Goal: Task Accomplishment & Management: Use online tool/utility

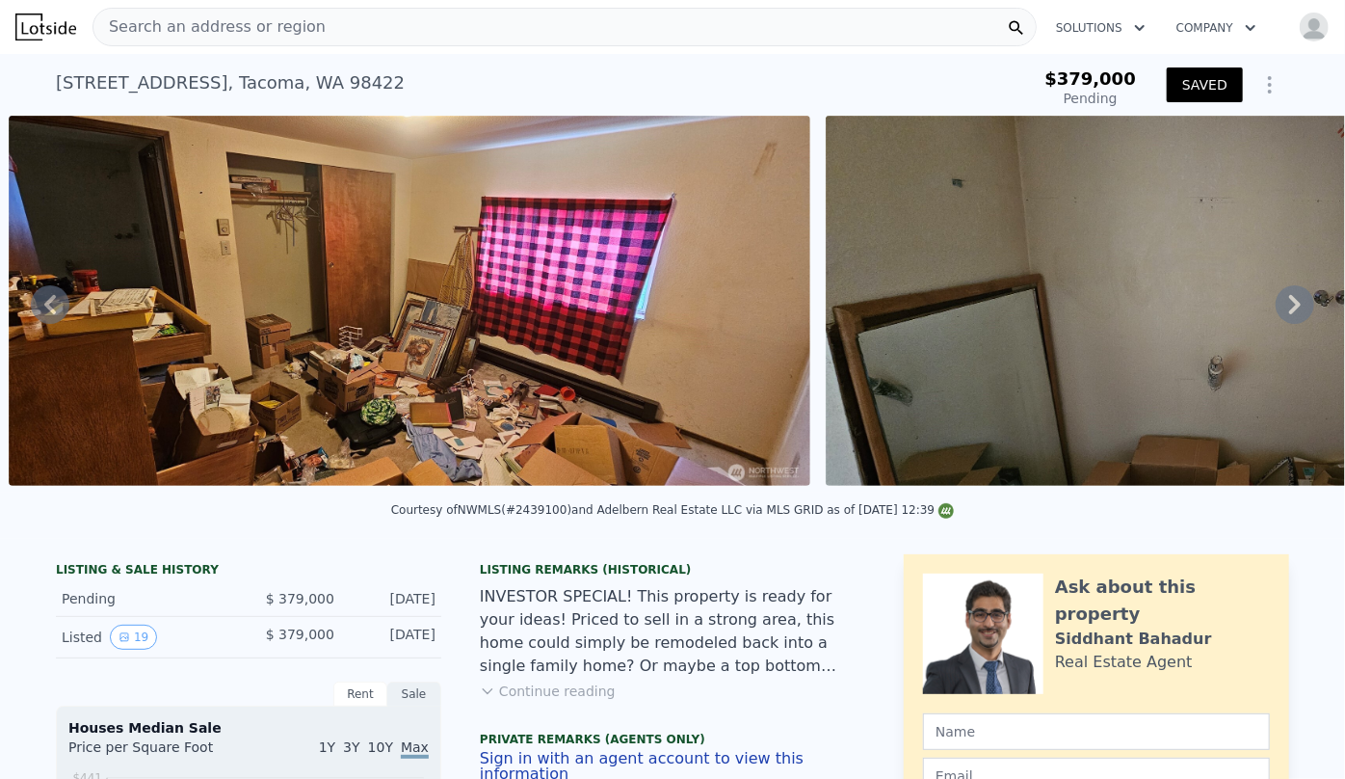
click at [1309, 26] on img "button" at bounding box center [1314, 27] width 31 height 31
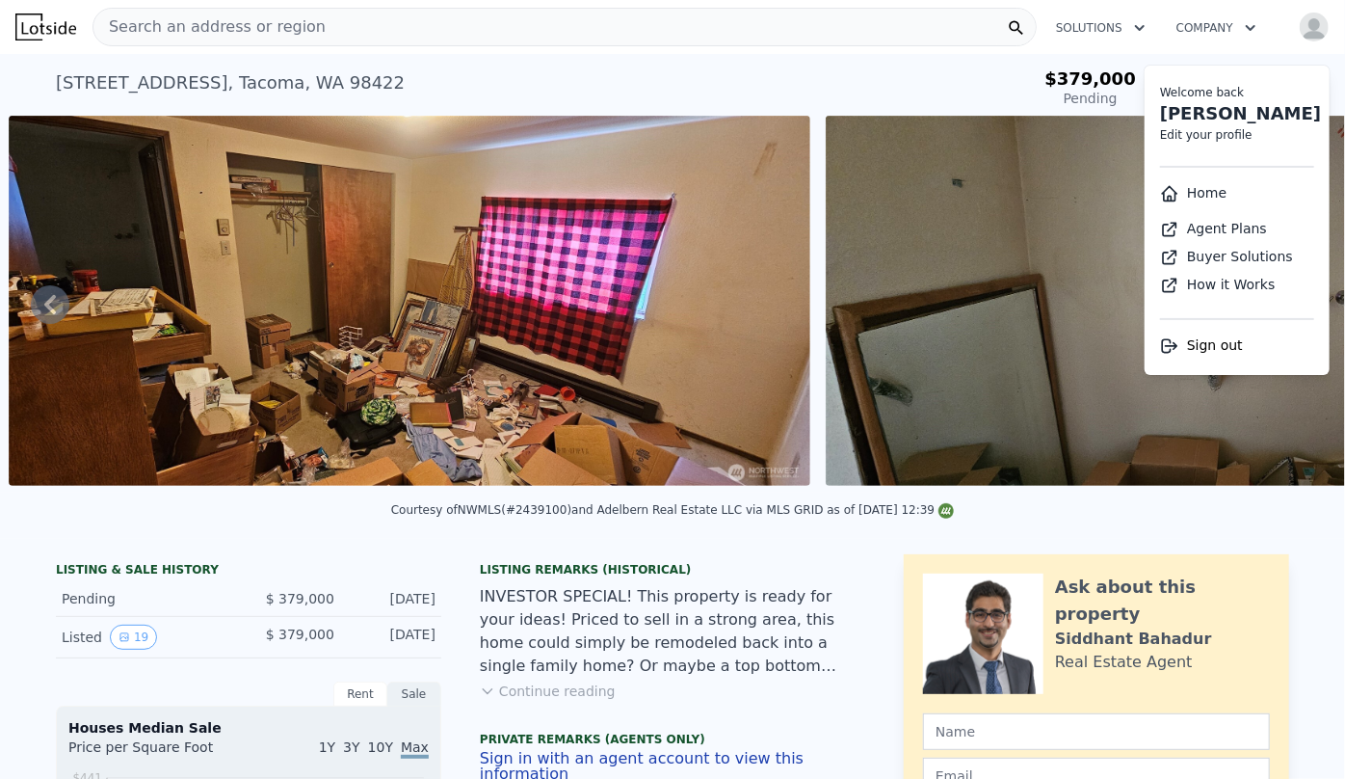
click at [1217, 195] on li "Home" at bounding box center [1237, 193] width 185 height 36
click at [1183, 193] on link "Home" at bounding box center [1193, 192] width 66 height 15
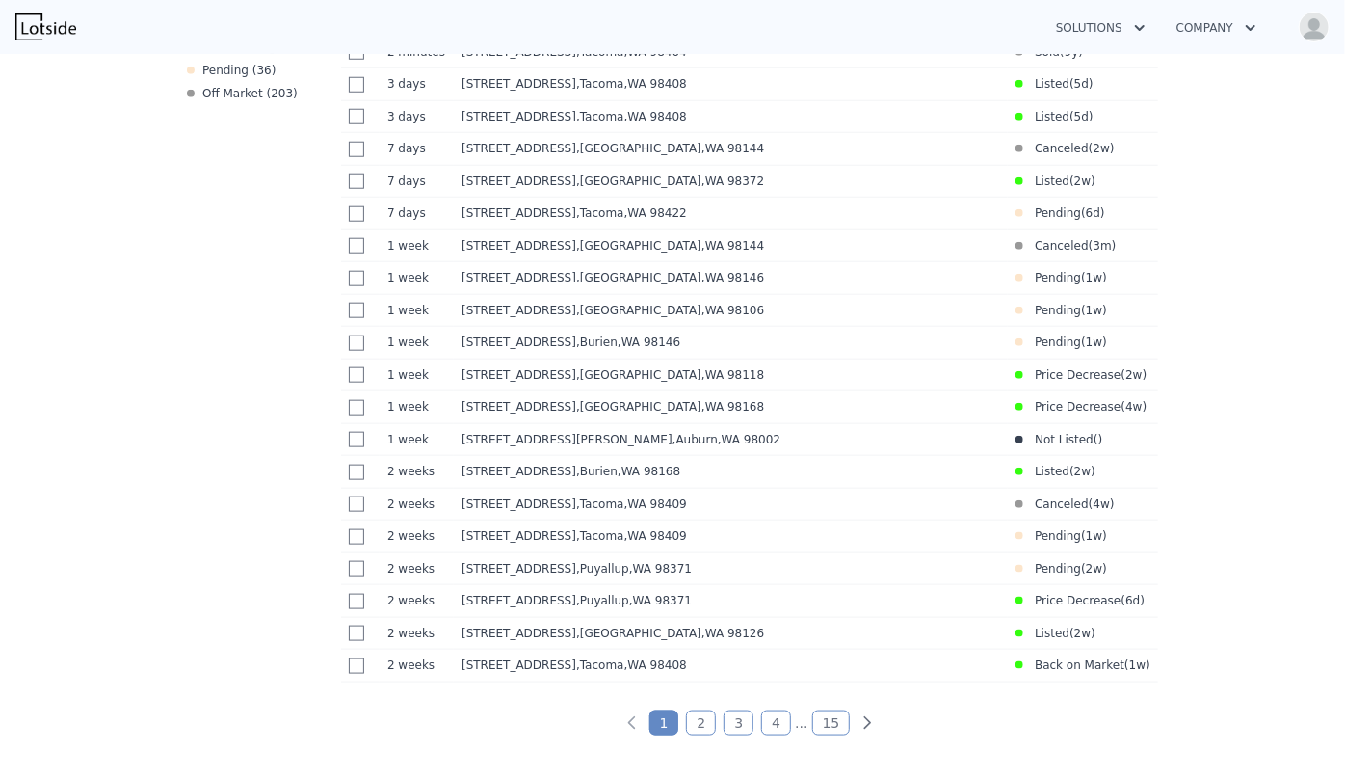
scroll to position [964, 0]
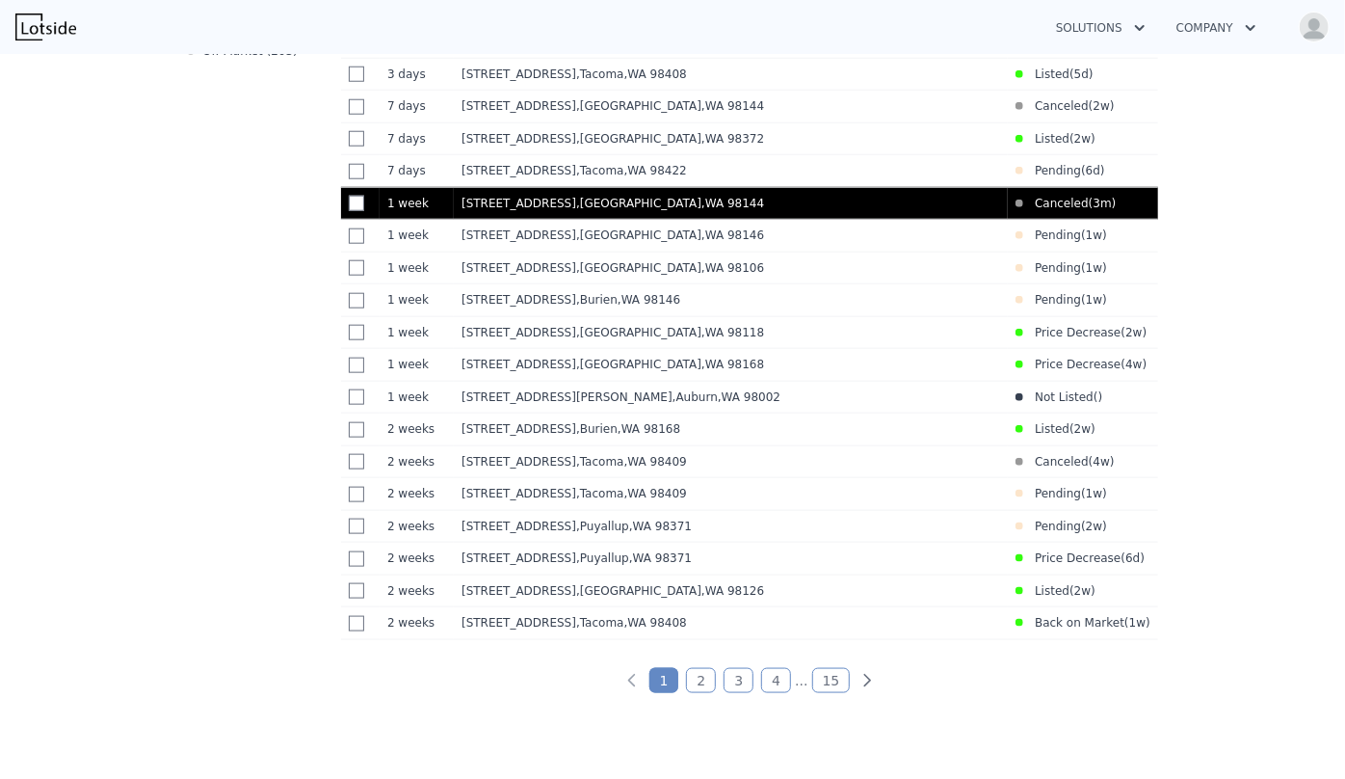
click at [752, 208] on div "3321 25th Ave S , Seattle , WA 98144" at bounding box center [731, 203] width 539 height 15
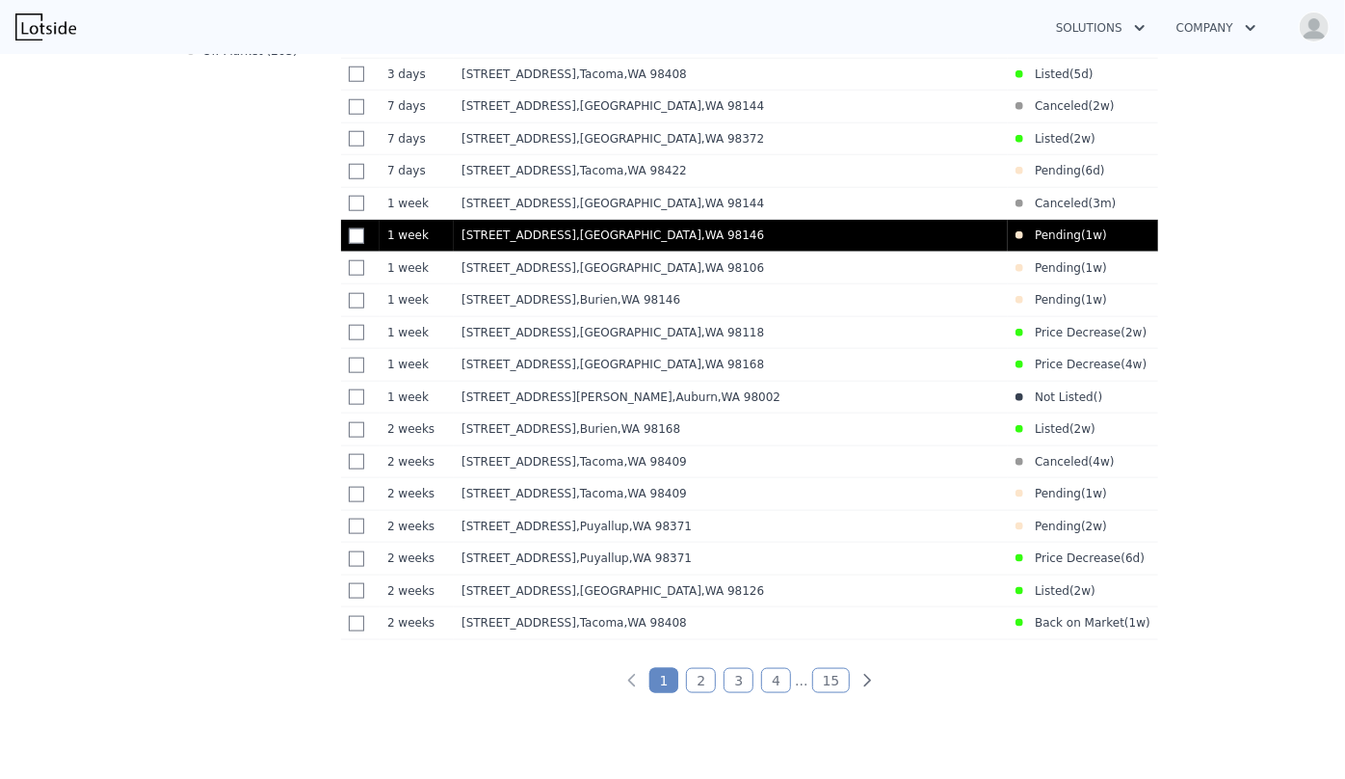
scroll to position [876, 0]
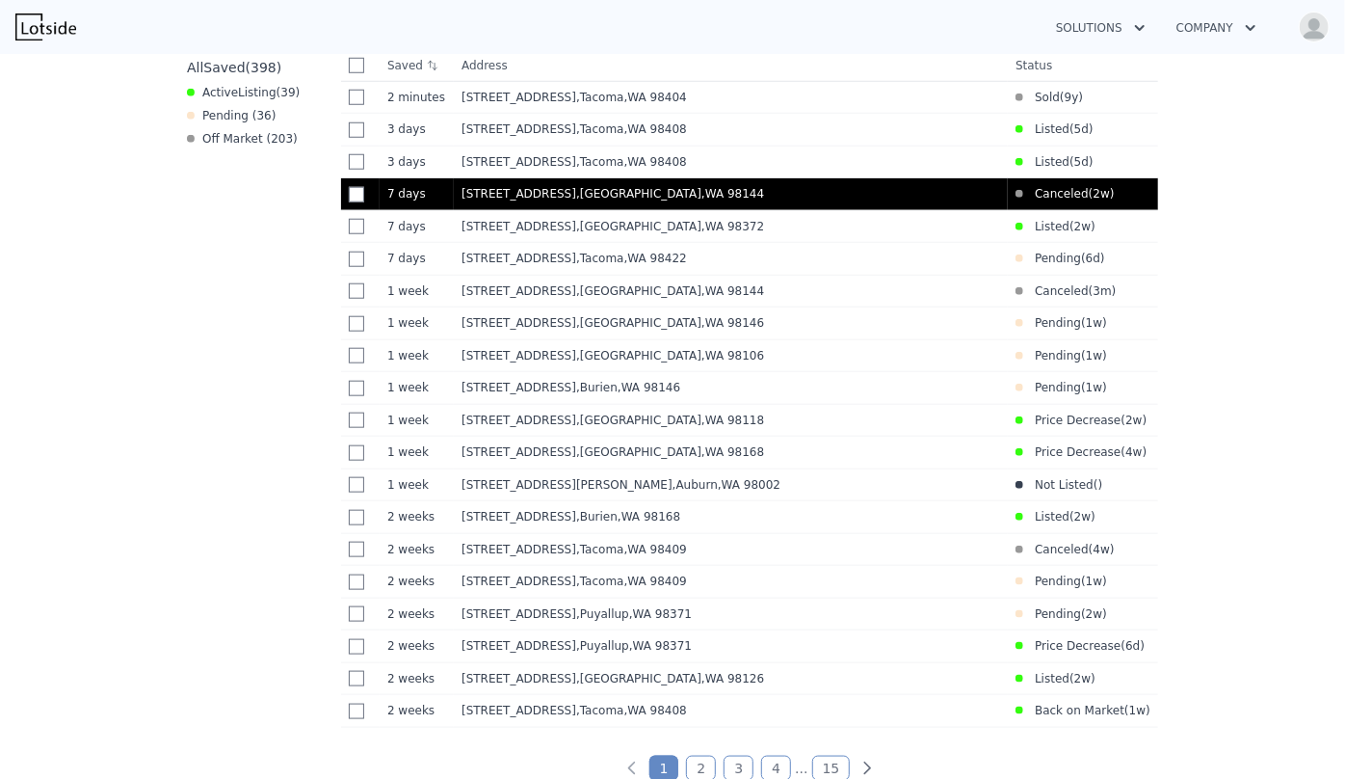
click at [588, 201] on div "3618 S Charlestown St , Seattle , WA 98144" at bounding box center [731, 193] width 539 height 15
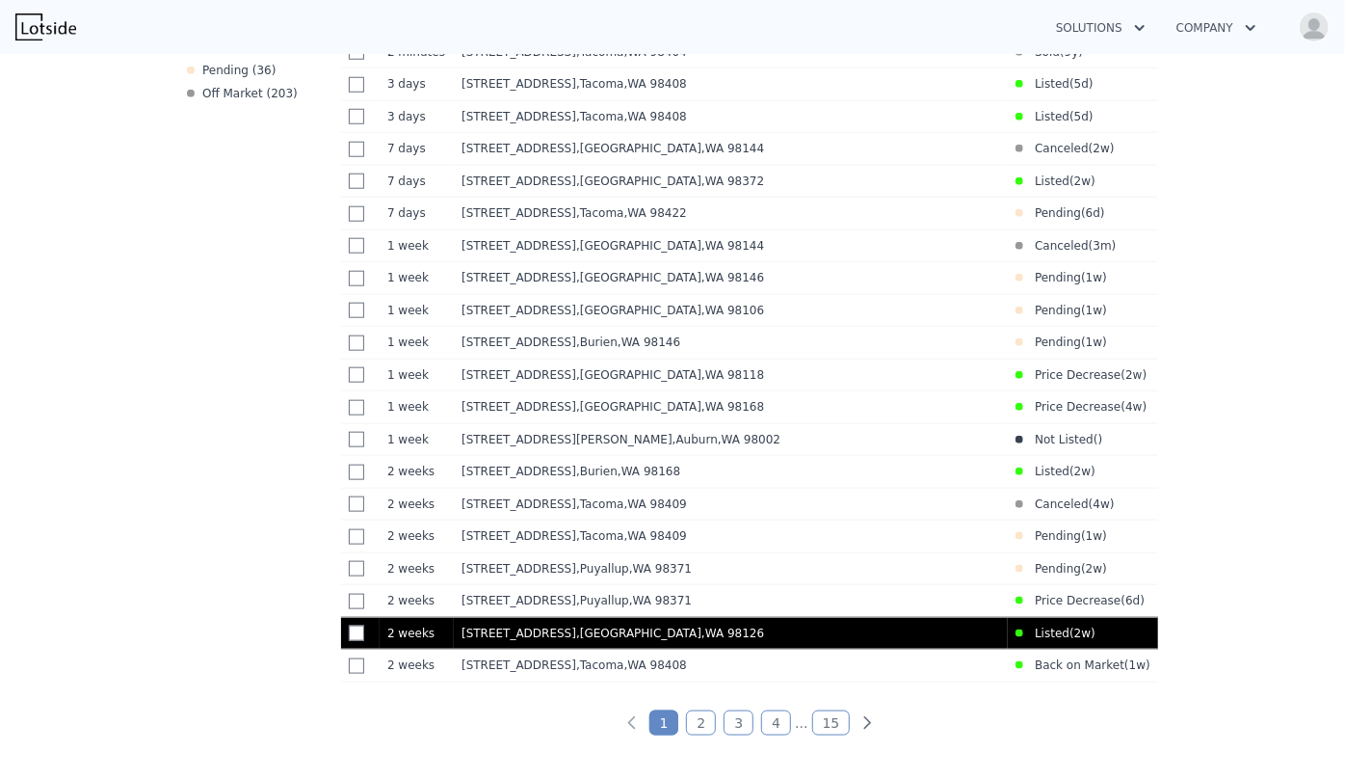
scroll to position [964, 0]
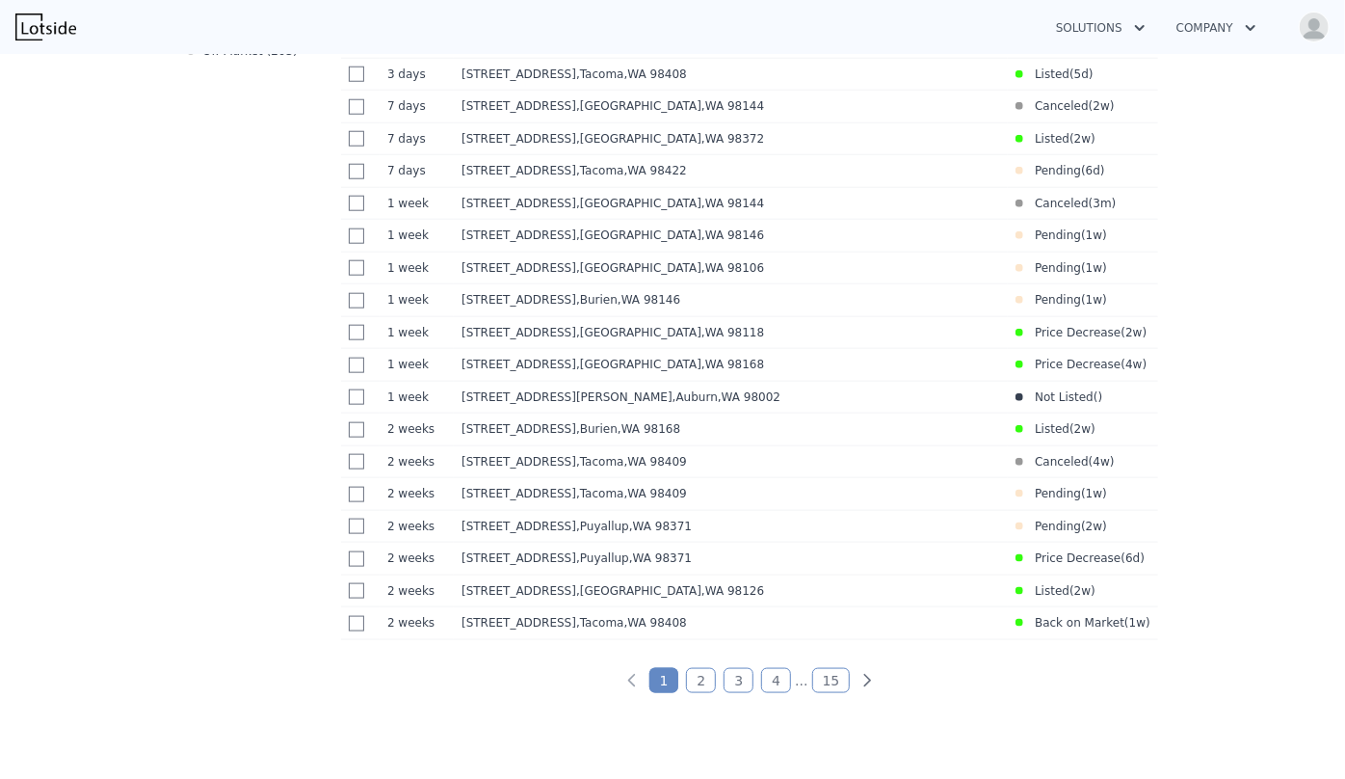
click at [694, 693] on link "2" at bounding box center [701, 680] width 30 height 25
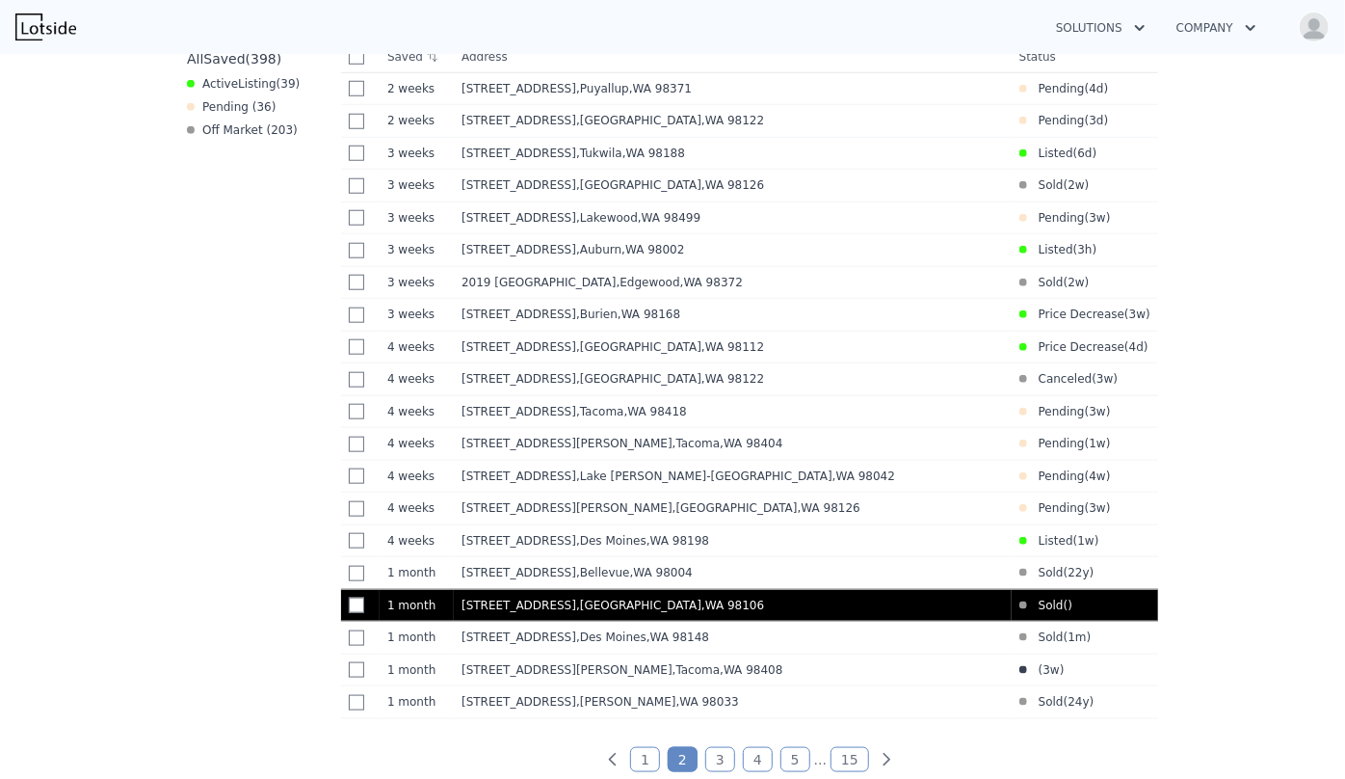
scroll to position [912, 0]
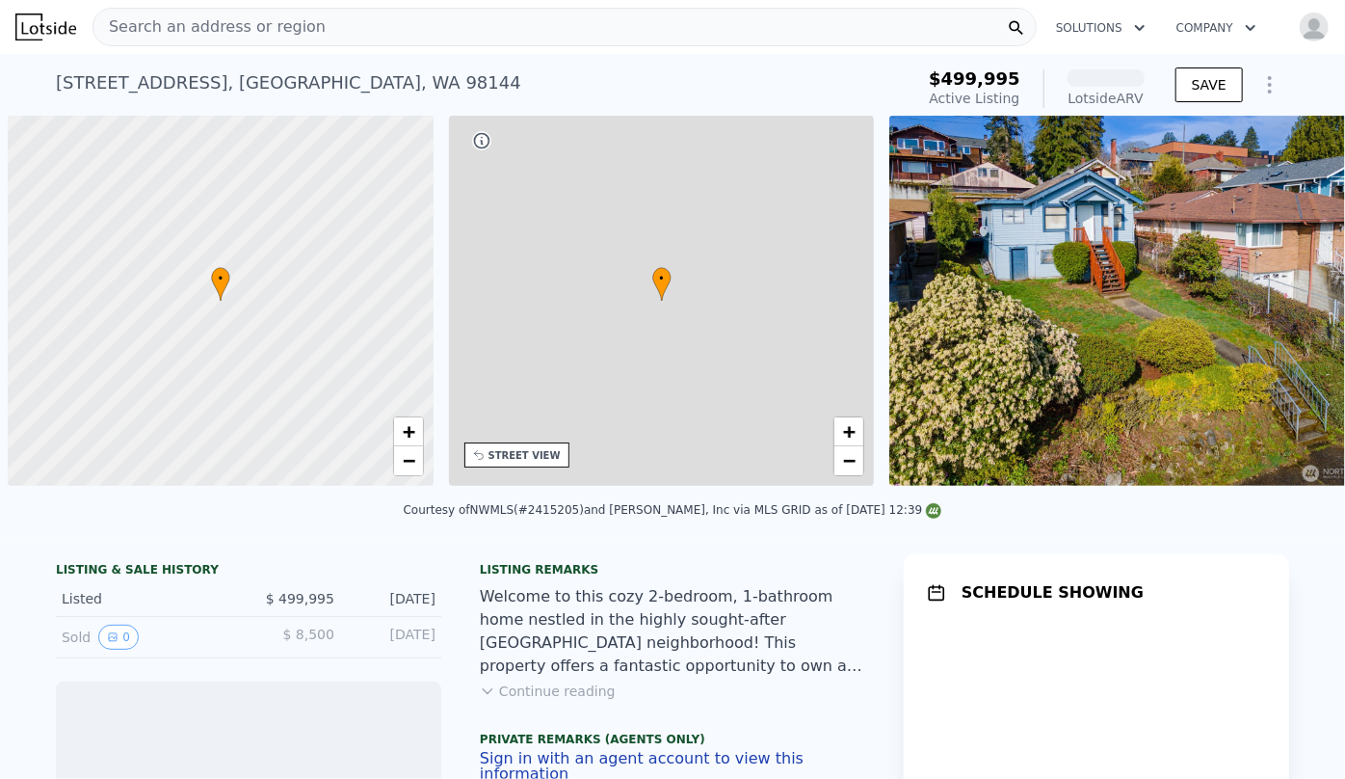
scroll to position [0, 8]
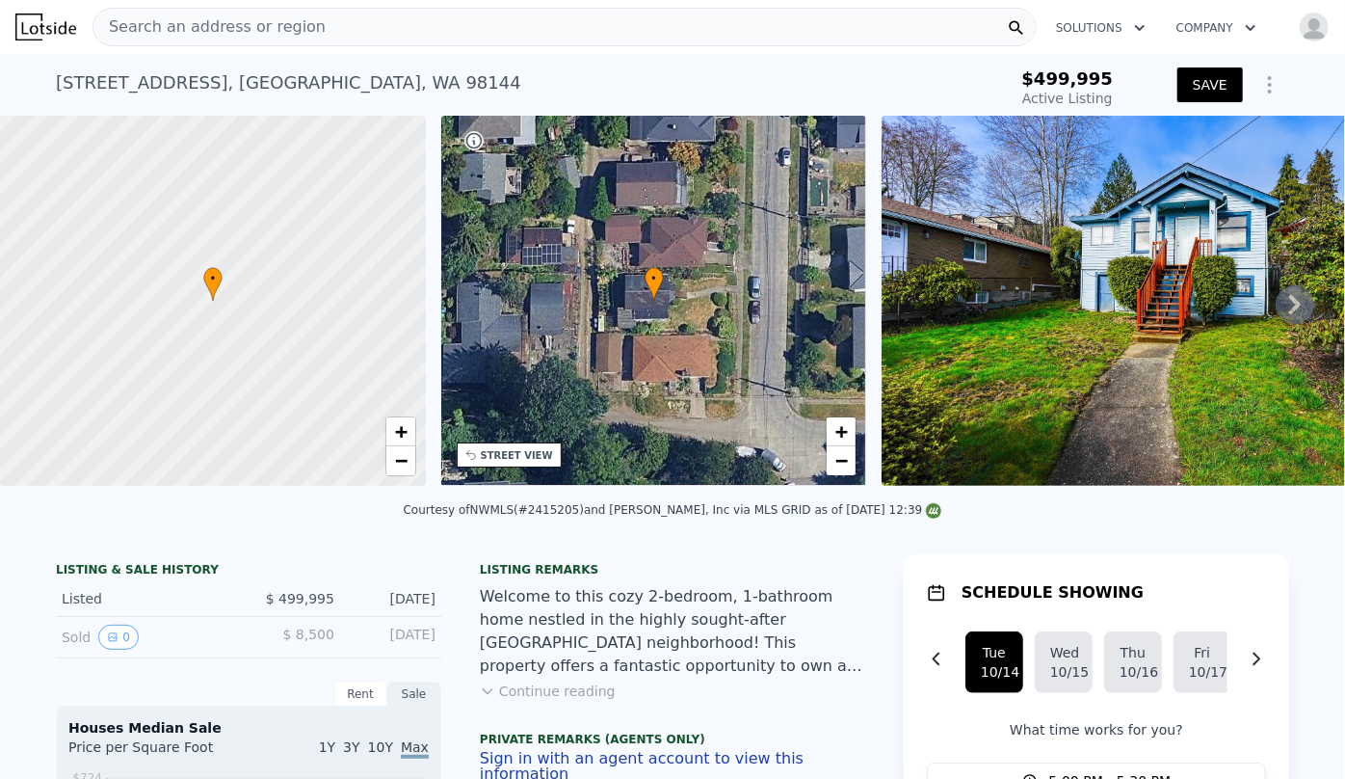
click at [161, 17] on span "Search an address or region" at bounding box center [209, 26] width 232 height 23
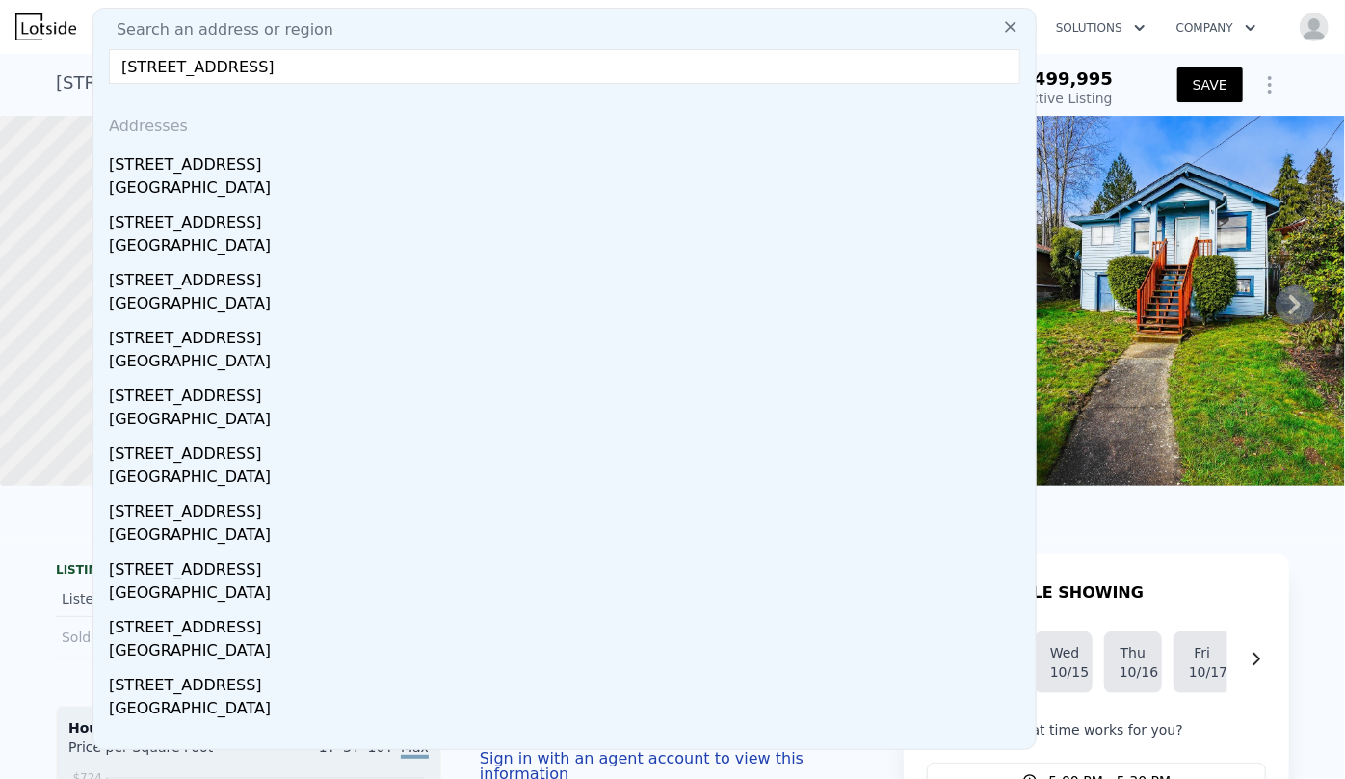
type input "[STREET_ADDRESS]"
drag, startPoint x: 233, startPoint y: 171, endPoint x: 256, endPoint y: 194, distance: 32.7
click at [236, 171] on div "[STREET_ADDRESS]" at bounding box center [568, 160] width 919 height 31
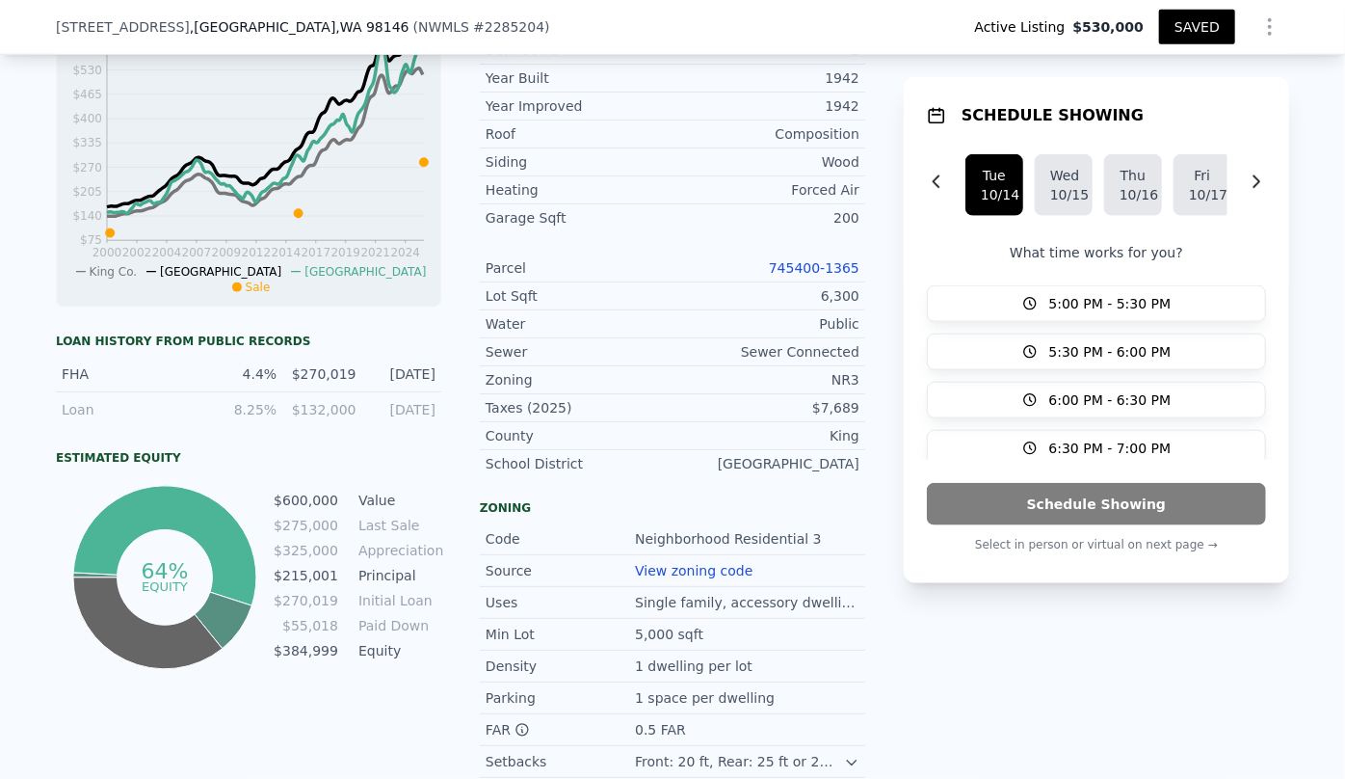
scroll to position [868, 0]
click at [806, 268] on link "745400-1365" at bounding box center [814, 266] width 91 height 15
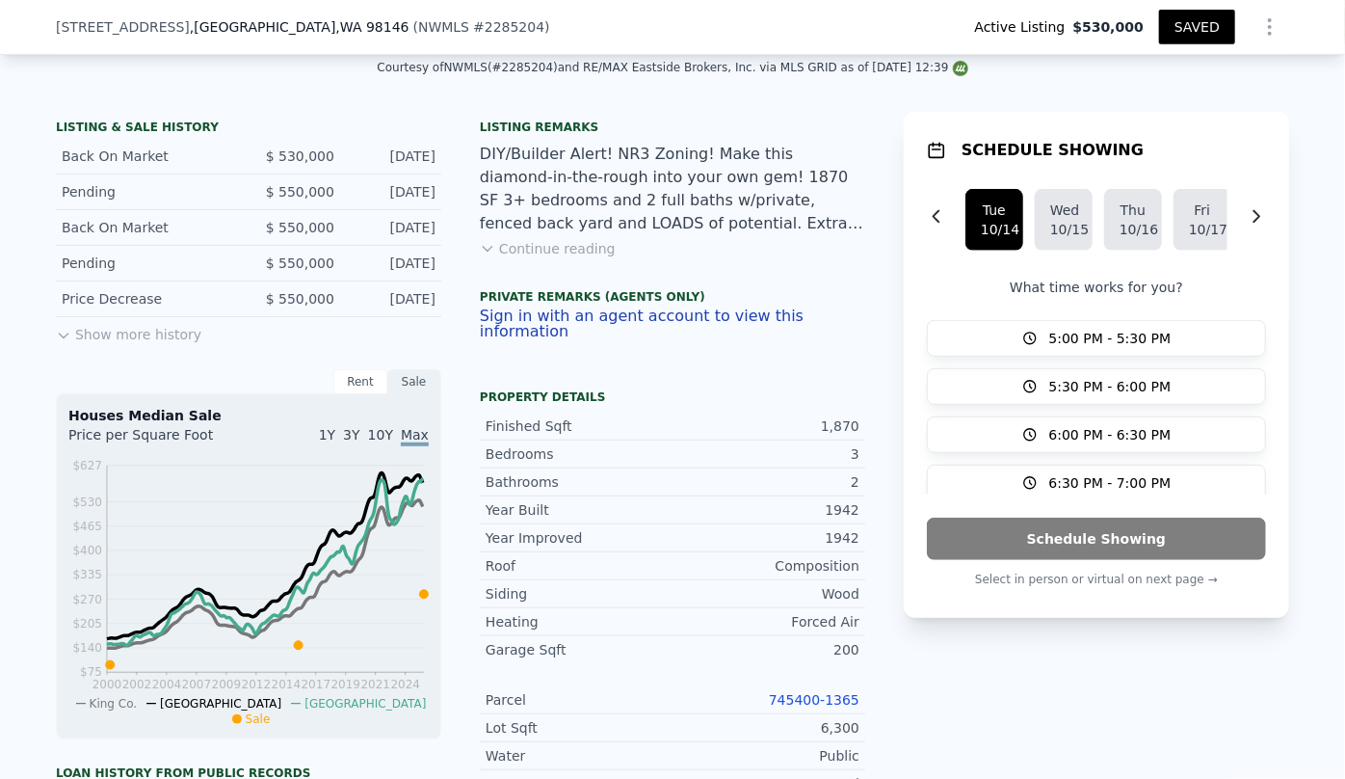
scroll to position [431, 0]
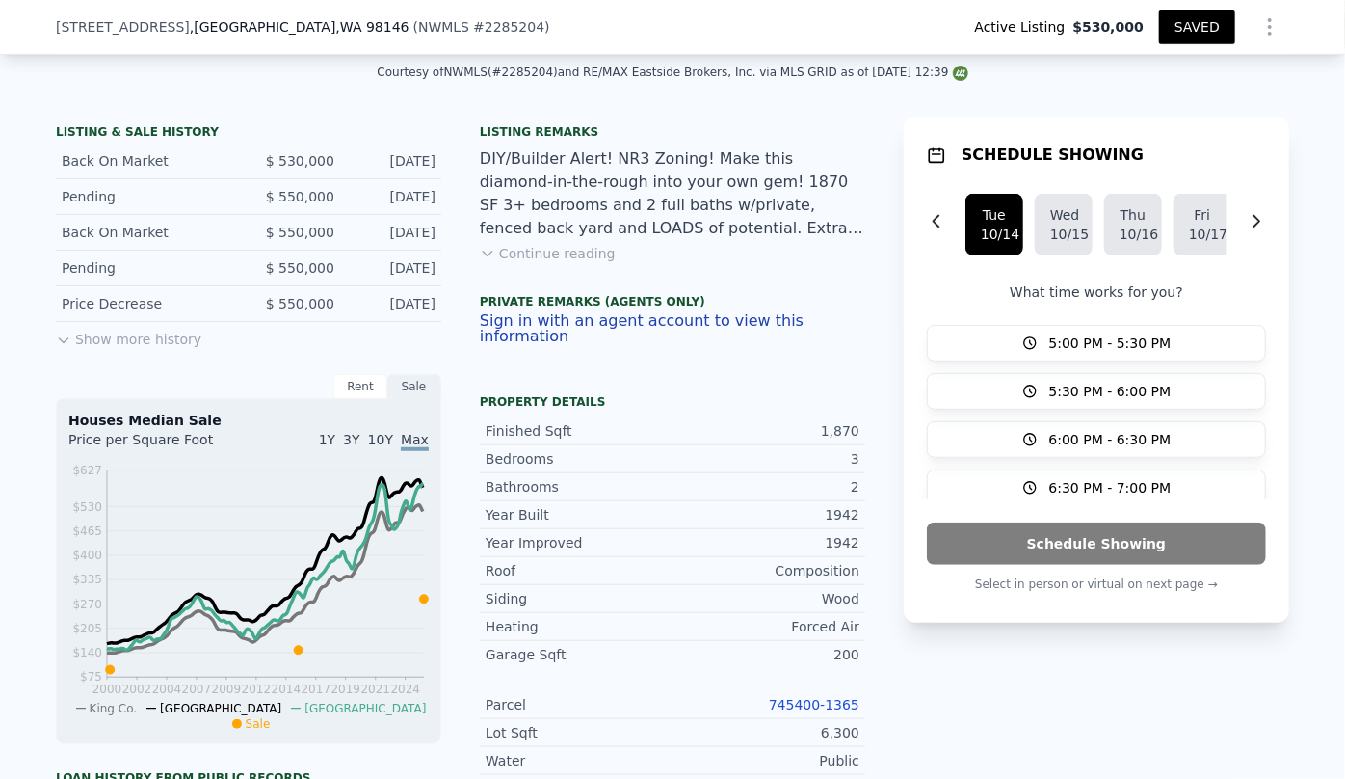
click at [1258, 25] on icon "Show Options" at bounding box center [1269, 26] width 23 height 23
click at [1209, 77] on div "Edit Structure" at bounding box center [1181, 77] width 216 height 39
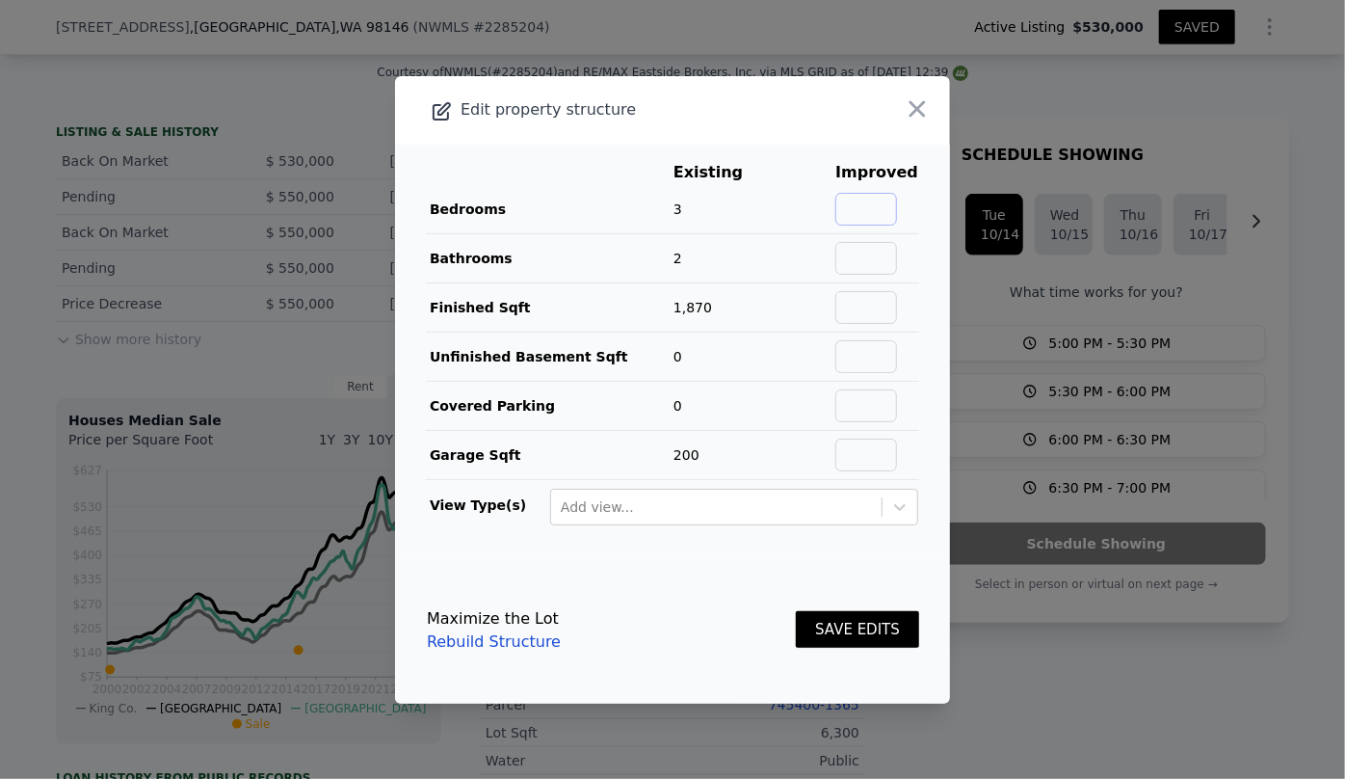
click at [872, 202] on input "text" at bounding box center [866, 209] width 62 height 33
type input "2"
click at [863, 254] on input "text" at bounding box center [866, 258] width 62 height 33
type input "1"
click at [832, 630] on button "SAVE EDITS" at bounding box center [857, 630] width 123 height 38
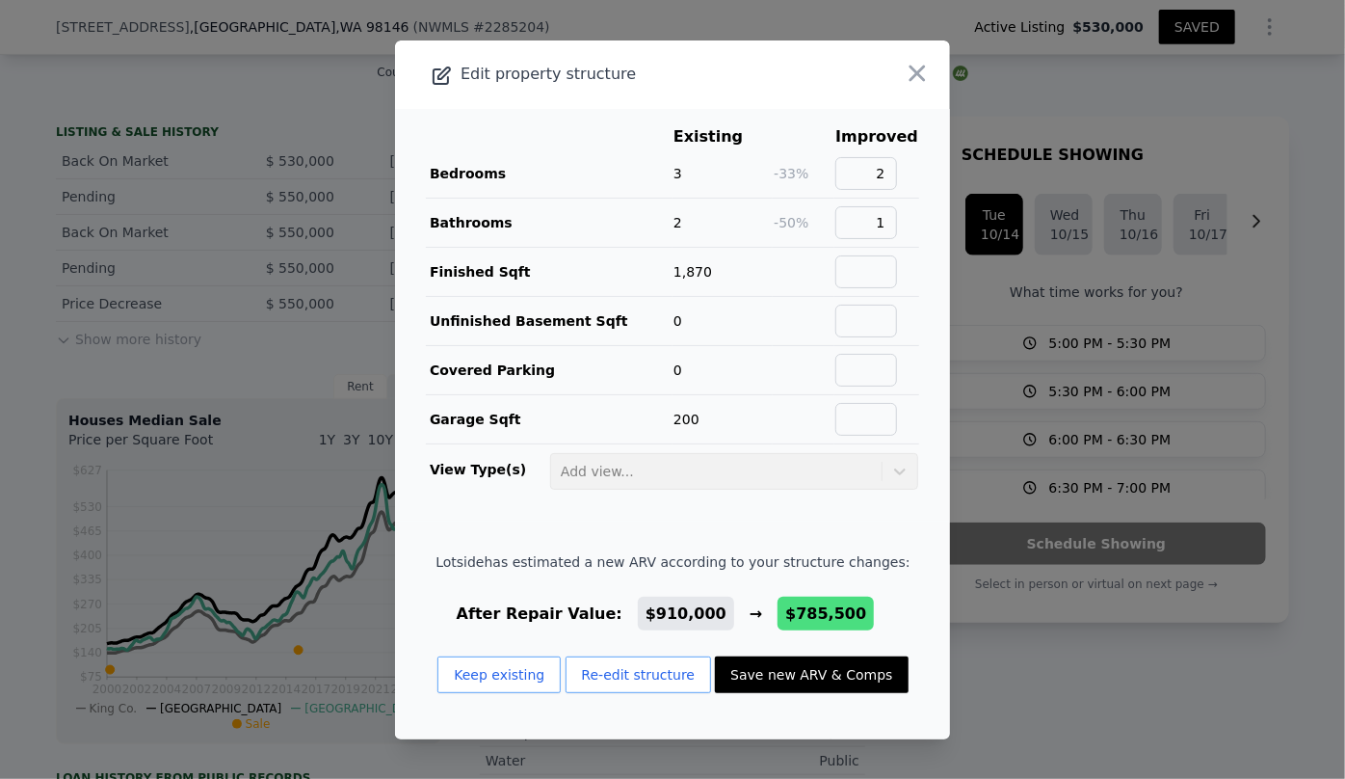
click at [823, 674] on button "Save new ARV & Comps" at bounding box center [811, 674] width 193 height 37
type input "3"
type input "1460"
type input "2260"
type input "4440"
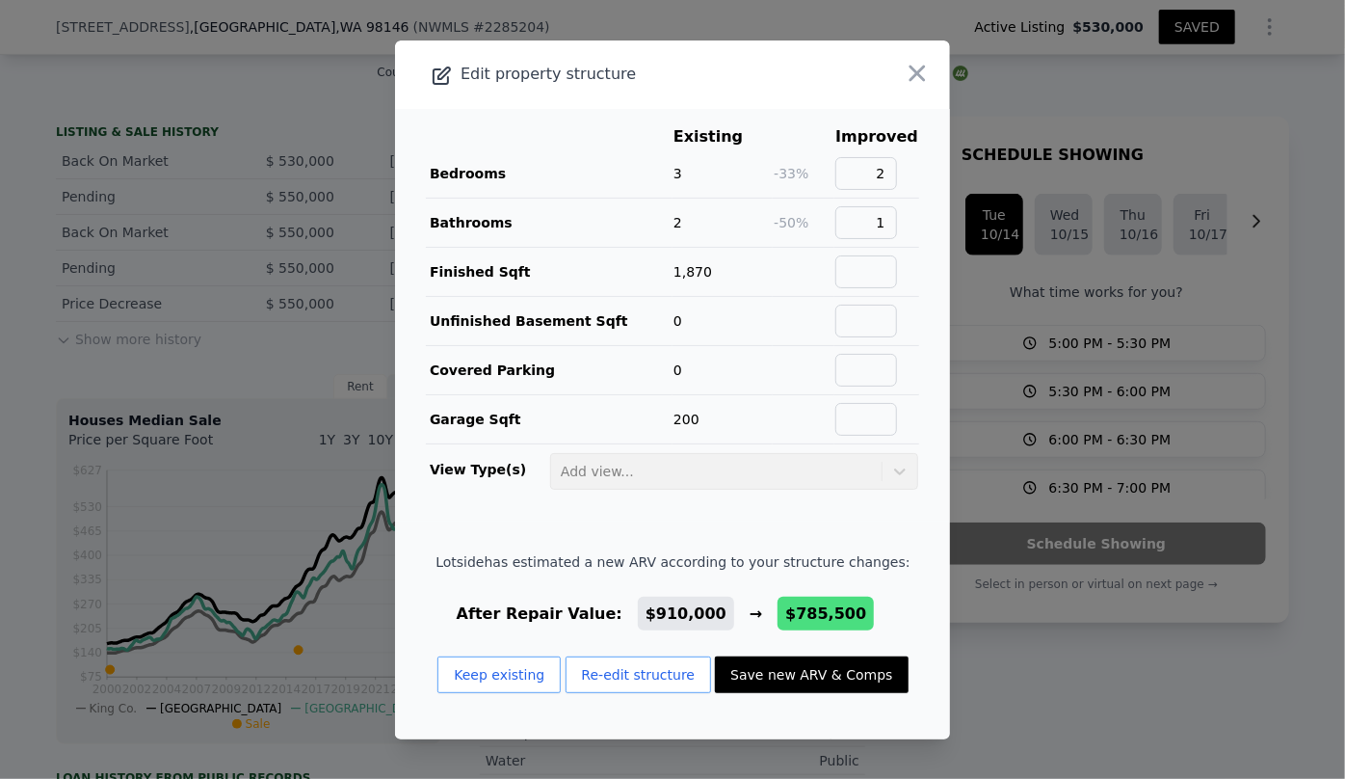
checkbox input "false"
checkbox input "true"
type input "$ 785,500"
type input "$ 89,087"
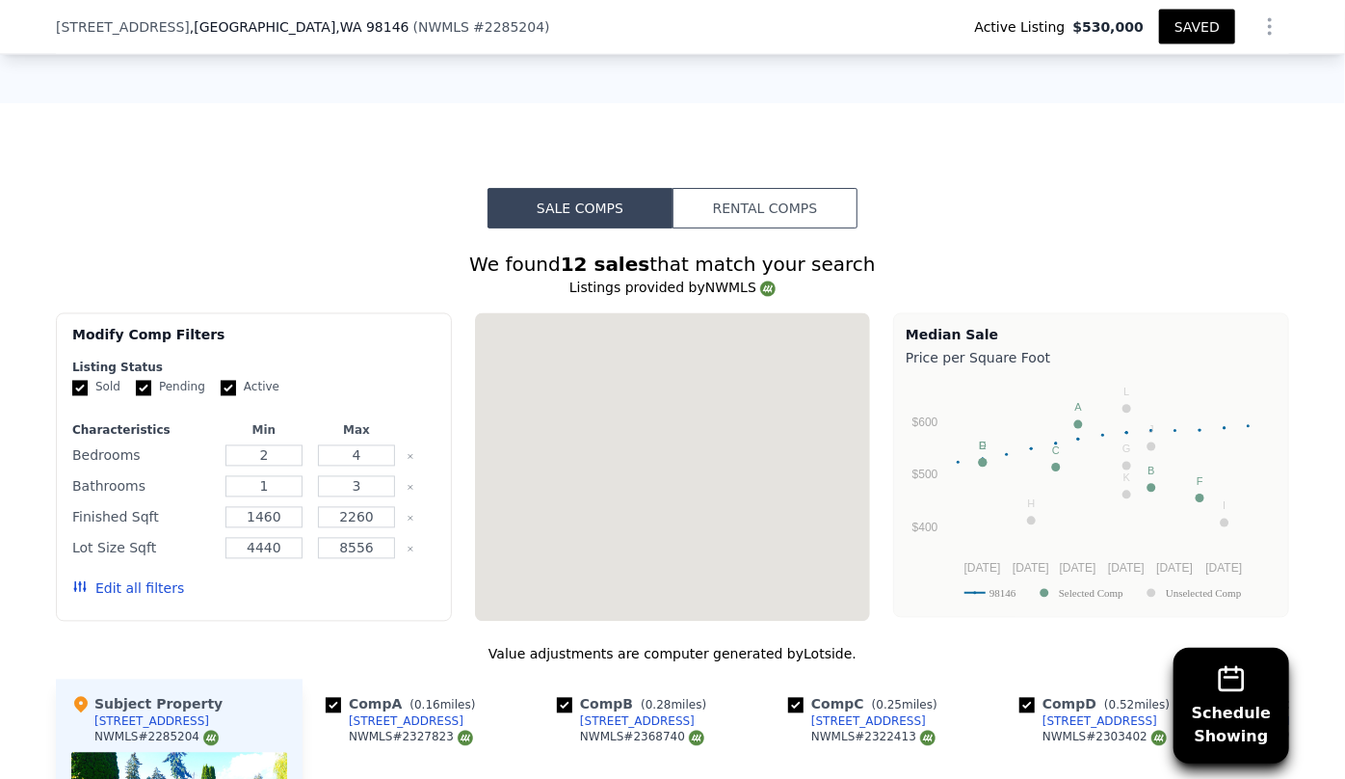
scroll to position [1744, 0]
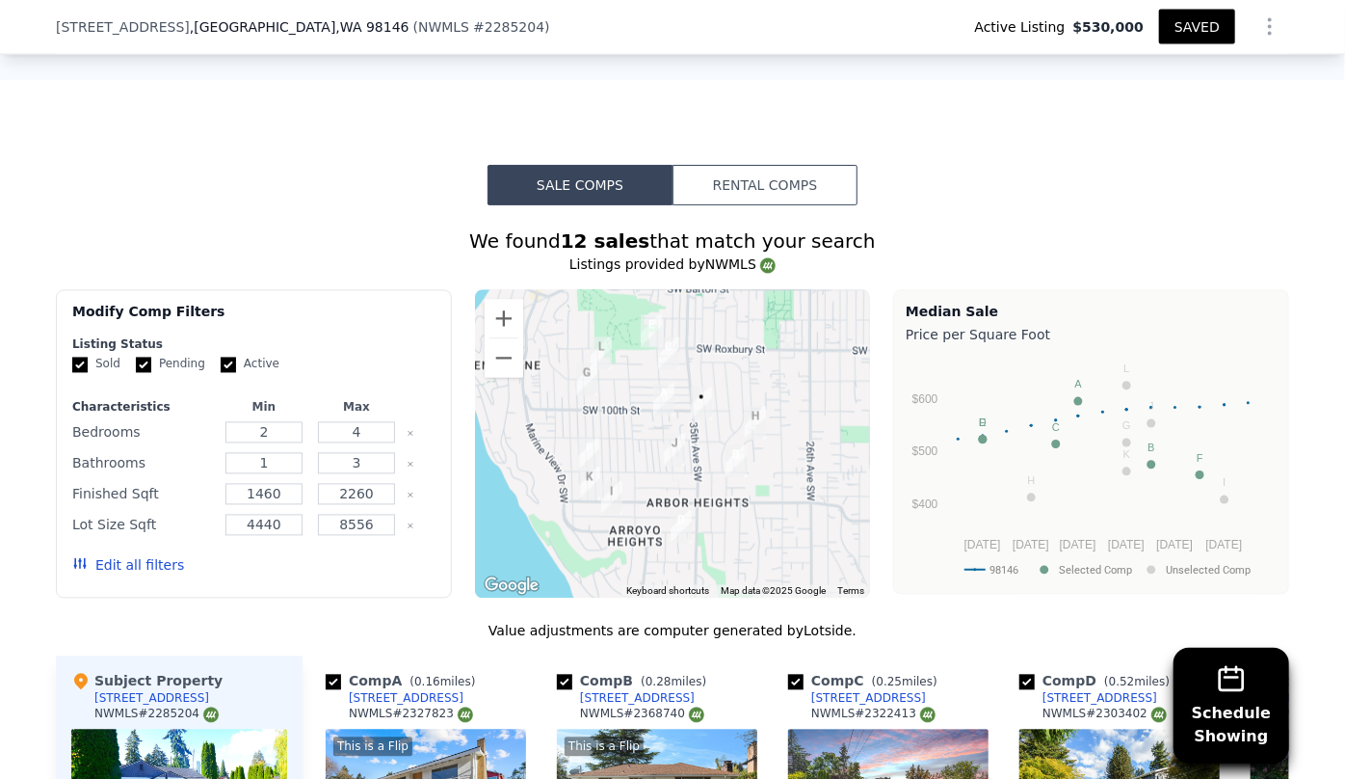
click at [110, 568] on button "Edit all filters" at bounding box center [128, 565] width 112 height 19
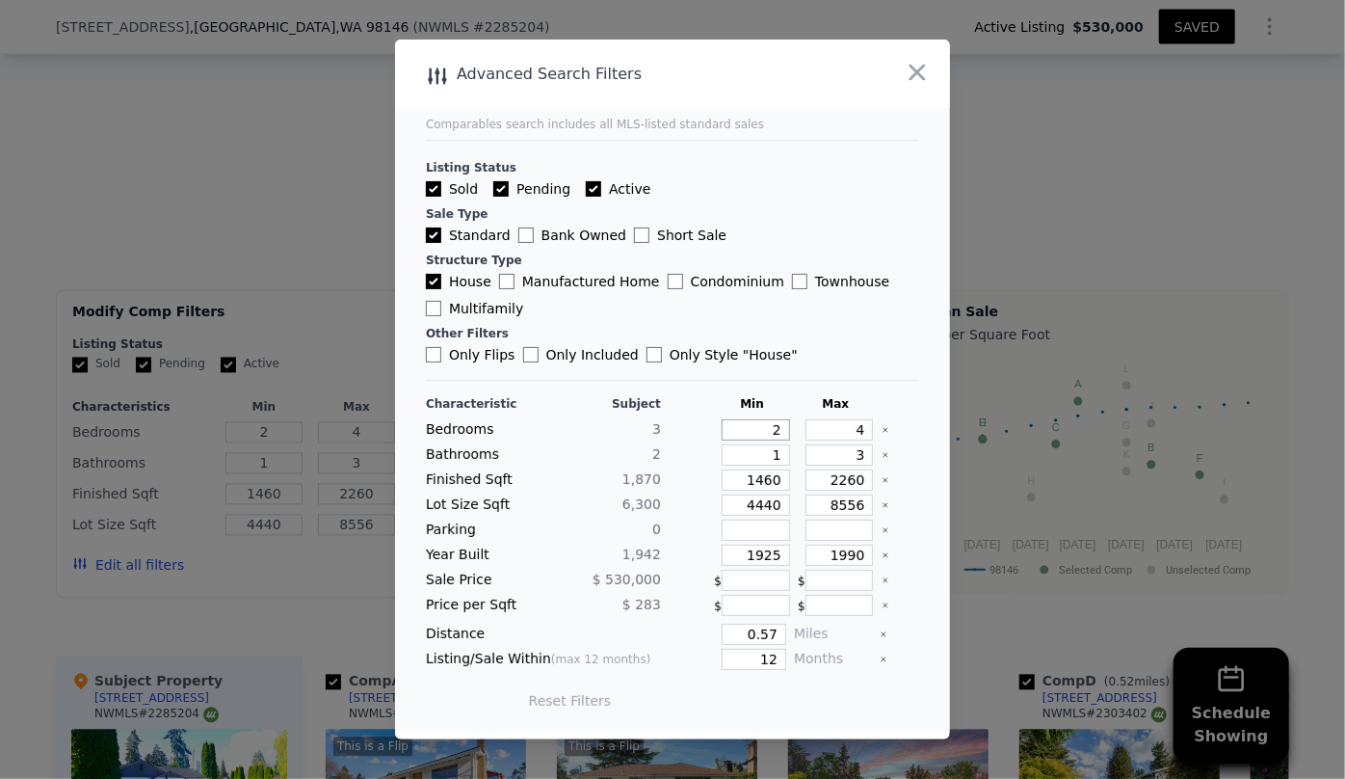
drag, startPoint x: 773, startPoint y: 425, endPoint x: 703, endPoint y: 428, distance: 69.4
click at [722, 434] on input "2" at bounding box center [756, 429] width 68 height 21
drag, startPoint x: 855, startPoint y: 427, endPoint x: 787, endPoint y: 431, distance: 67.6
click at [806, 431] on input "4" at bounding box center [840, 429] width 68 height 21
type input "3"
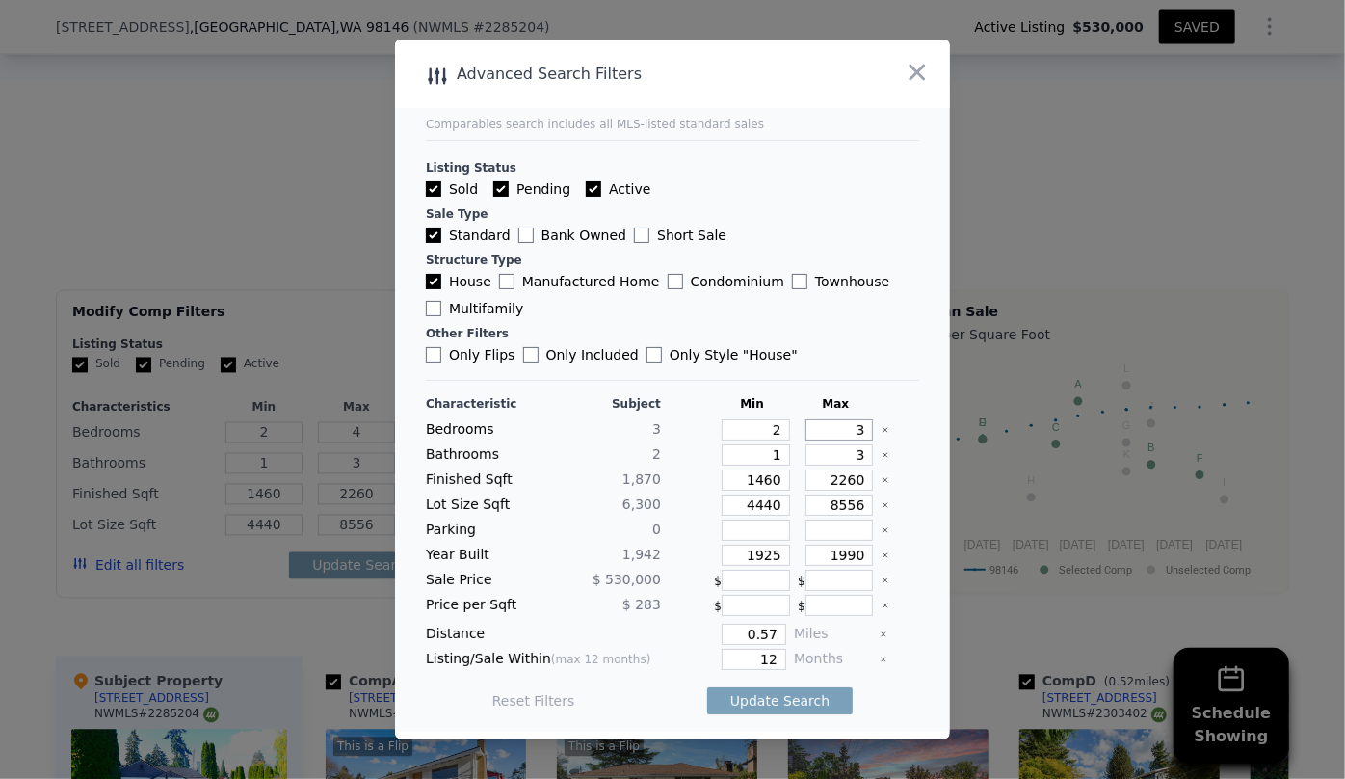
type input "3"
drag, startPoint x: 852, startPoint y: 462, endPoint x: 839, endPoint y: 462, distance: 12.5
click at [839, 462] on input "3" at bounding box center [840, 454] width 68 height 21
drag, startPoint x: 776, startPoint y: 480, endPoint x: 602, endPoint y: 477, distance: 173.5
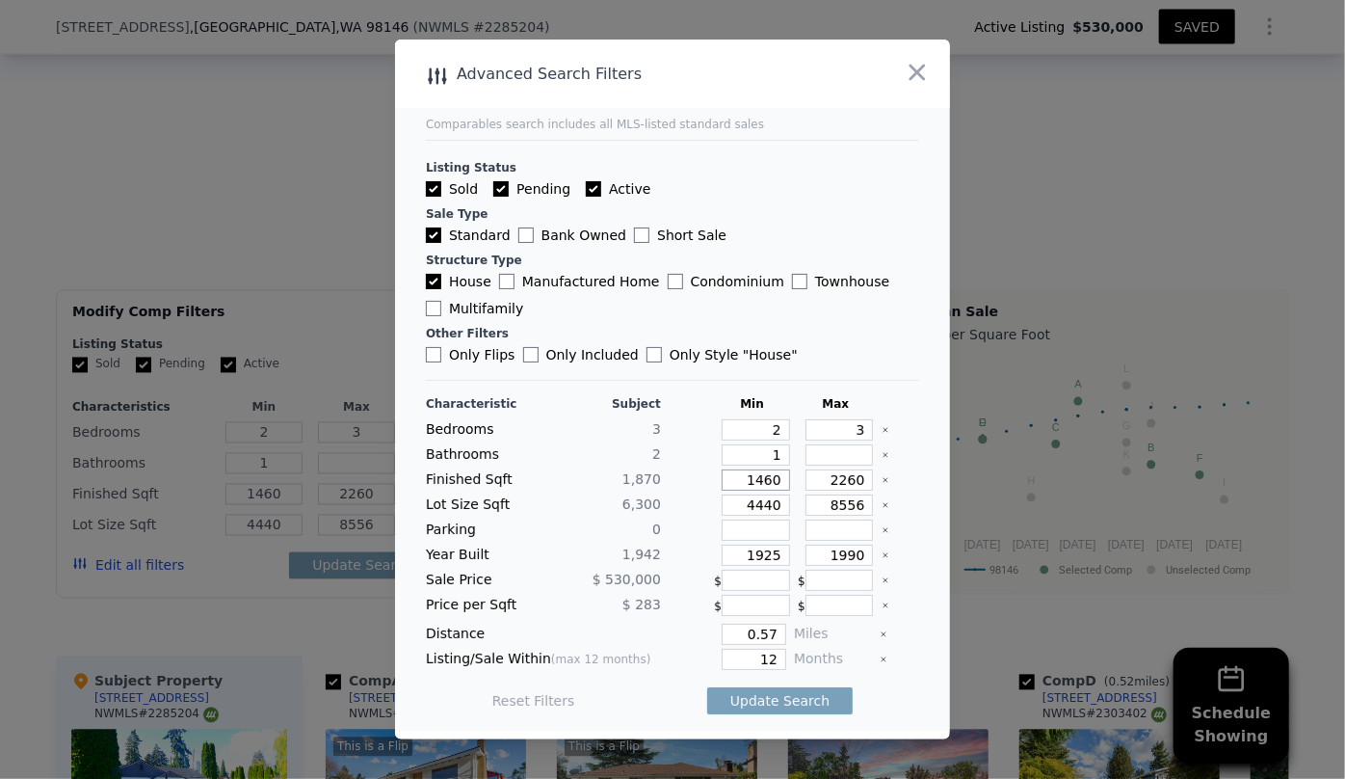
click at [610, 475] on div "Finished Sqft 1,870 1460 2260" at bounding box center [672, 479] width 493 height 21
type input "1"
type input "16"
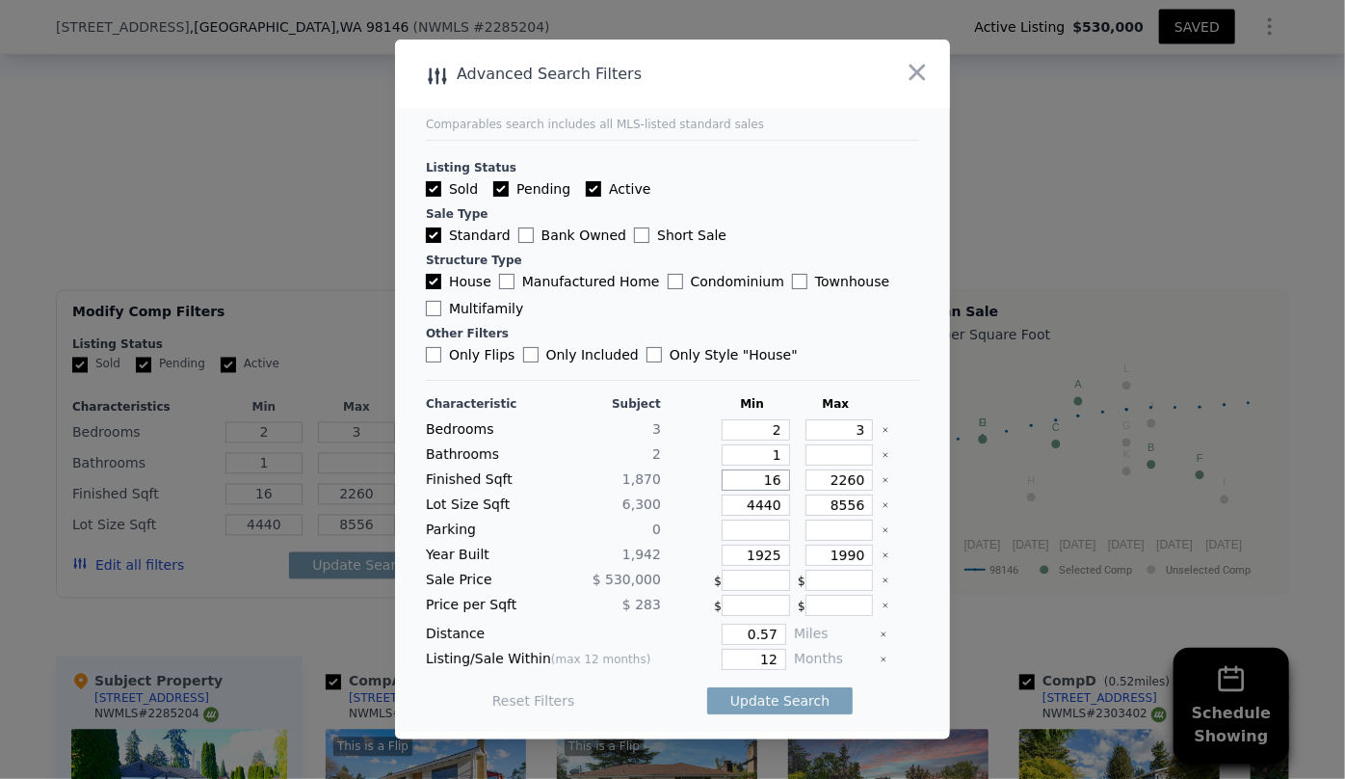
type input "160"
type input "1600"
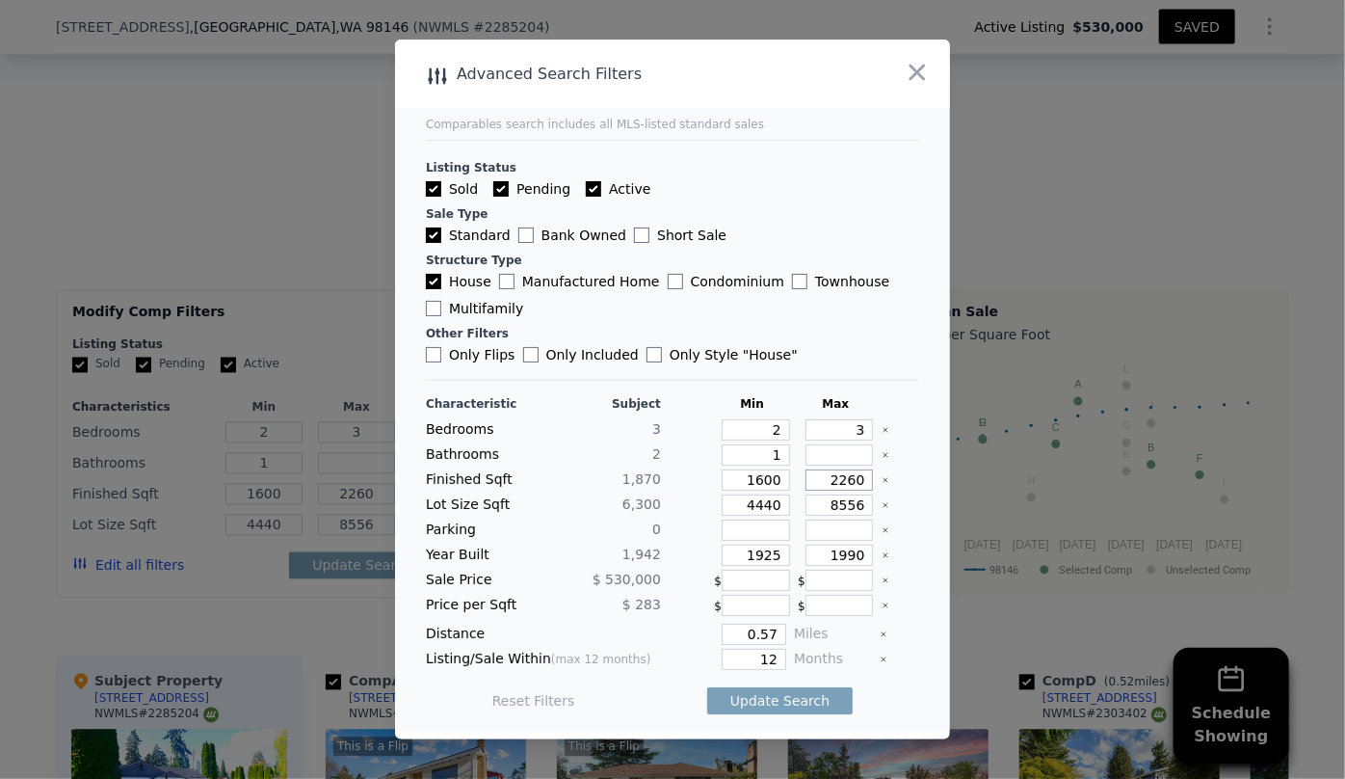
click at [854, 478] on input "2260" at bounding box center [840, 479] width 68 height 21
type input "226"
type input "22"
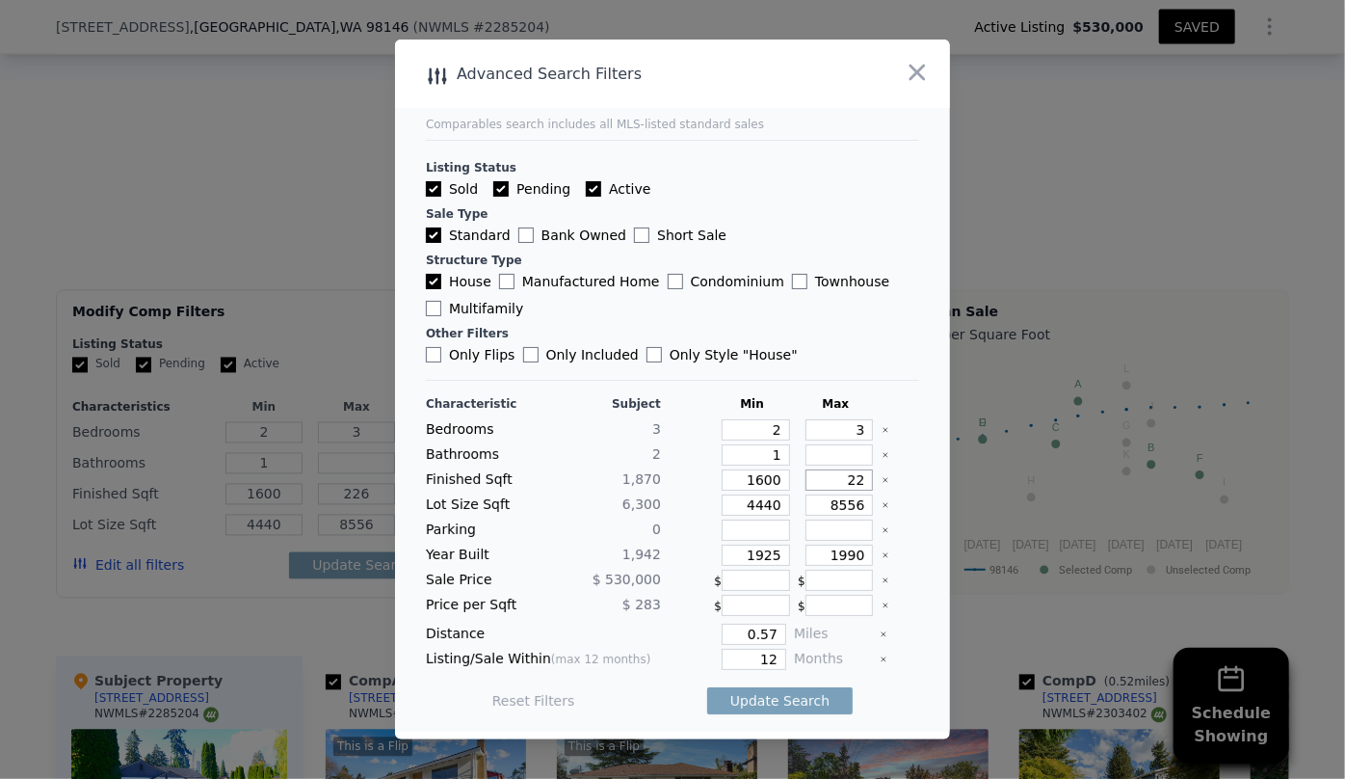
type input "2"
type input "20"
type input "200"
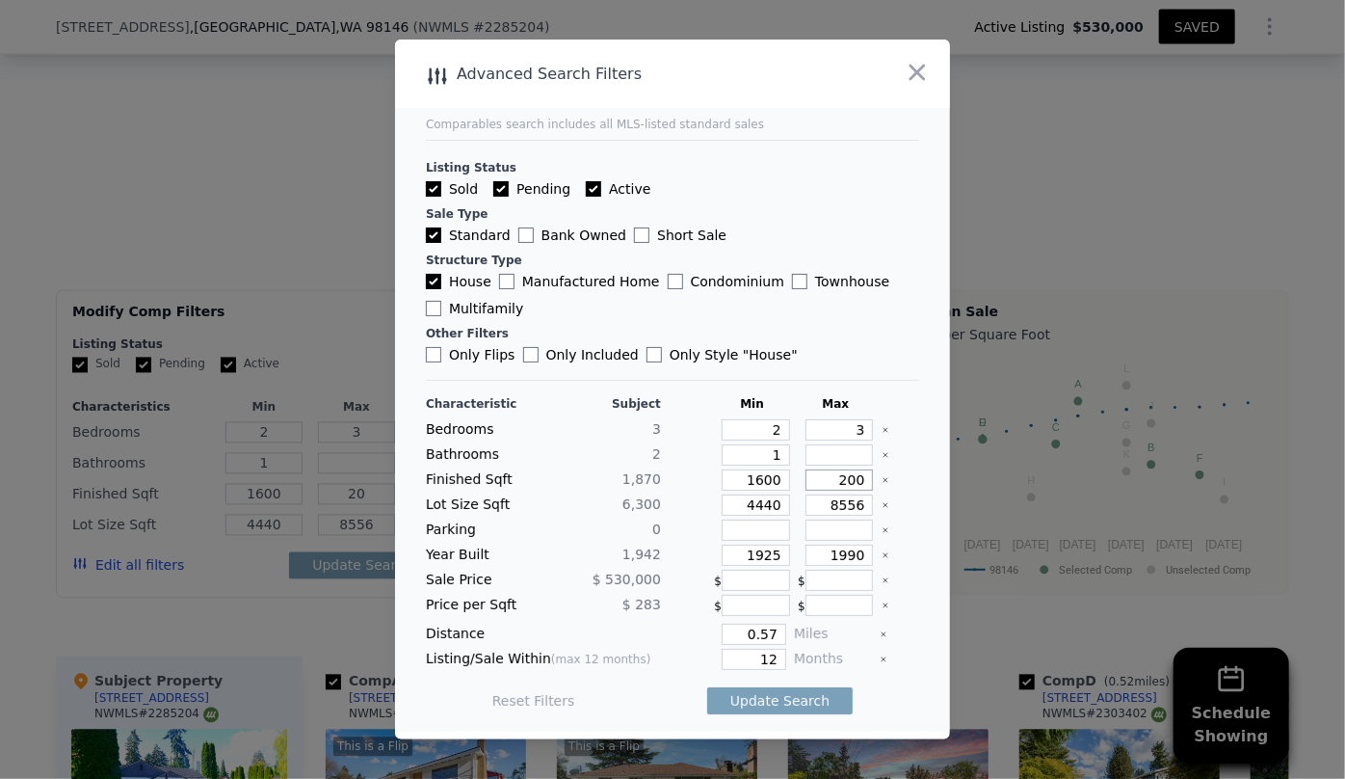
type input "200"
type input "2000"
drag, startPoint x: 771, startPoint y: 511, endPoint x: 692, endPoint y: 511, distance: 79.0
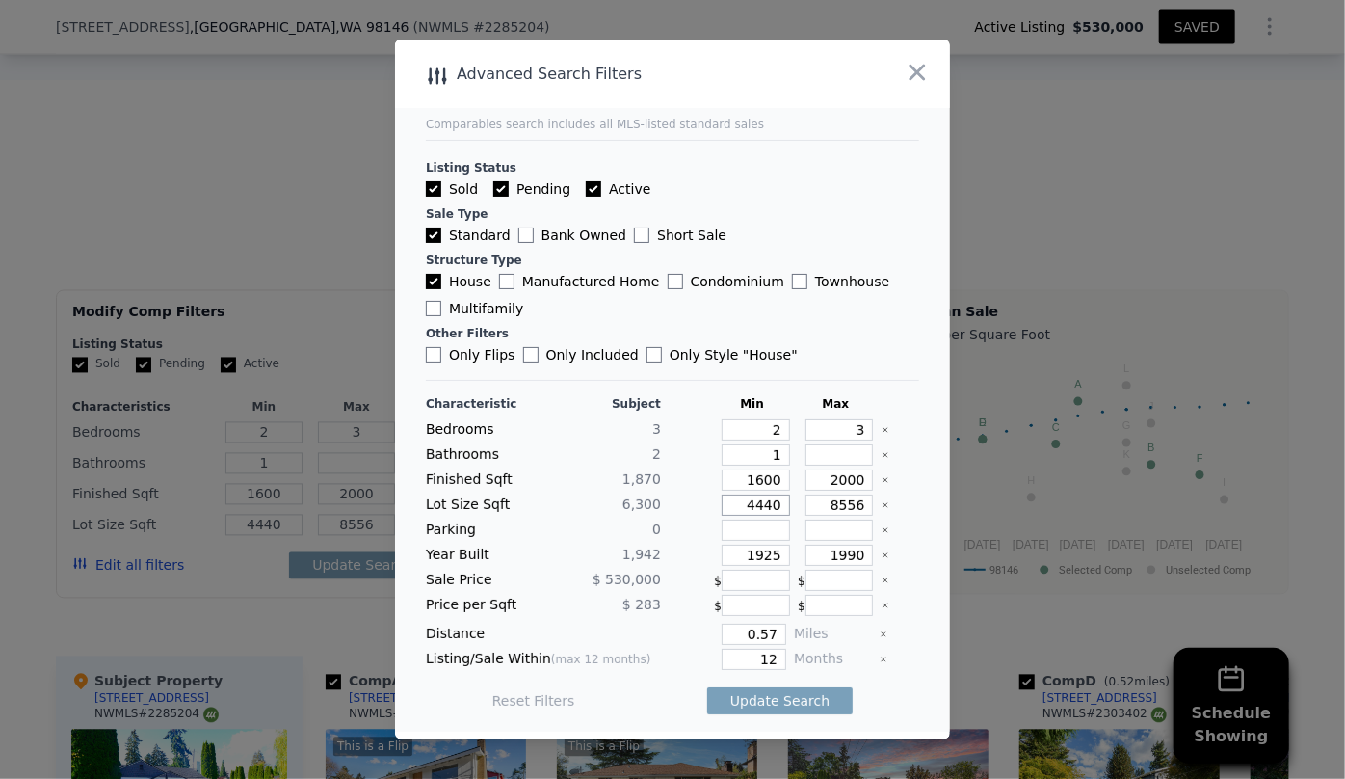
click at [701, 511] on div "Lot Size Sqft 6,300 4440 8556" at bounding box center [672, 504] width 493 height 21
drag, startPoint x: 770, startPoint y: 549, endPoint x: 670, endPoint y: 549, distance: 100.2
click at [671, 549] on div "Year Built 1,942 1925 1990" at bounding box center [672, 554] width 493 height 21
drag, startPoint x: 771, startPoint y: 635, endPoint x: 752, endPoint y: 629, distance: 20.1
click at [771, 634] on input "0.57" at bounding box center [754, 633] width 65 height 21
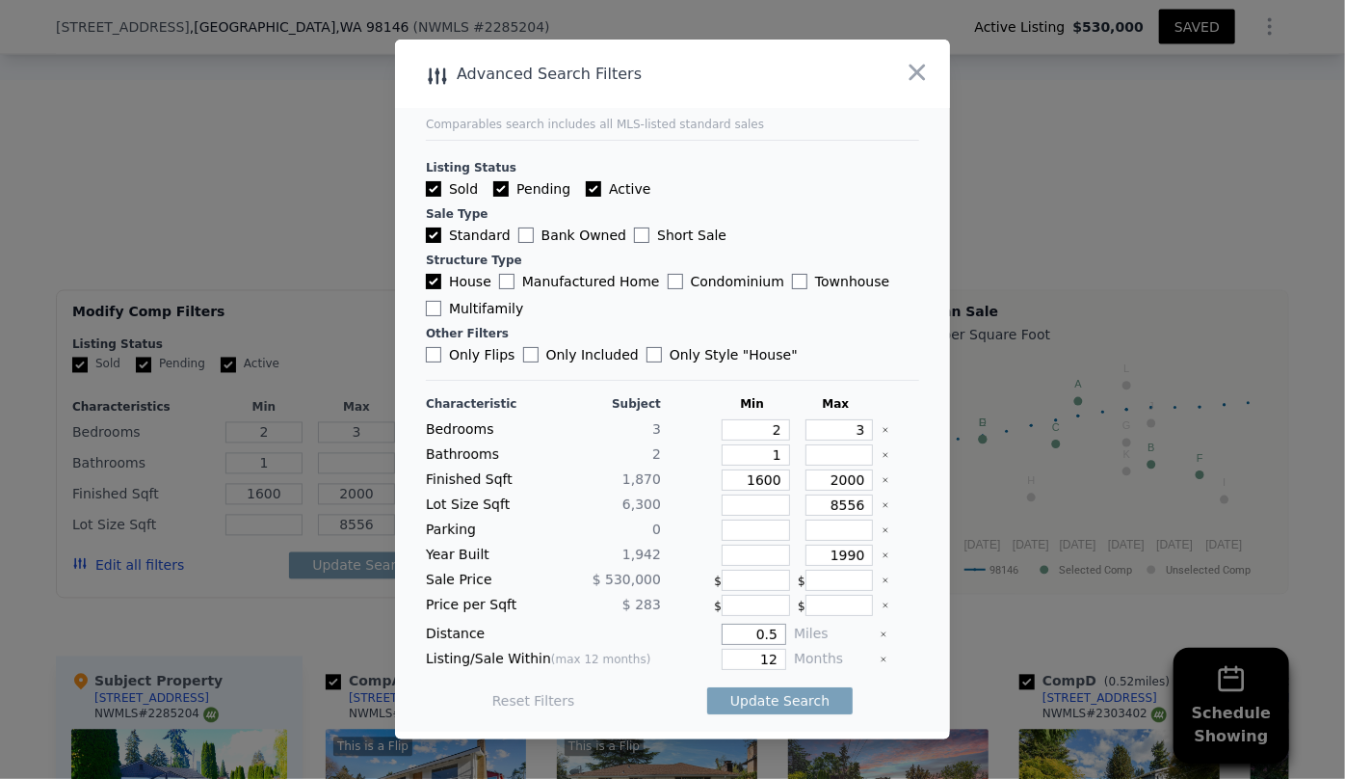
type input "0.5"
drag, startPoint x: 772, startPoint y: 658, endPoint x: 598, endPoint y: 671, distance: 173.9
click at [601, 671] on div "Characteristic Subject Min Max Bedrooms 3 2 3 Bathrooms 2 1 Finished Sqft 1,870…" at bounding box center [672, 561] width 493 height 331
type input "6"
click at [726, 700] on button "Update Search" at bounding box center [779, 700] width 145 height 27
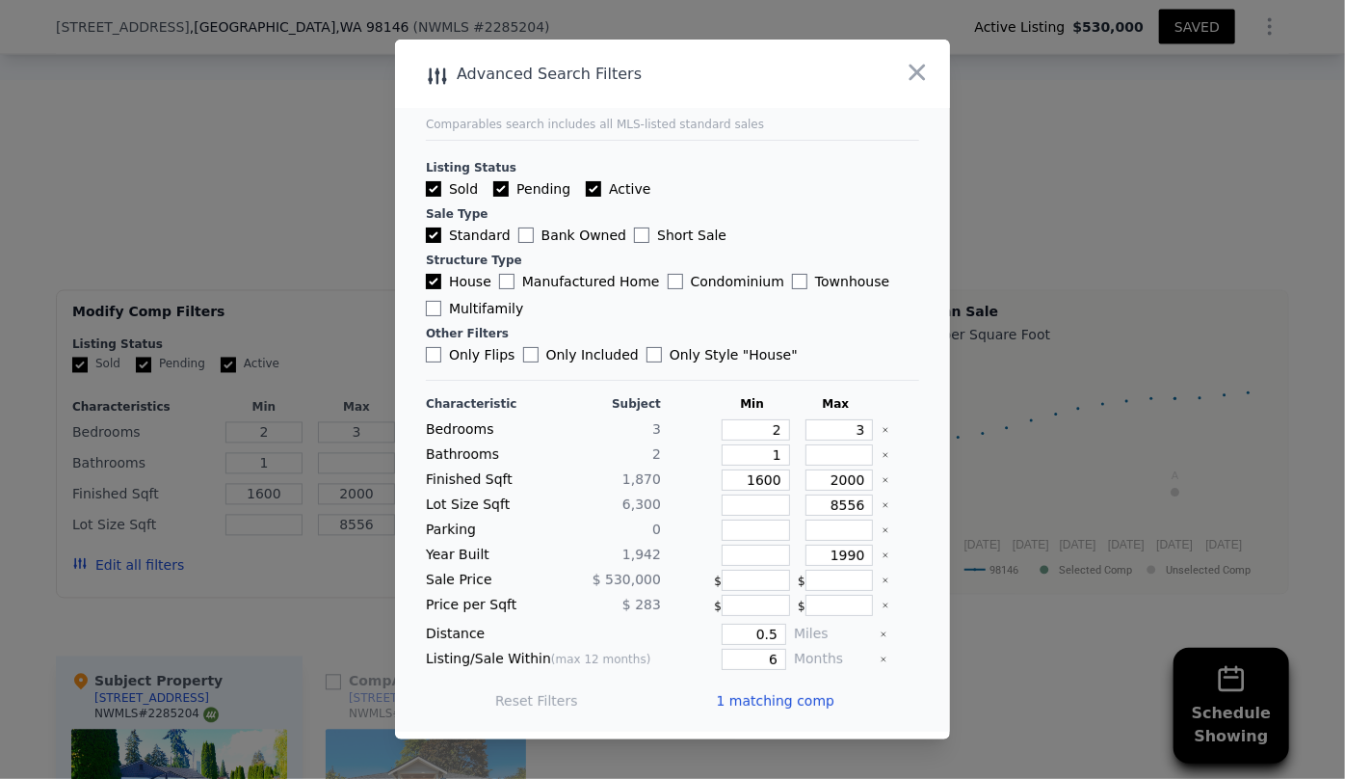
click at [780, 703] on span "1 matching comp" at bounding box center [775, 700] width 119 height 19
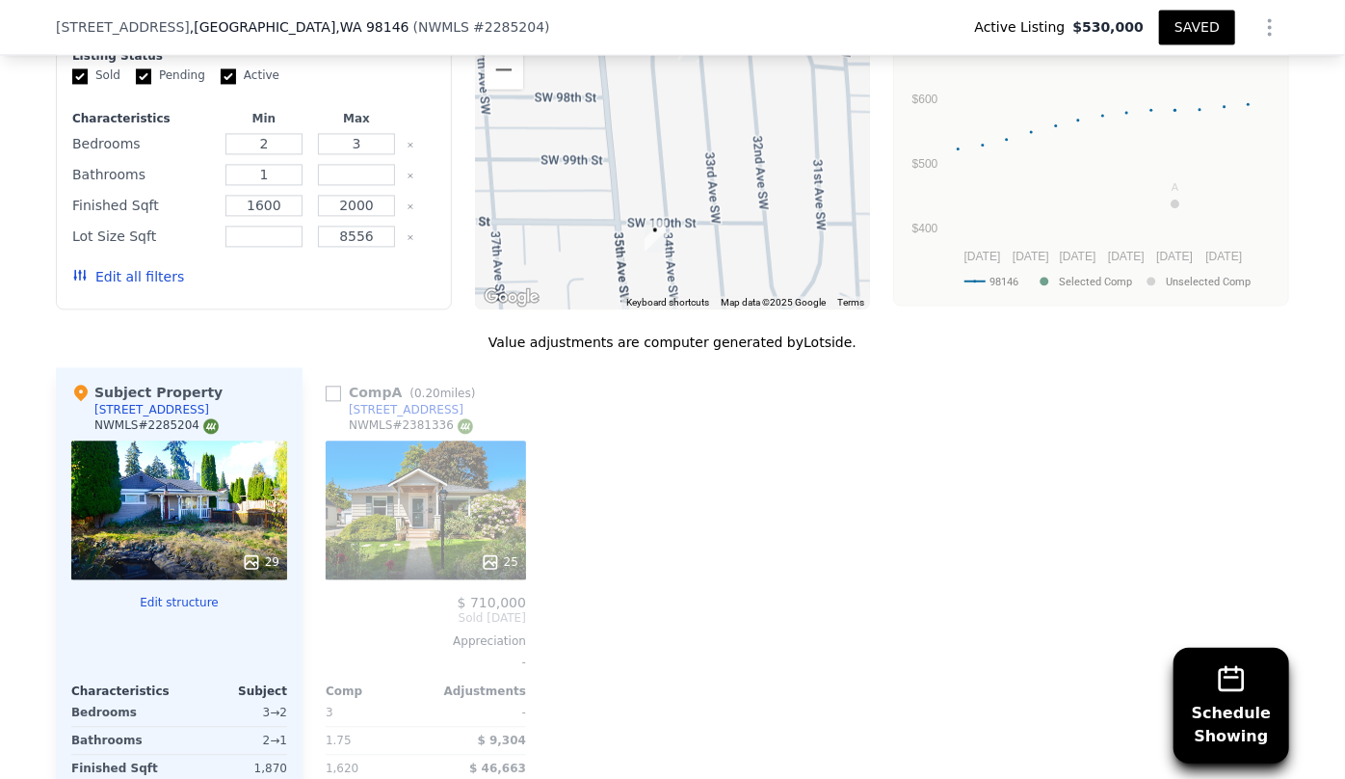
scroll to position [2007, 0]
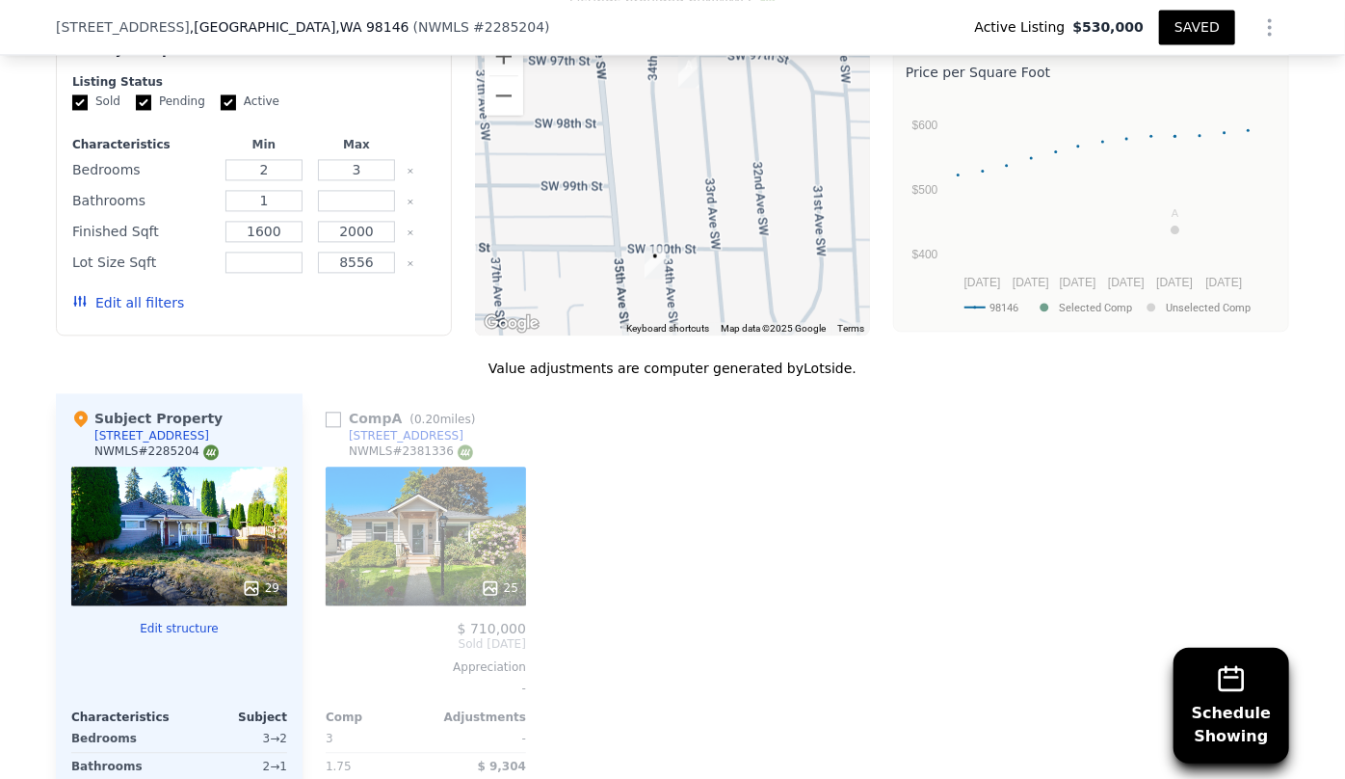
click at [334, 409] on div "Comp A ( 0.20 miles)" at bounding box center [404, 418] width 157 height 19
click at [332, 411] on input "checkbox" at bounding box center [333, 418] width 15 height 15
checkbox input "true"
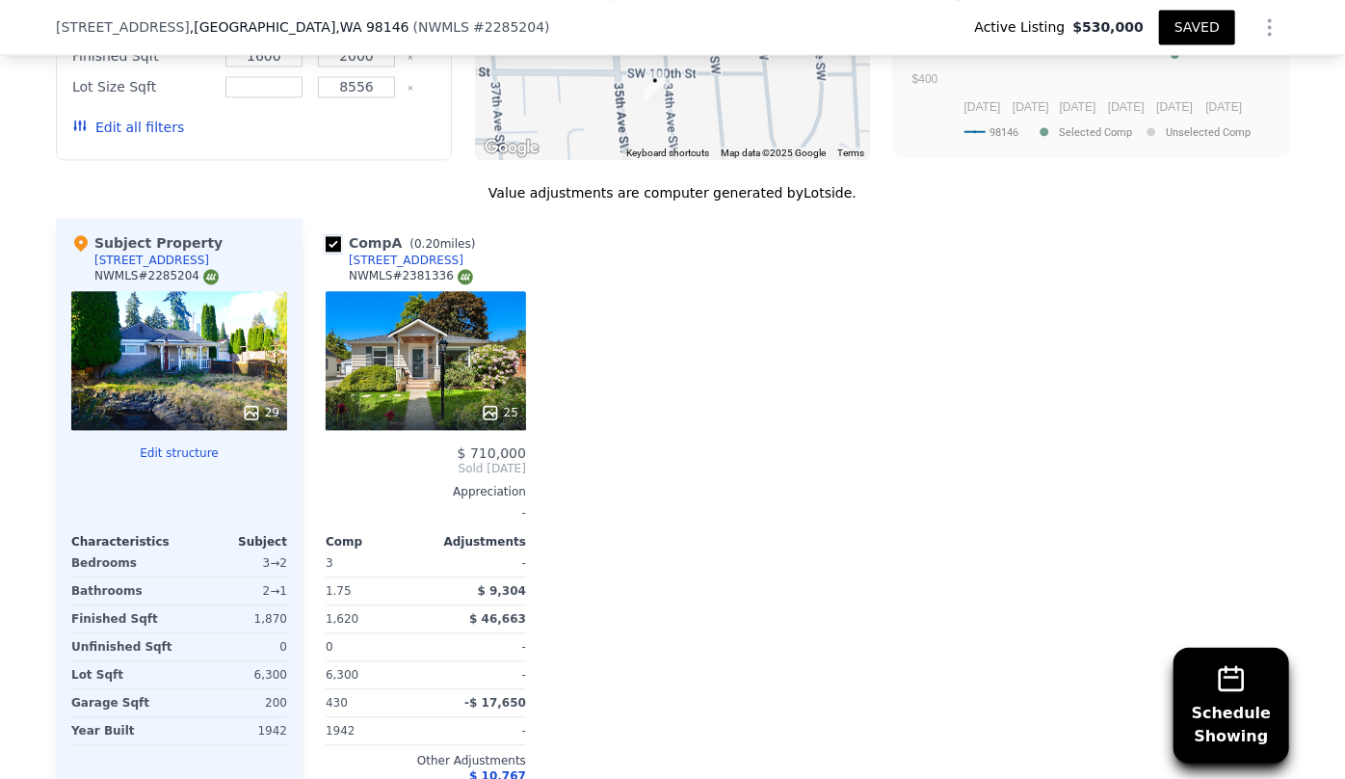
scroll to position [2095, 0]
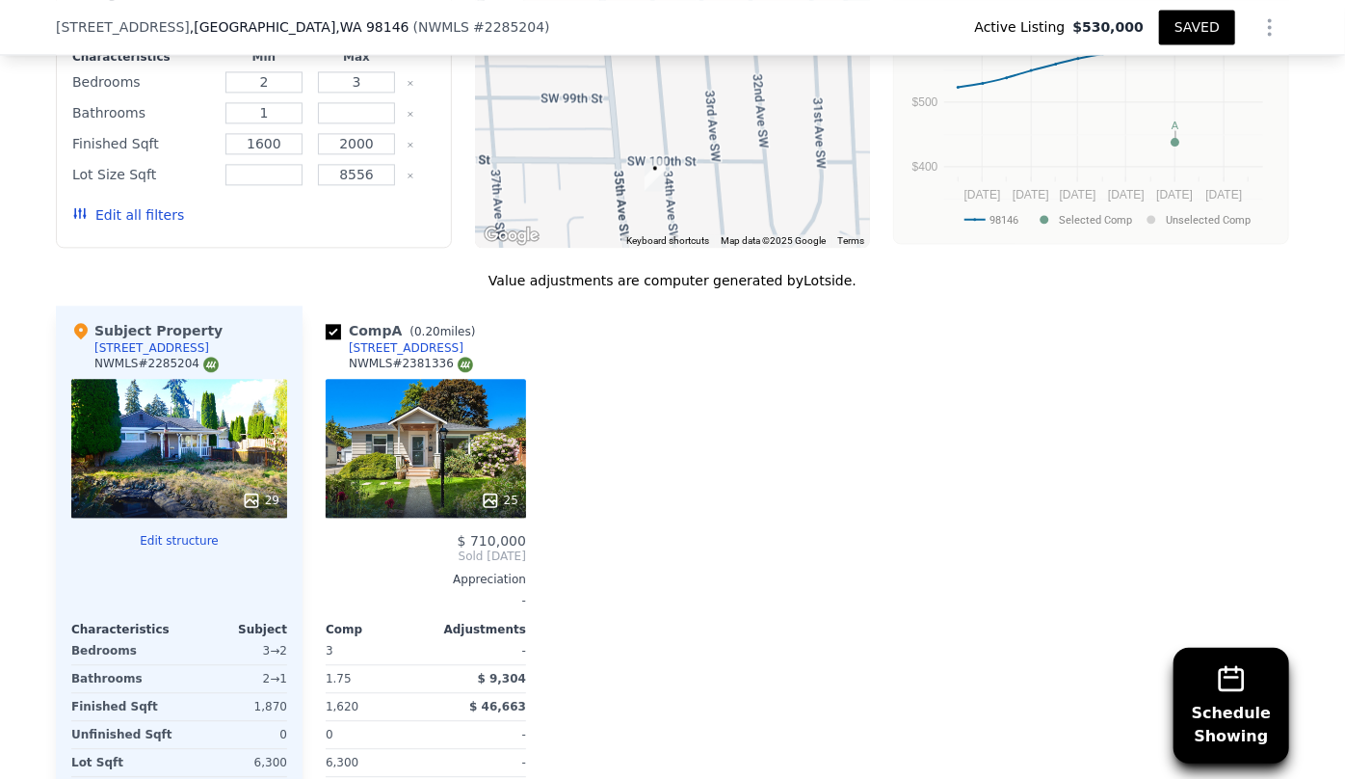
click at [119, 219] on button "Edit all filters" at bounding box center [128, 214] width 112 height 19
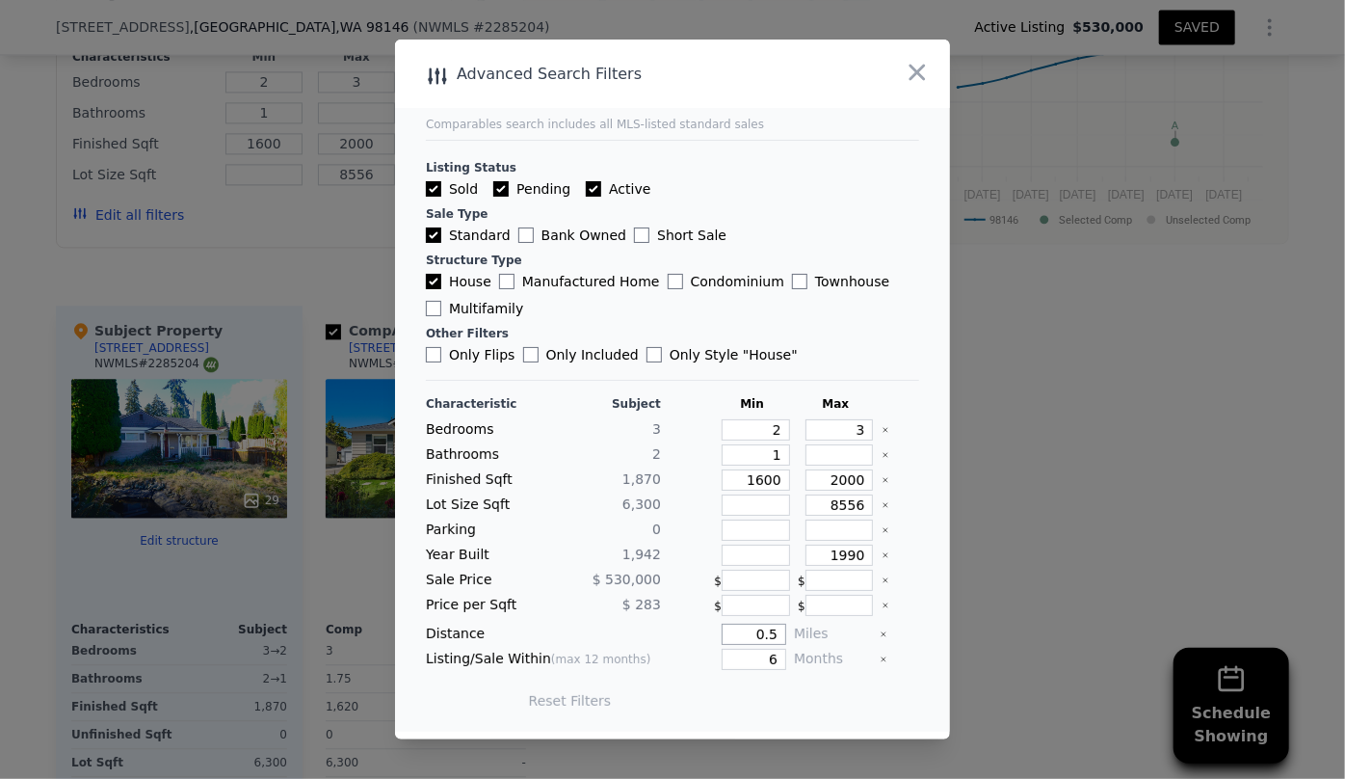
click at [769, 638] on input "0.5" at bounding box center [754, 633] width 65 height 21
type input "0.6"
click at [799, 711] on button "Update Search" at bounding box center [779, 700] width 145 height 27
checkbox input "false"
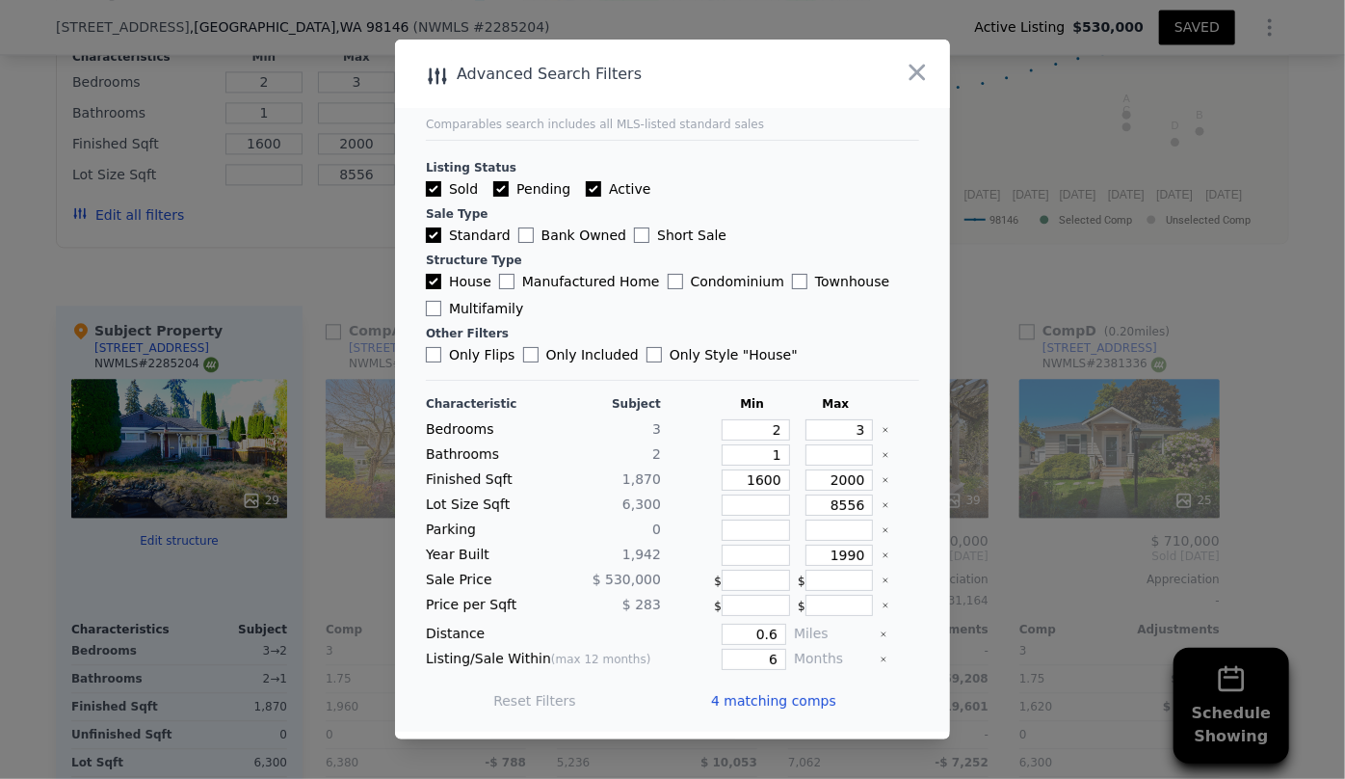
click at [795, 705] on span "4 matching comps" at bounding box center [773, 700] width 125 height 19
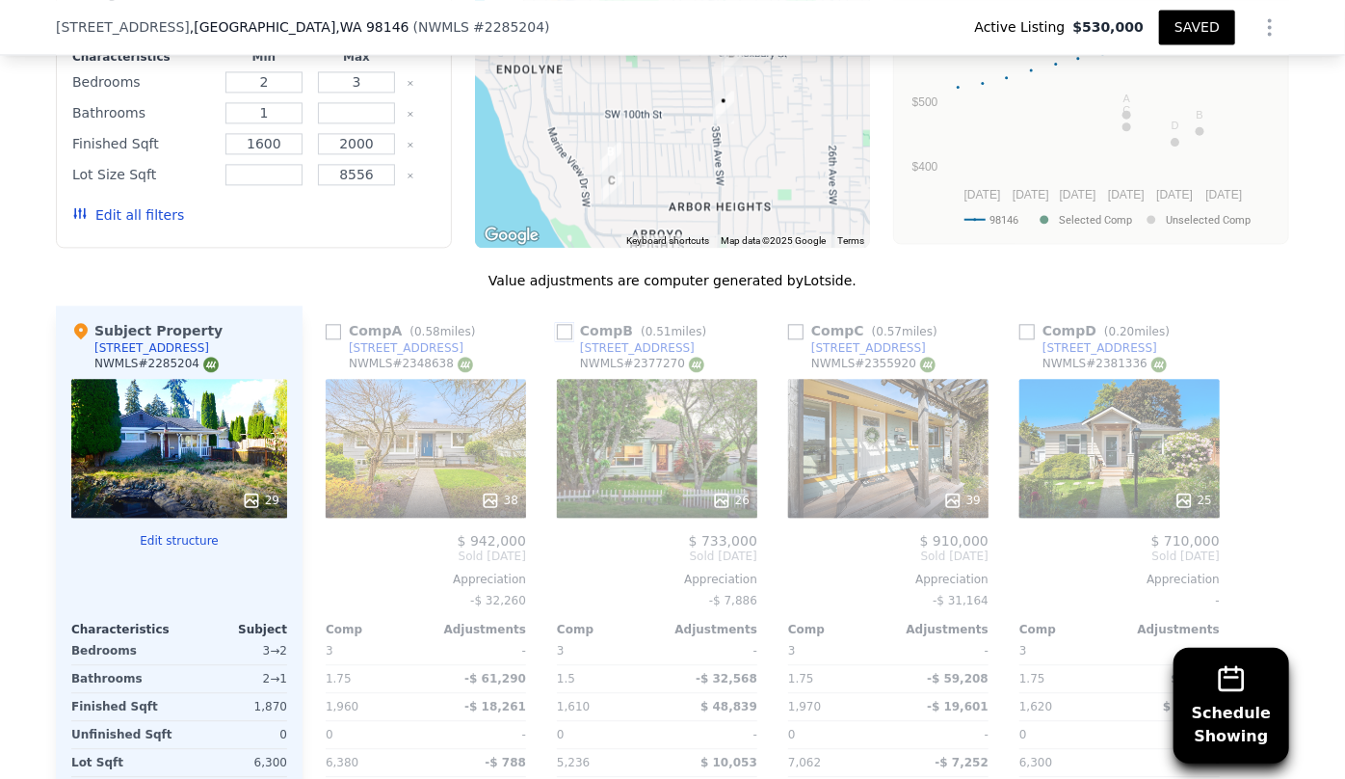
click at [557, 330] on input "checkbox" at bounding box center [564, 331] width 15 height 15
checkbox input "true"
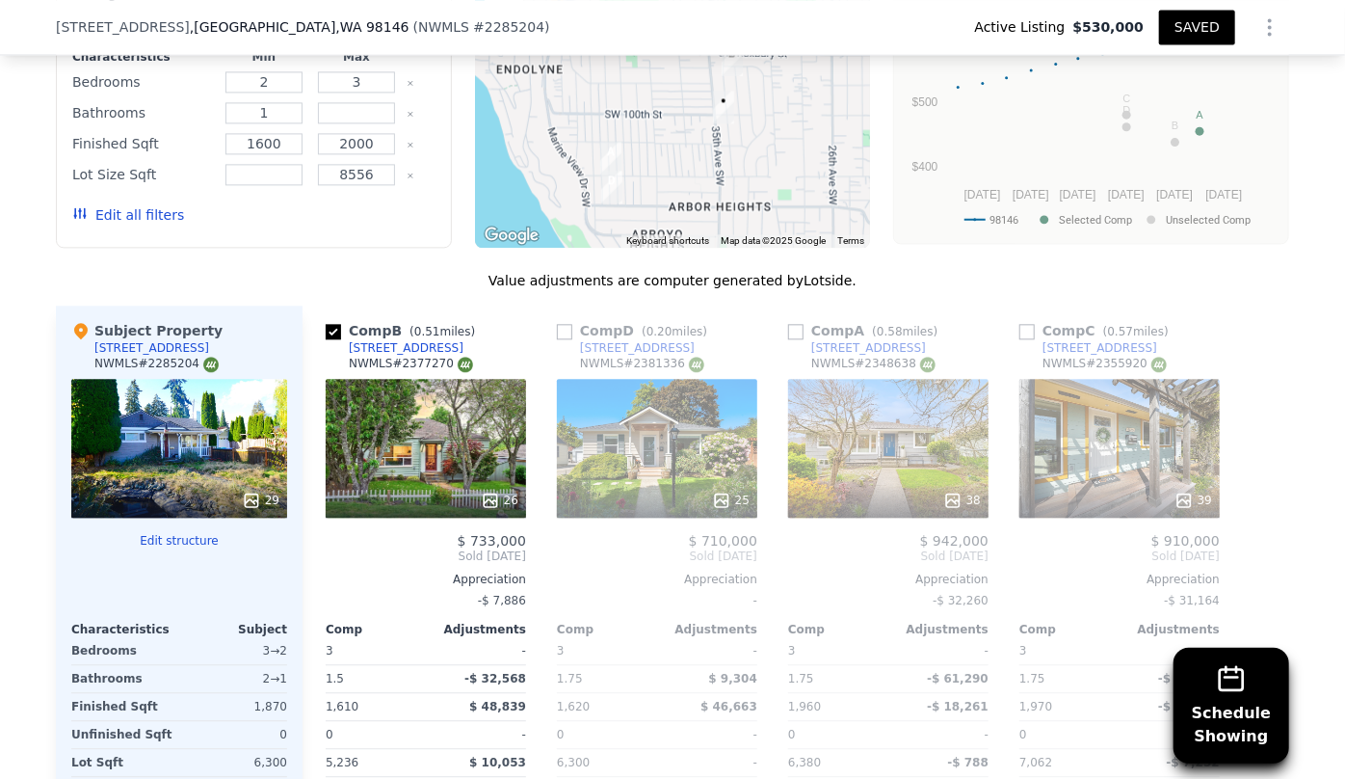
click at [568, 330] on div "Comp D ( 0.20 miles)" at bounding box center [636, 330] width 158 height 19
click at [557, 328] on input "checkbox" at bounding box center [564, 331] width 15 height 15
checkbox input "true"
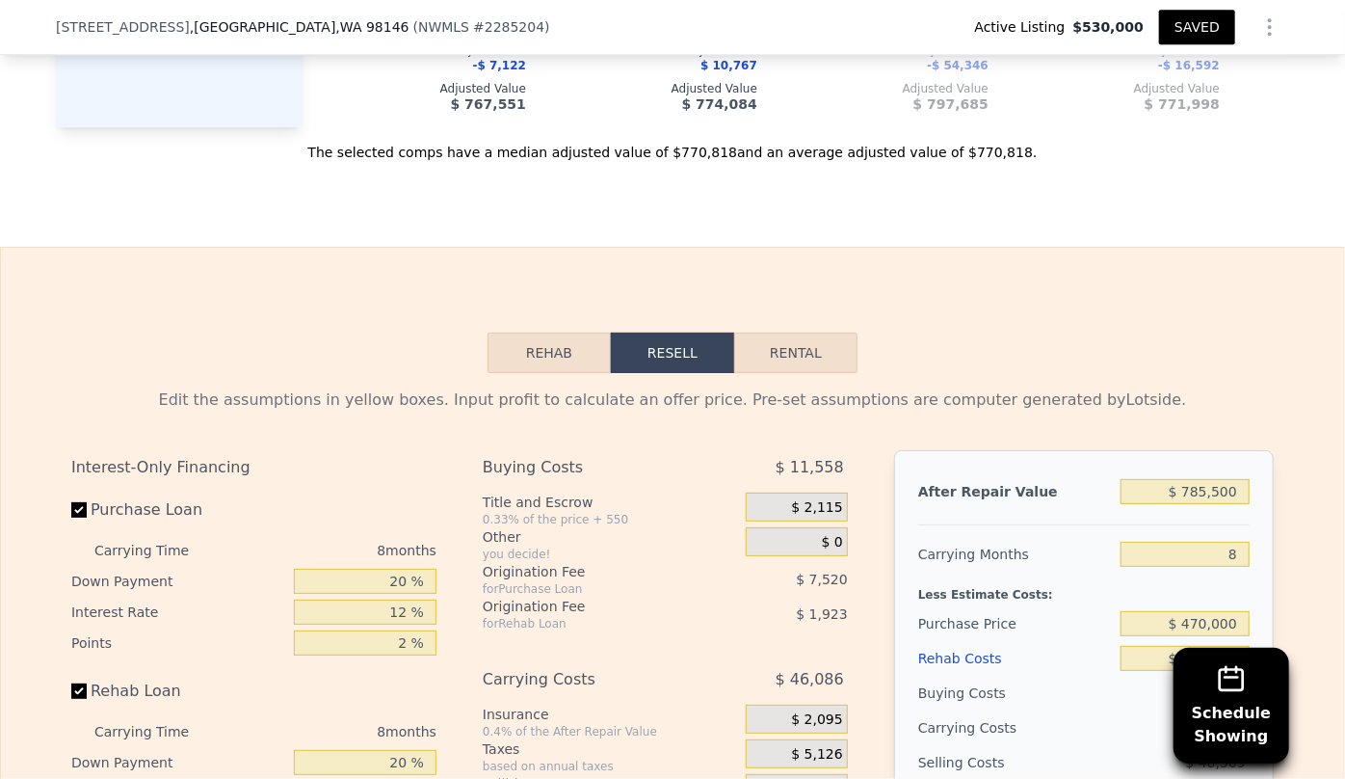
scroll to position [2971, 0]
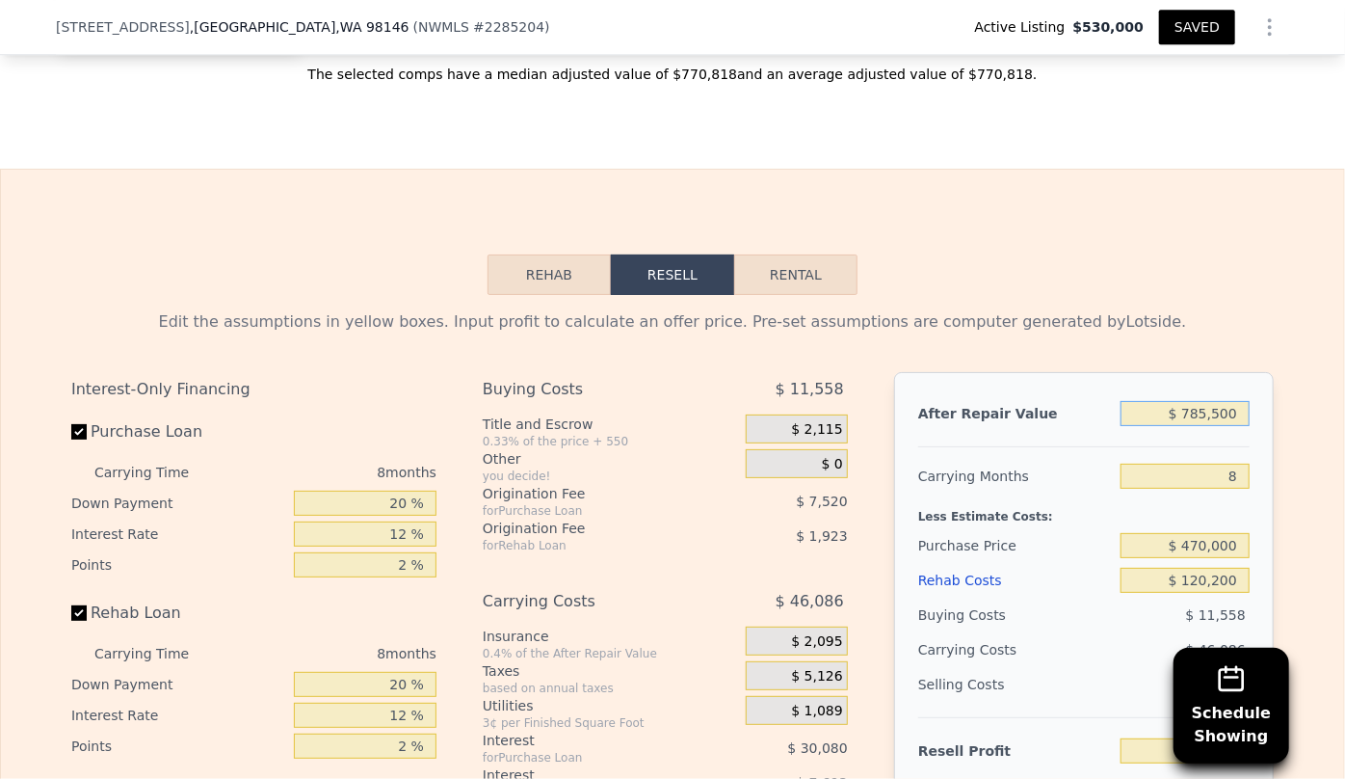
click at [1198, 410] on input "$ 785,500" at bounding box center [1185, 413] width 129 height 25
type input "$ 75,500"
type input "-$ 575,616"
type input "$ 755,500"
type input "$ 61,001"
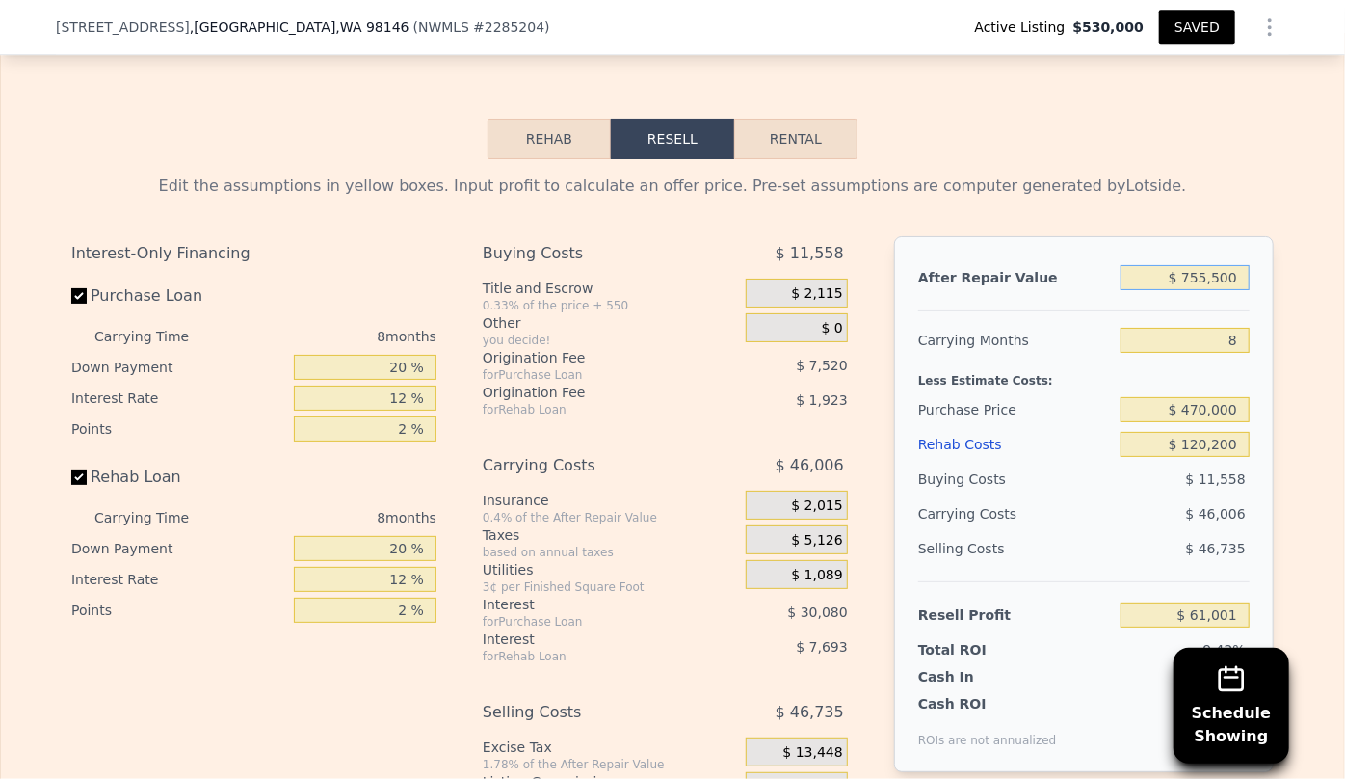
scroll to position [3146, 0]
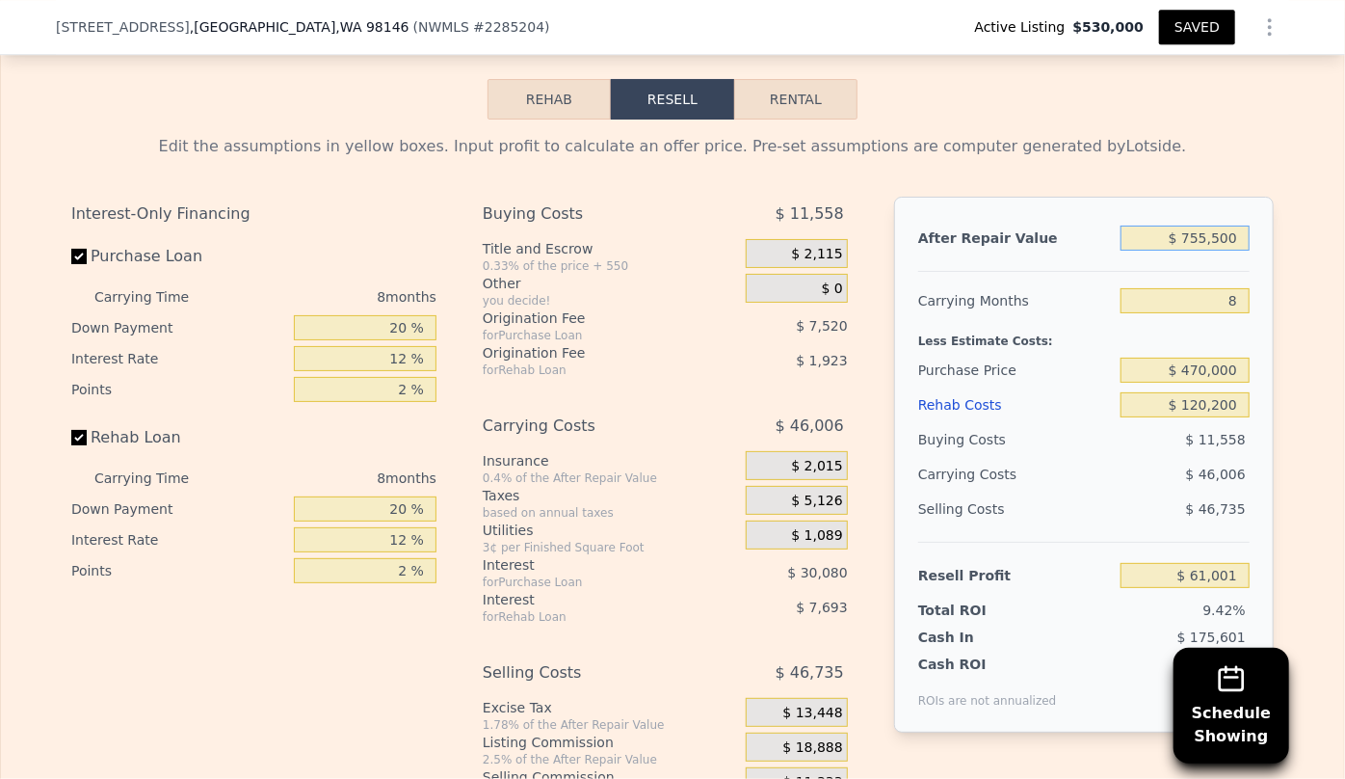
type input "$ 755,500"
click at [956, 403] on div "Rehab Costs" at bounding box center [1015, 404] width 195 height 35
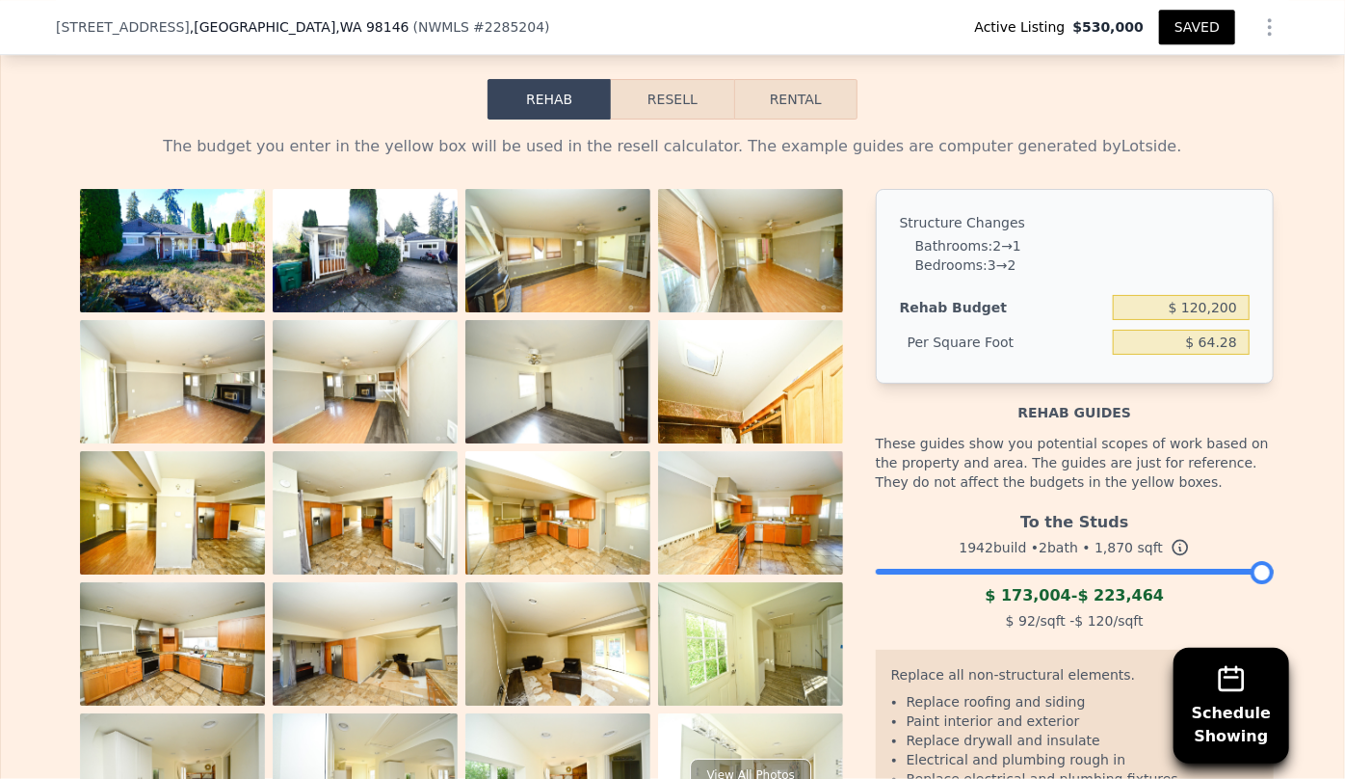
click at [781, 109] on button "Rental" at bounding box center [795, 99] width 123 height 40
select select "30"
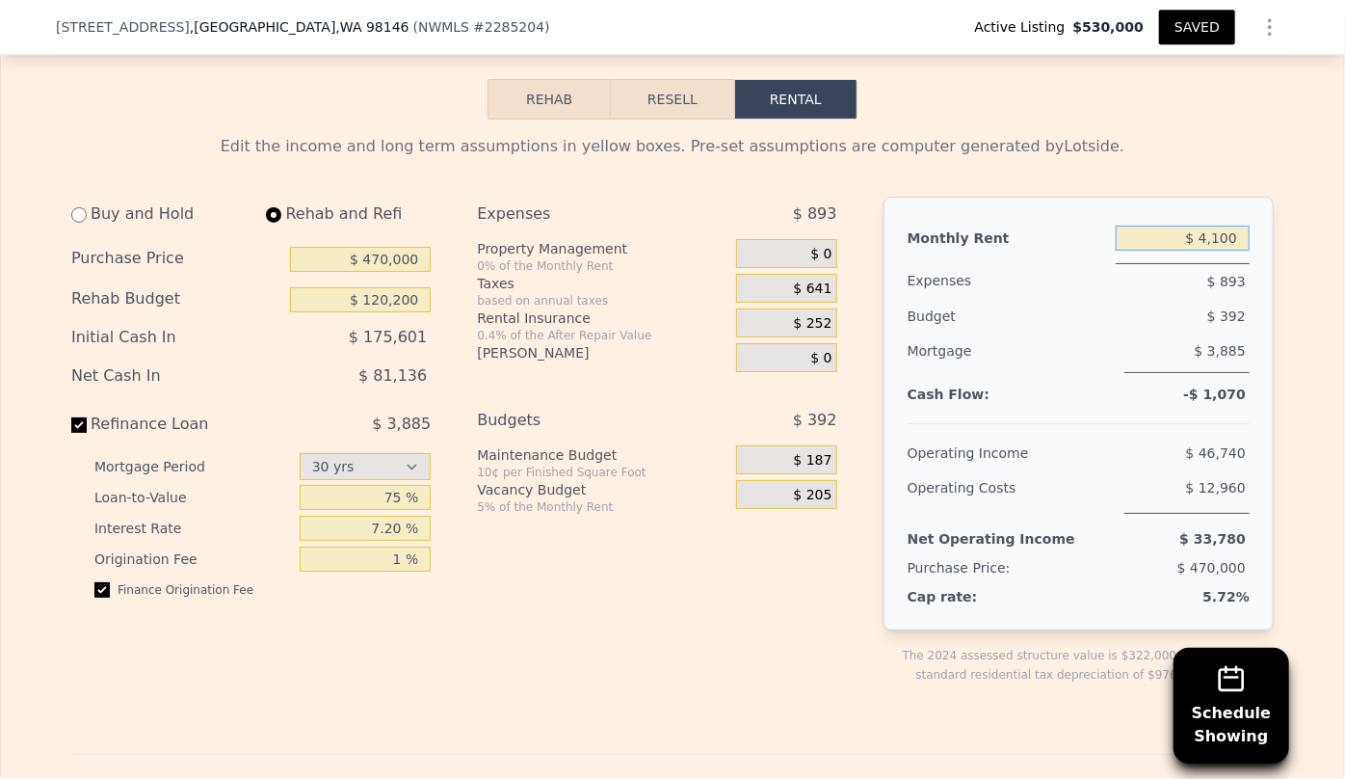
click at [1220, 233] on input "$ 4,100" at bounding box center [1183, 237] width 134 height 25
type input "$ 4"
click at [1221, 233] on input "text" at bounding box center [1183, 237] width 134 height 25
type input "$ 3,700"
click at [1175, 308] on div "$ 392" at bounding box center [1148, 316] width 201 height 35
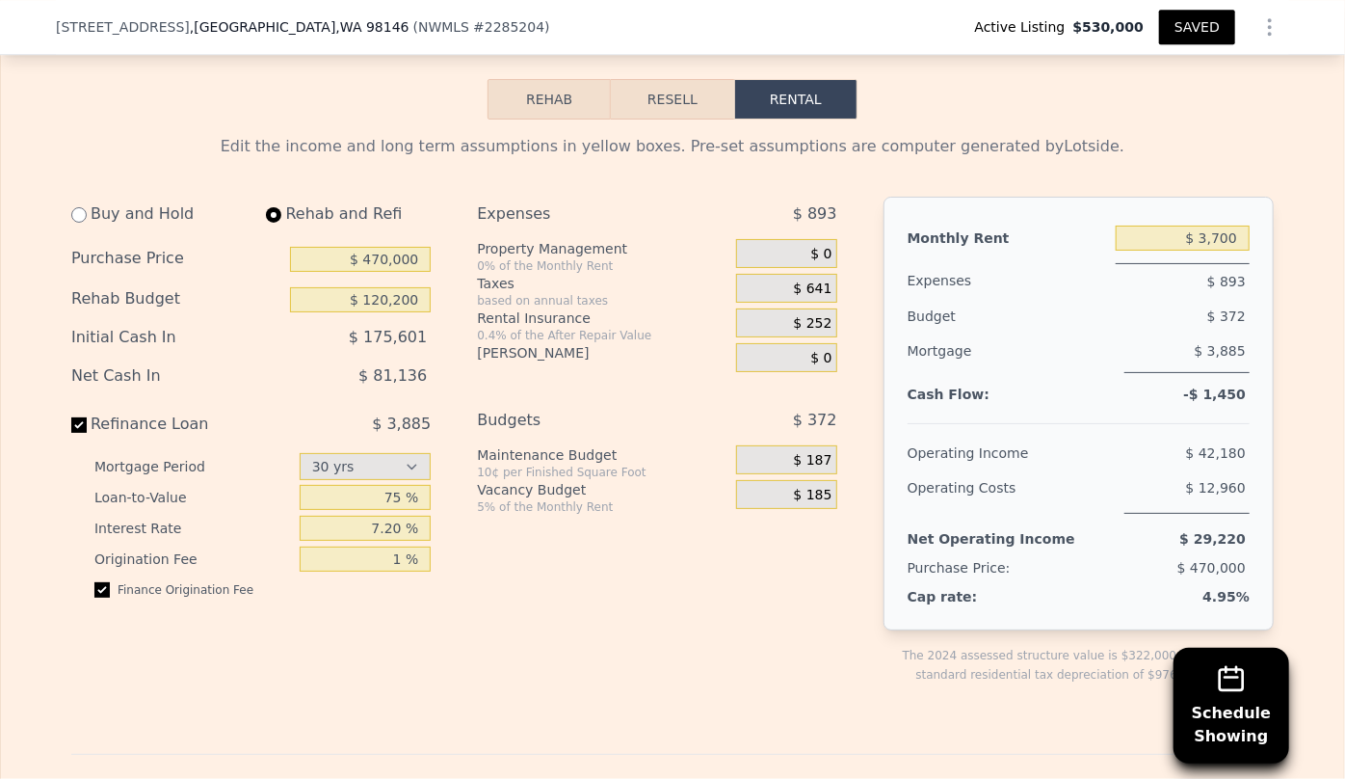
click at [667, 96] on button "Resell" at bounding box center [672, 99] width 122 height 40
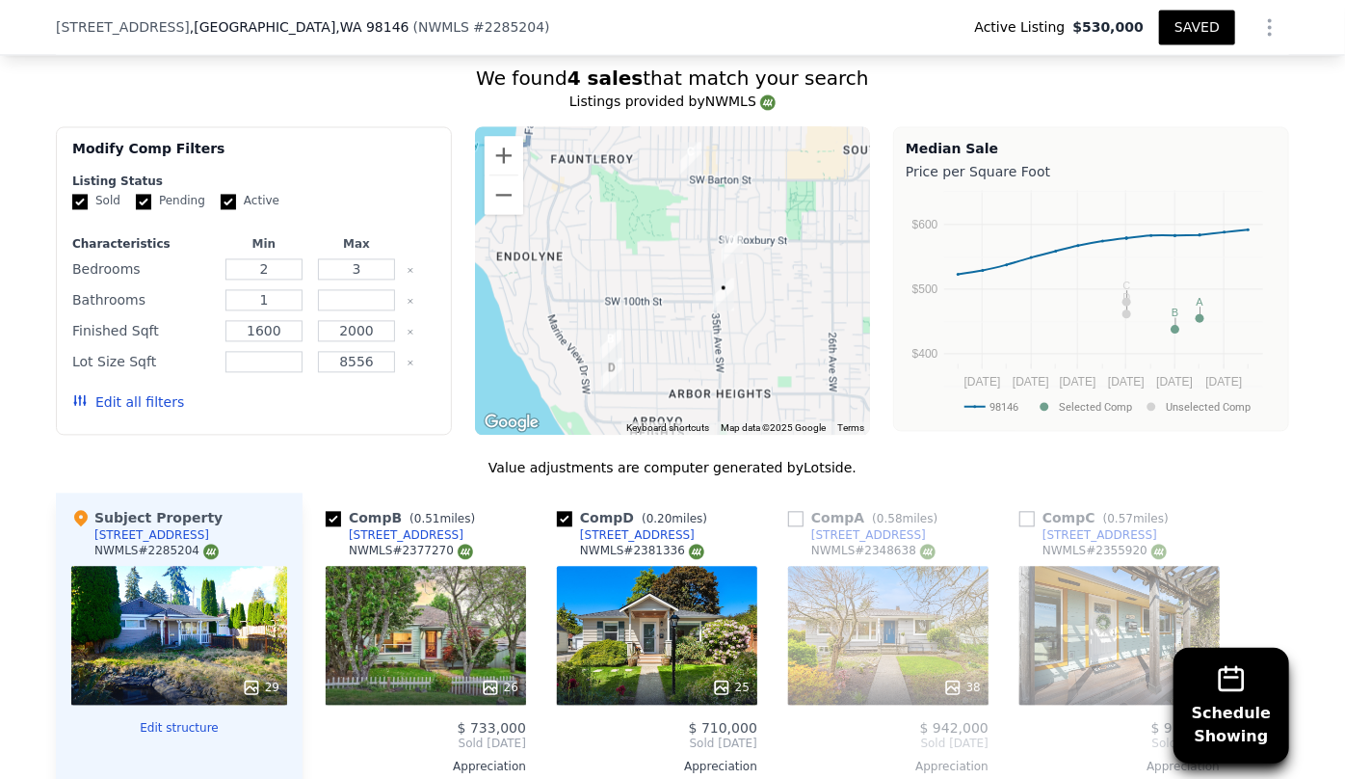
scroll to position [1832, 0]
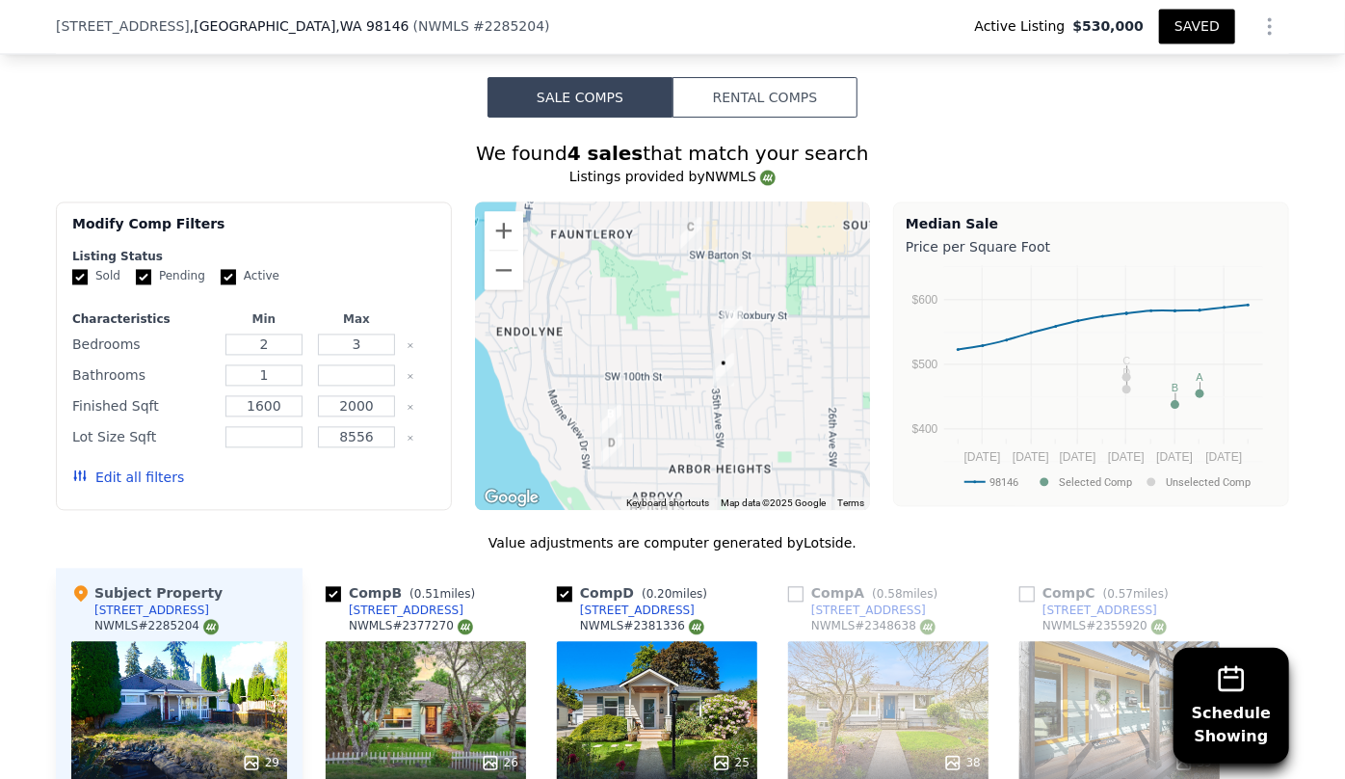
click at [144, 476] on button "Edit all filters" at bounding box center [128, 477] width 112 height 19
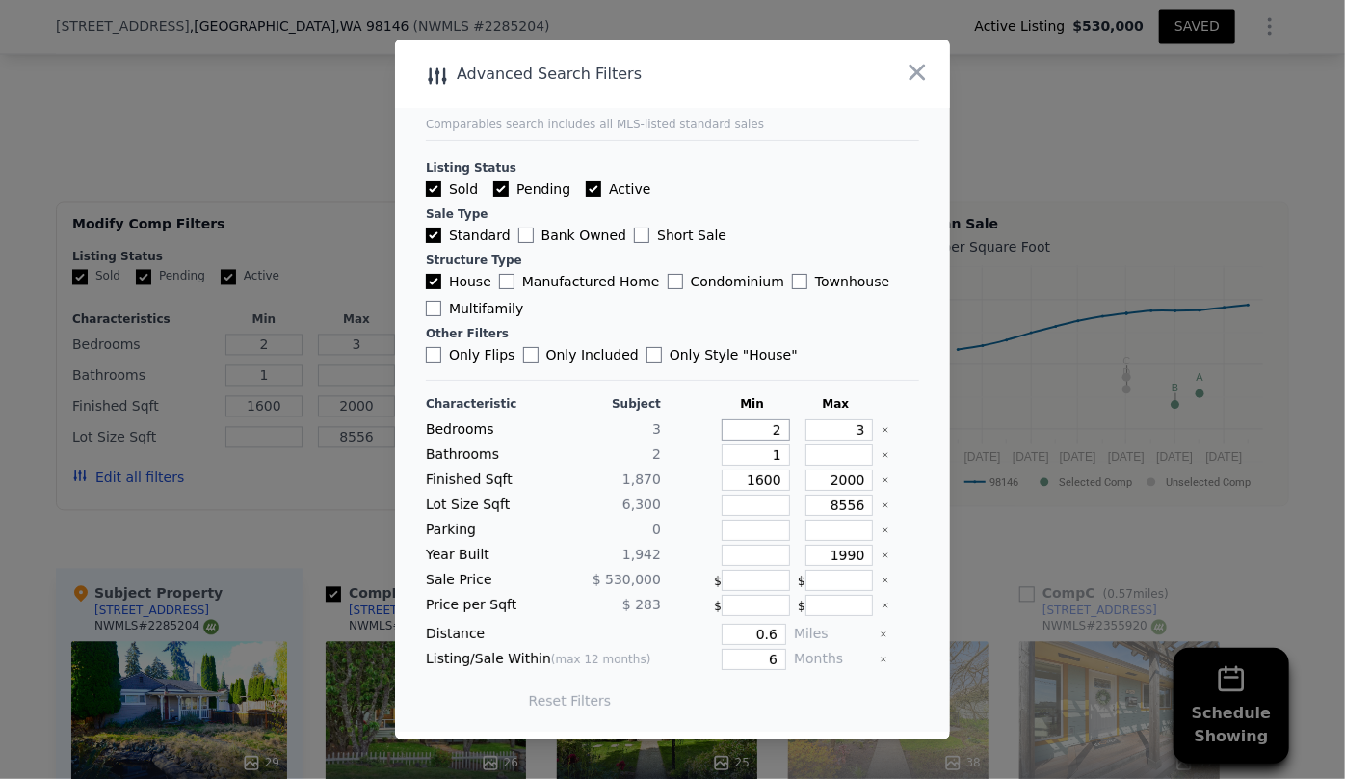
drag, startPoint x: 774, startPoint y: 433, endPoint x: 735, endPoint y: 430, distance: 38.7
click at [735, 430] on input "2" at bounding box center [756, 429] width 68 height 21
type input "1"
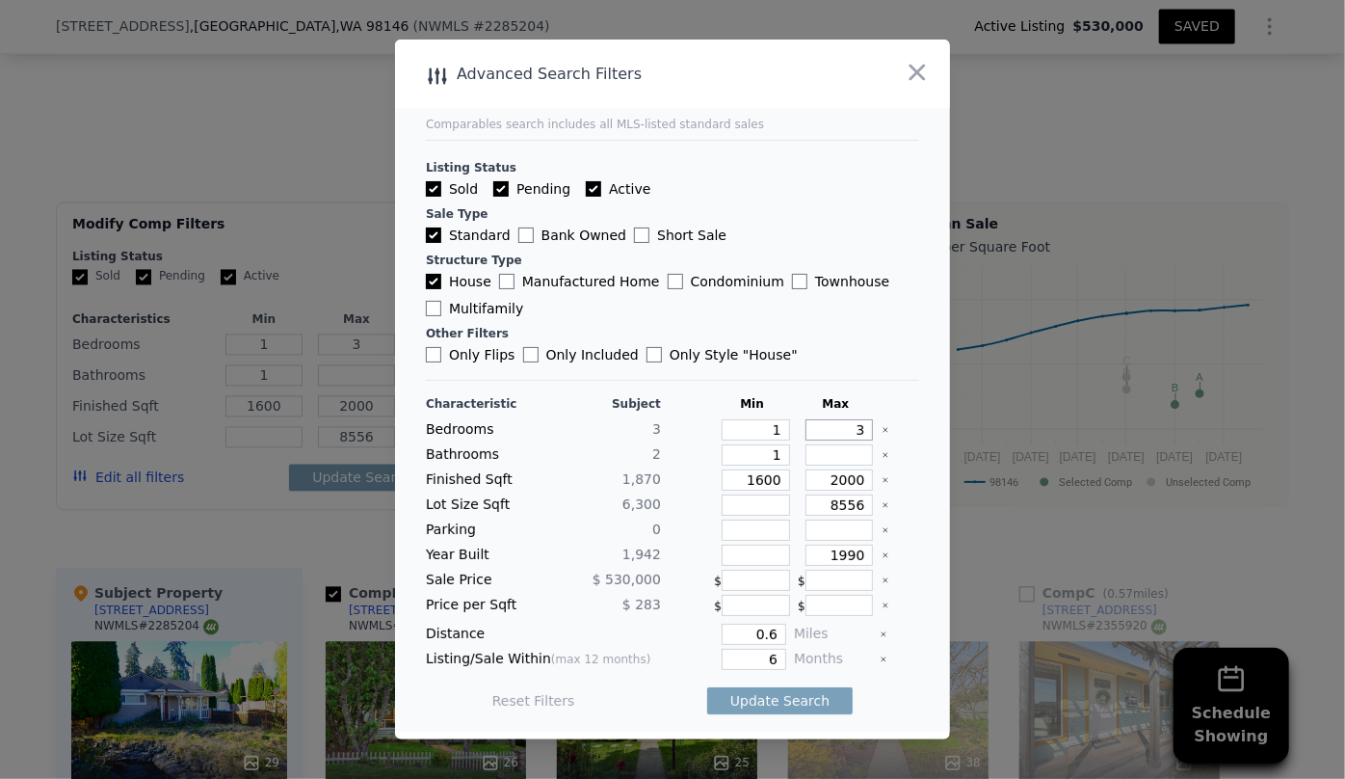
drag, startPoint x: 857, startPoint y: 427, endPoint x: 789, endPoint y: 436, distance: 68.1
click at [798, 436] on div "3" at bounding box center [836, 429] width 76 height 21
click at [791, 693] on button "Update Search" at bounding box center [779, 700] width 145 height 27
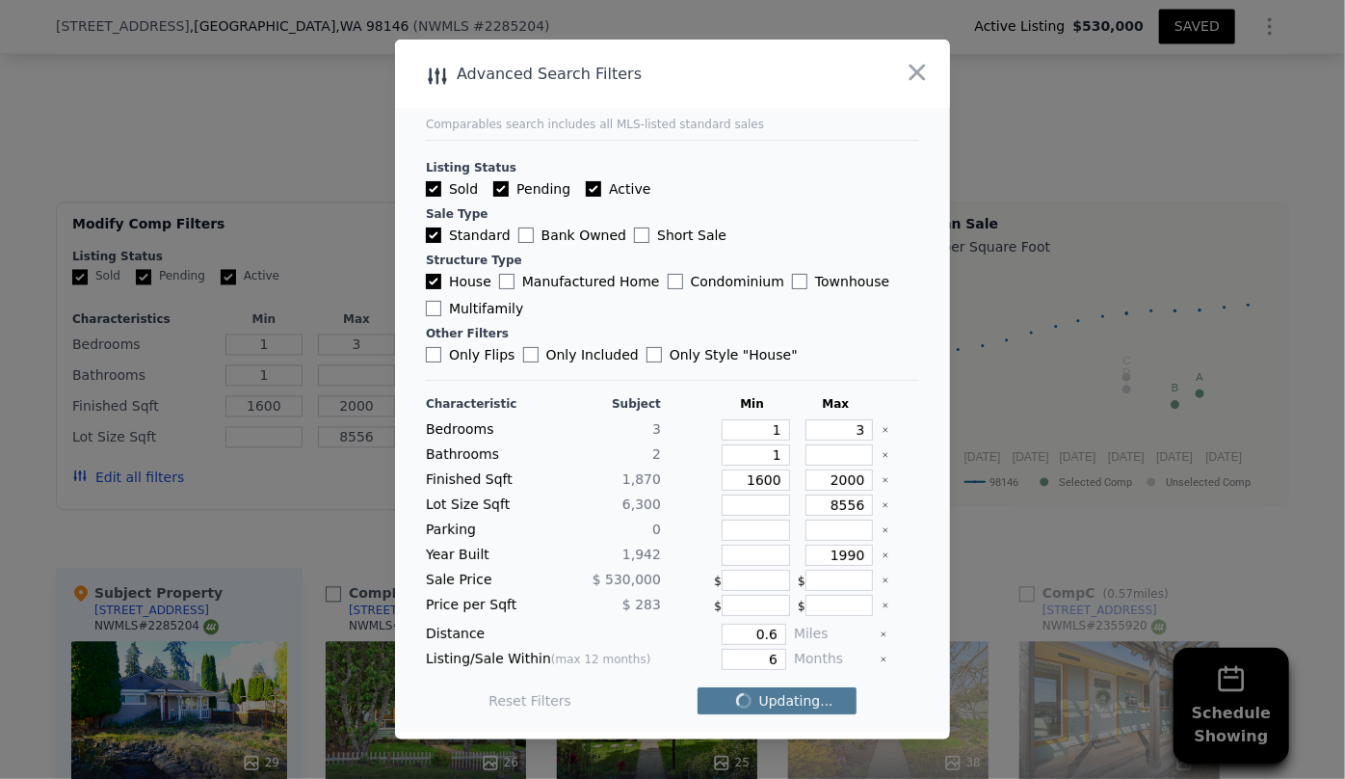
checkbox input "false"
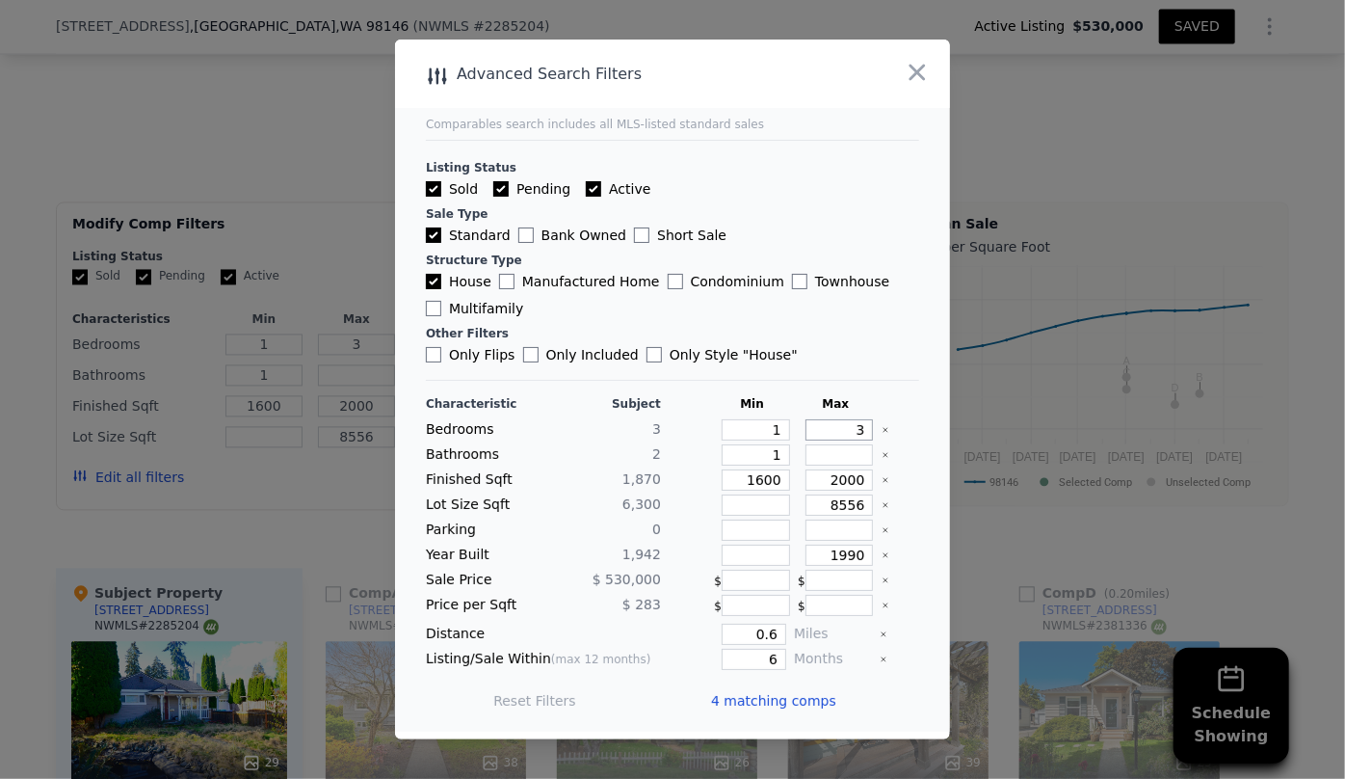
drag, startPoint x: 857, startPoint y: 430, endPoint x: 802, endPoint y: 433, distance: 55.0
click at [810, 432] on input "3" at bounding box center [840, 429] width 68 height 21
type input "2"
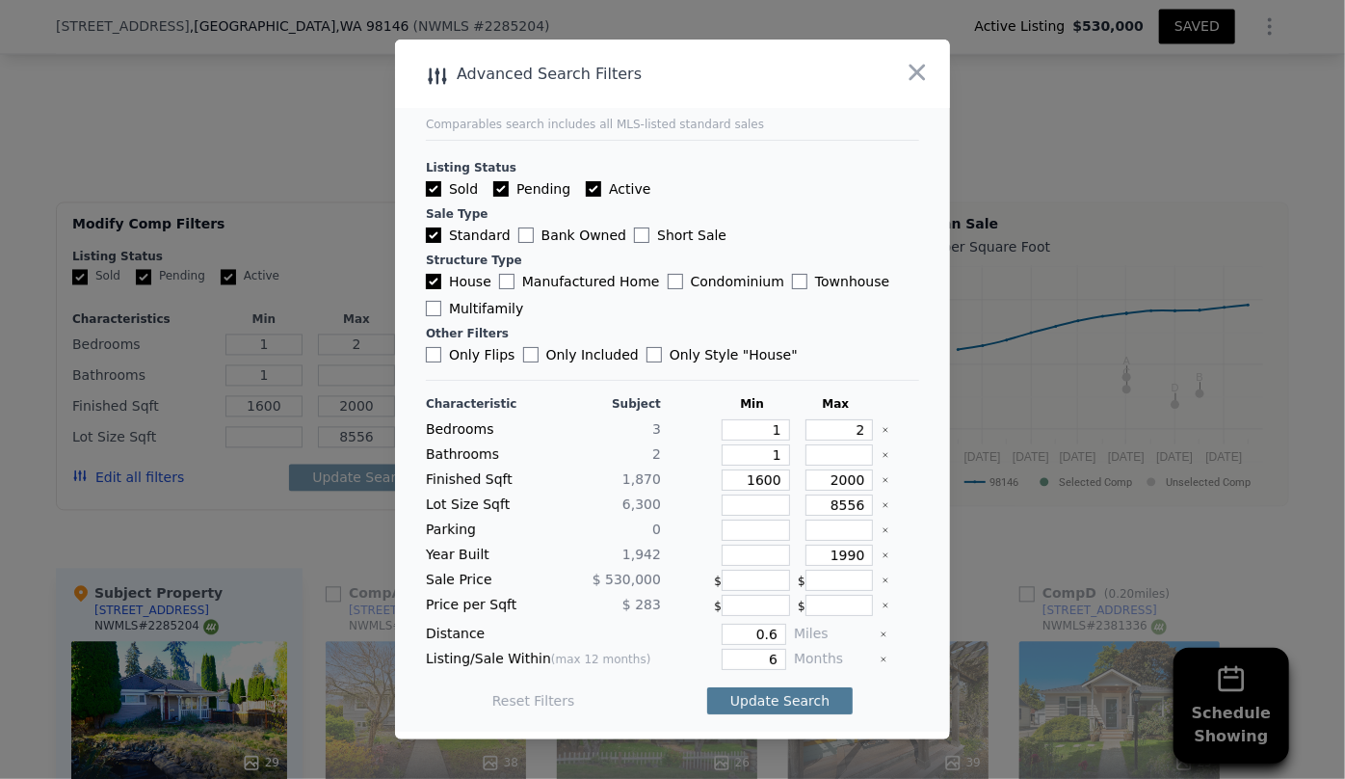
click at [815, 701] on button "Update Search" at bounding box center [779, 700] width 145 height 27
drag, startPoint x: 771, startPoint y: 629, endPoint x: 683, endPoint y: 626, distance: 87.7
click at [675, 626] on div "0.6" at bounding box center [728, 633] width 118 height 21
type input "1"
click at [795, 689] on button "Update Search" at bounding box center [779, 700] width 145 height 27
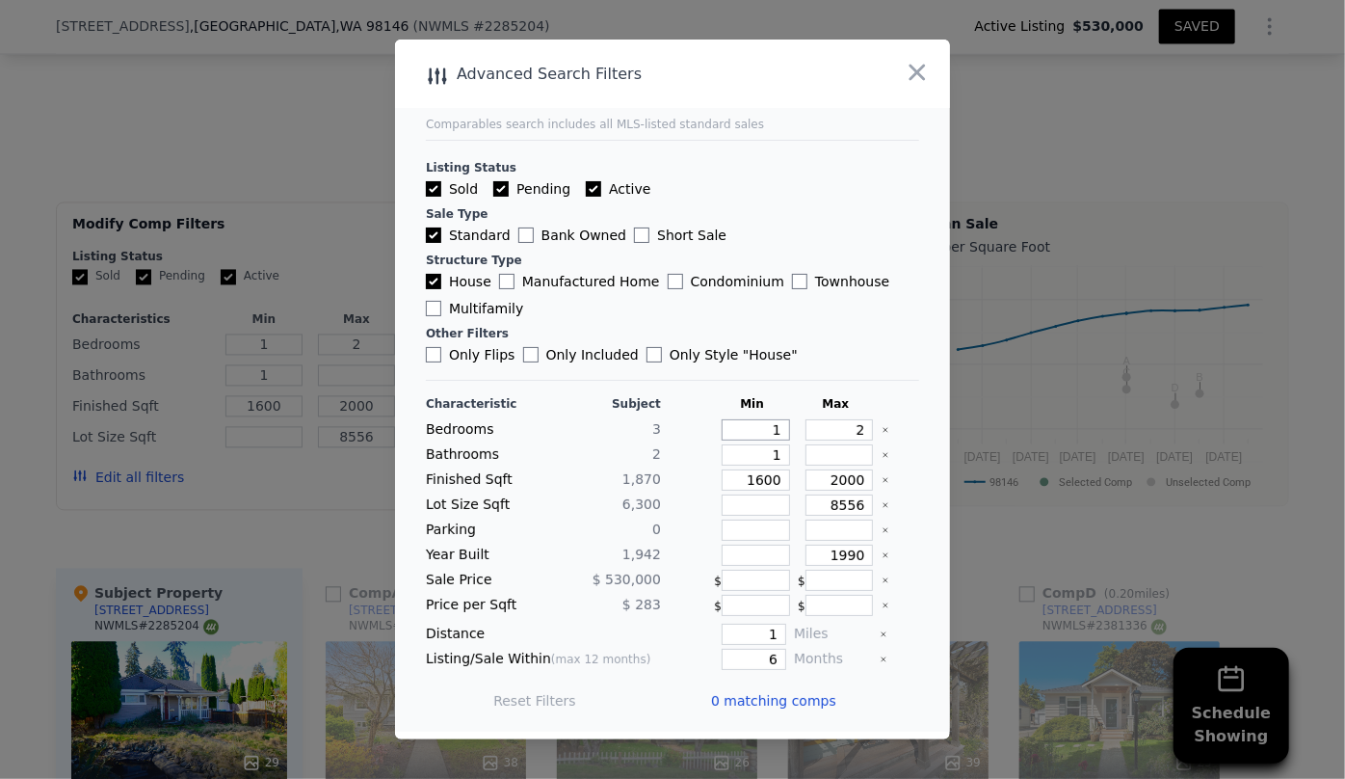
drag, startPoint x: 771, startPoint y: 428, endPoint x: 705, endPoint y: 426, distance: 65.5
click at [714, 426] on div "1" at bounding box center [752, 429] width 76 height 21
type input "2"
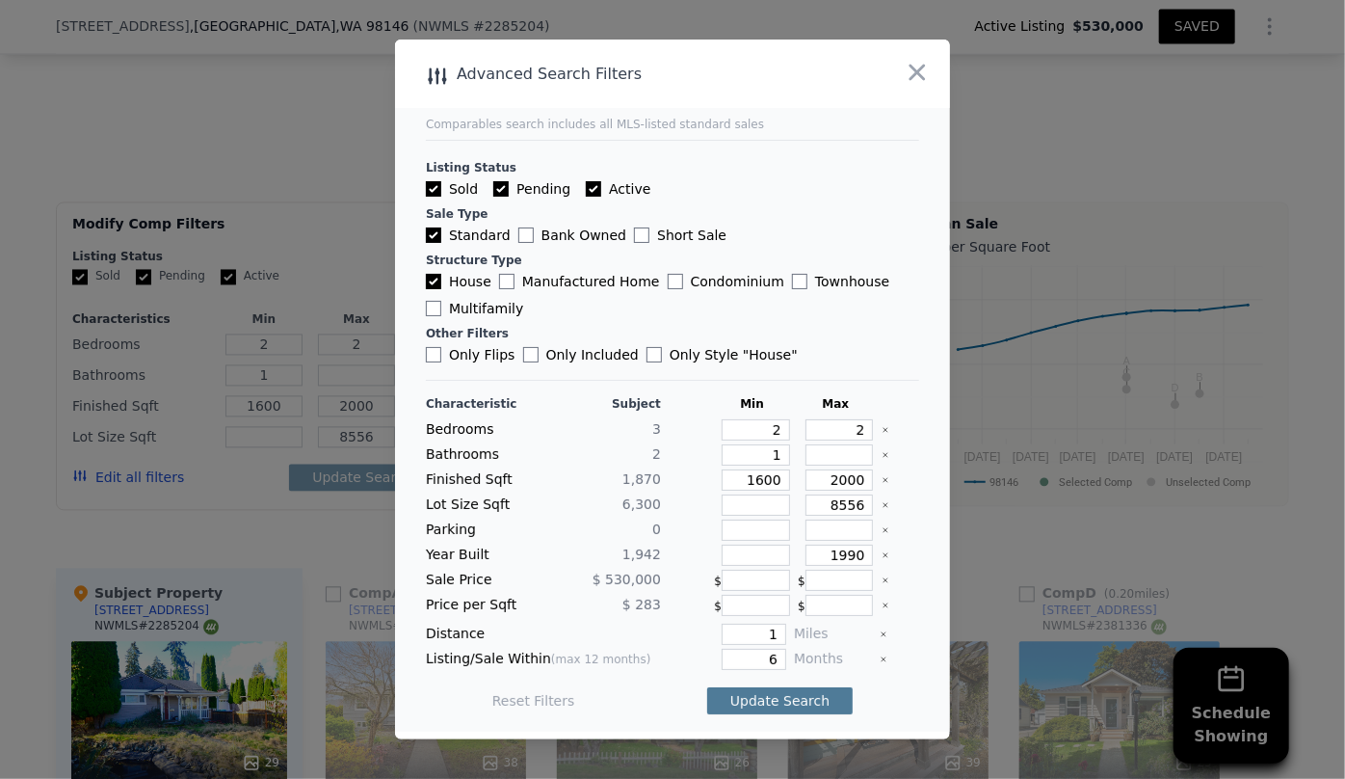
click at [803, 705] on button "Update Search" at bounding box center [779, 700] width 145 height 27
drag, startPoint x: 852, startPoint y: 426, endPoint x: 804, endPoint y: 429, distance: 48.3
click at [815, 429] on input "2" at bounding box center [840, 429] width 68 height 21
type input "3"
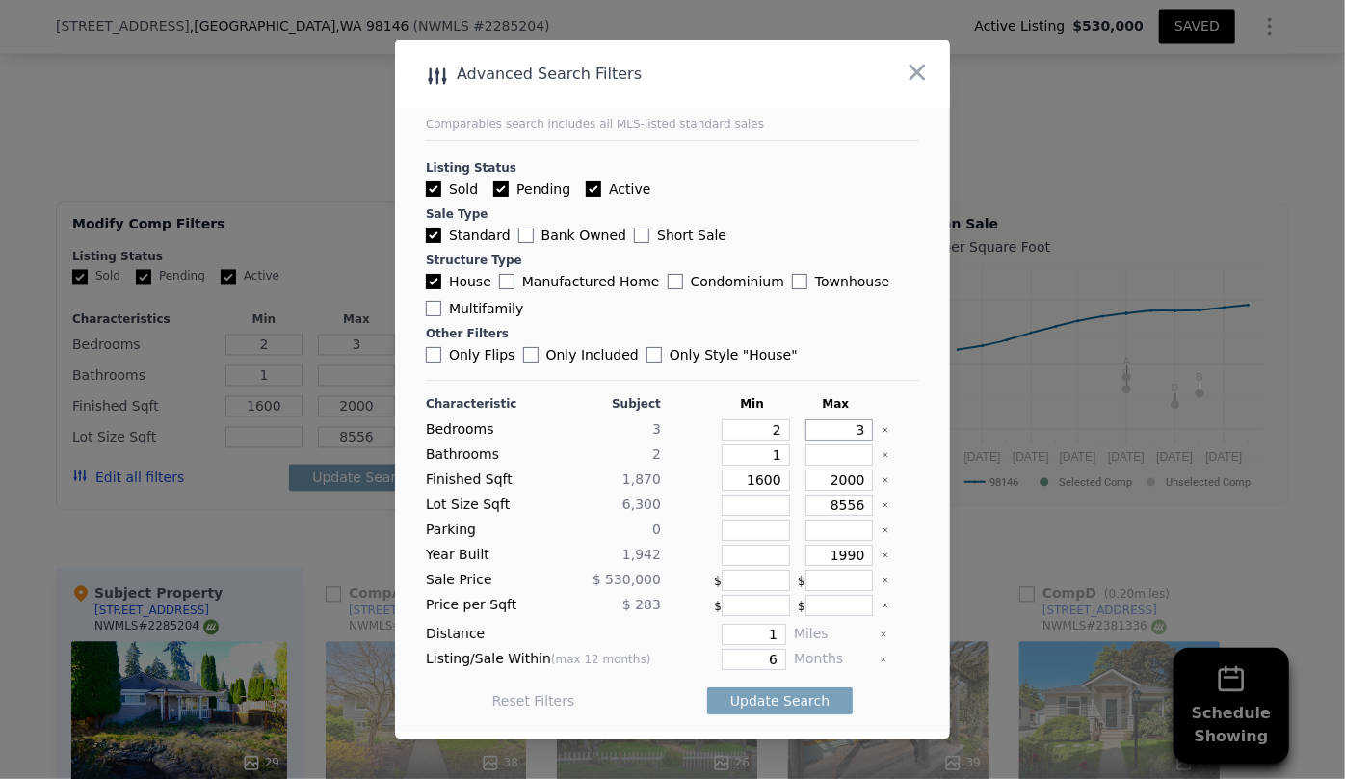
type input "3"
click at [768, 623] on input "1" at bounding box center [754, 633] width 65 height 21
type input "0.5"
click at [771, 701] on button "Update Search" at bounding box center [779, 700] width 145 height 27
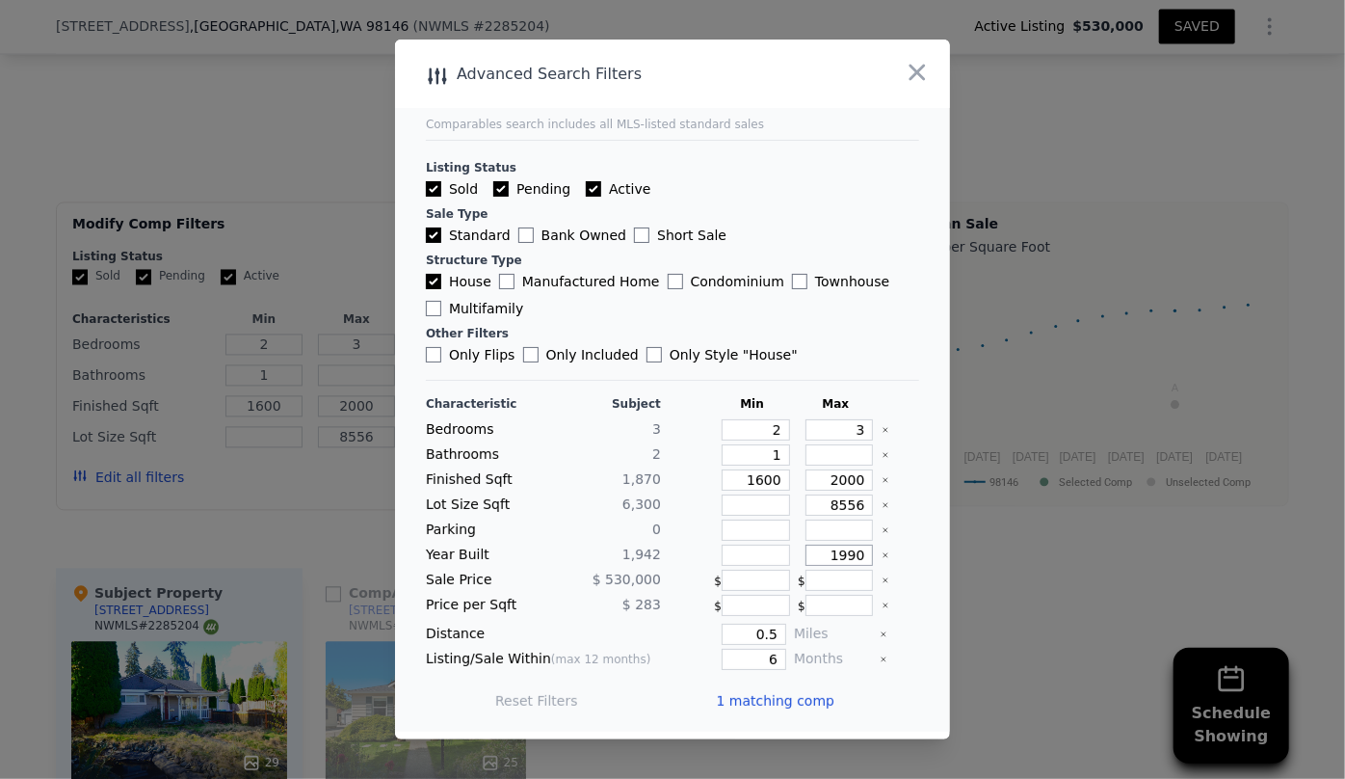
click at [847, 558] on input "1990" at bounding box center [840, 554] width 68 height 21
type input "1980"
click at [771, 632] on input "0.5" at bounding box center [754, 633] width 65 height 21
type input "0.6"
click at [781, 697] on button "Update Search" at bounding box center [779, 700] width 145 height 27
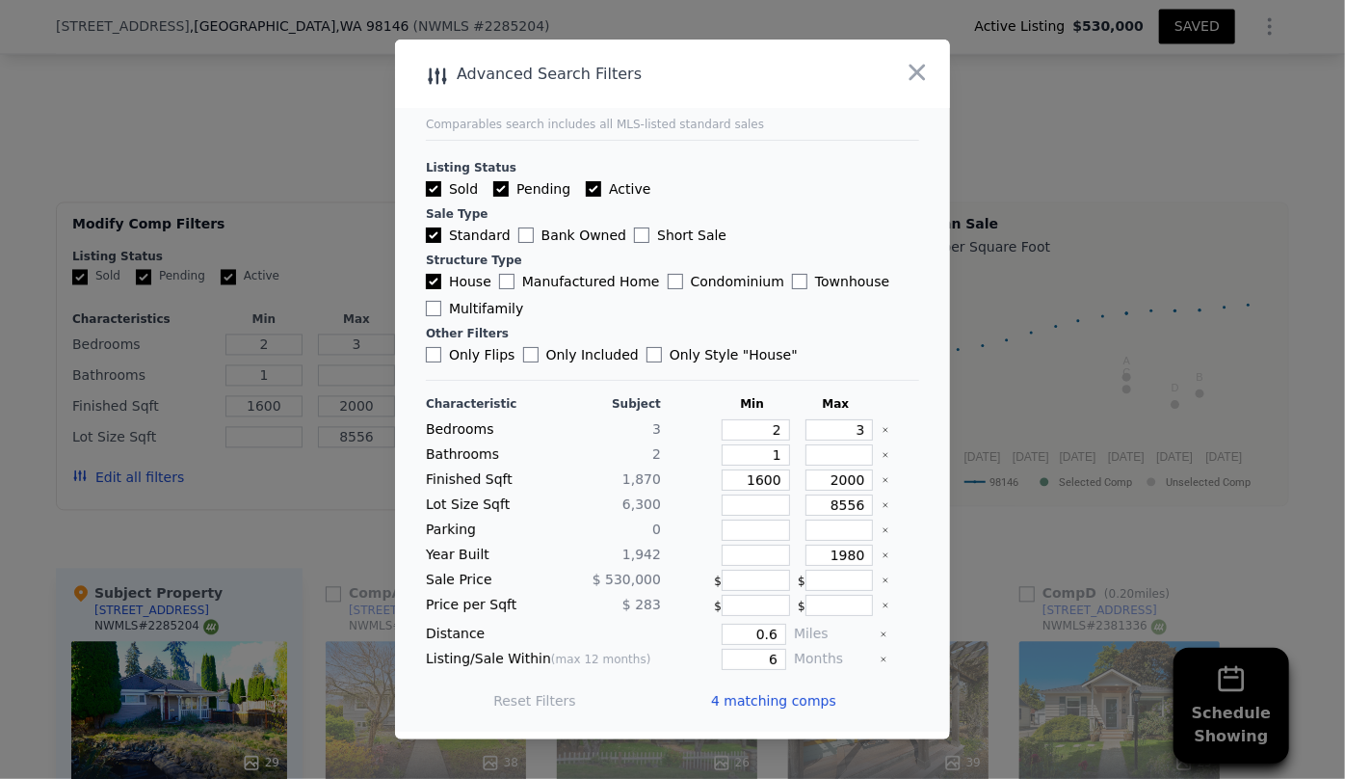
click at [781, 696] on span "4 matching comps" at bounding box center [773, 700] width 125 height 19
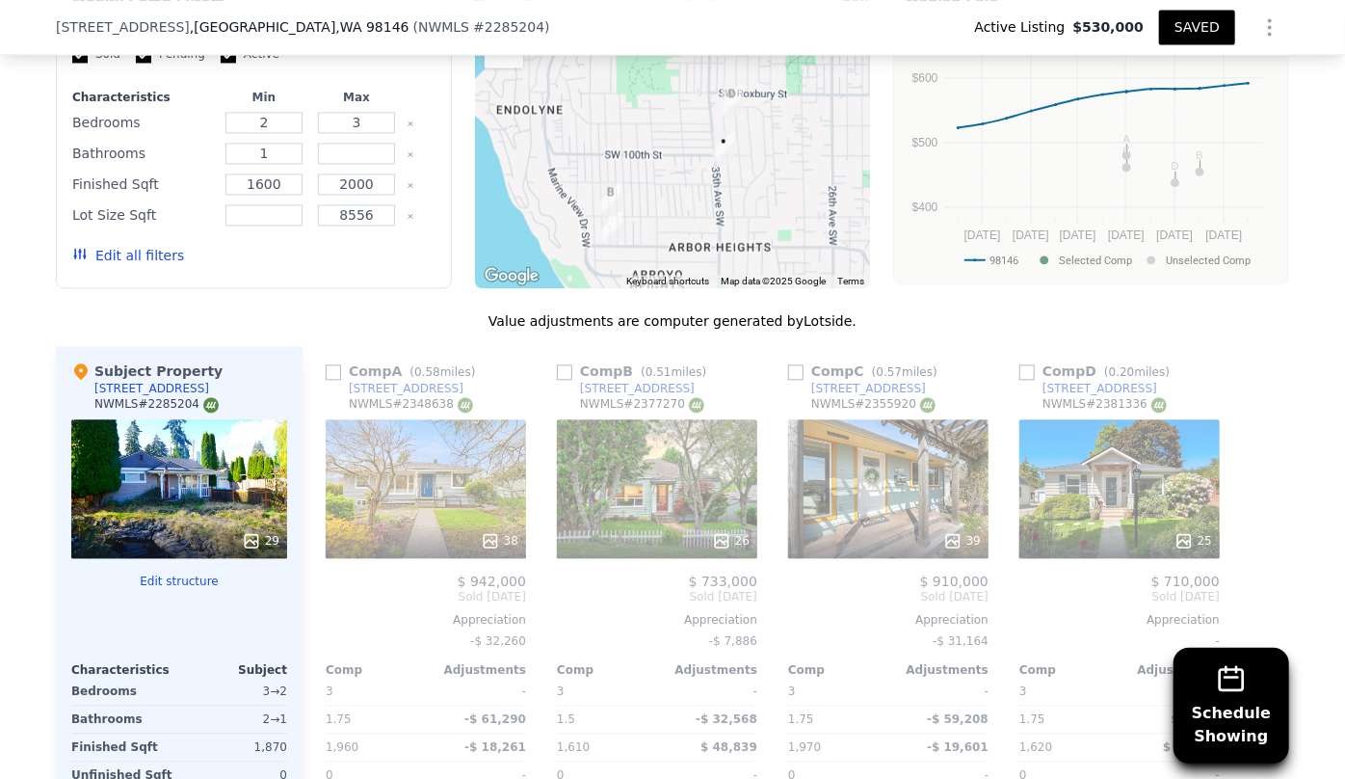
scroll to position [2095, 0]
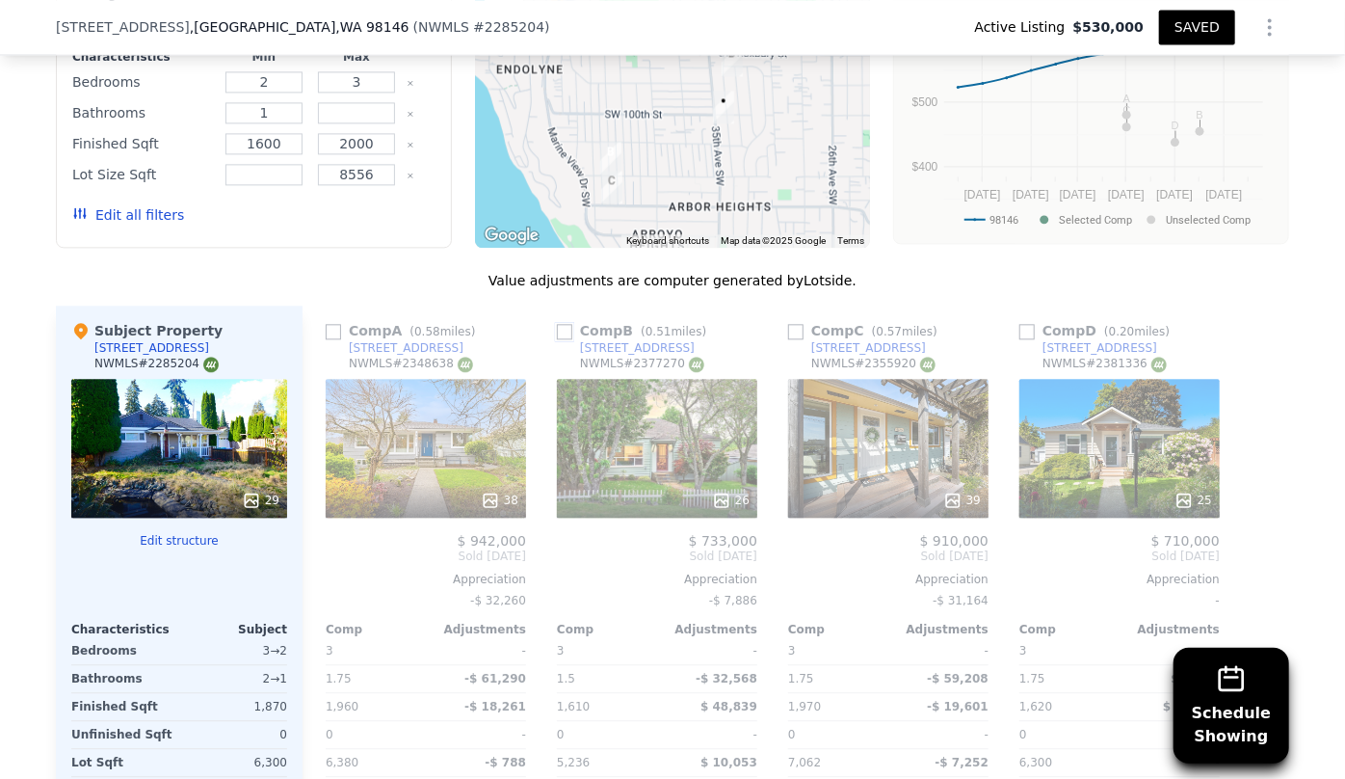
click at [560, 334] on input "checkbox" at bounding box center [564, 331] width 15 height 15
checkbox input "true"
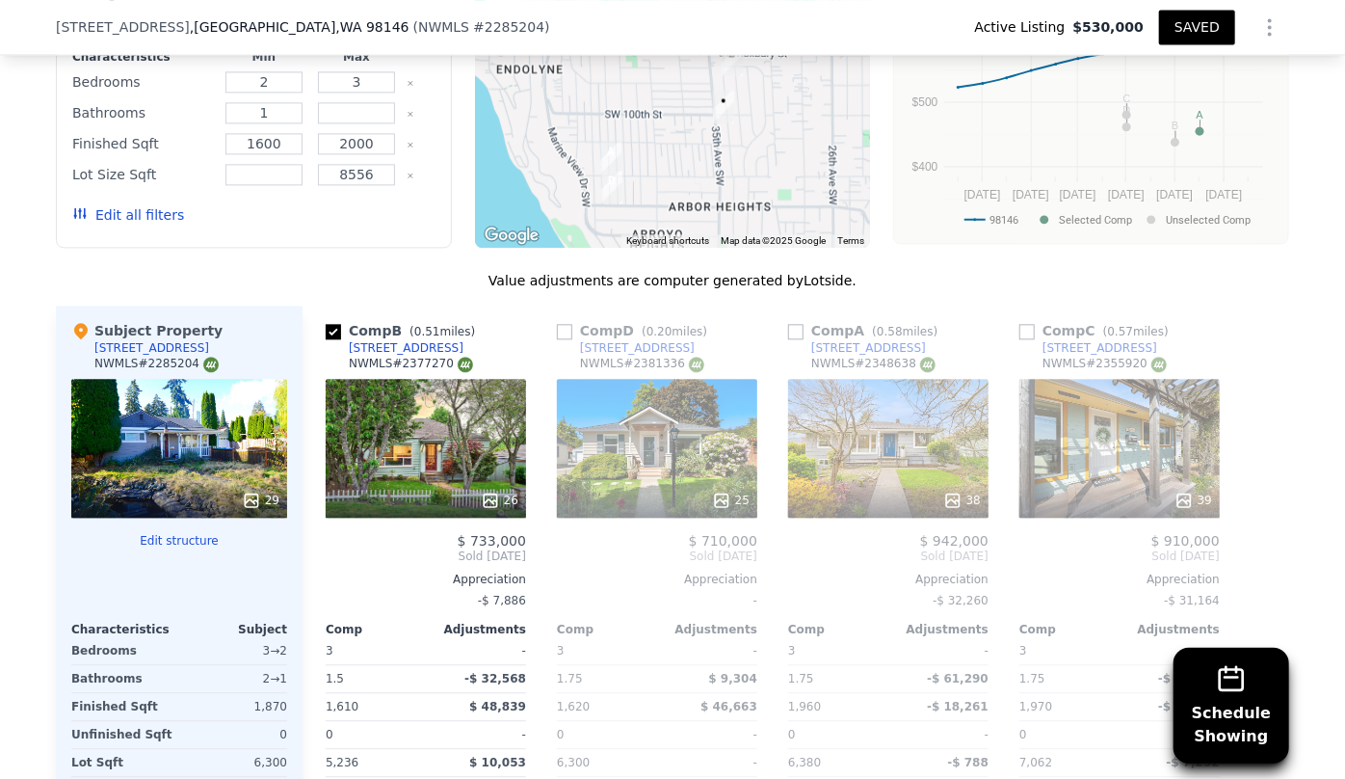
click at [549, 326] on div "Comp D ( 0.20 miles) [STREET_ADDRESS] # 2381336 25 $ 710,000 Sold [DATE] Apprec…" at bounding box center [657, 615] width 216 height 620
click at [557, 327] on input "checkbox" at bounding box center [564, 331] width 15 height 15
checkbox input "true"
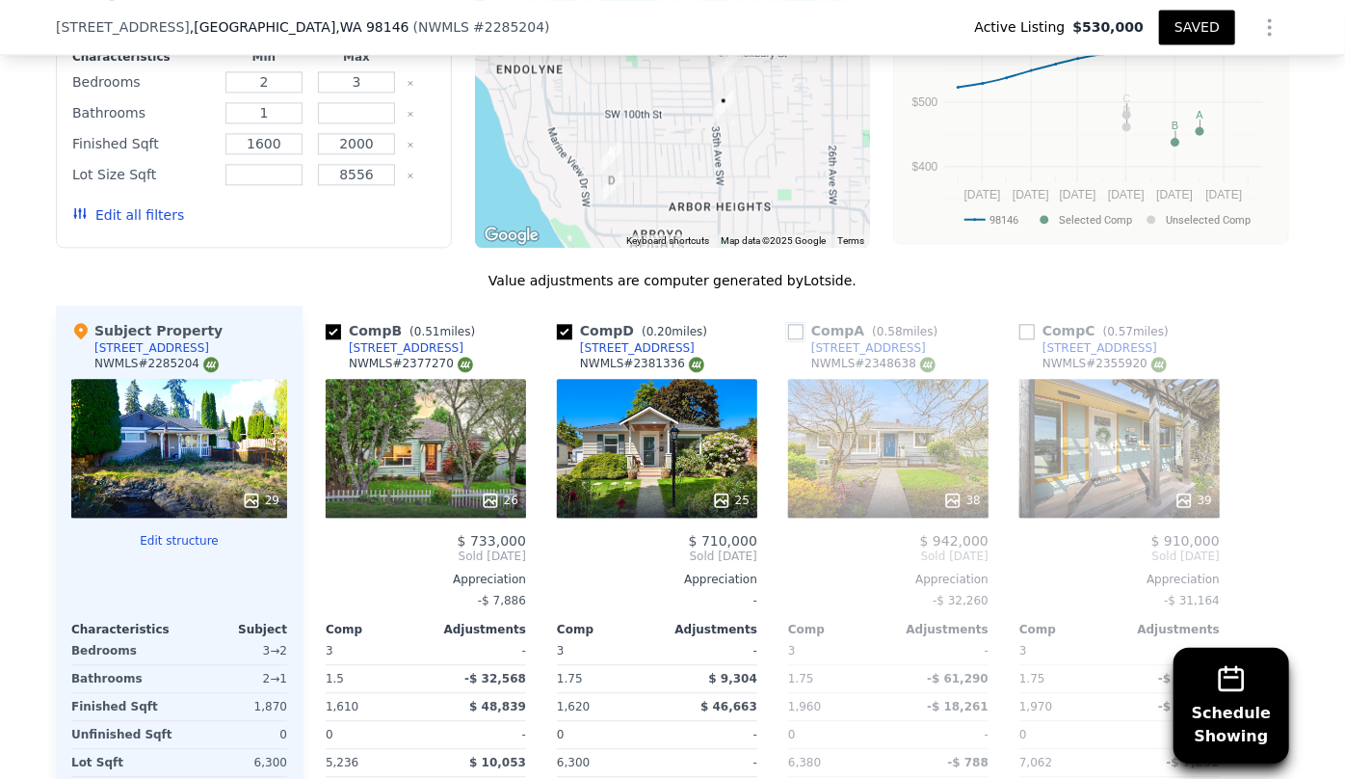
click at [792, 333] on input "checkbox" at bounding box center [795, 331] width 15 height 15
checkbox input "true"
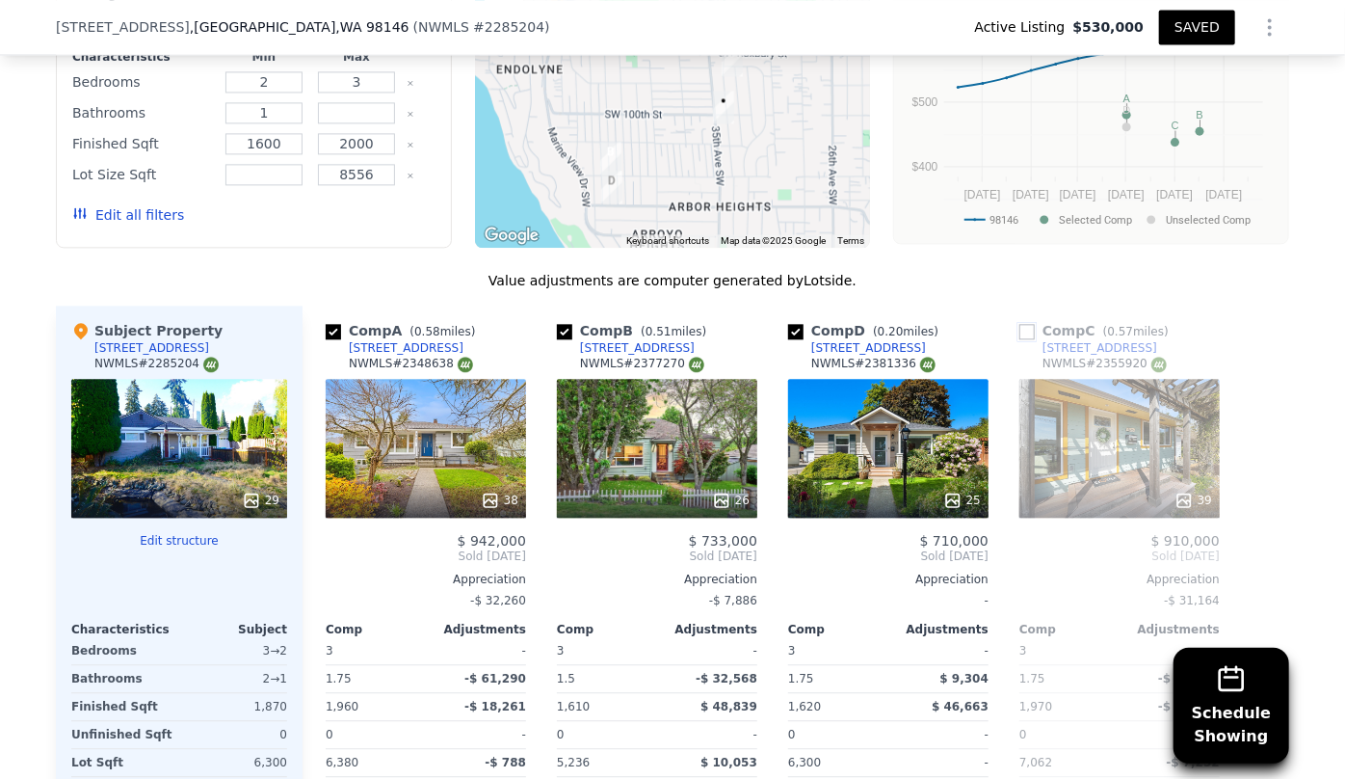
click at [1020, 324] on input "checkbox" at bounding box center [1026, 331] width 15 height 15
checkbox input "true"
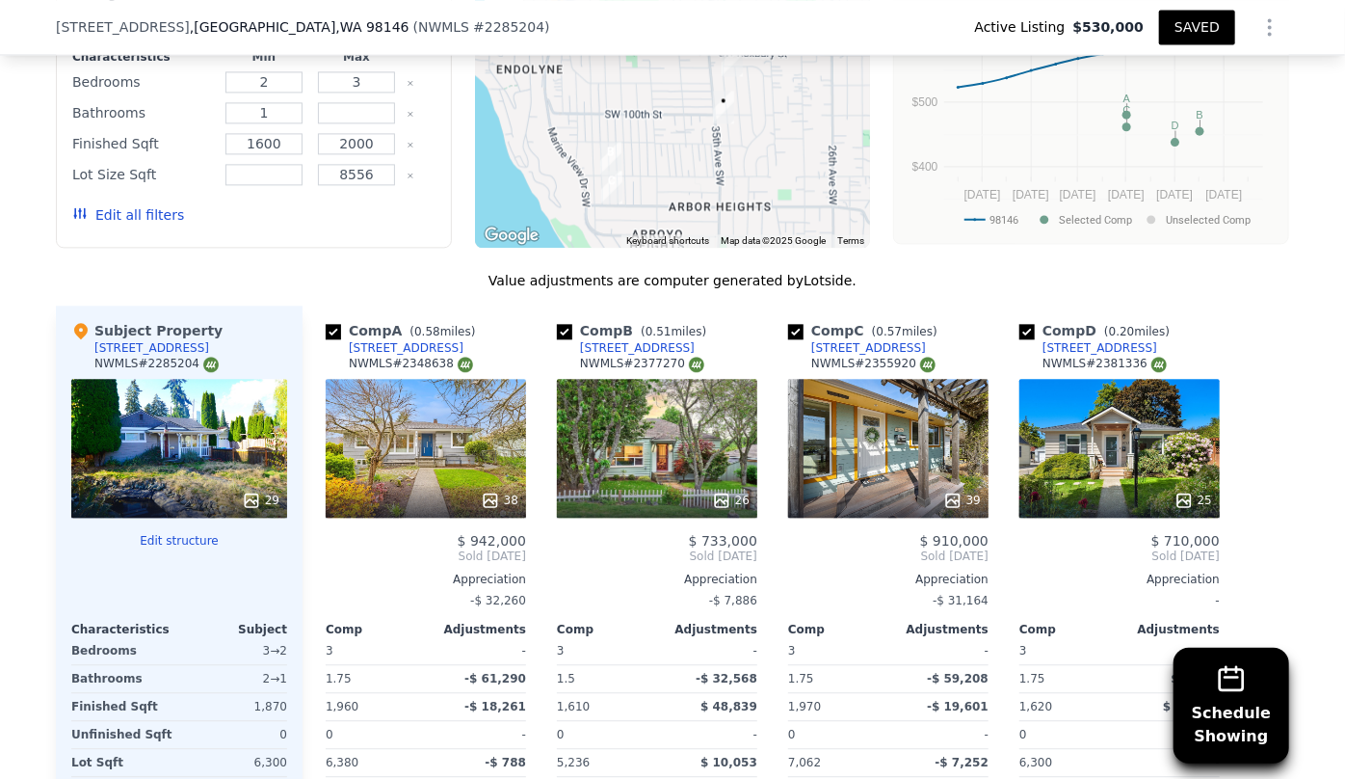
click at [904, 468] on div "39" at bounding box center [888, 448] width 200 height 139
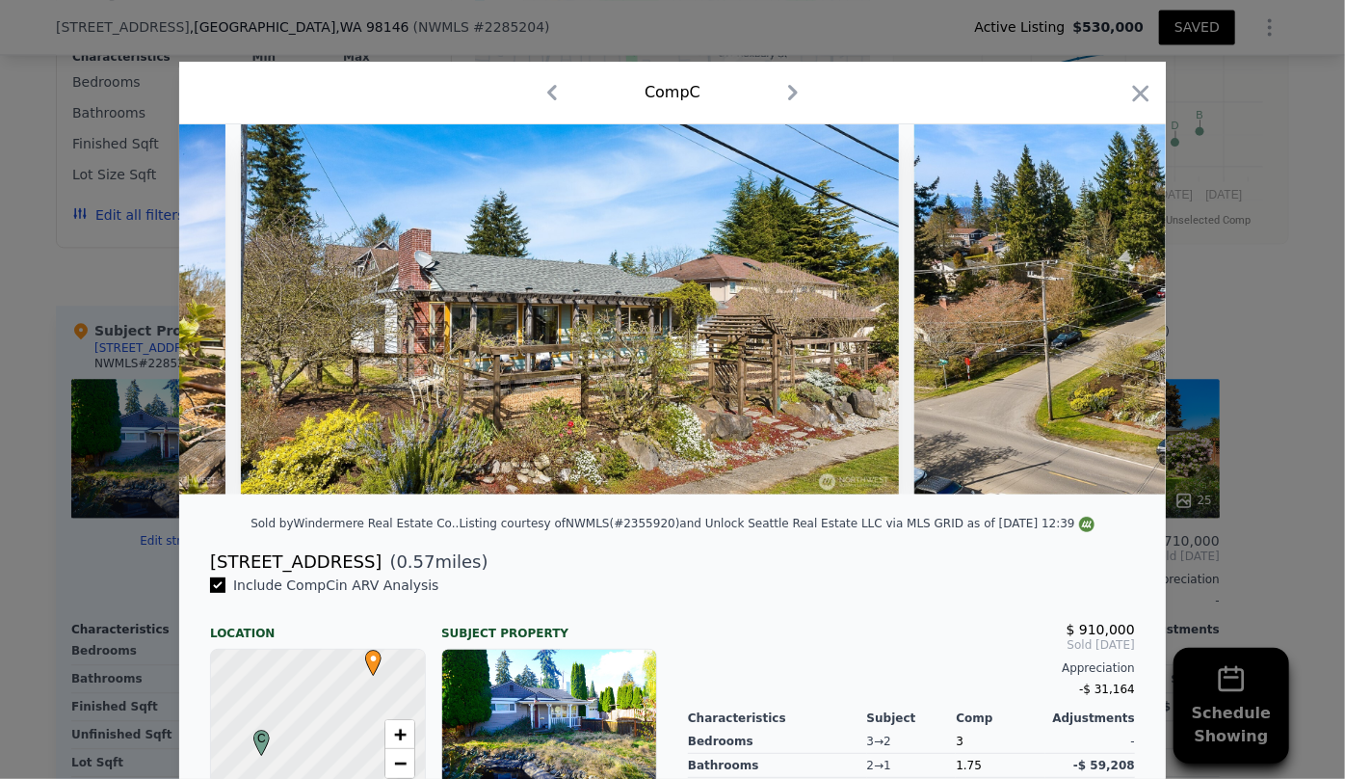
scroll to position [0, 20051]
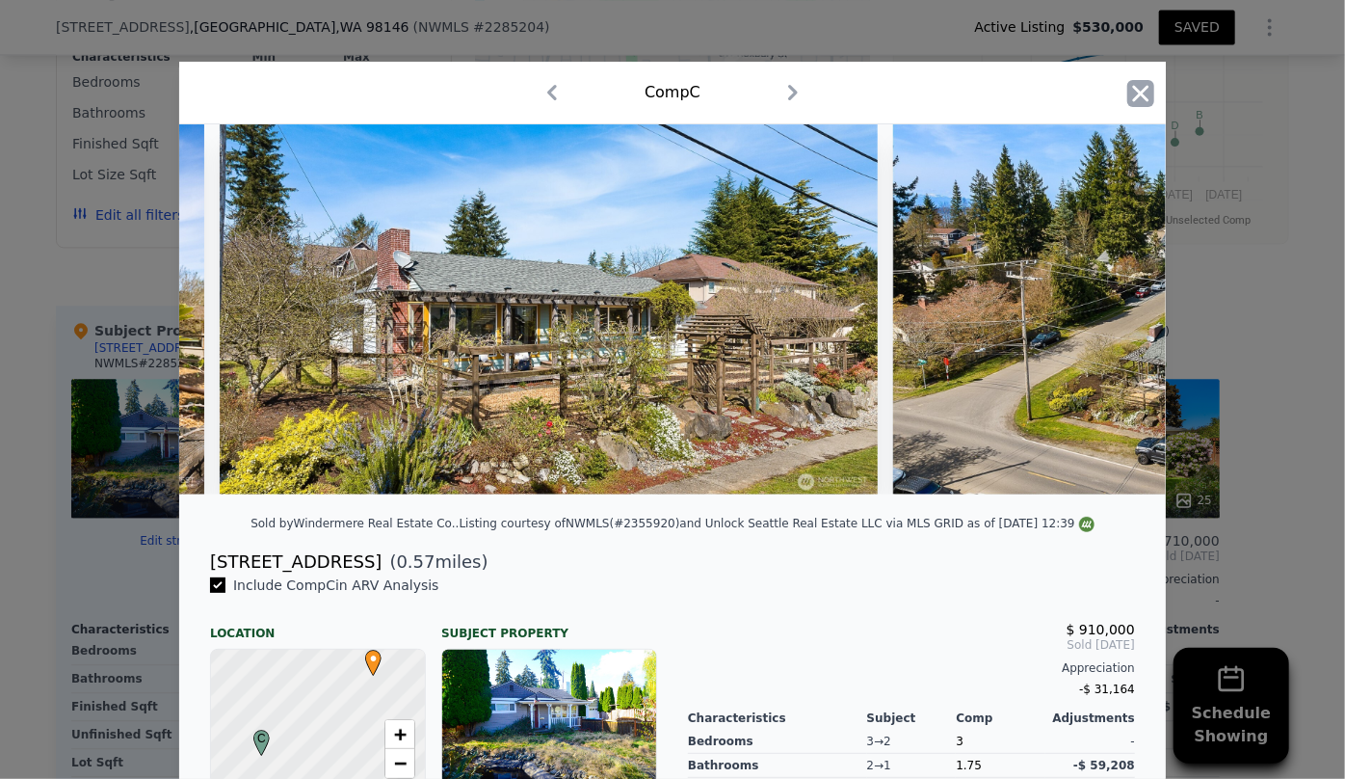
click at [1139, 105] on icon "button" at bounding box center [1140, 93] width 27 height 27
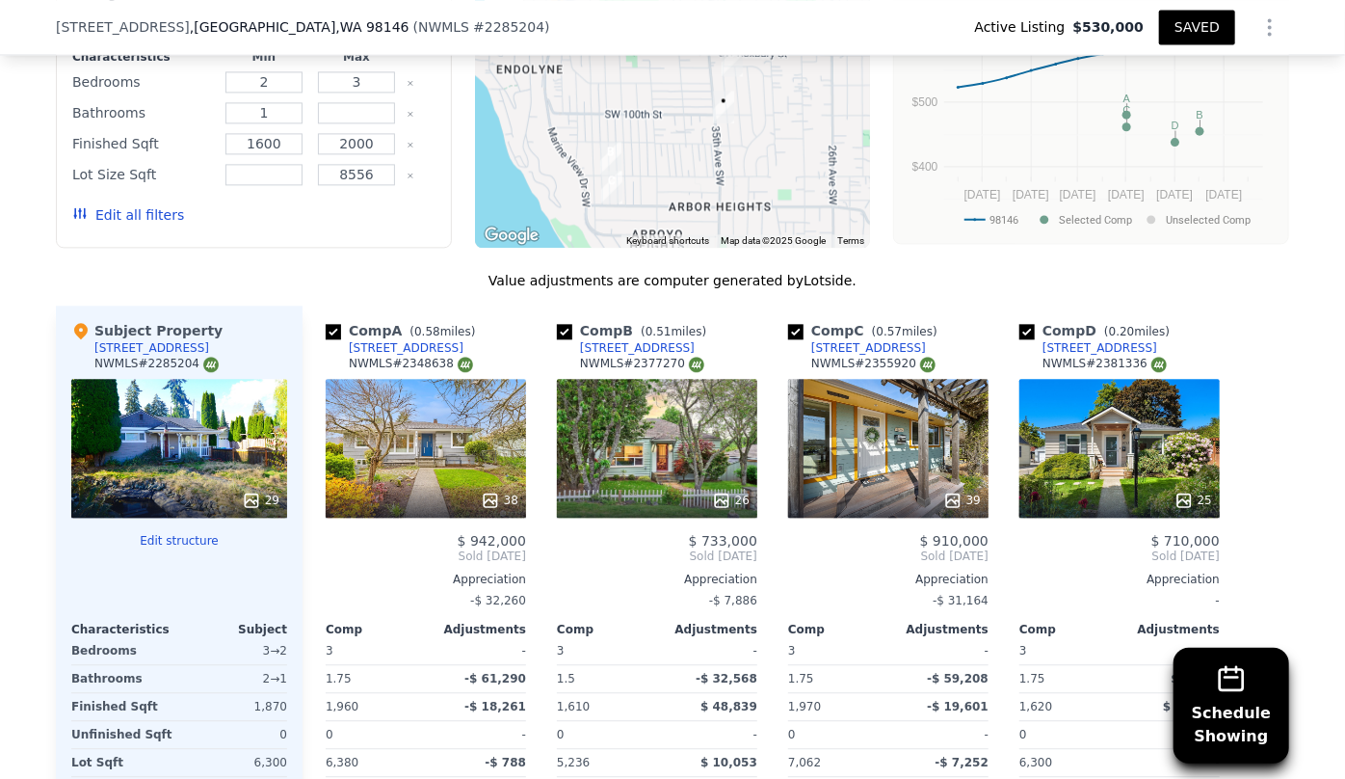
click at [380, 454] on div "38" at bounding box center [426, 448] width 200 height 139
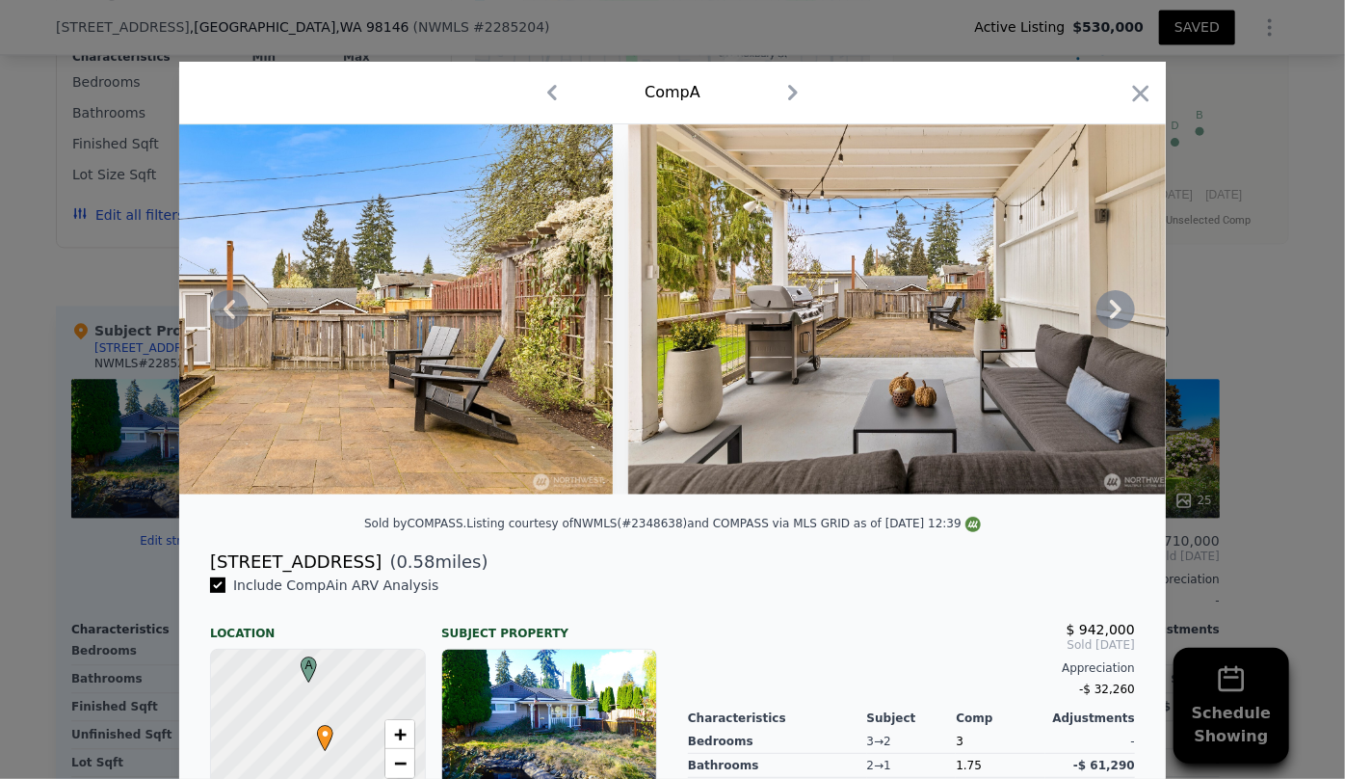
scroll to position [0, 15547]
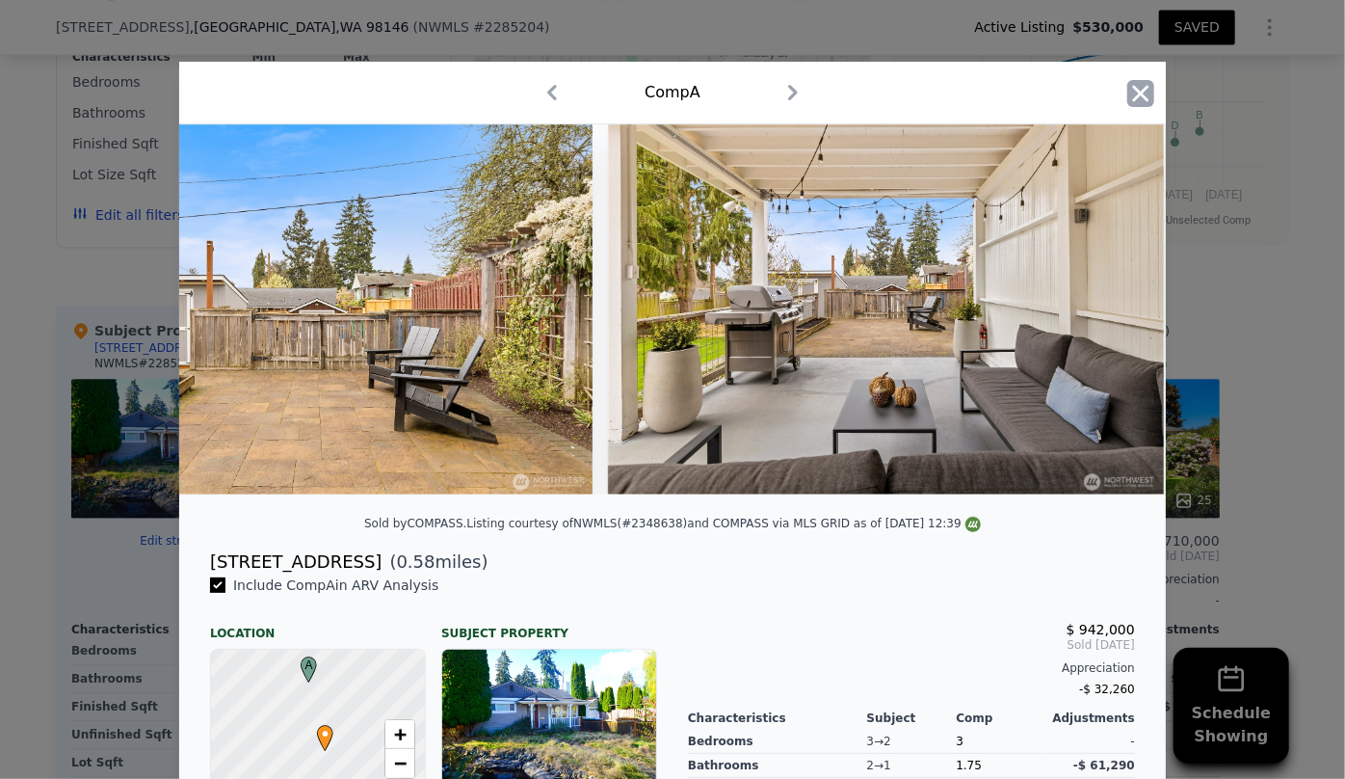
click at [1136, 96] on icon "button" at bounding box center [1140, 93] width 27 height 27
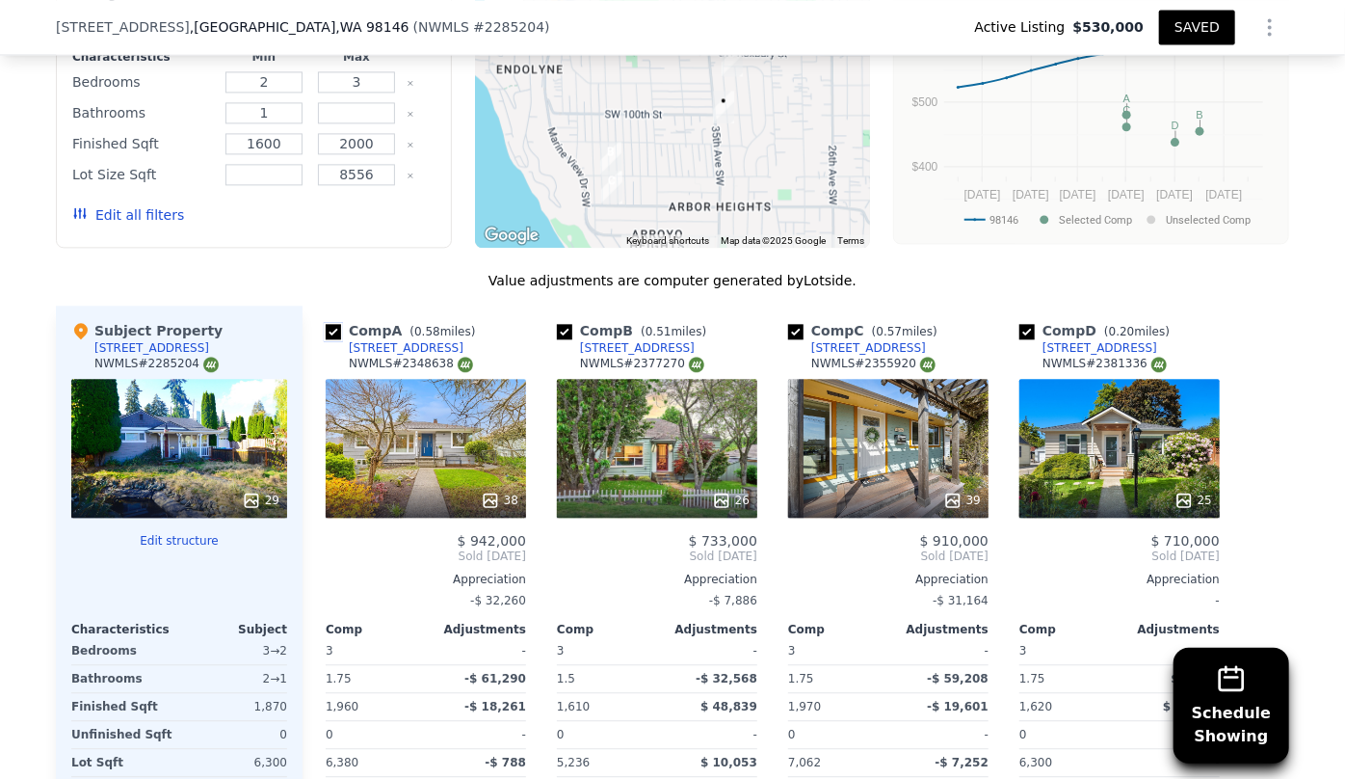
click at [330, 328] on input "checkbox" at bounding box center [333, 331] width 15 height 15
checkbox input "false"
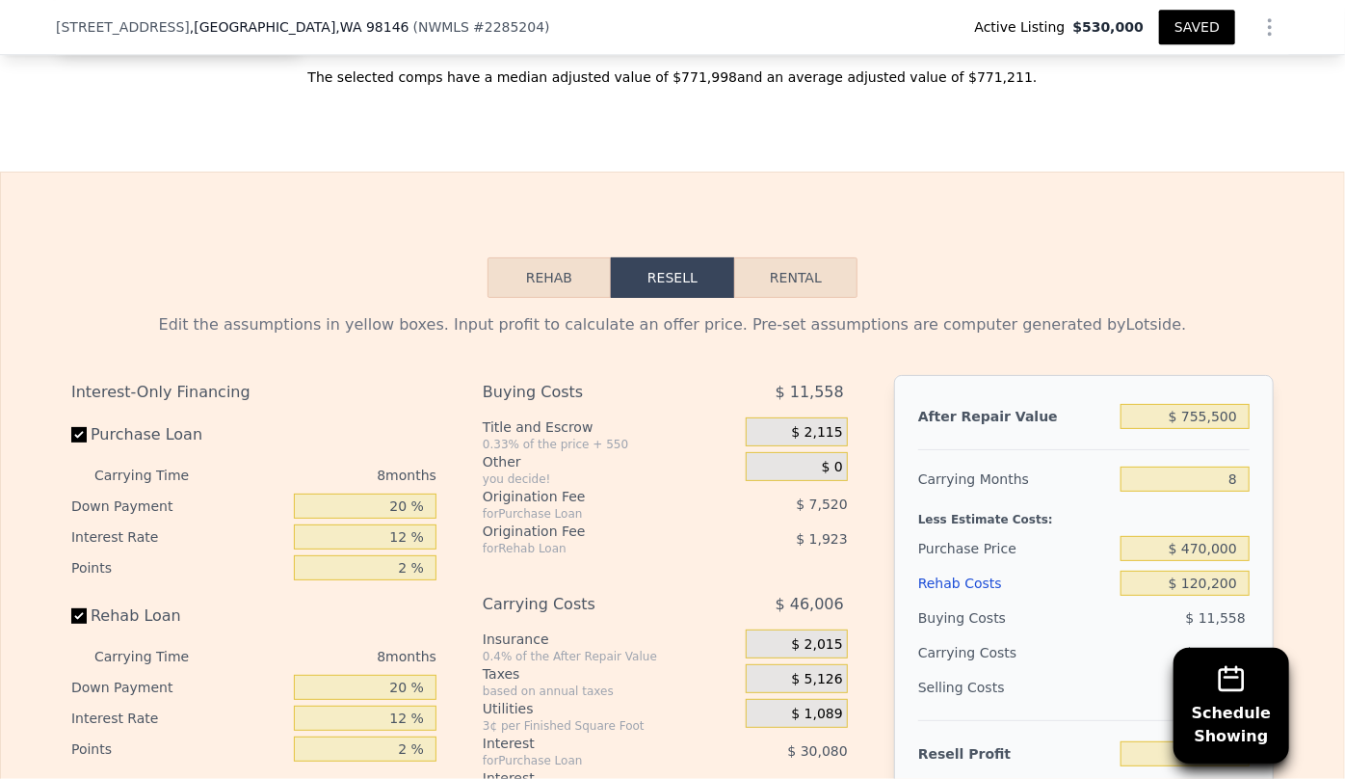
scroll to position [2971, 0]
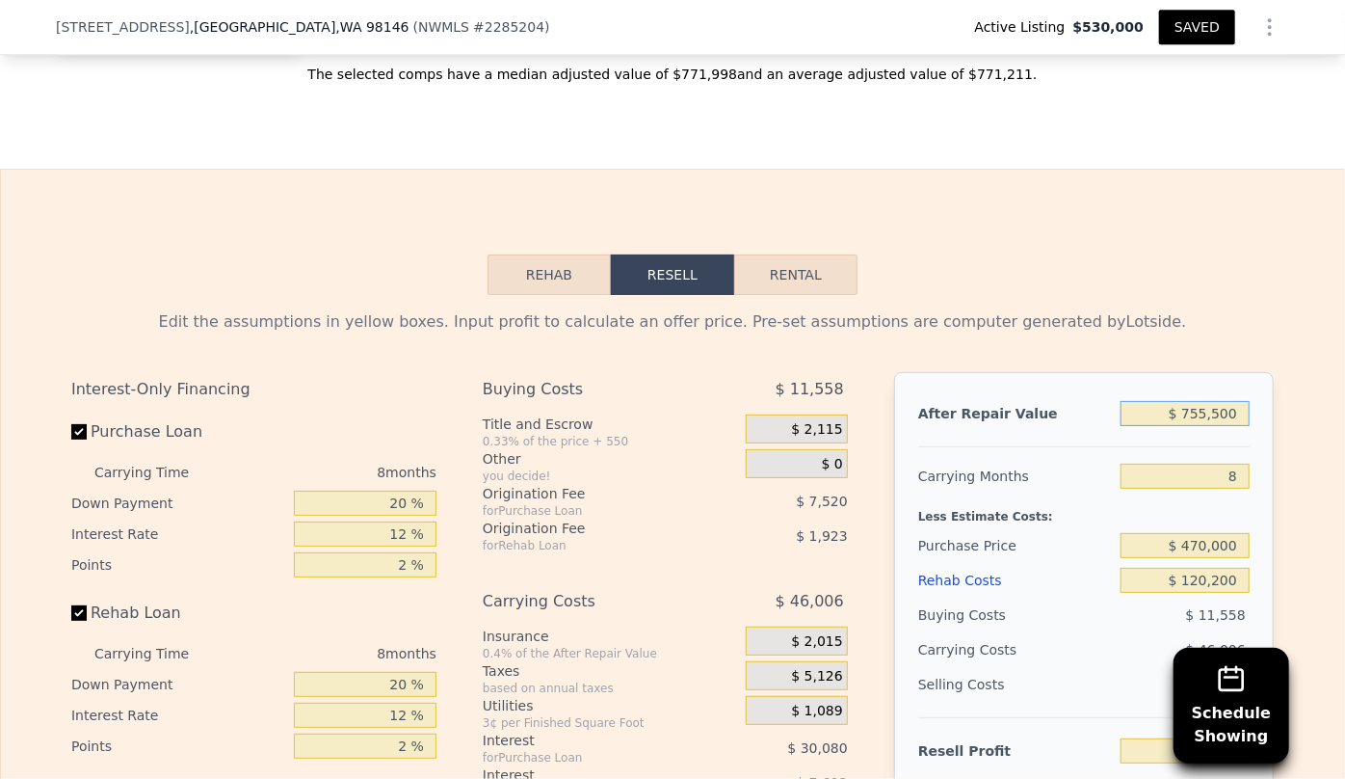
click at [1219, 405] on input "$ 755,500" at bounding box center [1185, 413] width 129 height 25
type input "$ 00"
type input "-$ 646,299"
type input "$ 700"
type input "-$ 645,644"
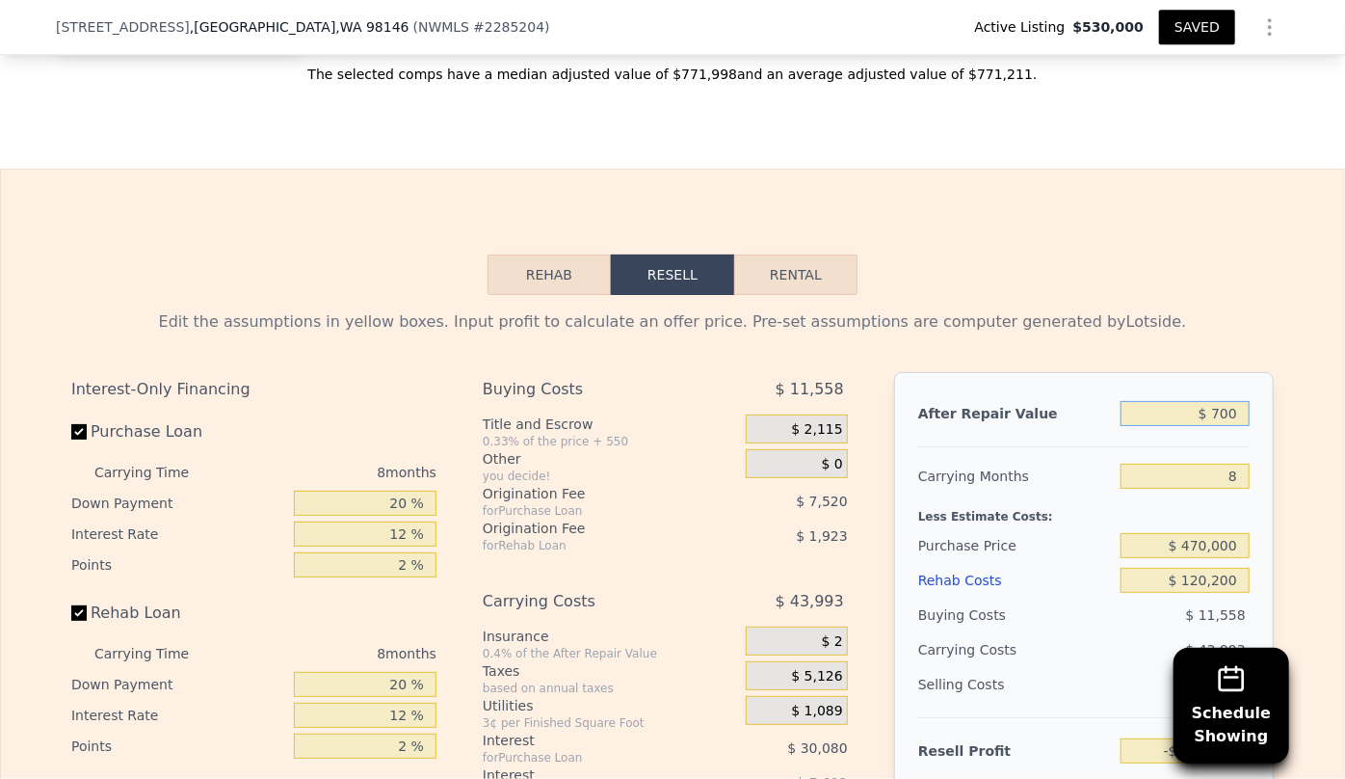
type input "$ 7,000"
type input "-$ 639,746"
type input "$ 700,000"
type input "$ 9,043"
type input "$ 700,000"
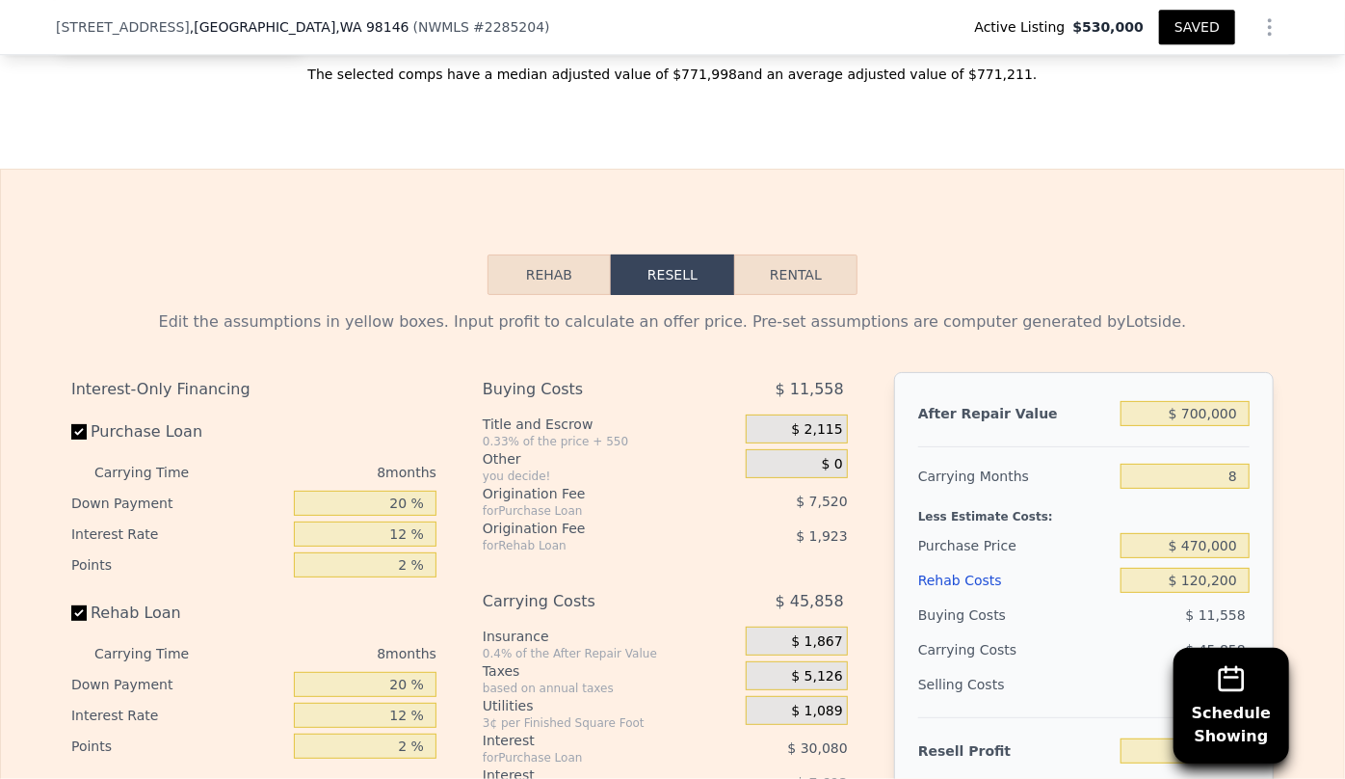
click at [1150, 493] on div "Less Estimate Costs:" at bounding box center [1083, 510] width 331 height 35
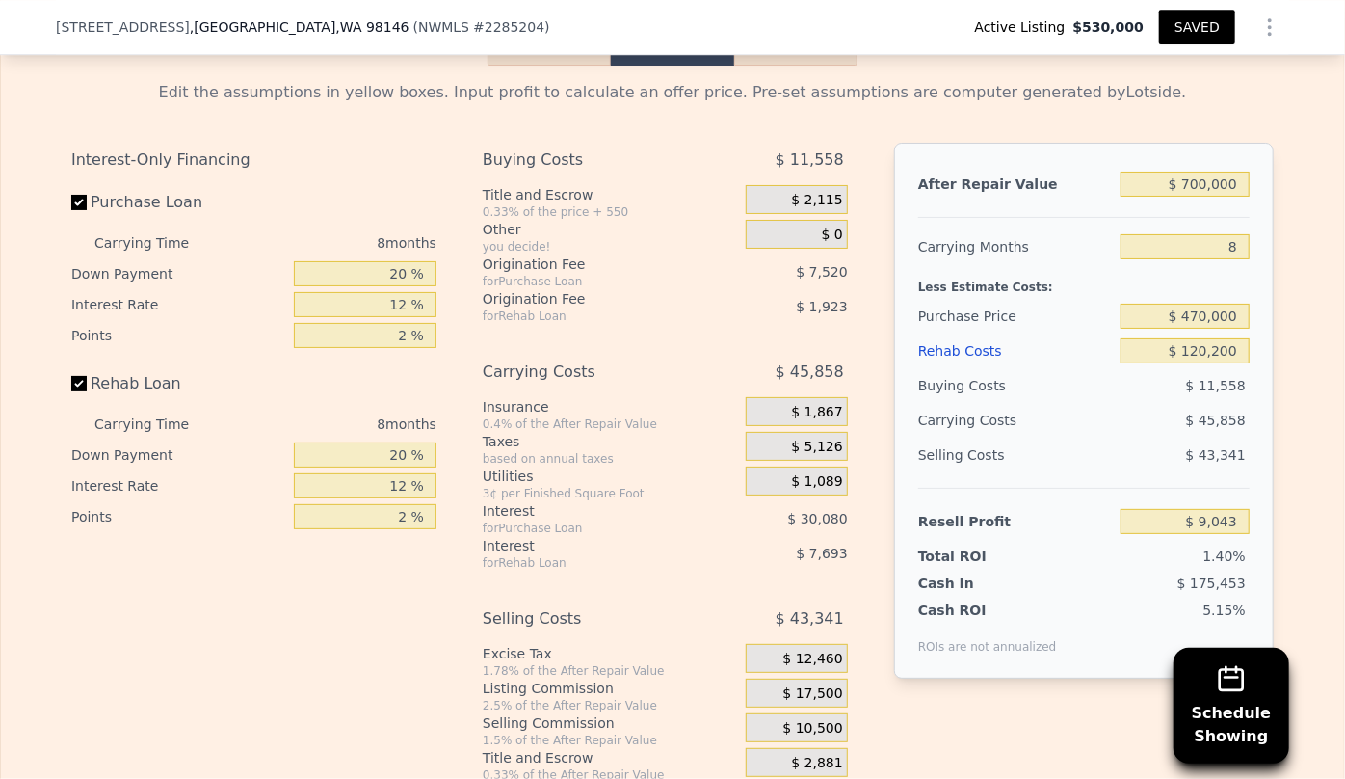
scroll to position [3234, 0]
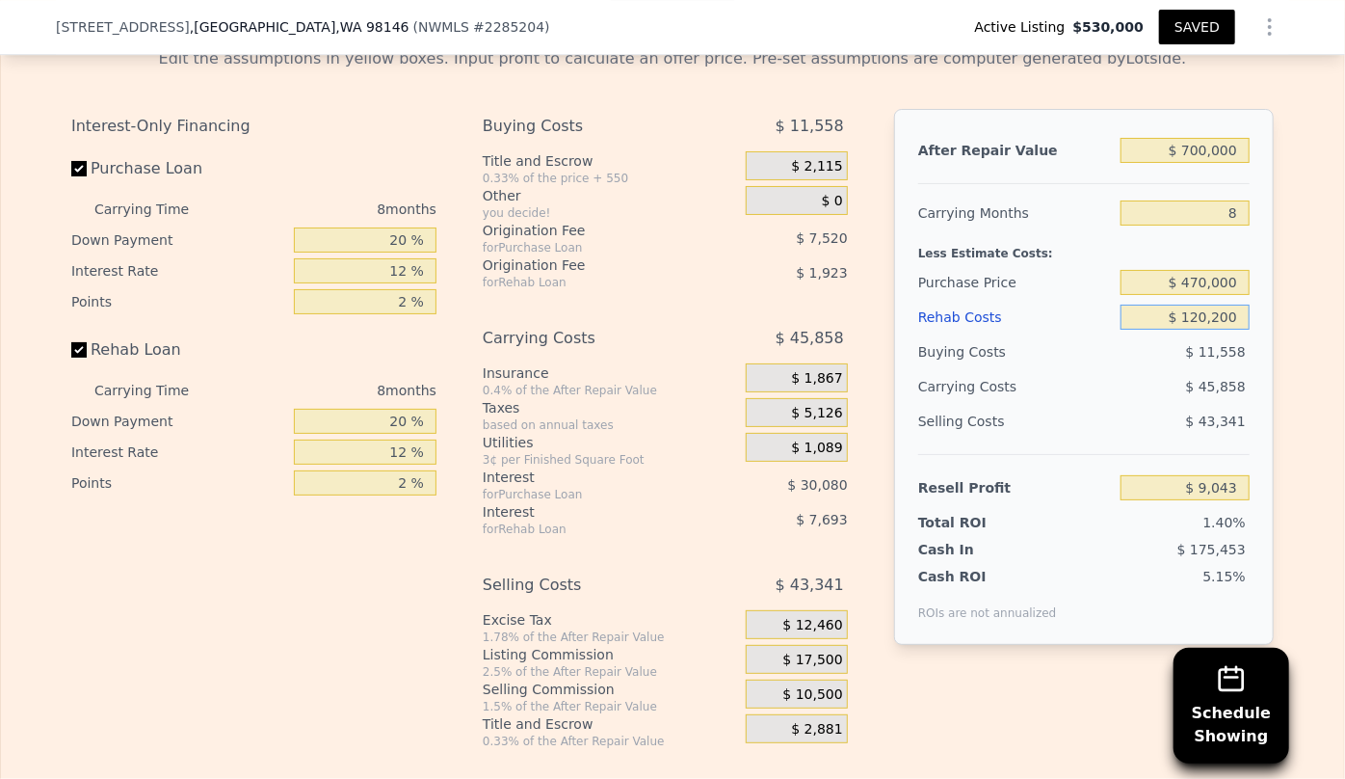
click at [1200, 311] on input "$ 120,200" at bounding box center [1185, 316] width 129 height 25
type input "$ 10,200"
type input "$ 127,843"
type input "$ 0200"
type input "$ 138,643"
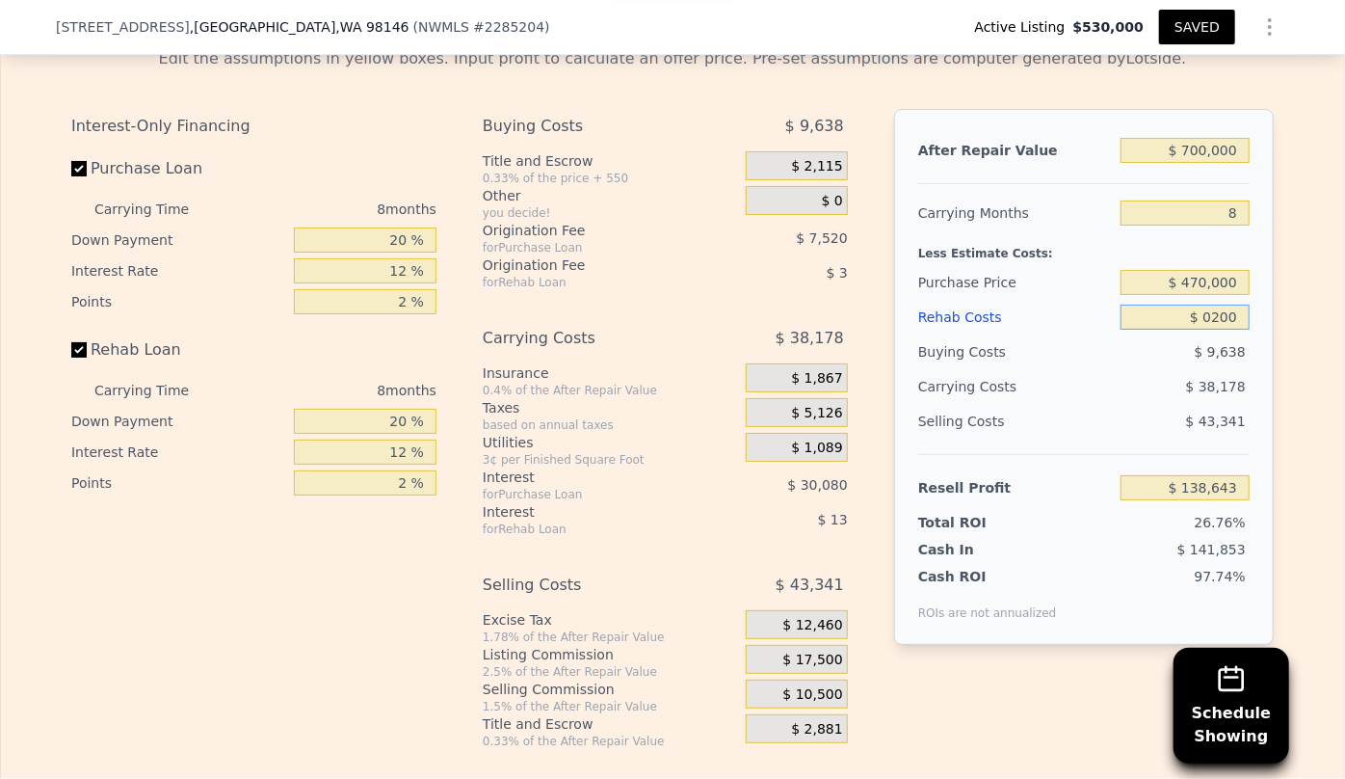
type input "$ 80,200"
type input "$ 52,243"
type input "$ 80,200"
click at [1134, 396] on div "$ 43,298" at bounding box center [1147, 386] width 203 height 35
click at [939, 314] on div "Rehab Costs" at bounding box center [1015, 317] width 195 height 35
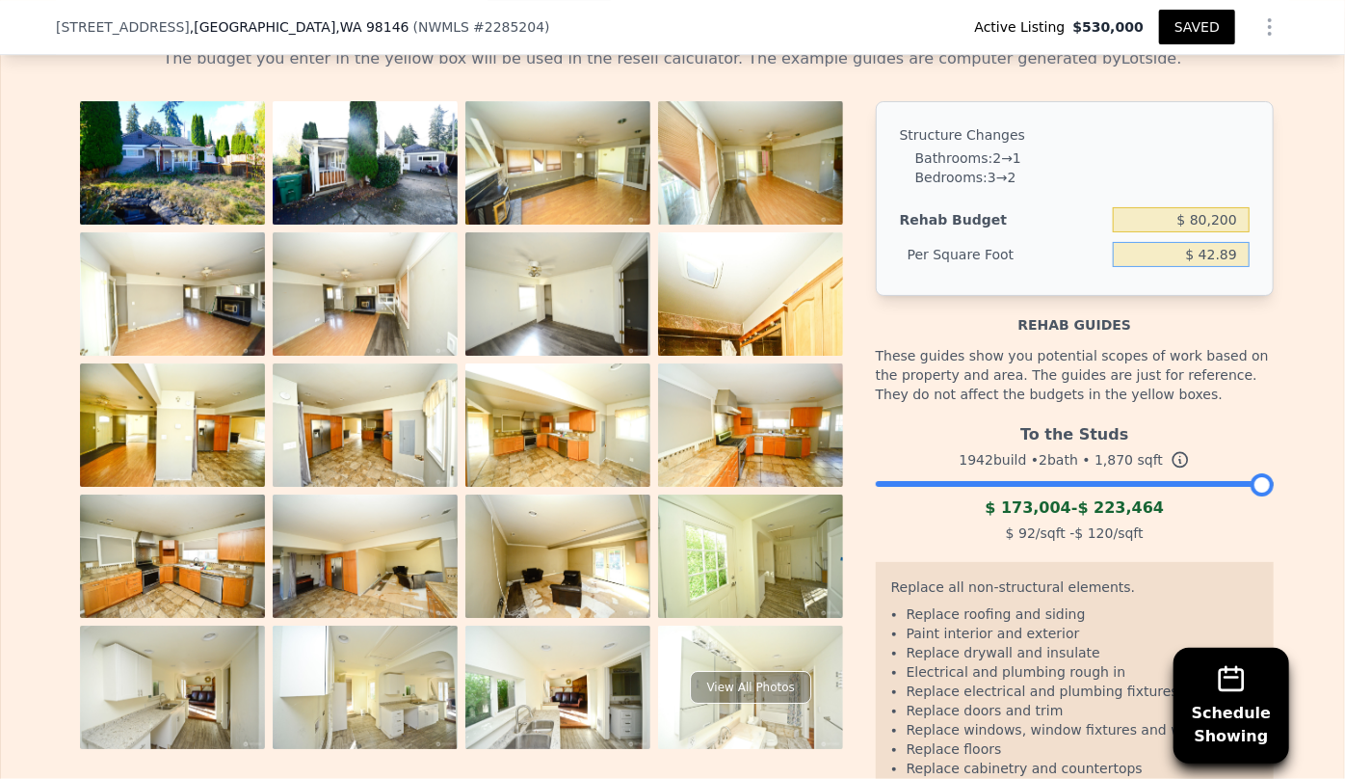
drag, startPoint x: 1234, startPoint y: 251, endPoint x: 1121, endPoint y: 261, distance: 114.2
click at [1121, 261] on input "$ 42.89" at bounding box center [1181, 254] width 137 height 25
type input "$ 50"
type input "$ 93,500"
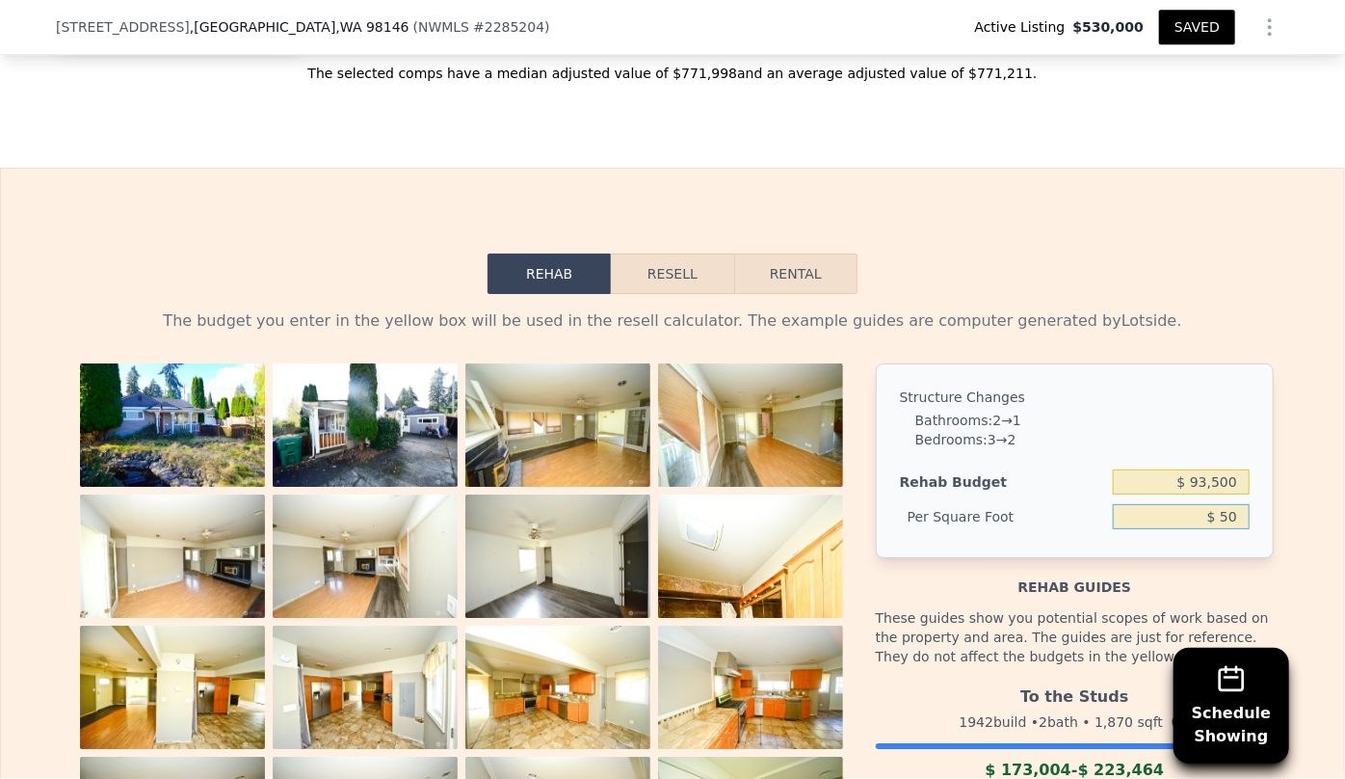
scroll to position [2971, 0]
click at [668, 260] on button "Resell" at bounding box center [672, 274] width 122 height 40
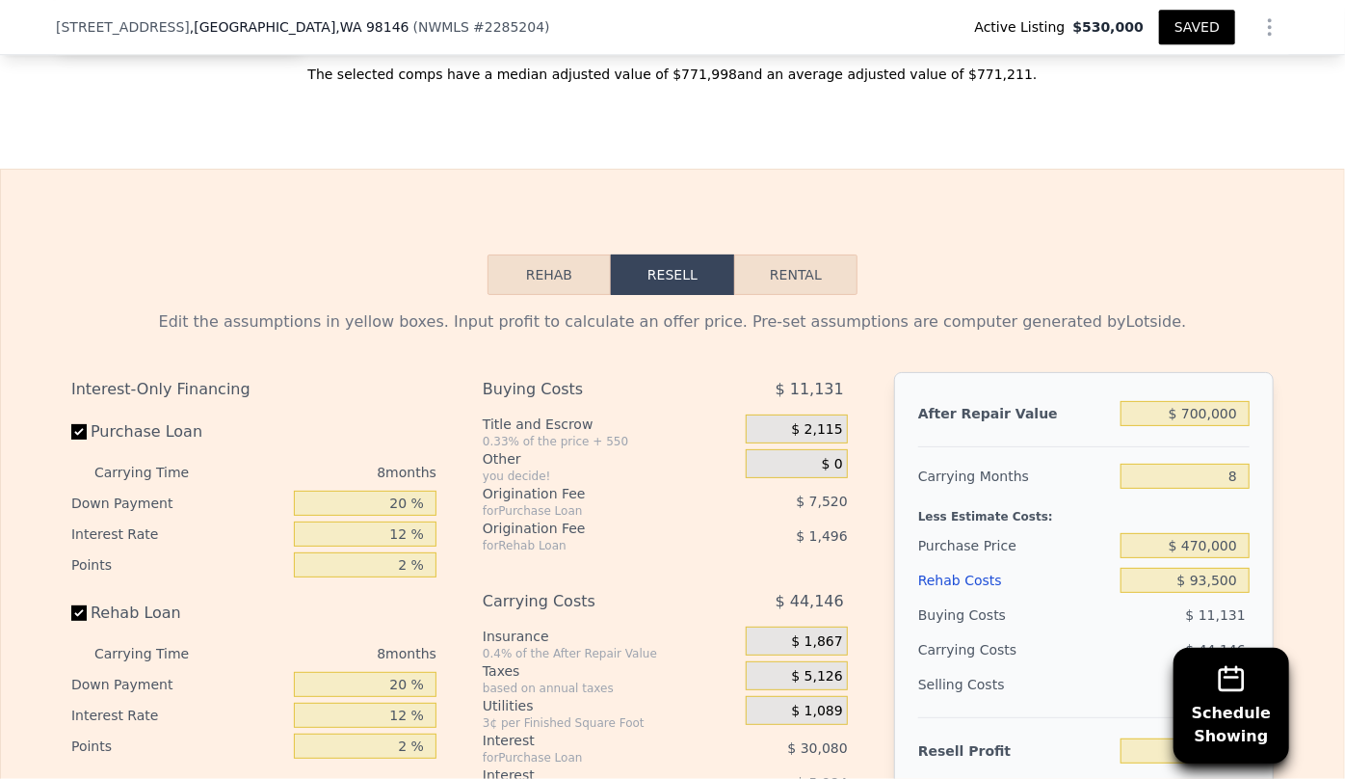
click at [811, 263] on button "Rental" at bounding box center [795, 274] width 123 height 40
select select "30"
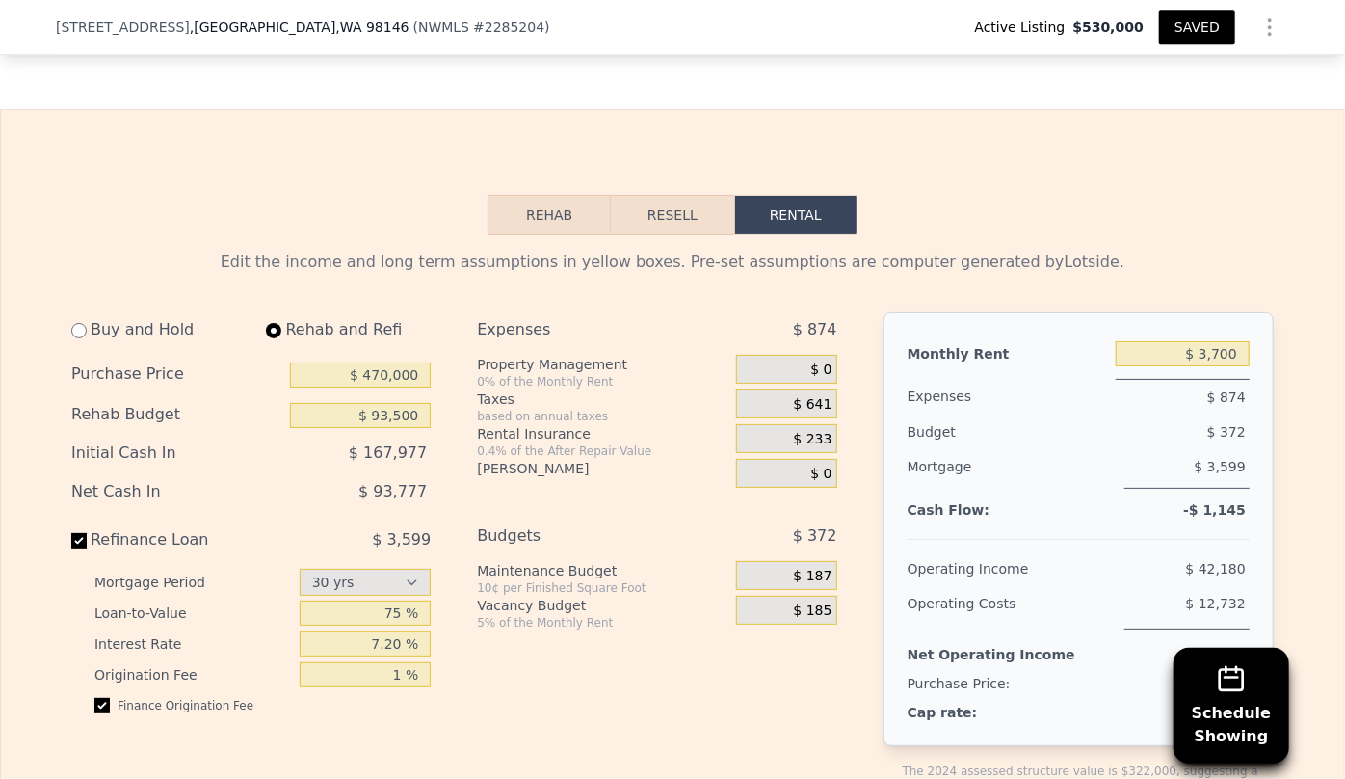
scroll to position [3058, 0]
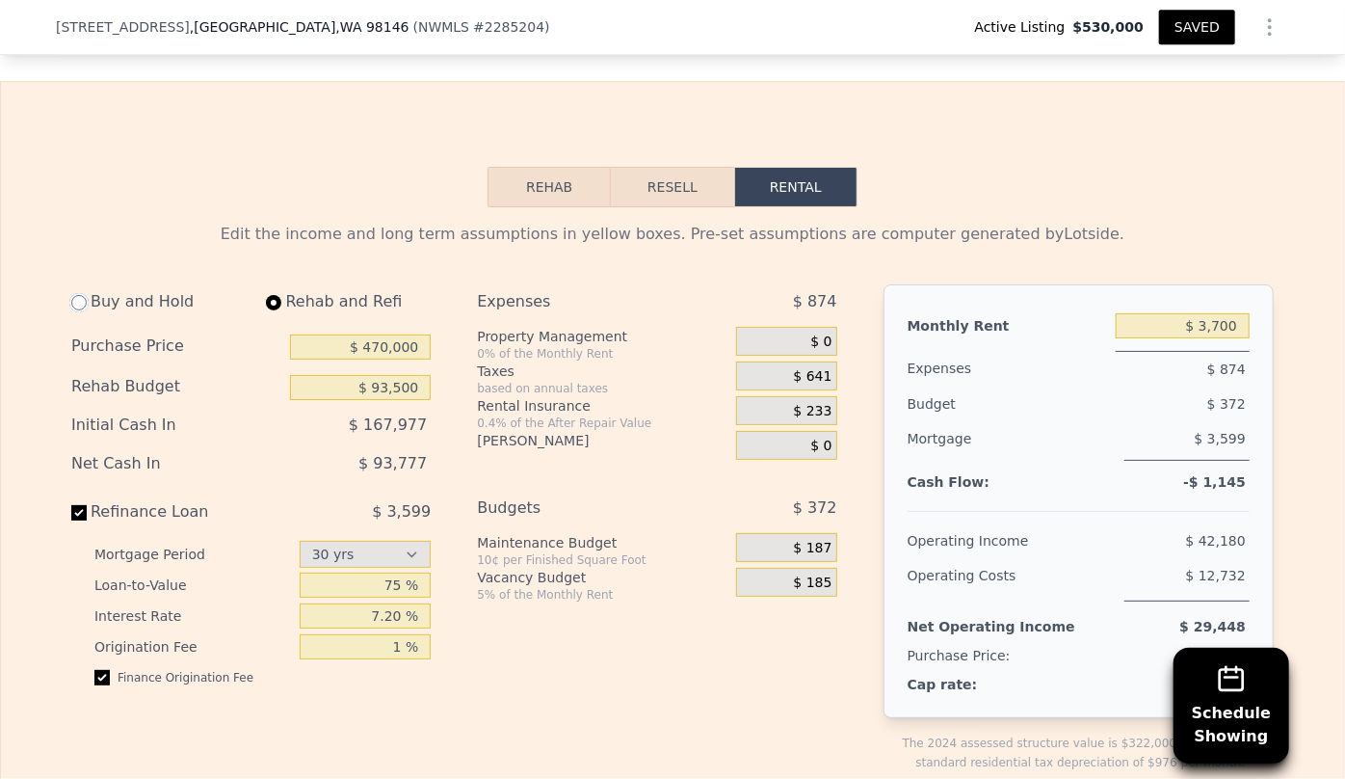
click at [78, 296] on input "radio" at bounding box center [78, 302] width 15 height 15
radio input "true"
type input "$ 110,000"
type input "$ 3,550"
select select "30"
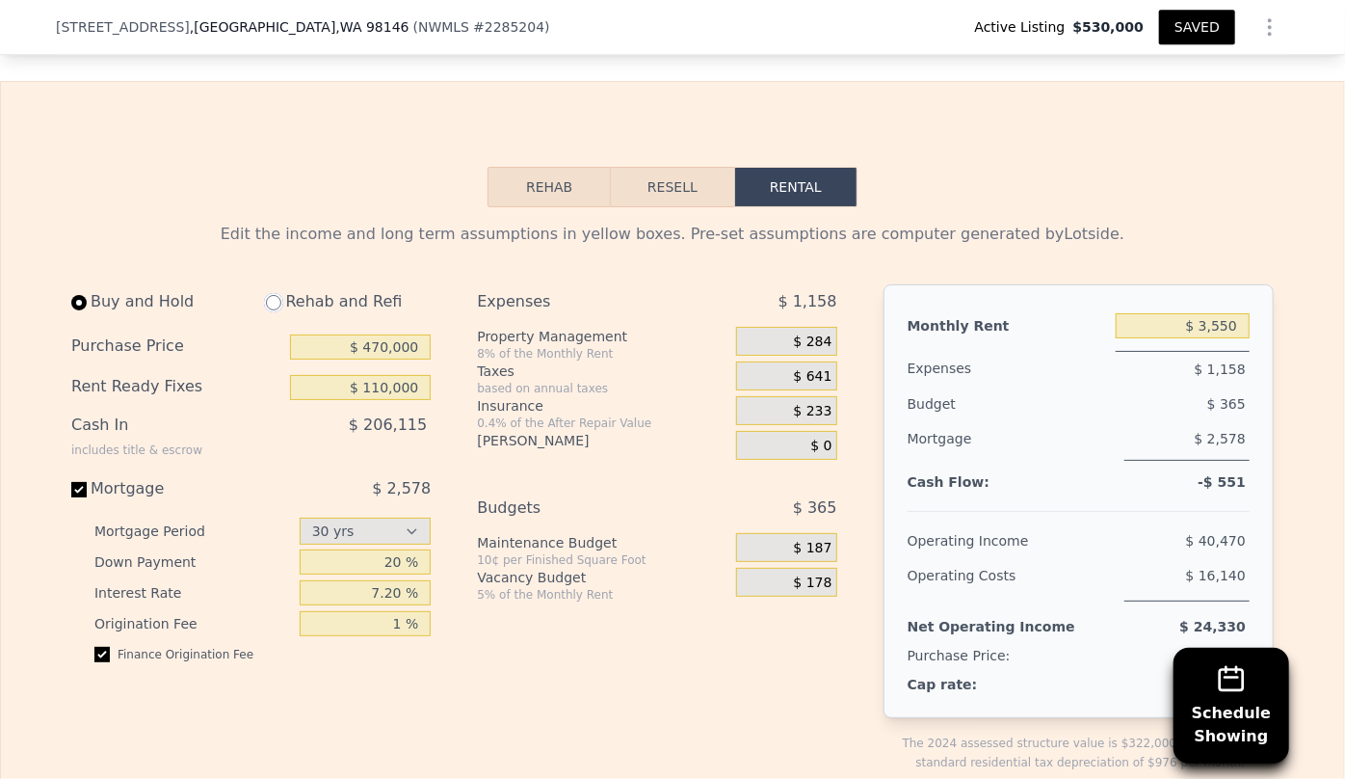
click at [268, 297] on input "radio" at bounding box center [273, 302] width 15 height 15
radio input "true"
type input "$ 93,500"
type input "$ 3,700"
select select "30"
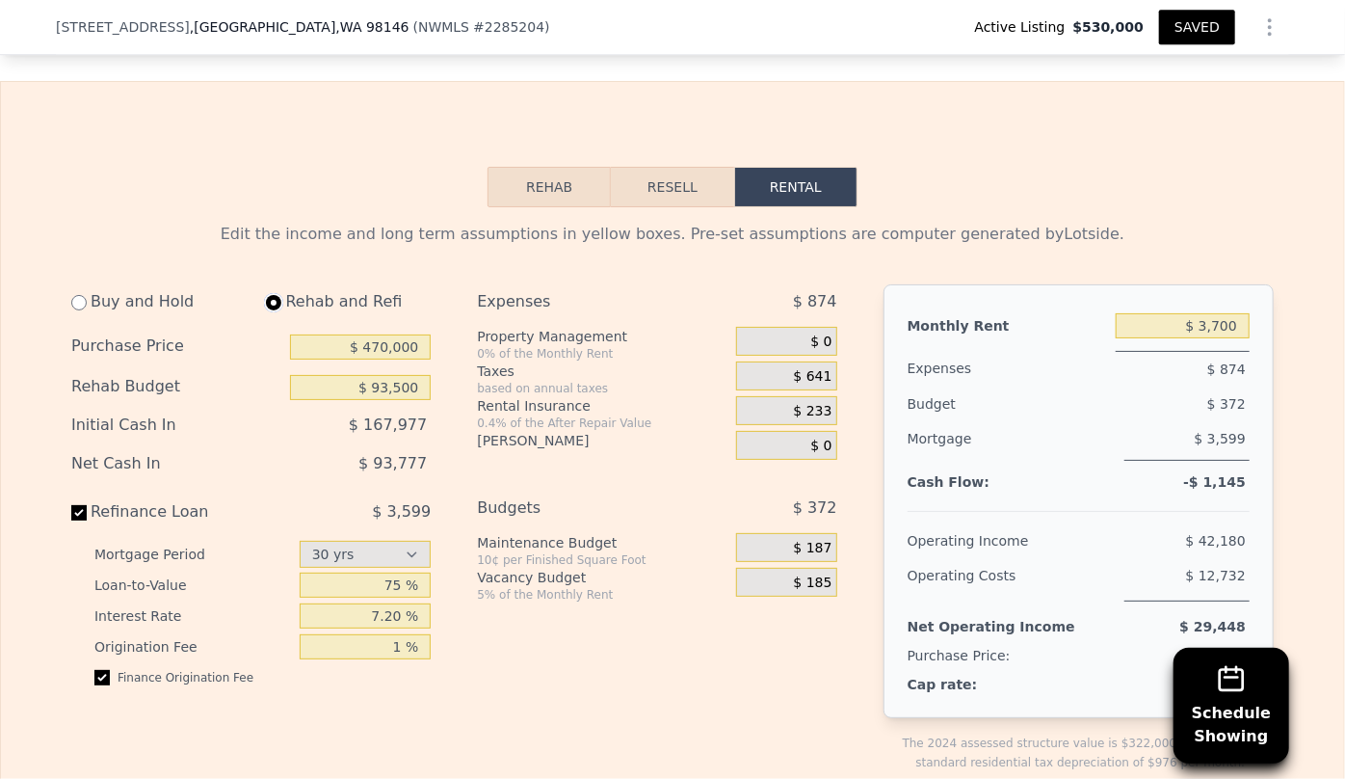
click at [657, 184] on button "Resell" at bounding box center [672, 187] width 122 height 40
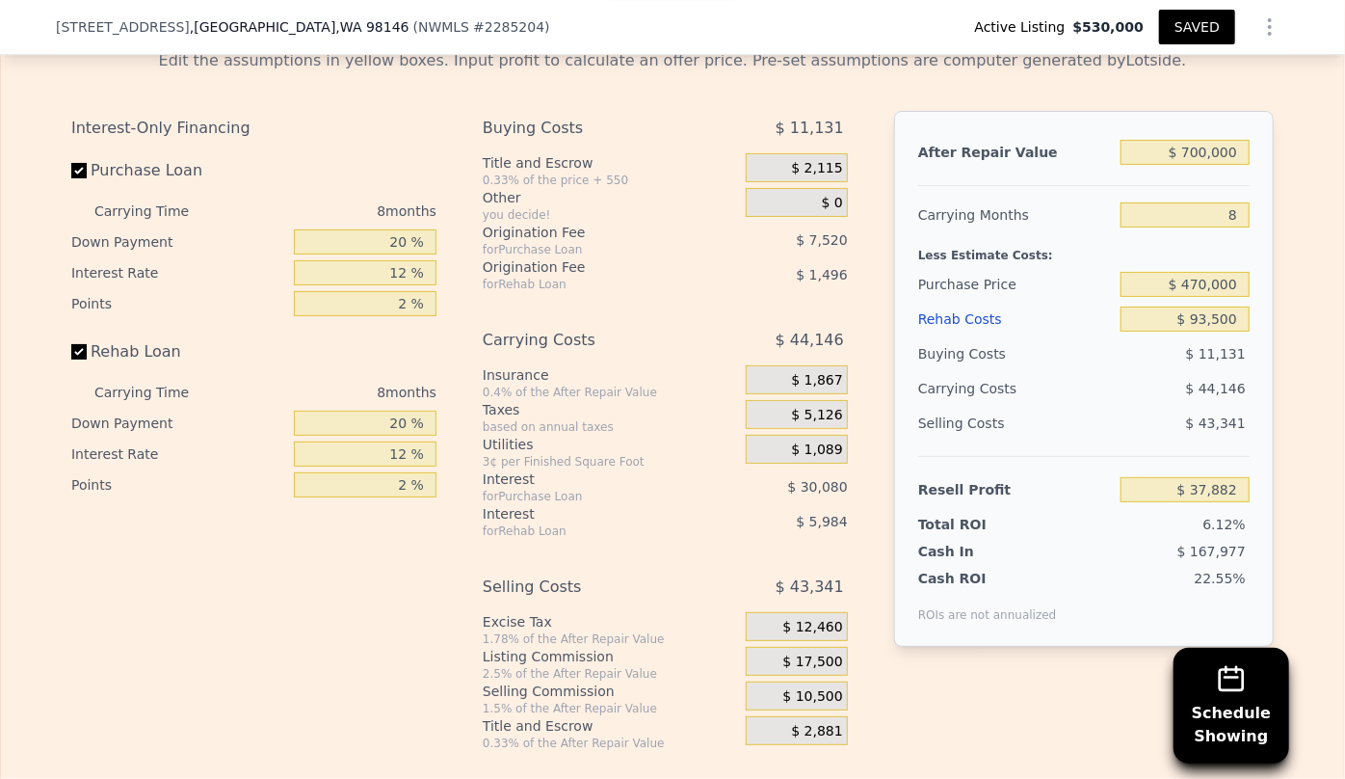
scroll to position [3234, 0]
click at [1233, 311] on input "$ 93,500" at bounding box center [1185, 316] width 129 height 25
type input "$ 9"
type input "$ 138,853"
type input "$ 1"
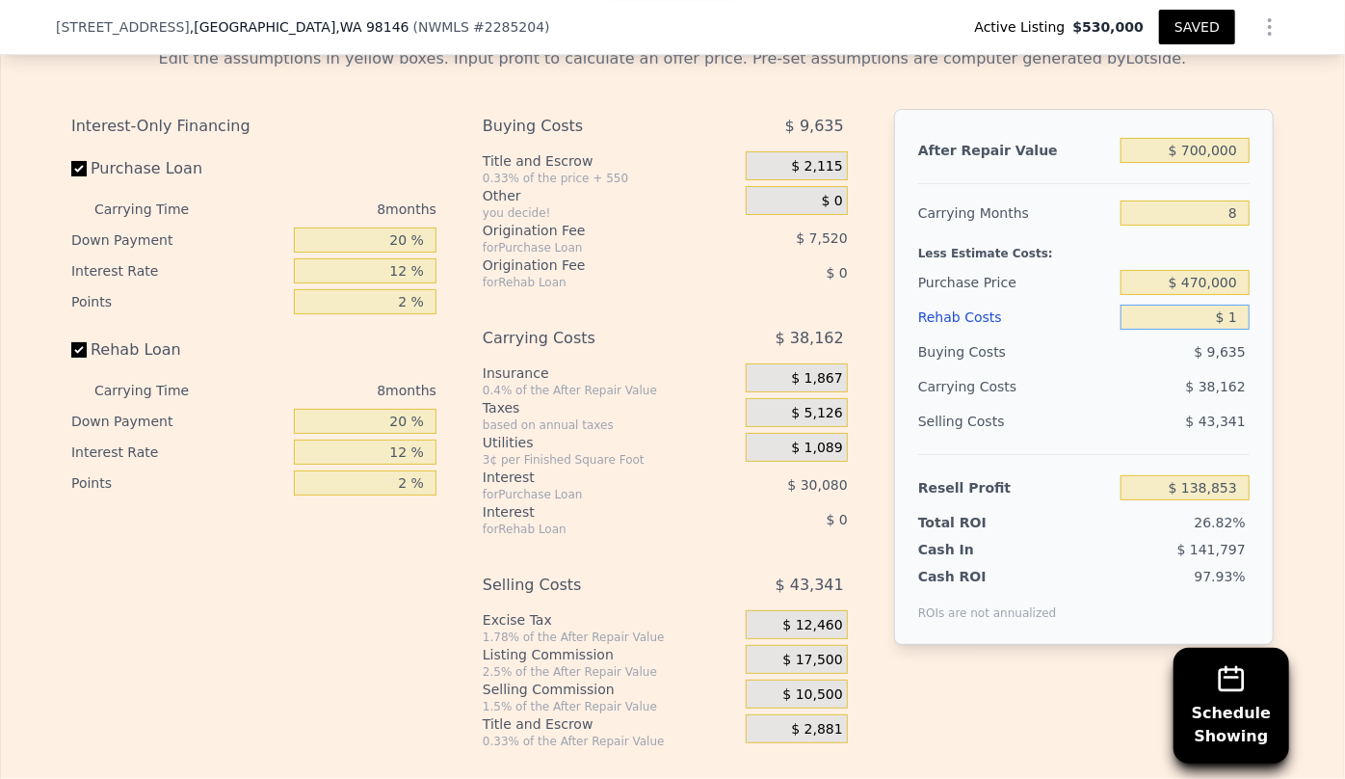
type input "$ 138,861"
type input "$ 1,000"
type input "$ 138,852"
type input "$ 10,000"
type input "$ 128,062"
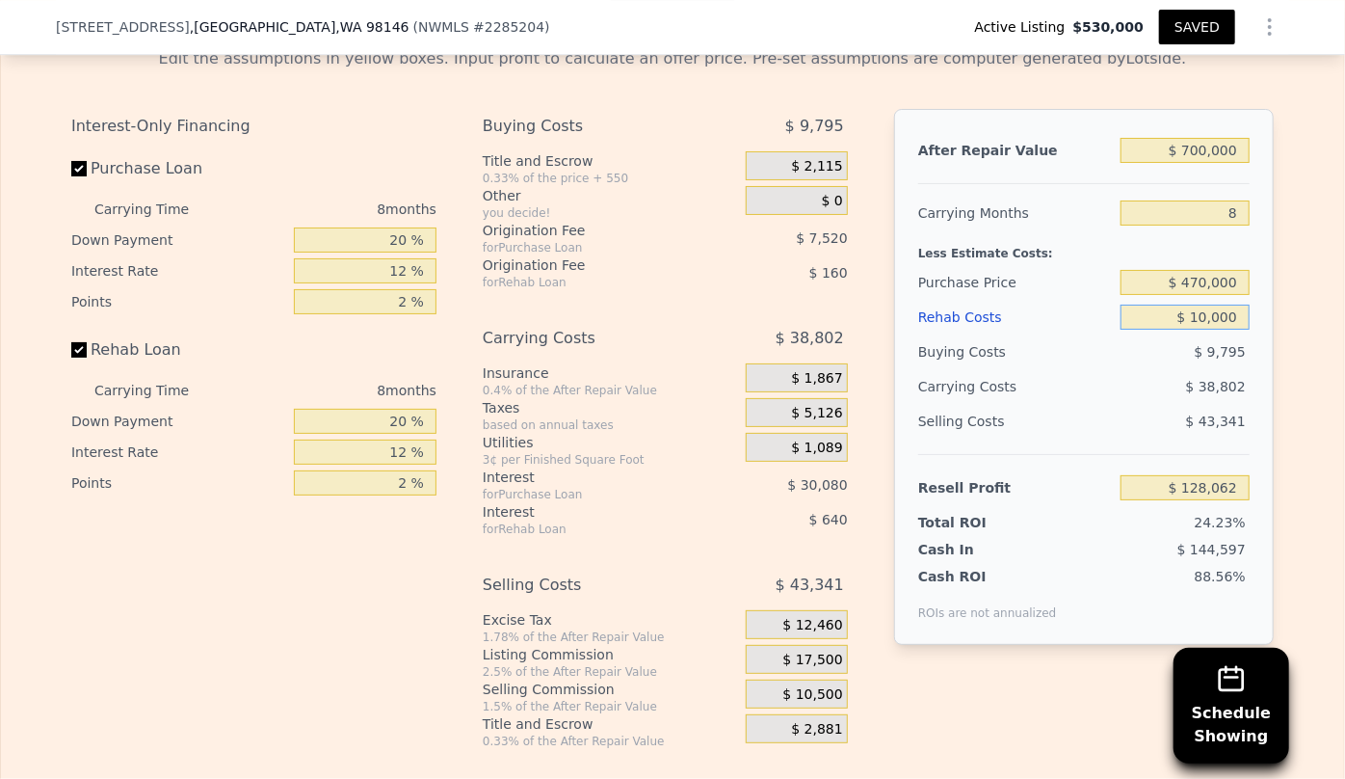
type input "$ 100,000"
type input "$ 30,862"
type input "$ 100,000"
click at [1204, 477] on input "$ 30,862" at bounding box center [1185, 487] width 129 height 25
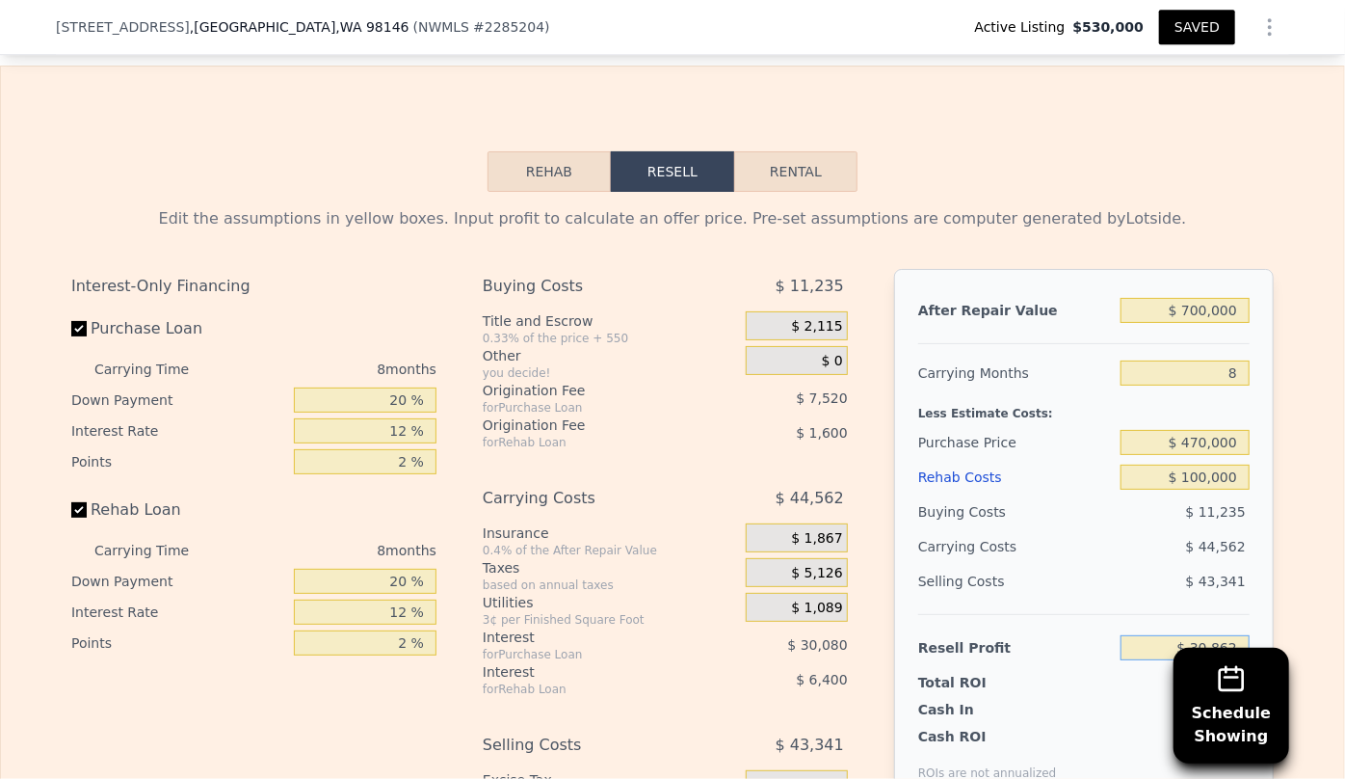
scroll to position [3058, 0]
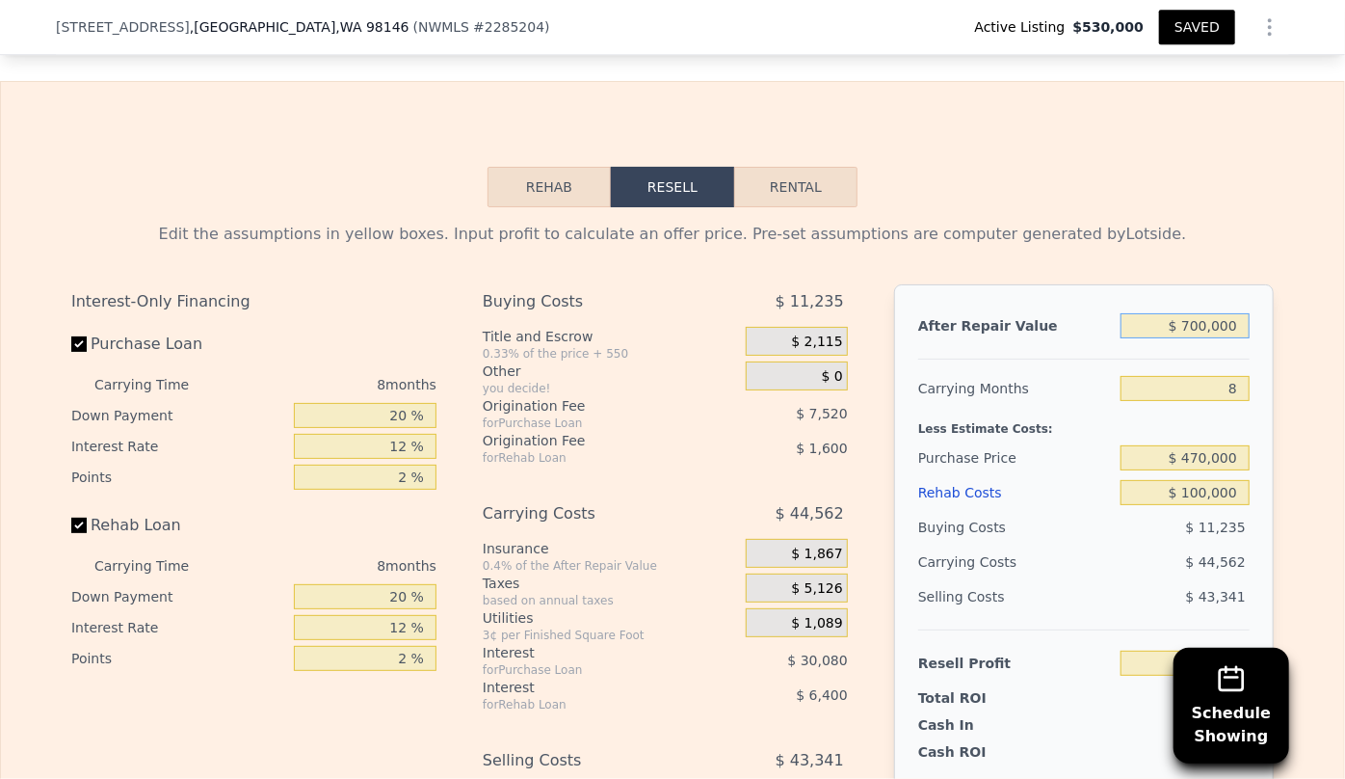
click at [1197, 321] on input "$ 700,000" at bounding box center [1185, 325] width 129 height 25
type input "$ 70,000"
type input "-$ 558,946"
type input "$ 730,000"
type input "$ 58,948"
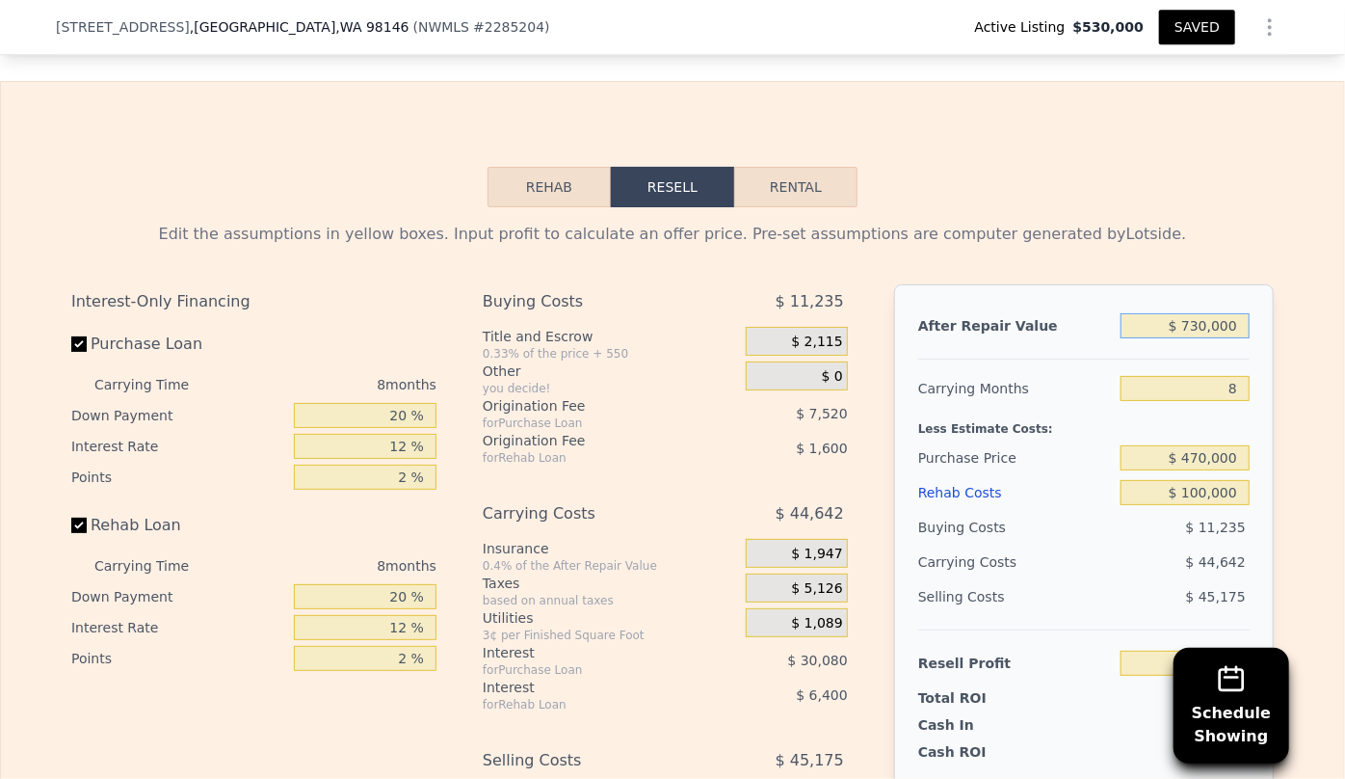
type input "$ 730,000"
click at [1017, 350] on div at bounding box center [1083, 351] width 331 height 16
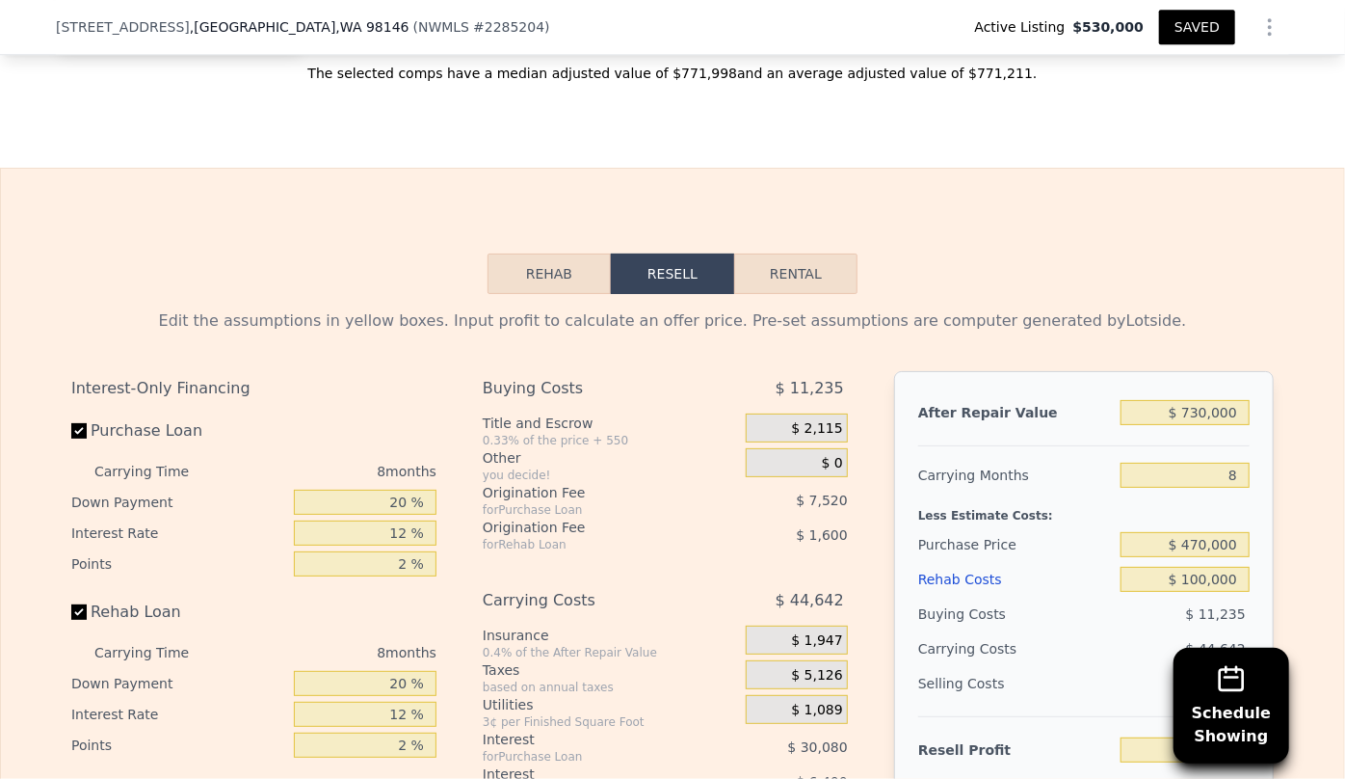
scroll to position [2971, 0]
click at [1201, 26] on button "SAVED" at bounding box center [1197, 27] width 76 height 35
click at [806, 275] on button "Rental" at bounding box center [795, 274] width 123 height 40
select select "30"
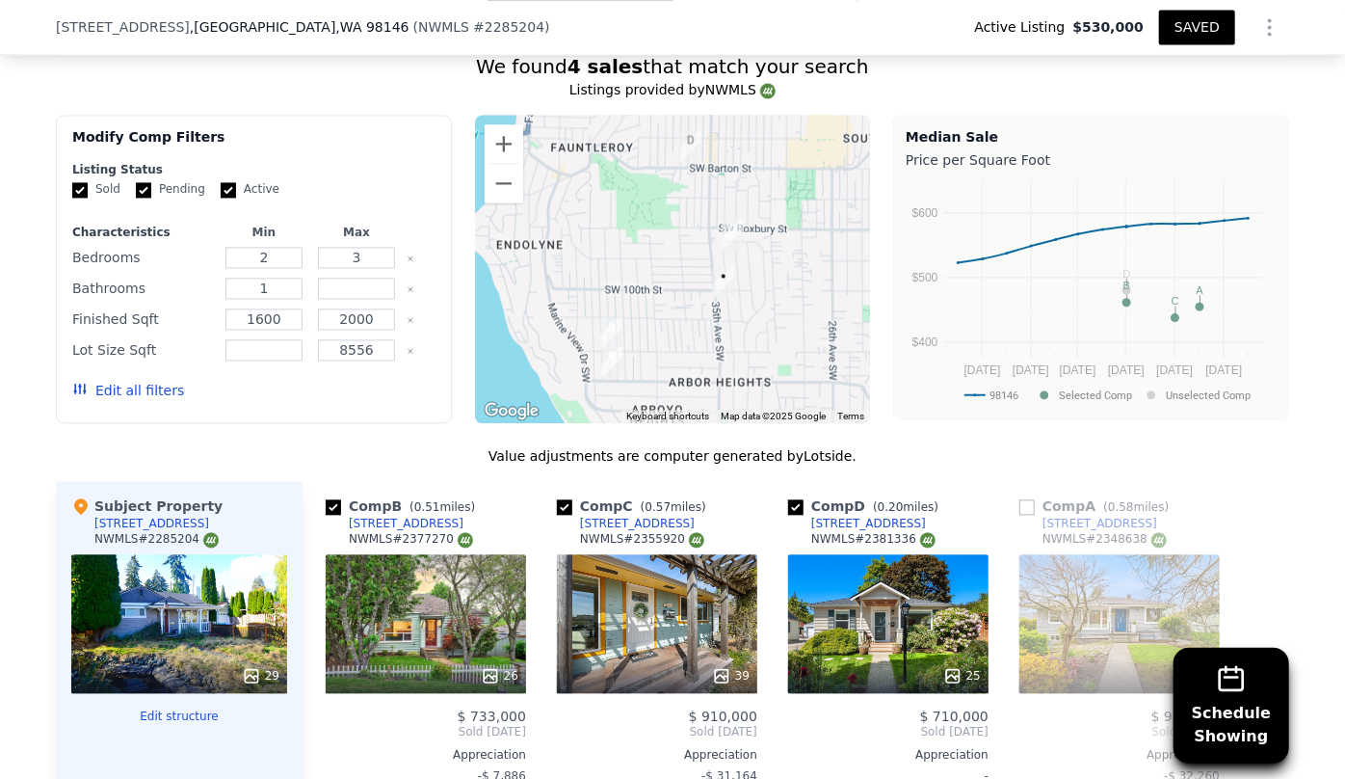
scroll to position [1657, 0]
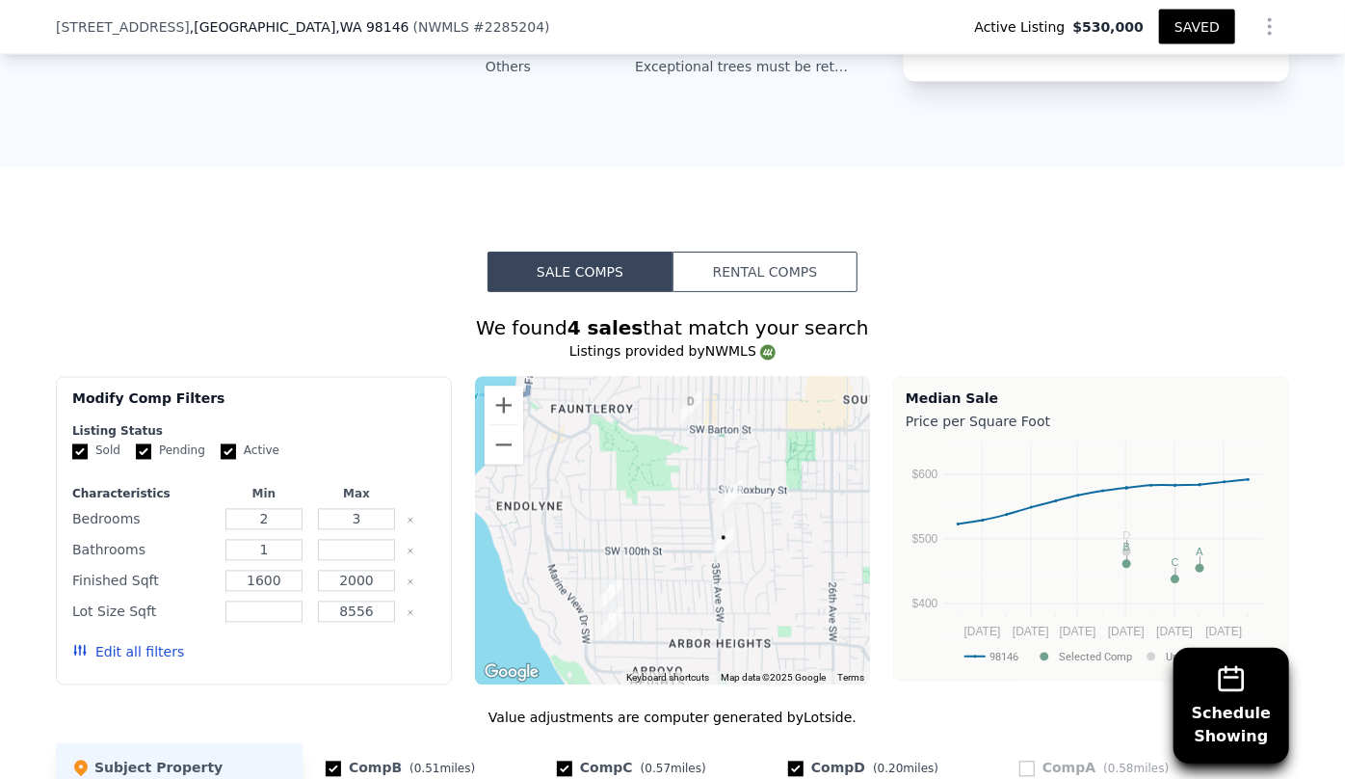
click at [790, 279] on button "Rental Comps" at bounding box center [765, 271] width 185 height 40
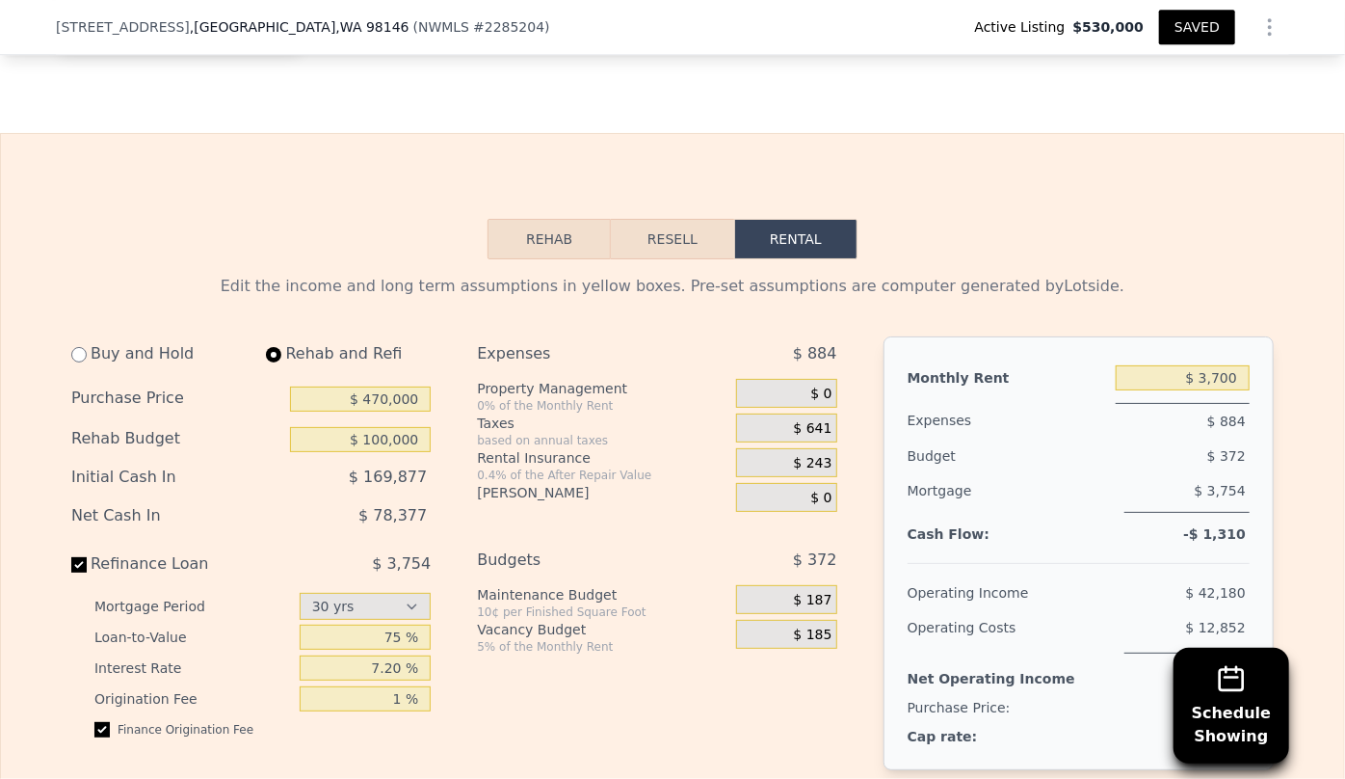
scroll to position [2971, 0]
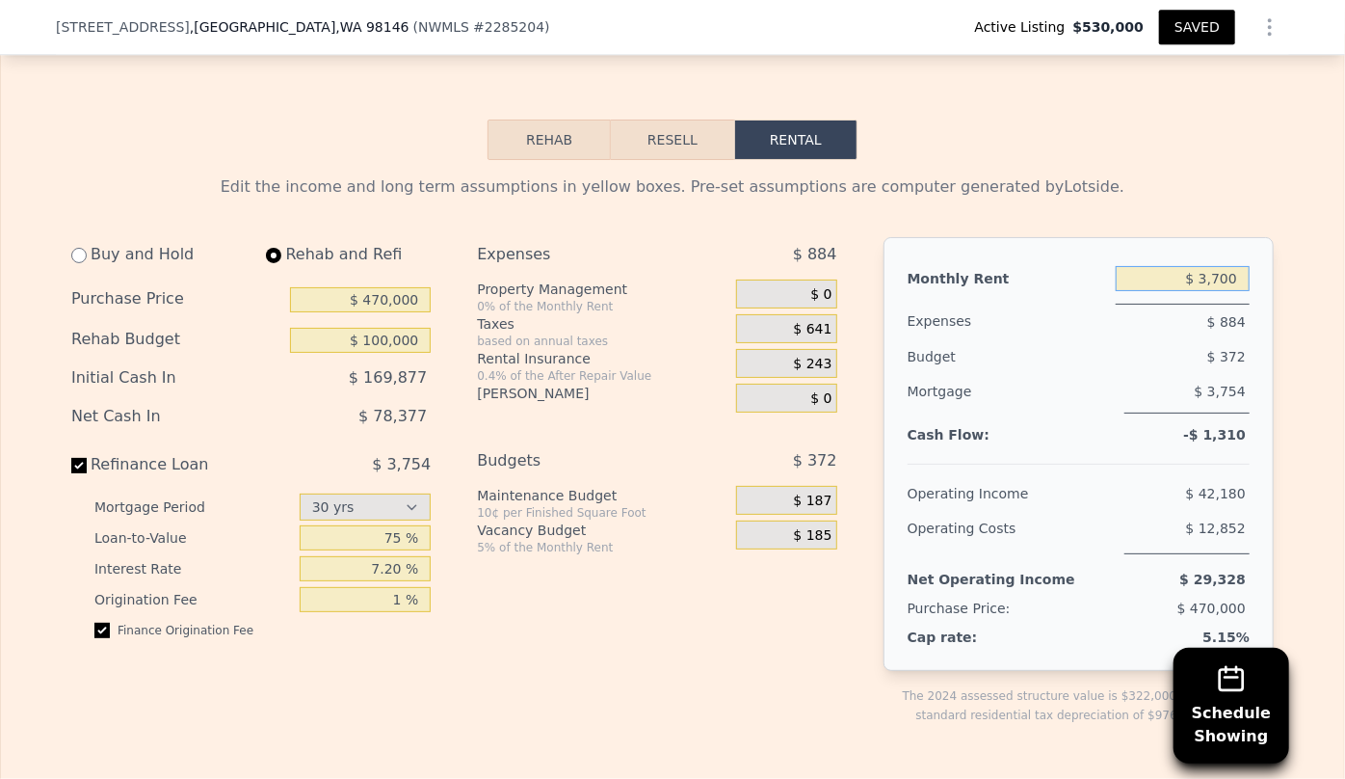
click at [1225, 287] on input "$ 3,700" at bounding box center [1183, 278] width 134 height 25
type input "$ 4,000"
click at [71, 263] on input "radio" at bounding box center [78, 255] width 15 height 15
radio input "true"
type input "$ 110,000"
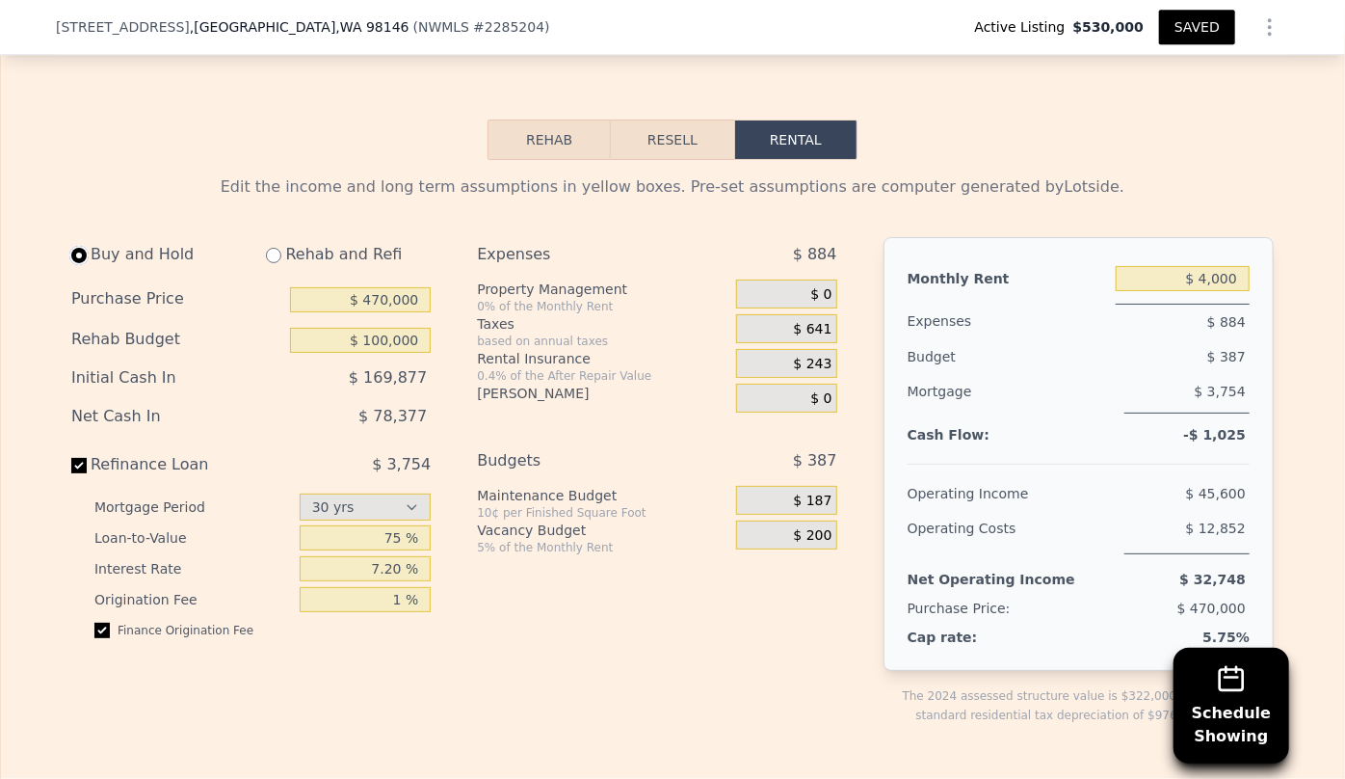
type input "$ 3,550"
select select "30"
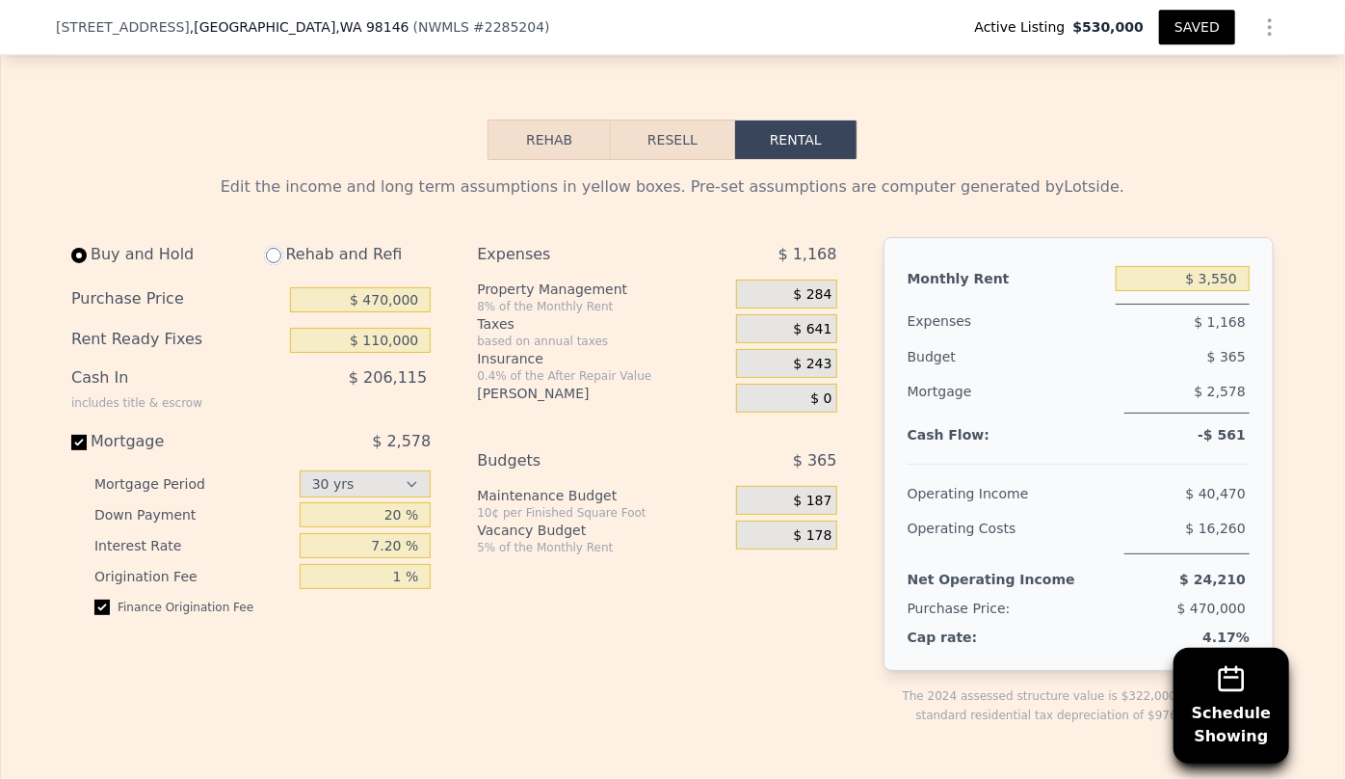
click at [271, 263] on input "radio" at bounding box center [273, 255] width 15 height 15
radio input "true"
type input "$ 100,000"
type input "$ 4,000"
select select "30"
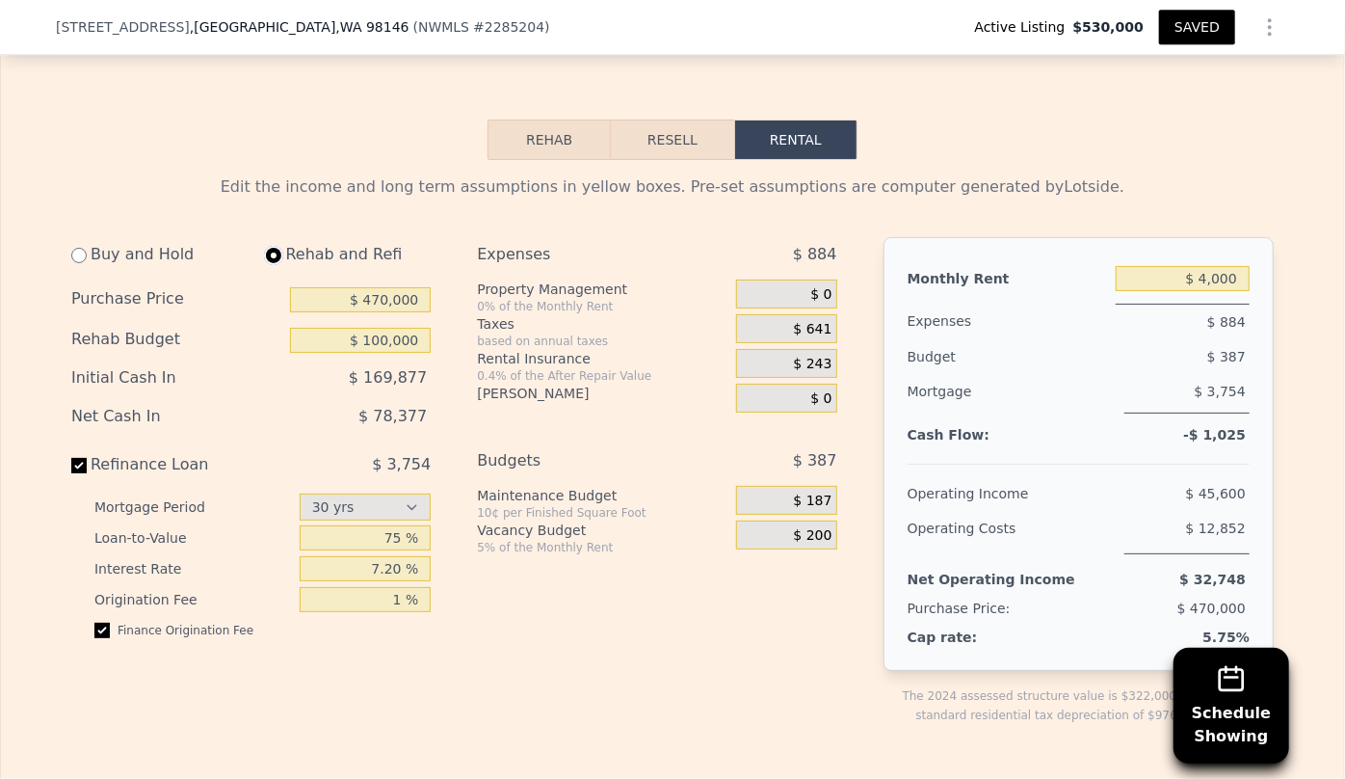
click at [665, 141] on button "Resell" at bounding box center [672, 139] width 122 height 40
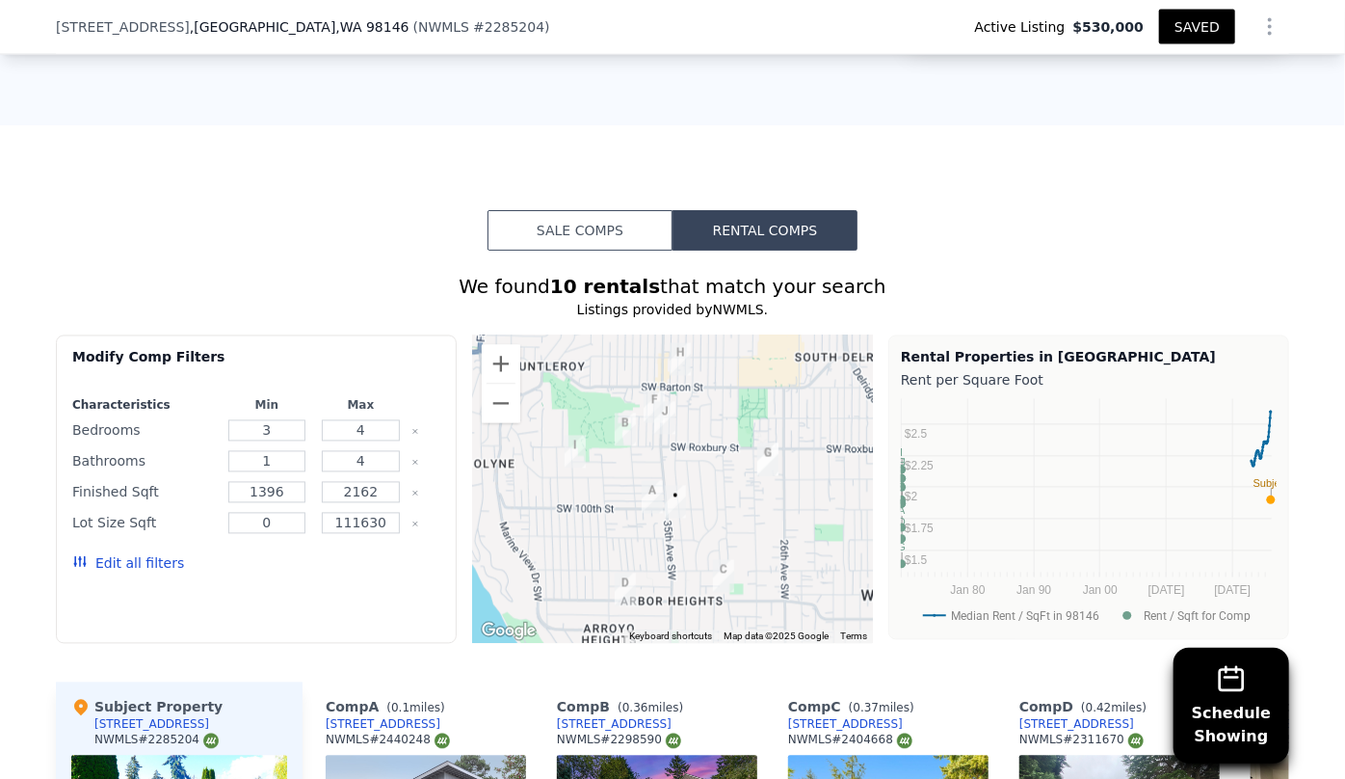
scroll to position [1657, 0]
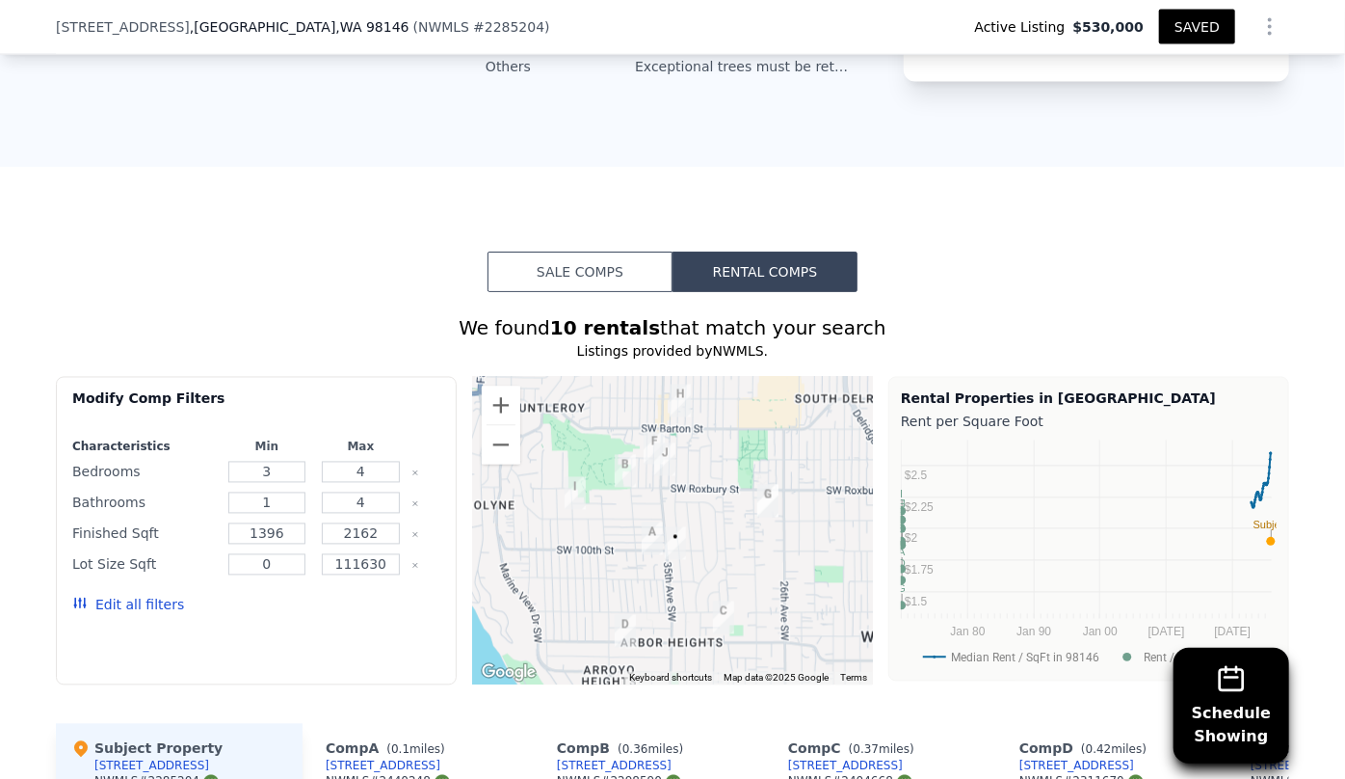
click at [628, 268] on button "Sale Comps" at bounding box center [580, 271] width 185 height 40
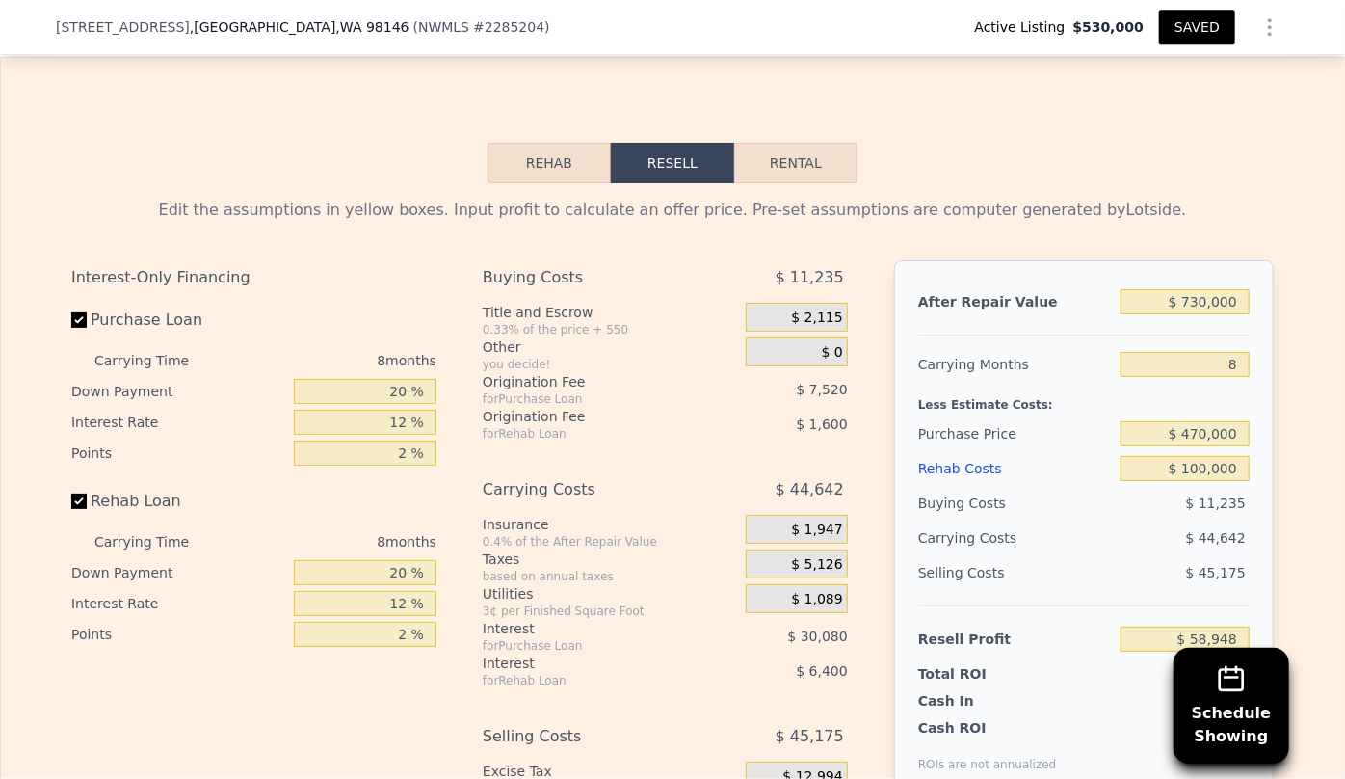
scroll to position [3234, 0]
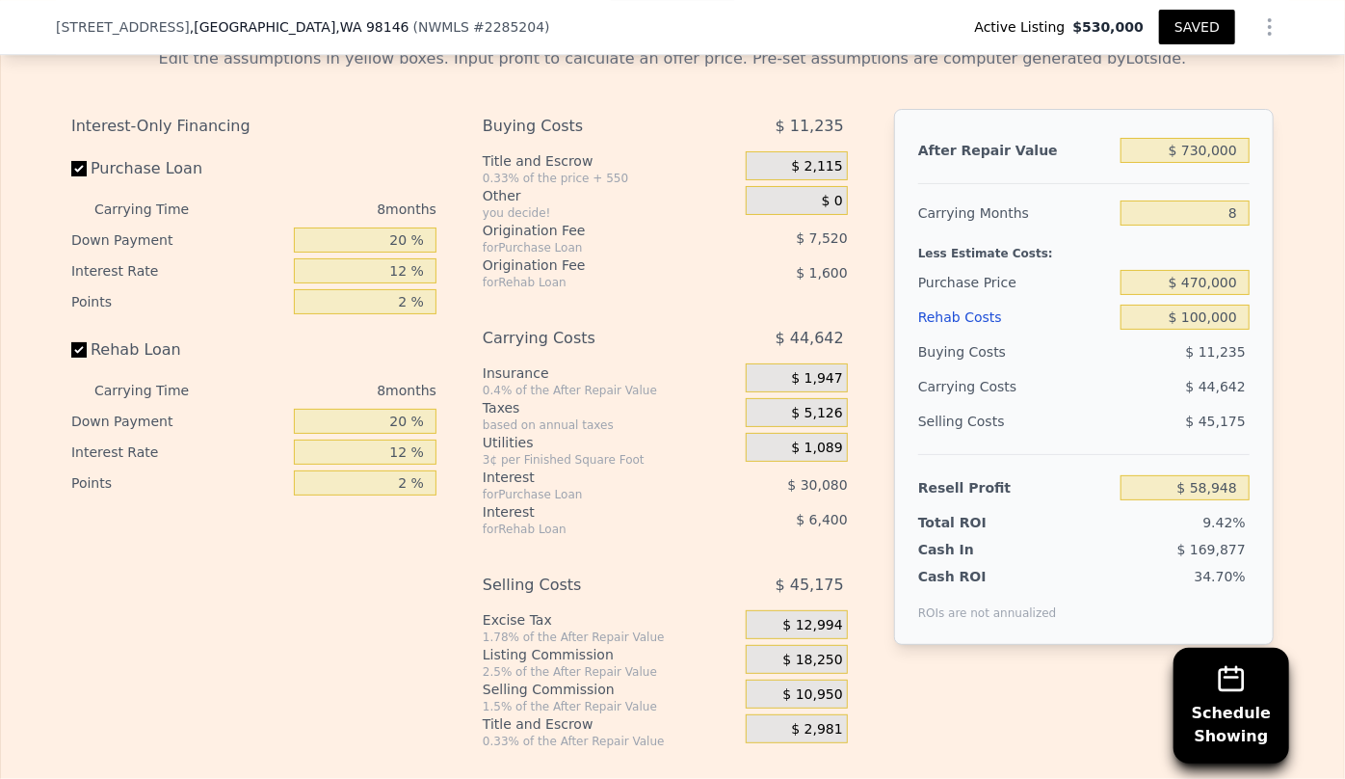
click at [1195, 27] on button "SAVED" at bounding box center [1197, 27] width 76 height 35
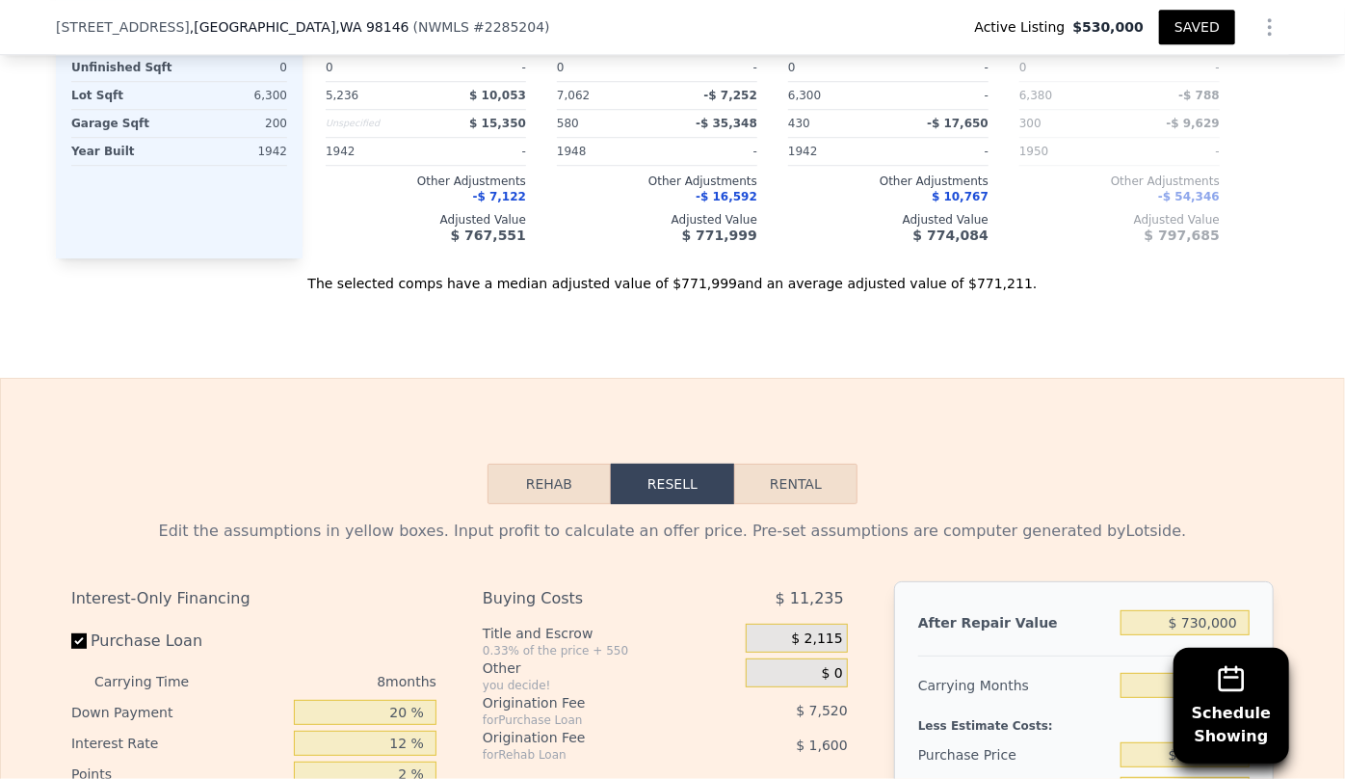
scroll to position [2708, 0]
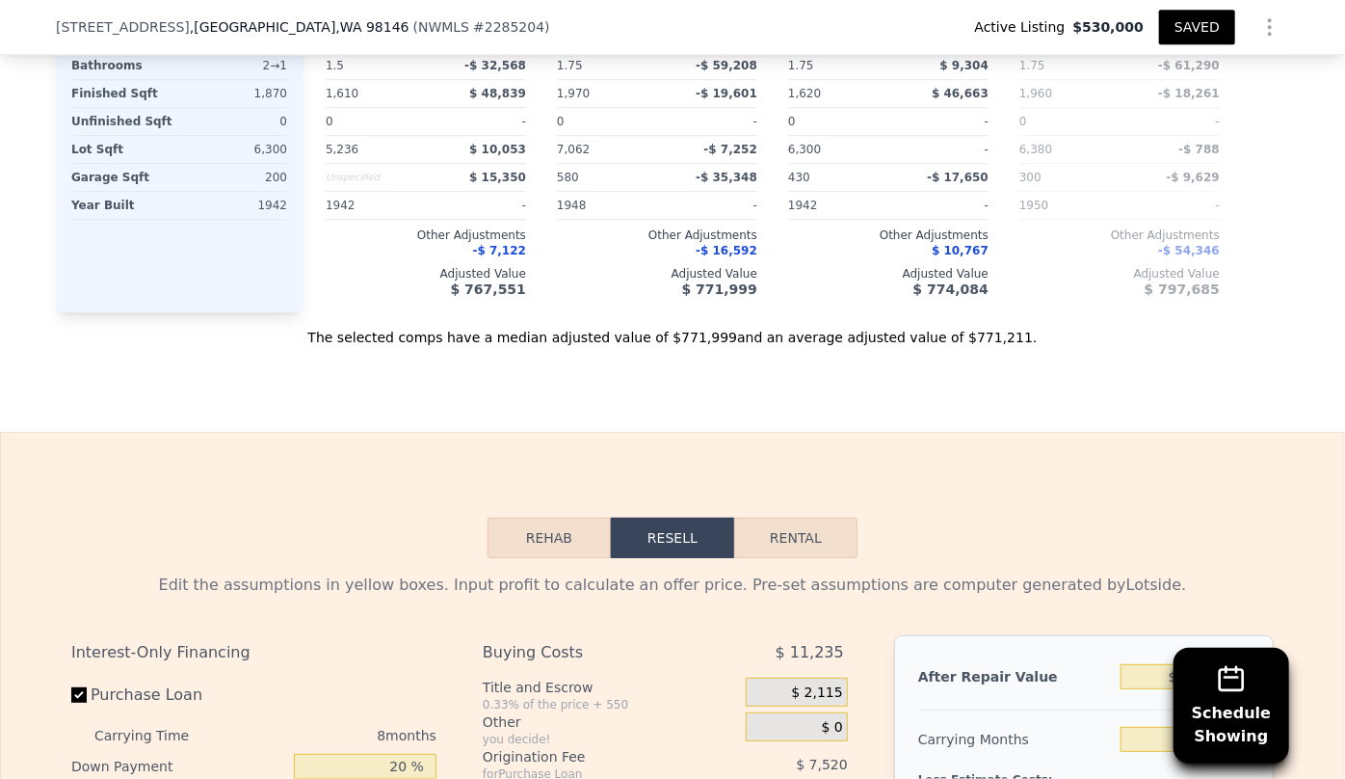
click at [809, 533] on button "Rental" at bounding box center [795, 537] width 123 height 40
select select "30"
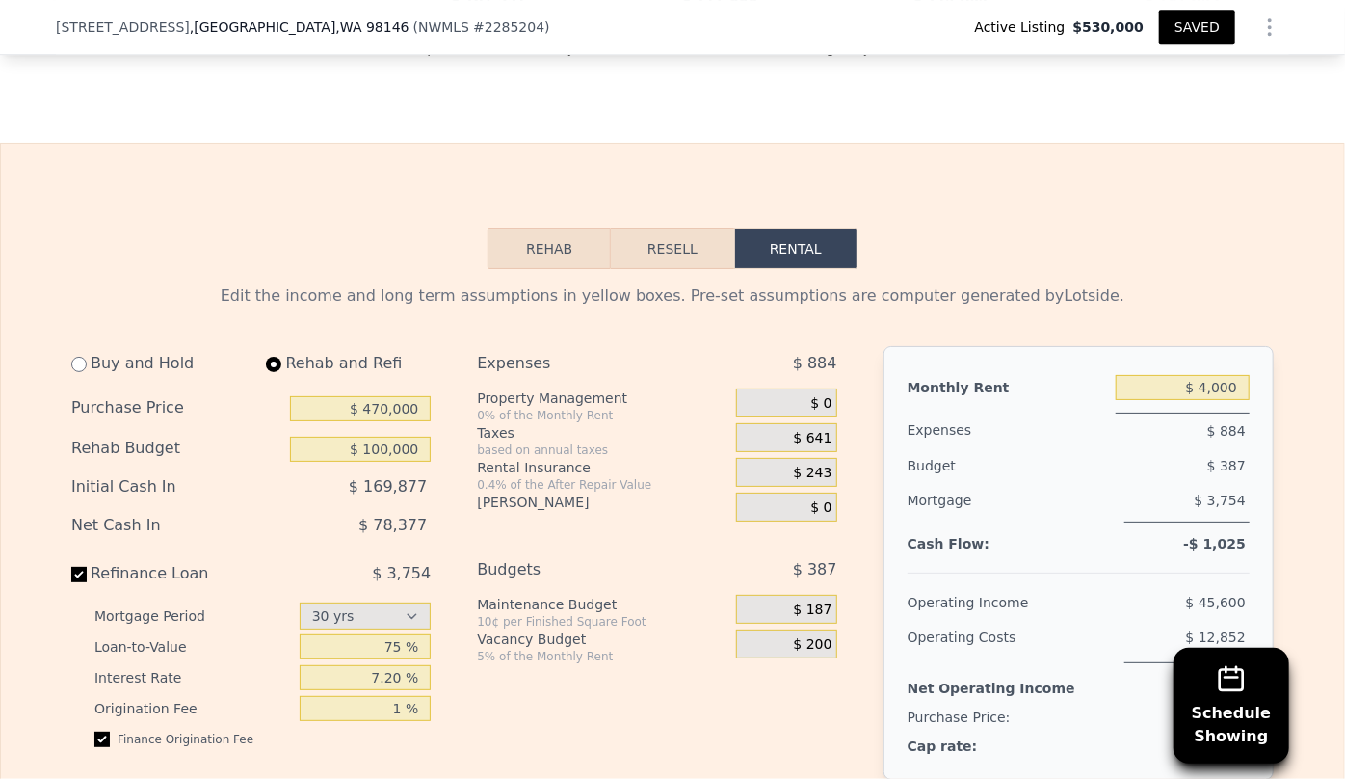
scroll to position [3058, 0]
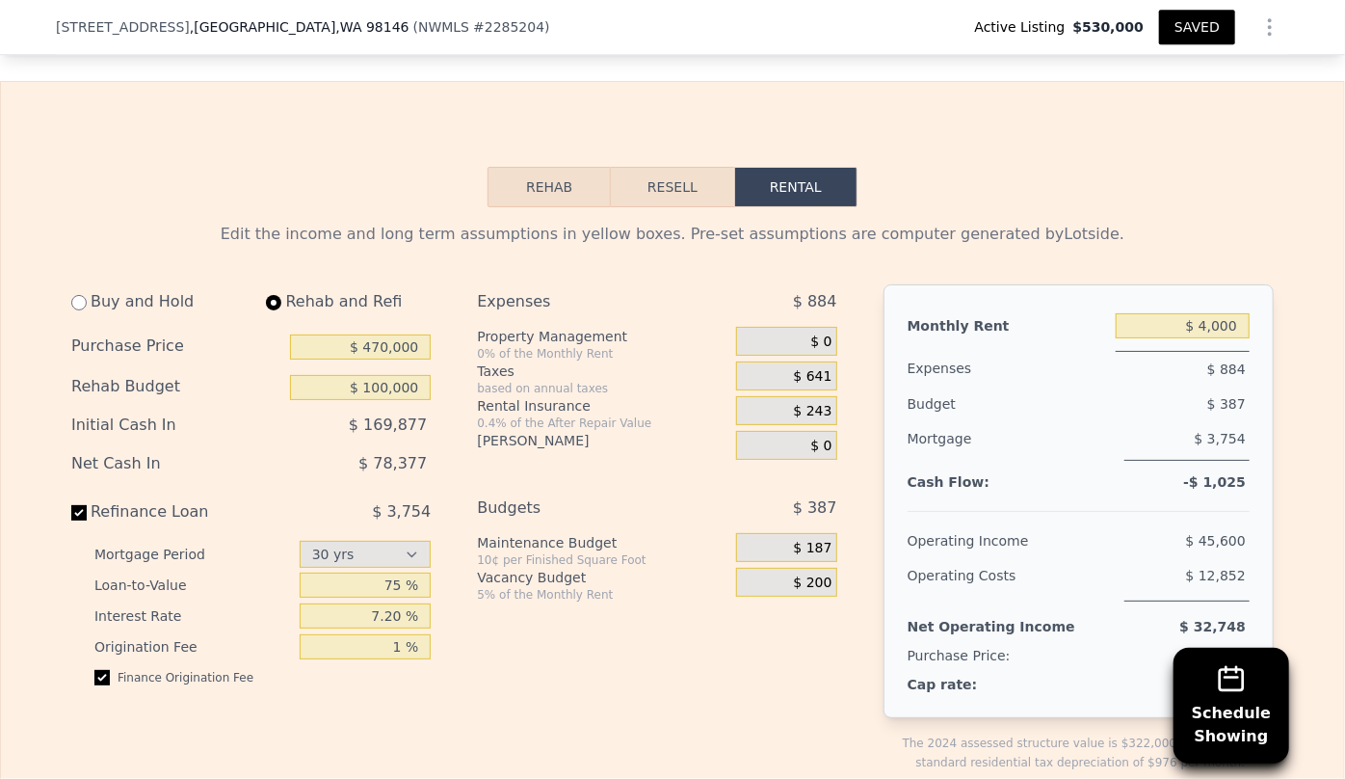
click at [704, 170] on button "Resell" at bounding box center [672, 187] width 122 height 40
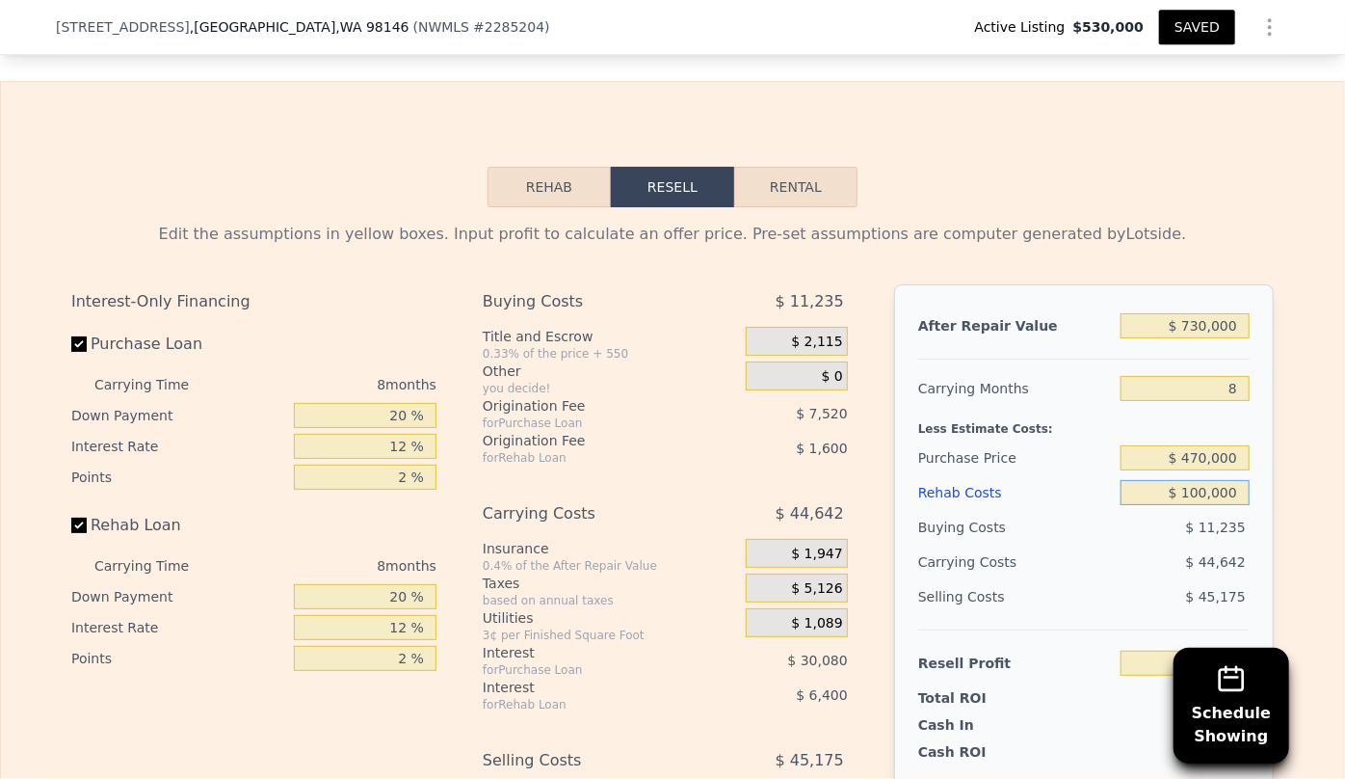
drag, startPoint x: 1243, startPoint y: 481, endPoint x: 1106, endPoint y: 485, distance: 136.9
click at [1107, 485] on div "Rehab Costs $ 100,000" at bounding box center [1083, 492] width 331 height 35
type input "$ 80"
type input "$ 166,859"
type input "$ 80,000"
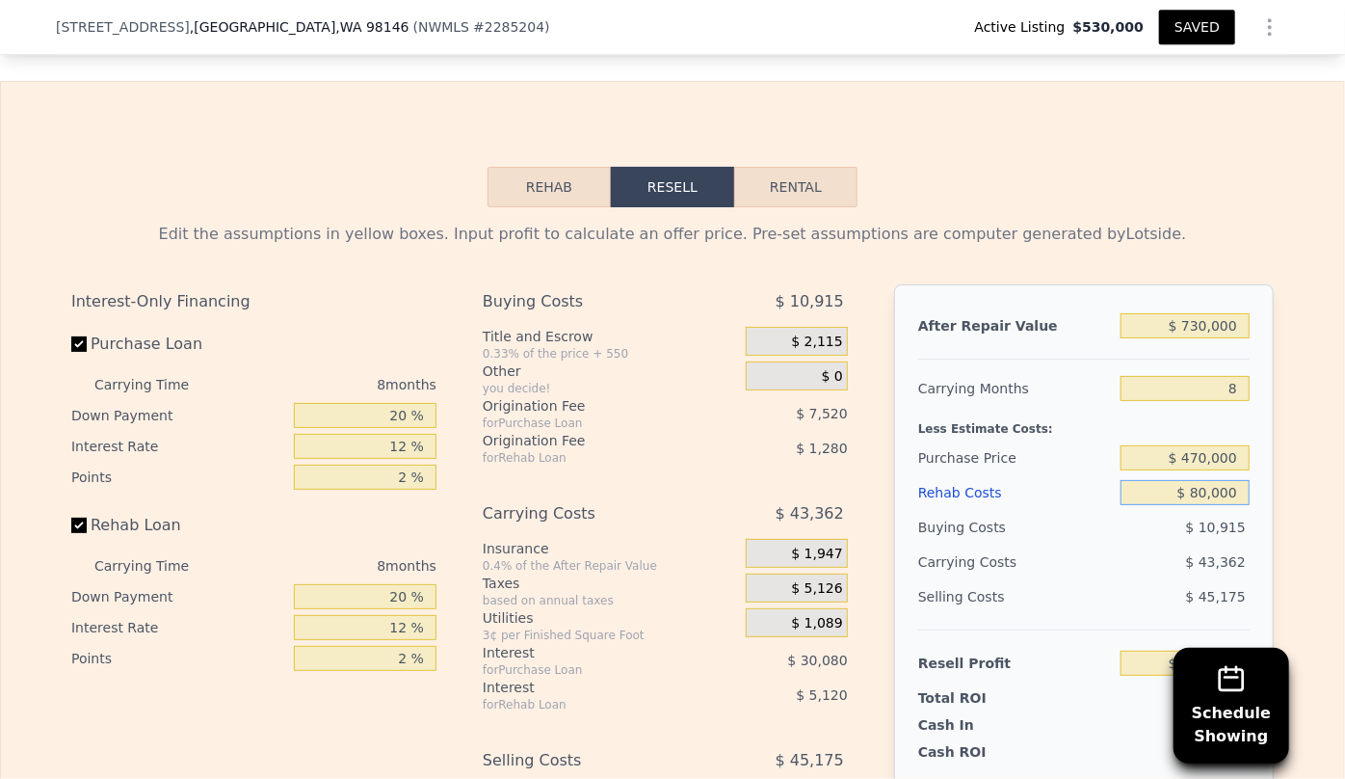
type input "$ 80,548"
type input "$ 800,000"
type input "-$ 697,052"
type input "$ 80,000"
type input "$ 80,548"
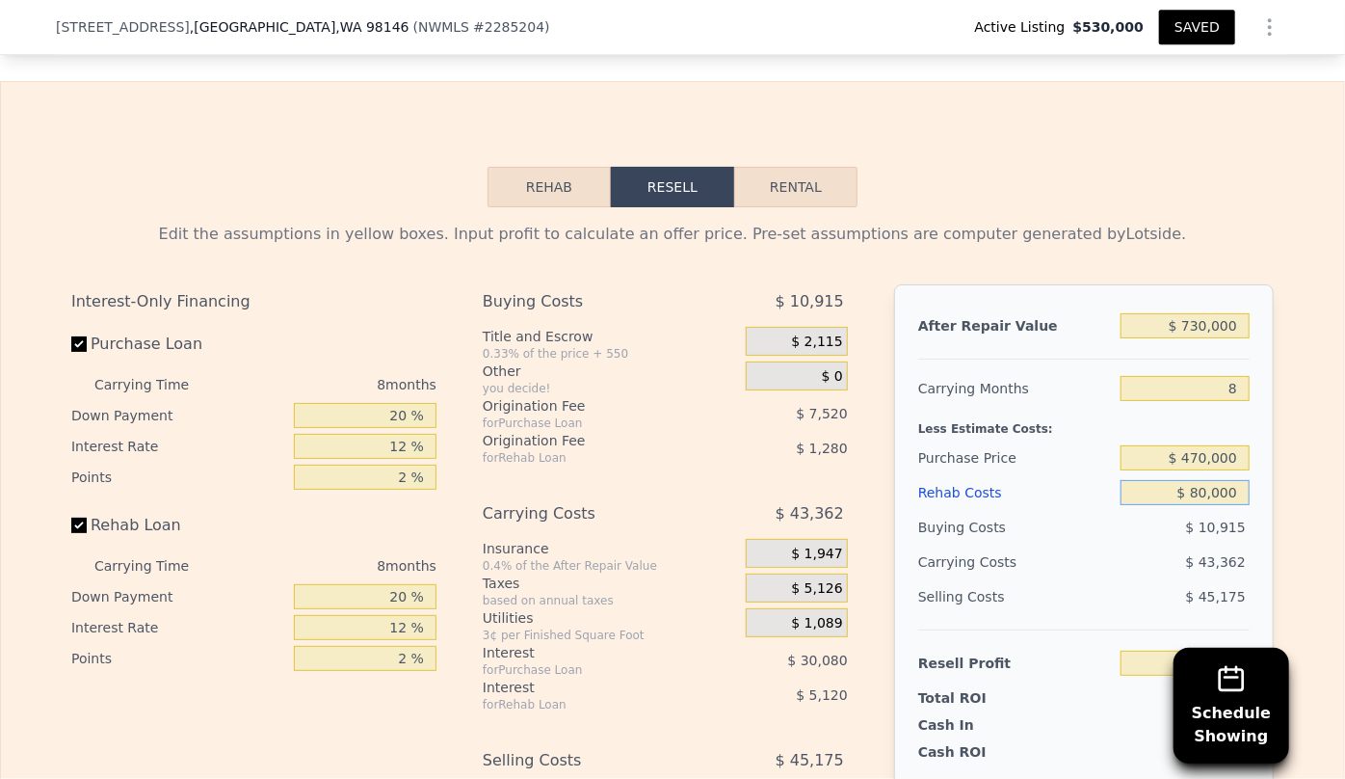
type input "$ 80,000"
click at [815, 184] on button "Rental" at bounding box center [795, 187] width 123 height 40
select select "30"
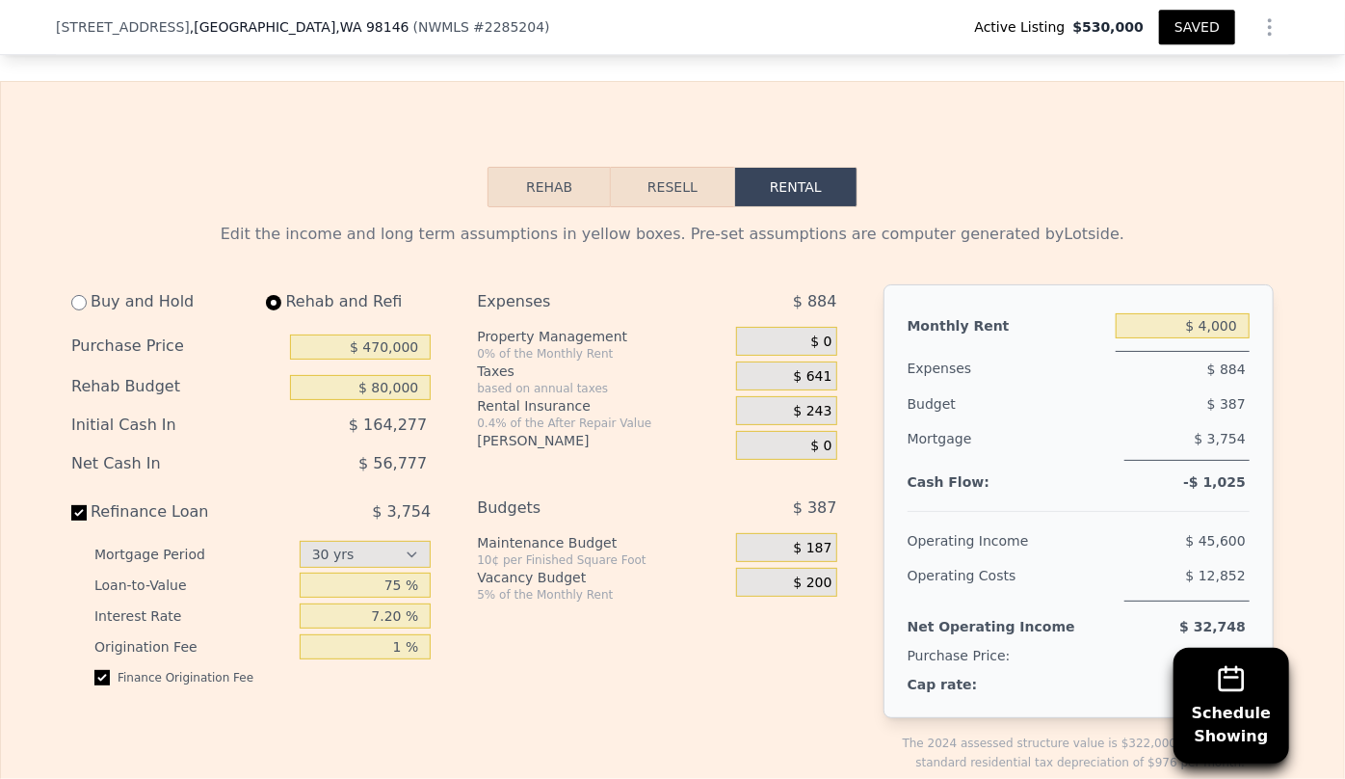
click at [600, 420] on div "0.4% of the After Repair Value" at bounding box center [602, 422] width 251 height 15
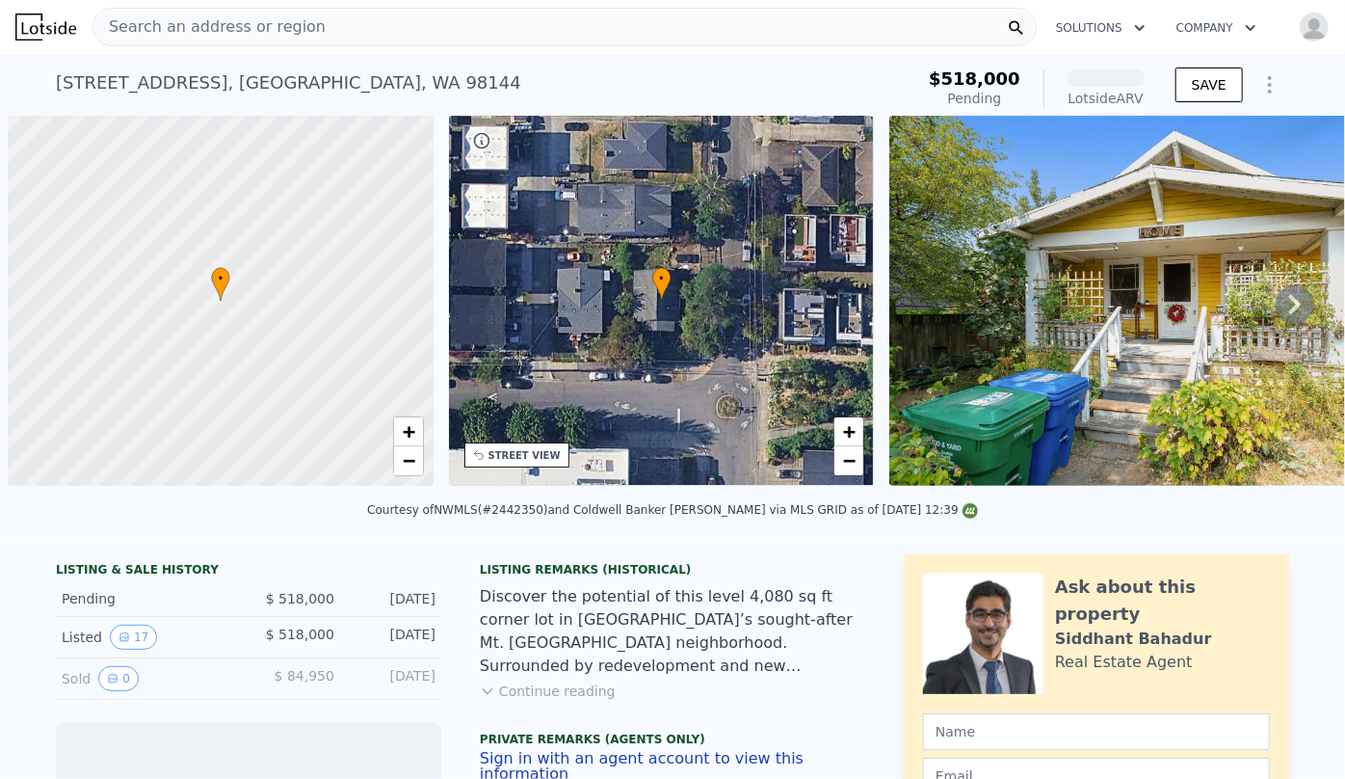
scroll to position [0, 8]
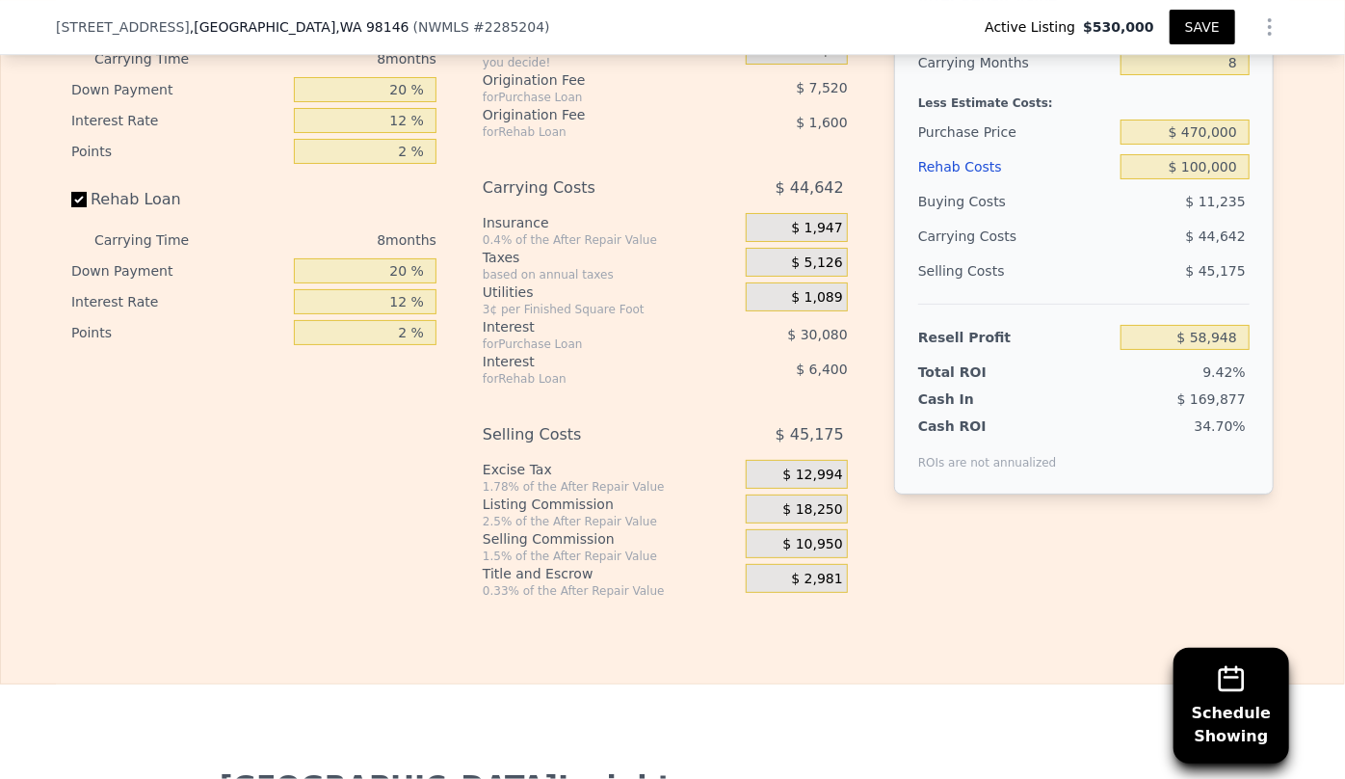
scroll to position [3409, 0]
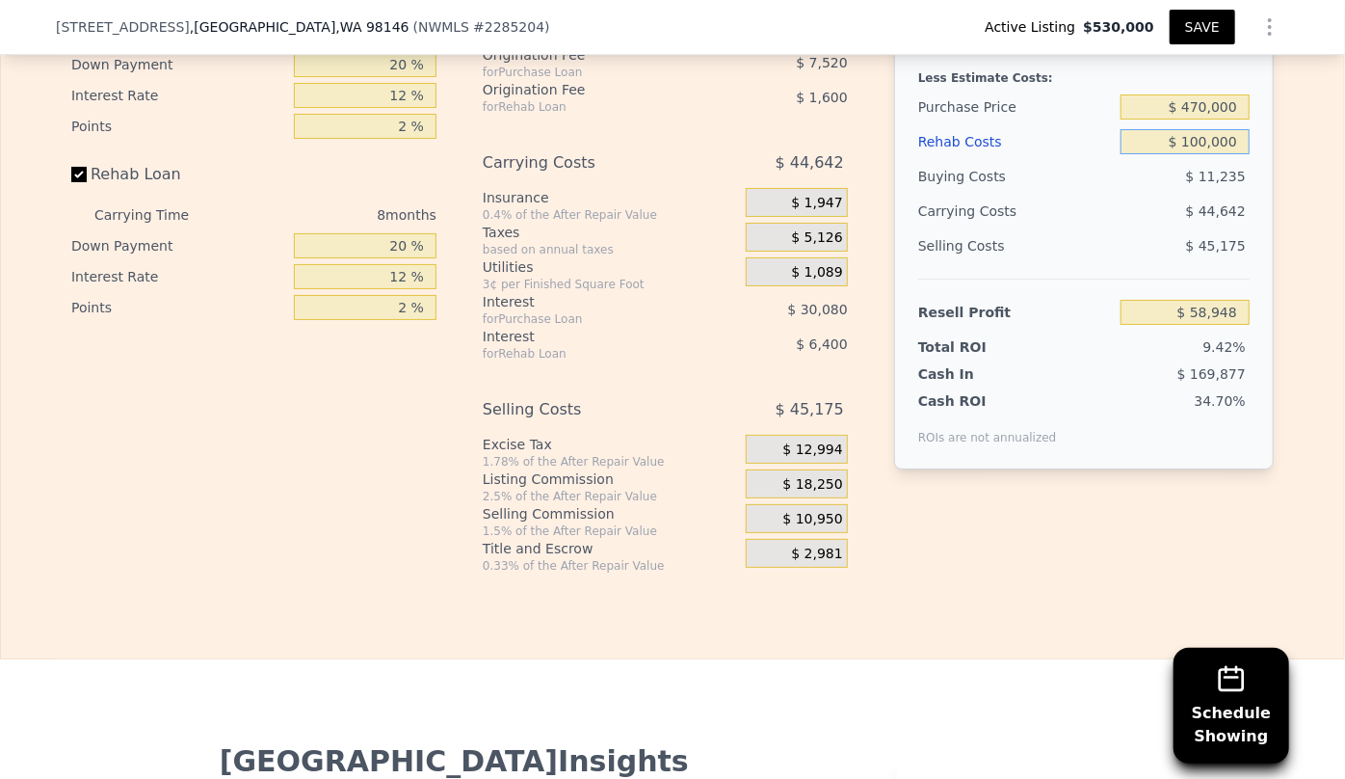
click at [1235, 138] on input "$ 100,000" at bounding box center [1185, 141] width 129 height 25
type input "$ 1"
type input "$ 166,947"
type input "$ 8"
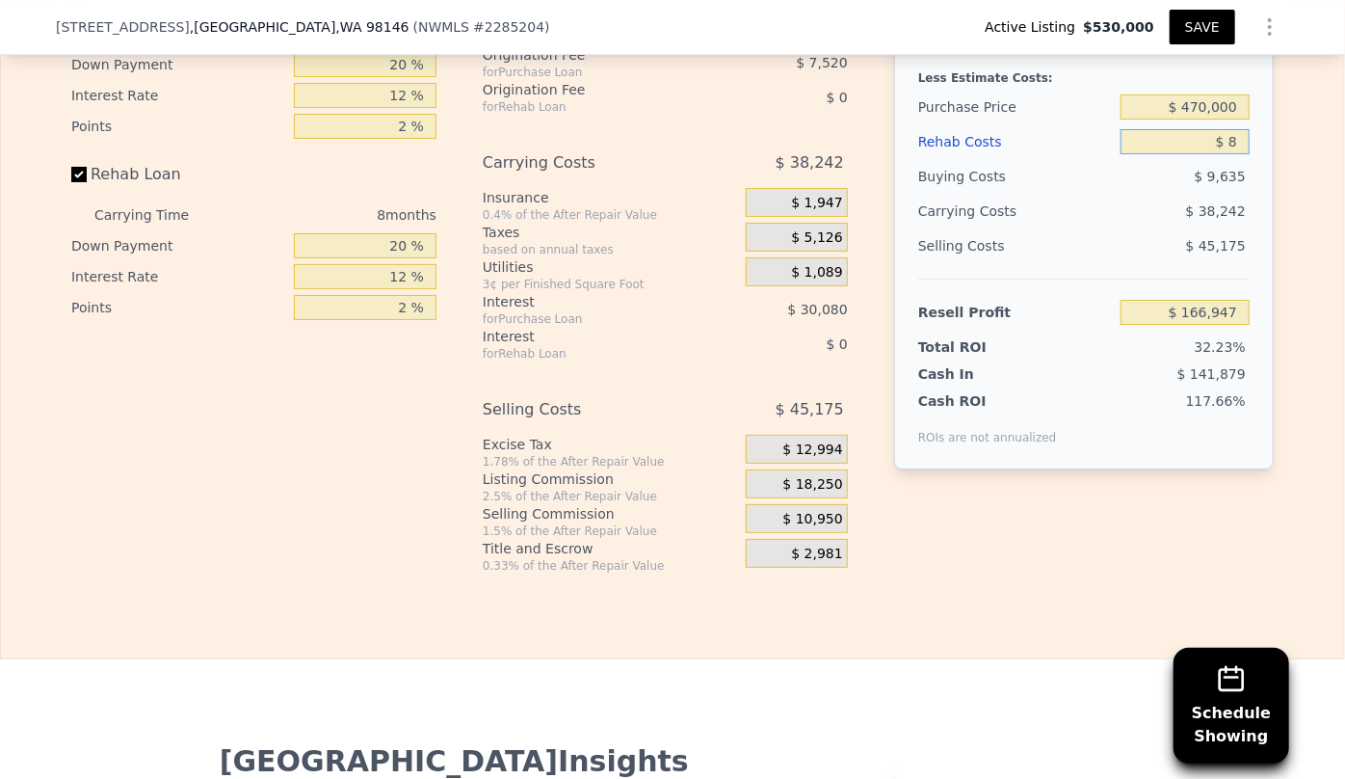
type input "$ 166,940"
type input "$ 80,000"
type input "$ 80,548"
type input "$ 80,000"
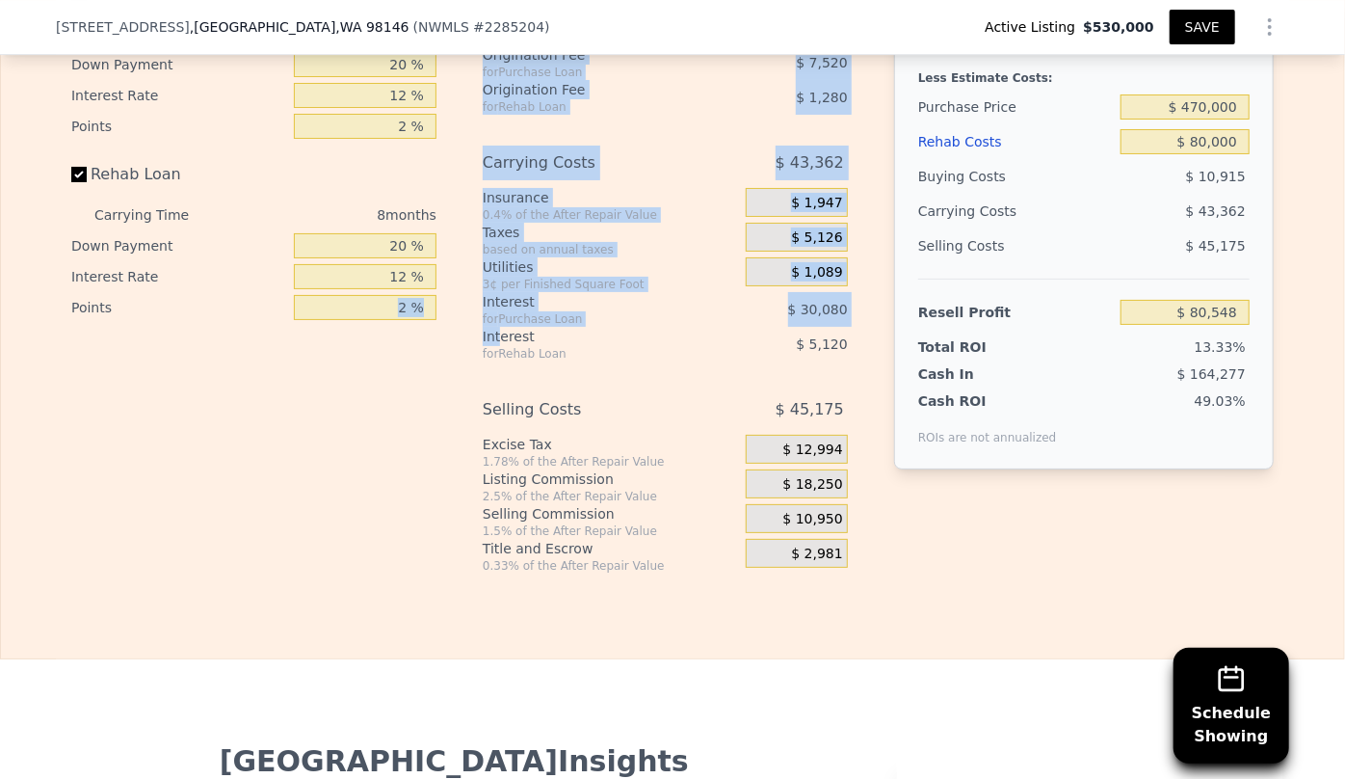
drag, startPoint x: 493, startPoint y: 322, endPoint x: 325, endPoint y: 539, distance: 274.7
click at [366, 462] on div "Interest-Only Financing Purchase Loan Carrying Time 8 months Down Payment 20 % …" at bounding box center [672, 254] width 1203 height 640
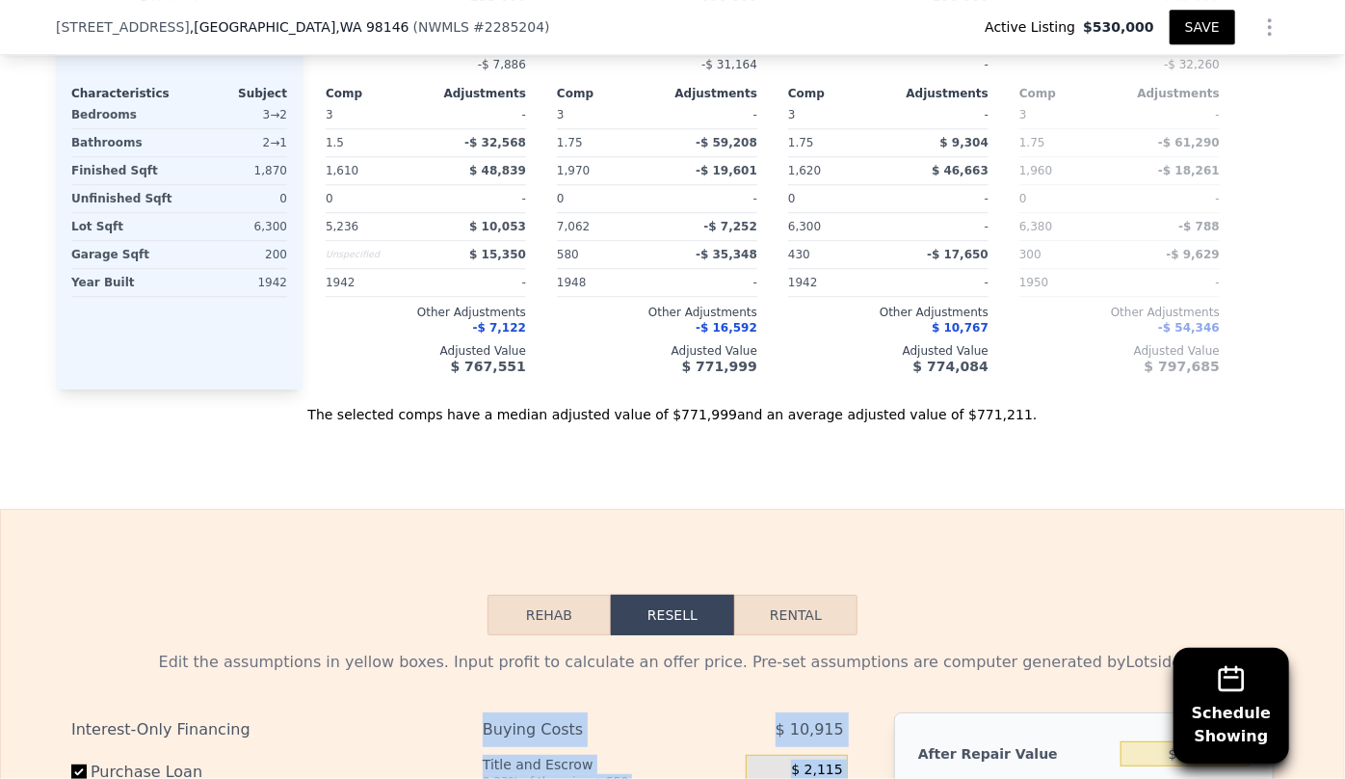
copy div "Buying Costs $ 10,915 Title and Escrow 0.33% of the price + 550 $ 2,115 Other y…"
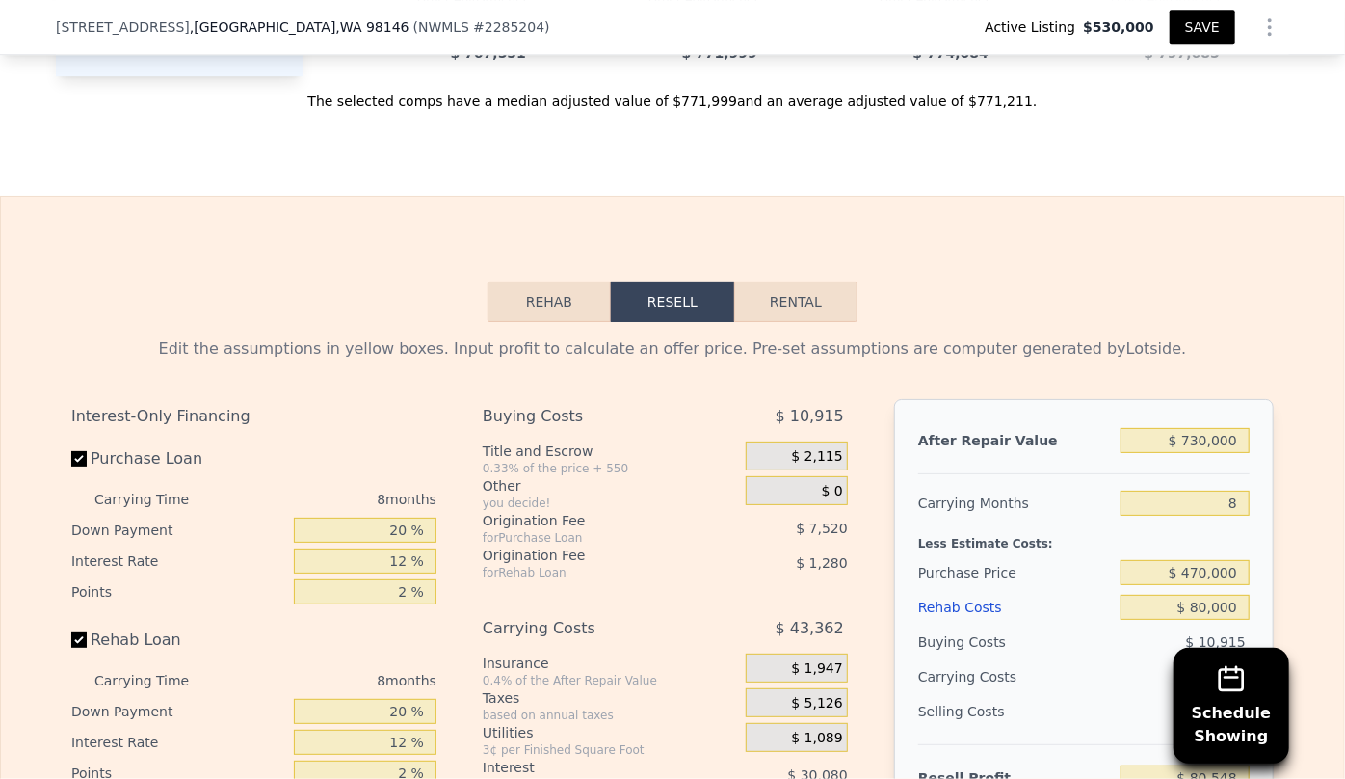
scroll to position [2939, 0]
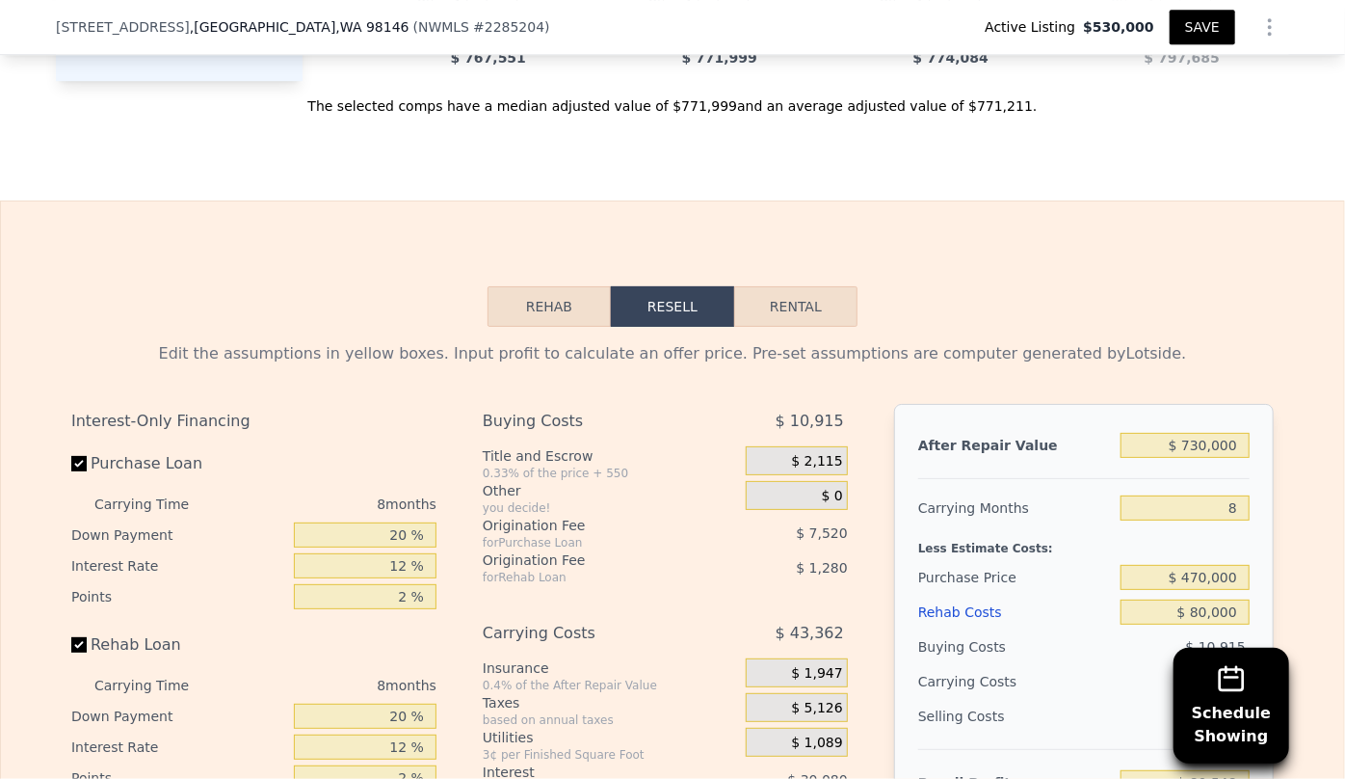
click at [816, 302] on button "Rental" at bounding box center [795, 306] width 123 height 40
select select "30"
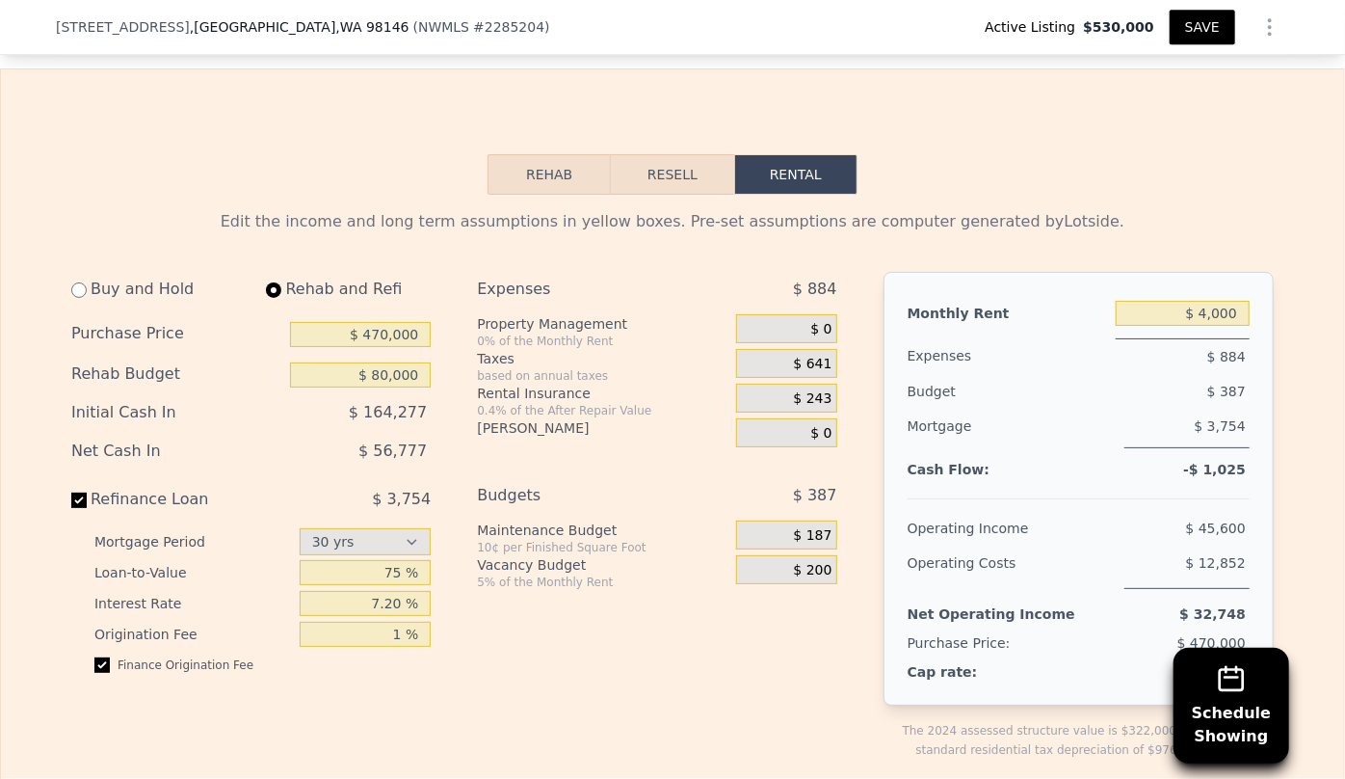
scroll to position [3073, 0]
click at [819, 325] on span "$ 0" at bounding box center [820, 327] width 21 height 17
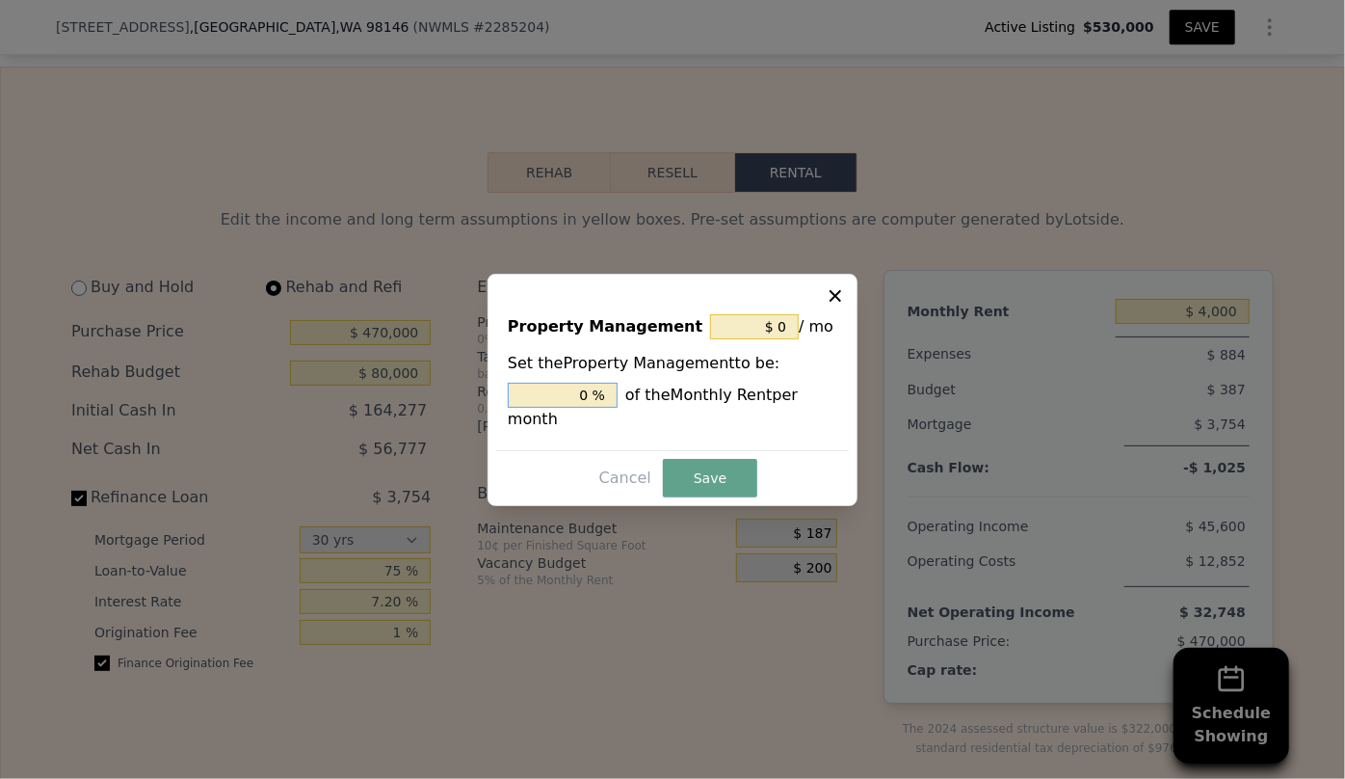
click at [586, 408] on input "0 %" at bounding box center [563, 395] width 110 height 25
type input "$ 400"
type input "10 %"
type input "$ 0"
type input "0 %"
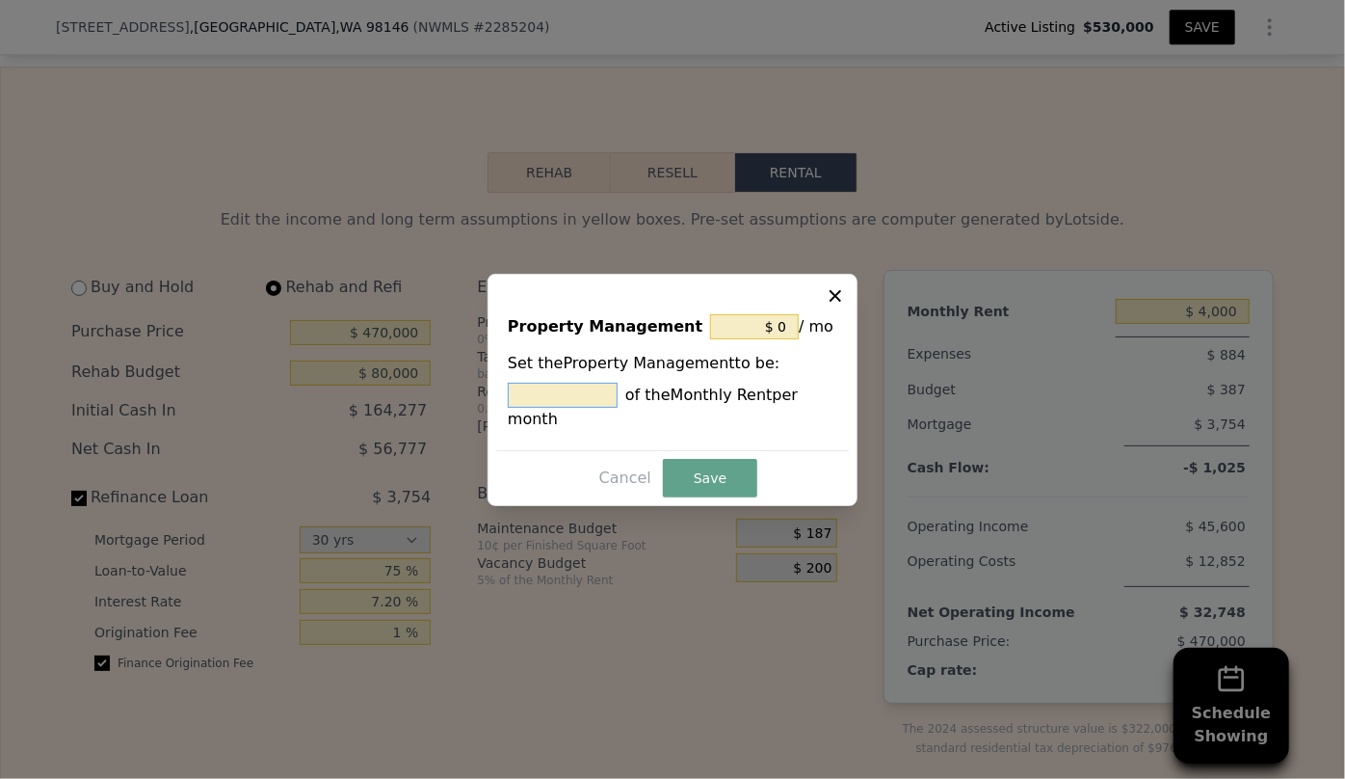
type input "$ 120"
type input "3 %"
click at [731, 472] on button "Save" at bounding box center [710, 478] width 94 height 39
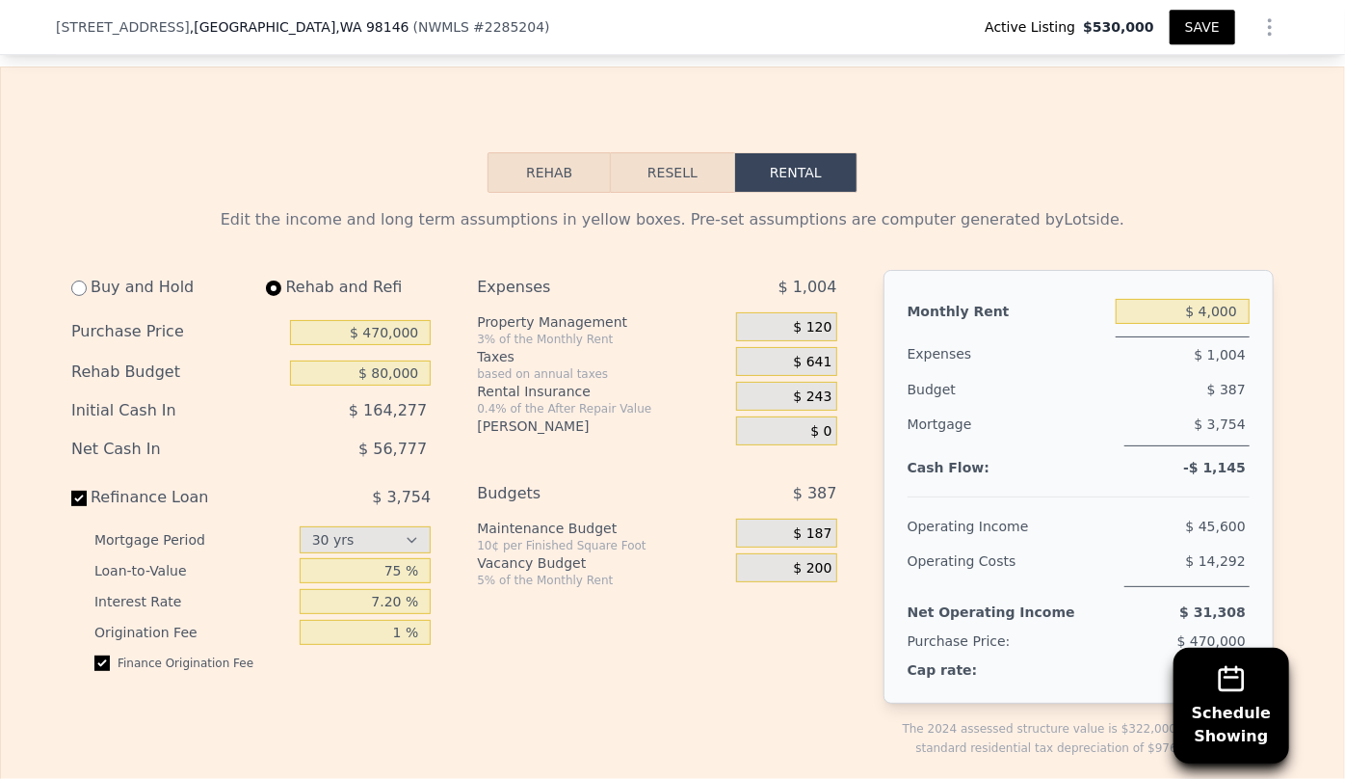
click at [819, 325] on span "$ 120" at bounding box center [813, 327] width 39 height 17
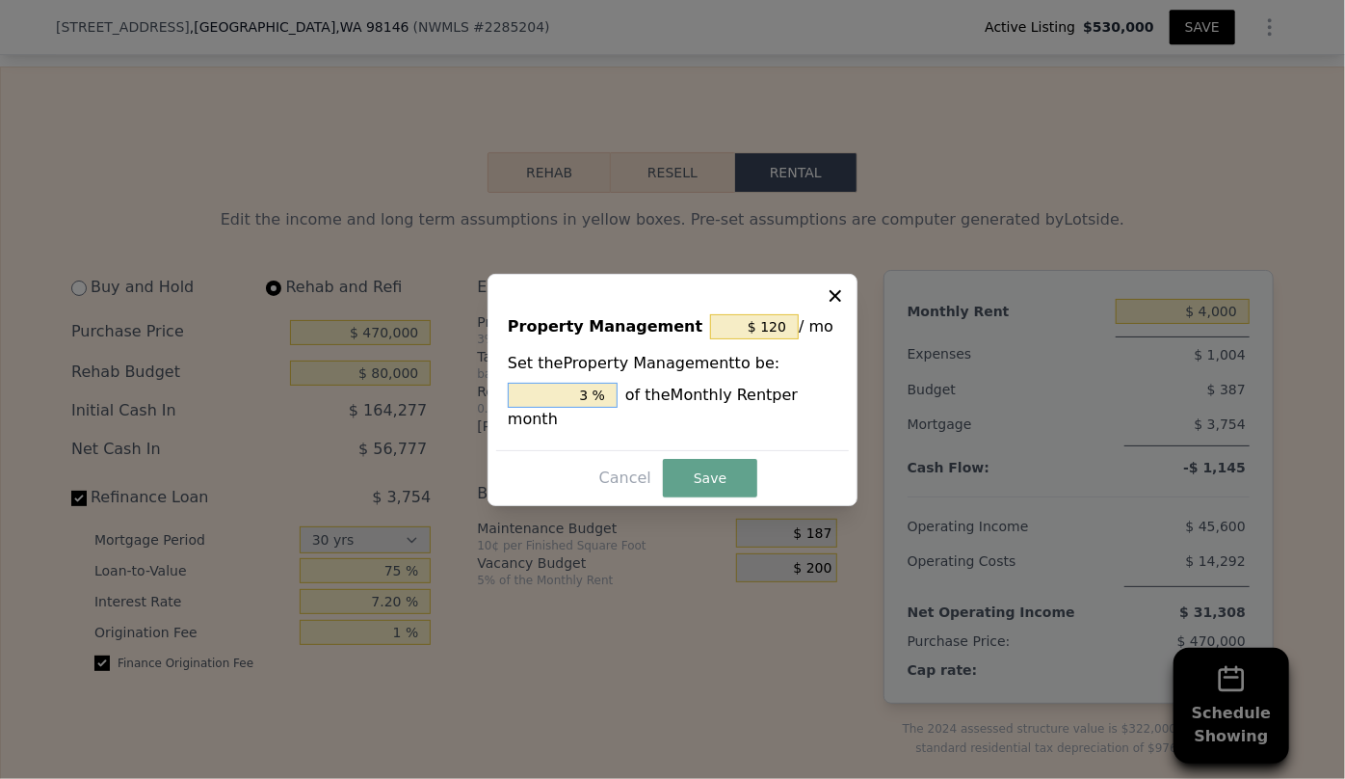
click at [595, 403] on input "3 %" at bounding box center [563, 395] width 110 height 25
type input "$ 0"
type input "0 %"
click at [725, 459] on button "Save" at bounding box center [710, 478] width 94 height 39
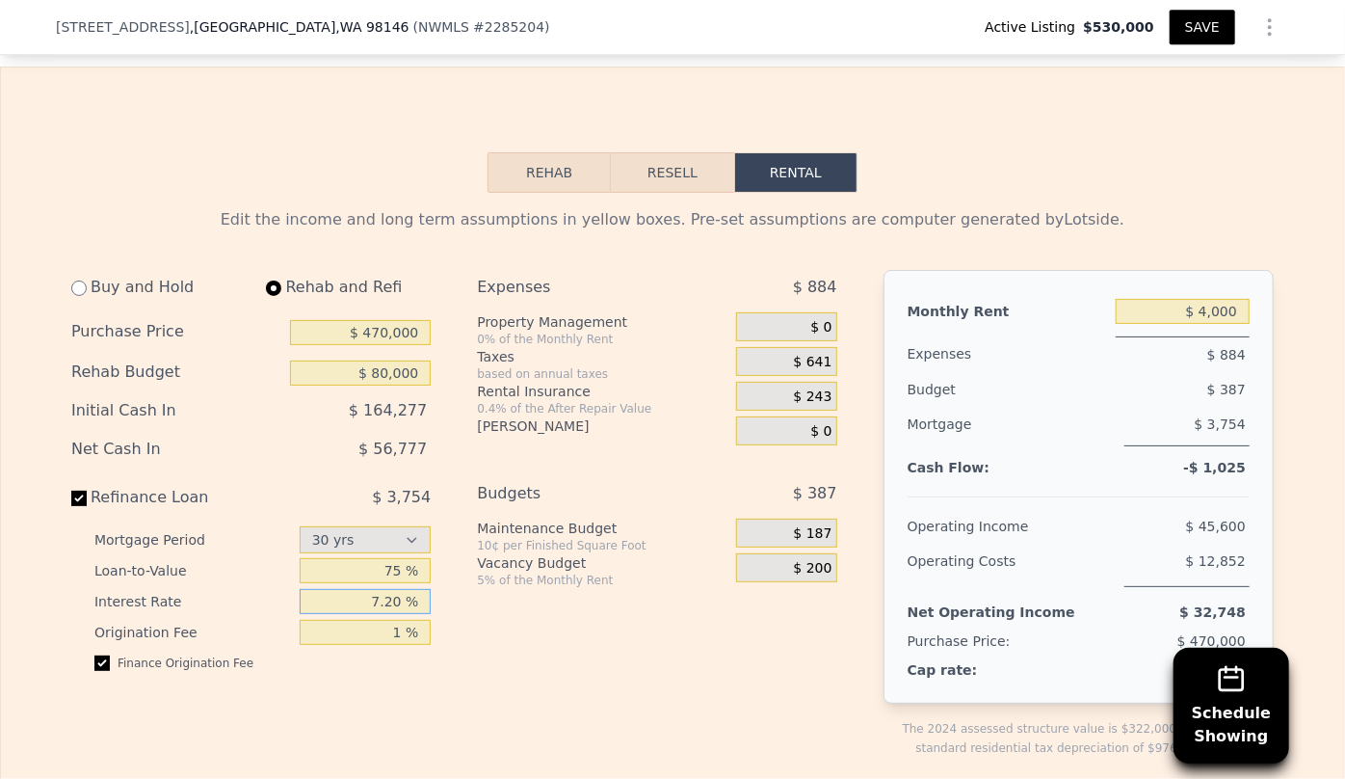
click at [390, 595] on input "7.20 %" at bounding box center [366, 601] width 132 height 25
type input "7.0 %"
click at [636, 627] on div "Expenses $ 884 Property Management 0% of the Monthly Rent $ 0 Taxes based on an…" at bounding box center [664, 529] width 375 height 518
click at [669, 157] on button "Resell" at bounding box center [672, 172] width 122 height 40
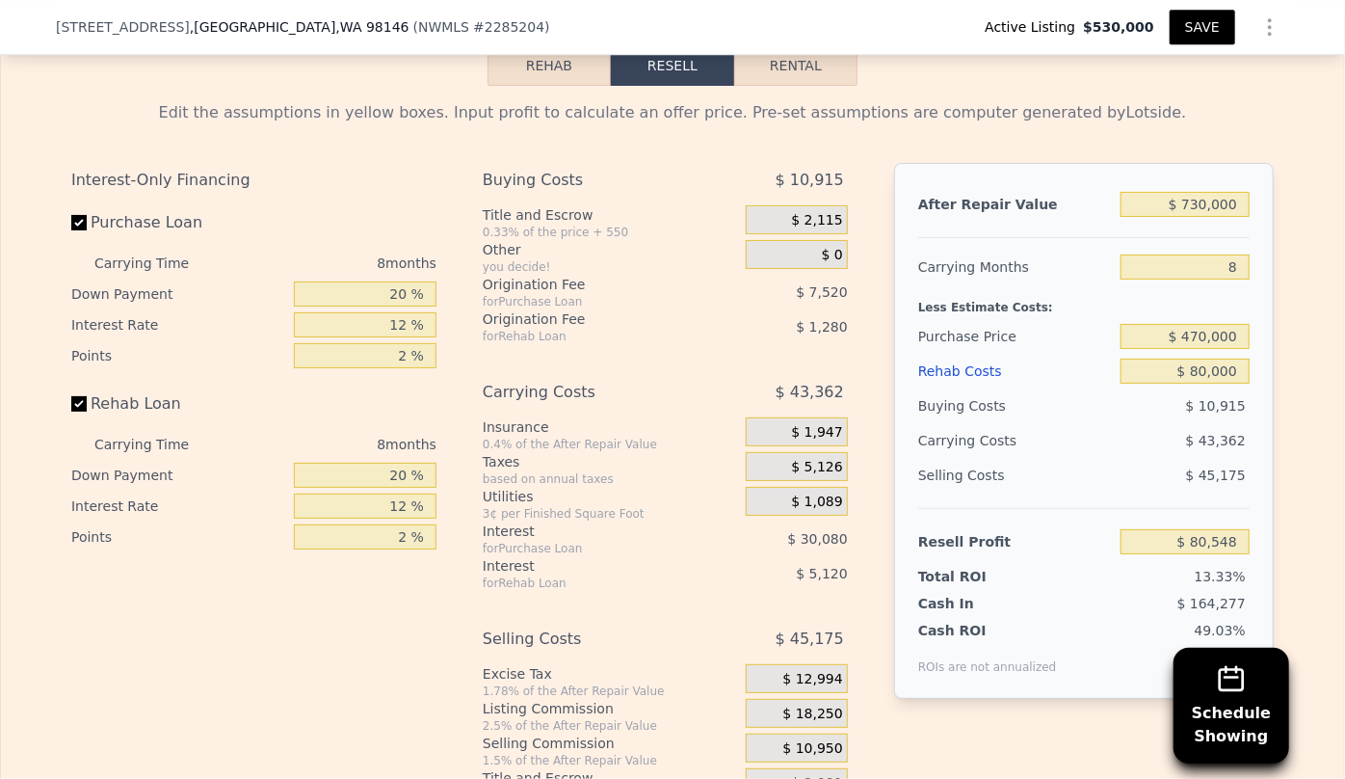
scroll to position [3180, 0]
type input "$ 100,000"
type input "$ 58,948"
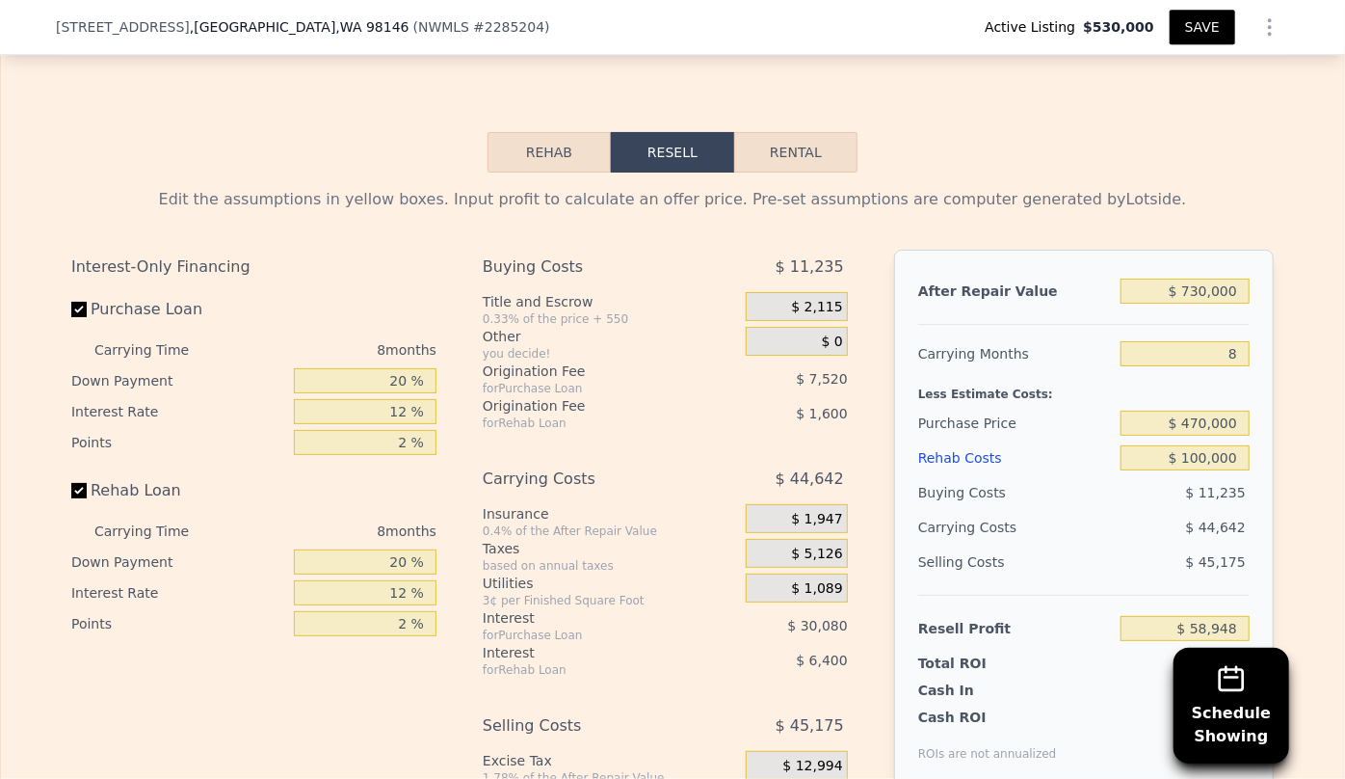
scroll to position [3093, 0]
click at [794, 164] on button "Rental" at bounding box center [795, 152] width 123 height 40
select select "30"
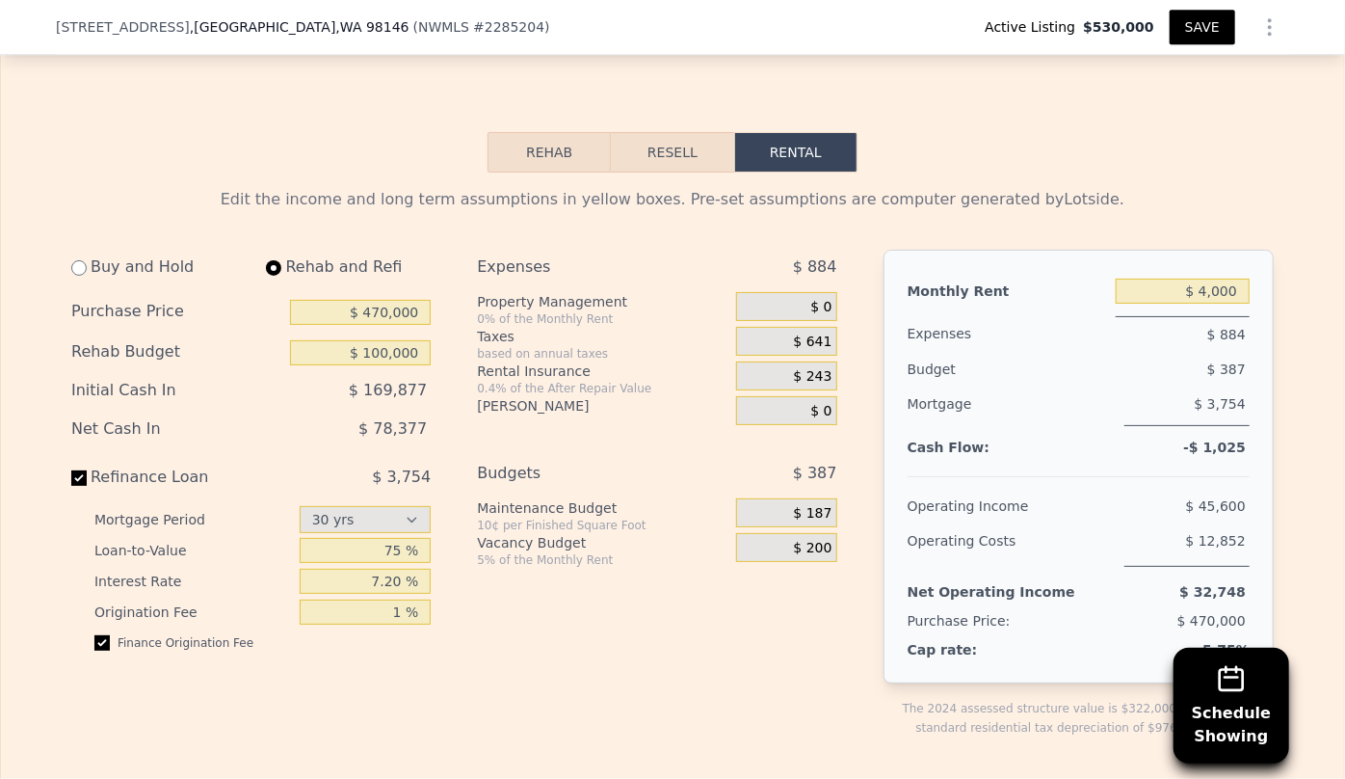
click at [672, 156] on button "Resell" at bounding box center [672, 152] width 122 height 40
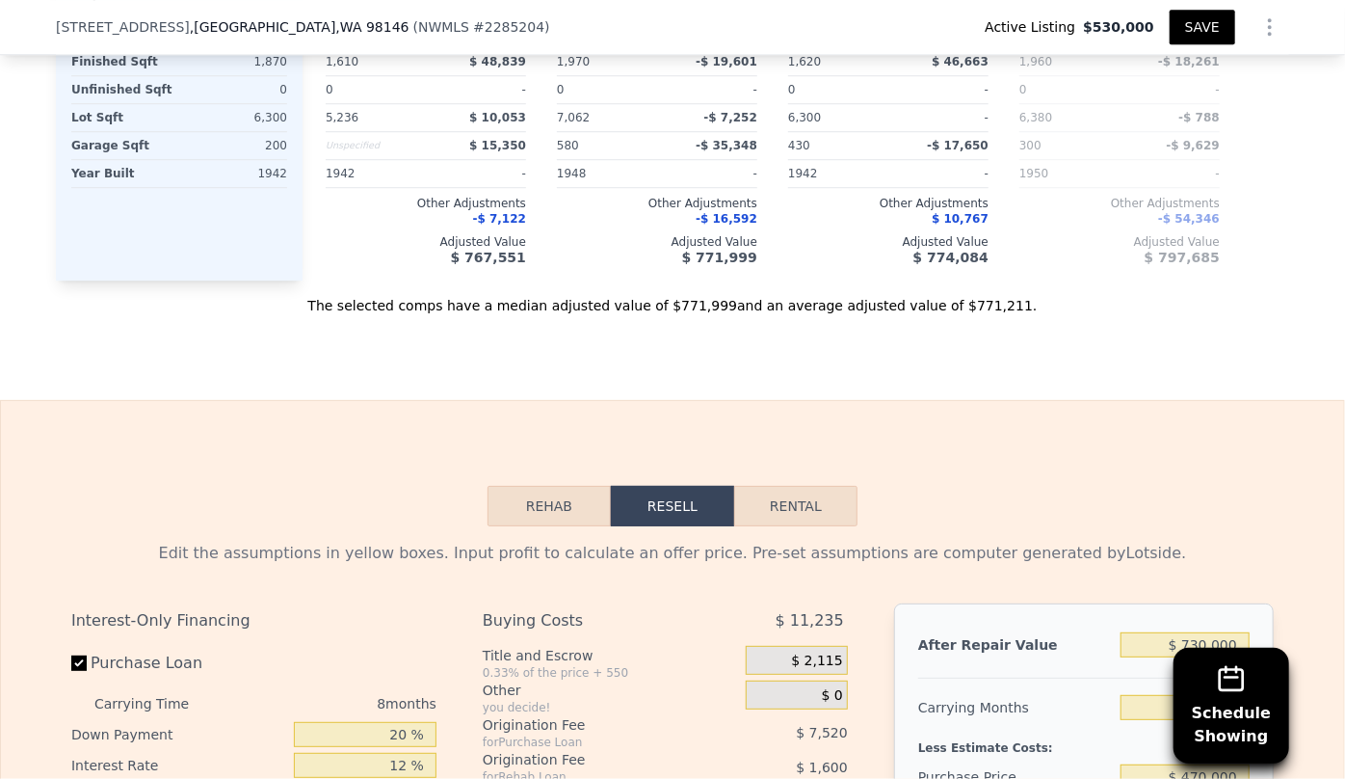
scroll to position [2742, 0]
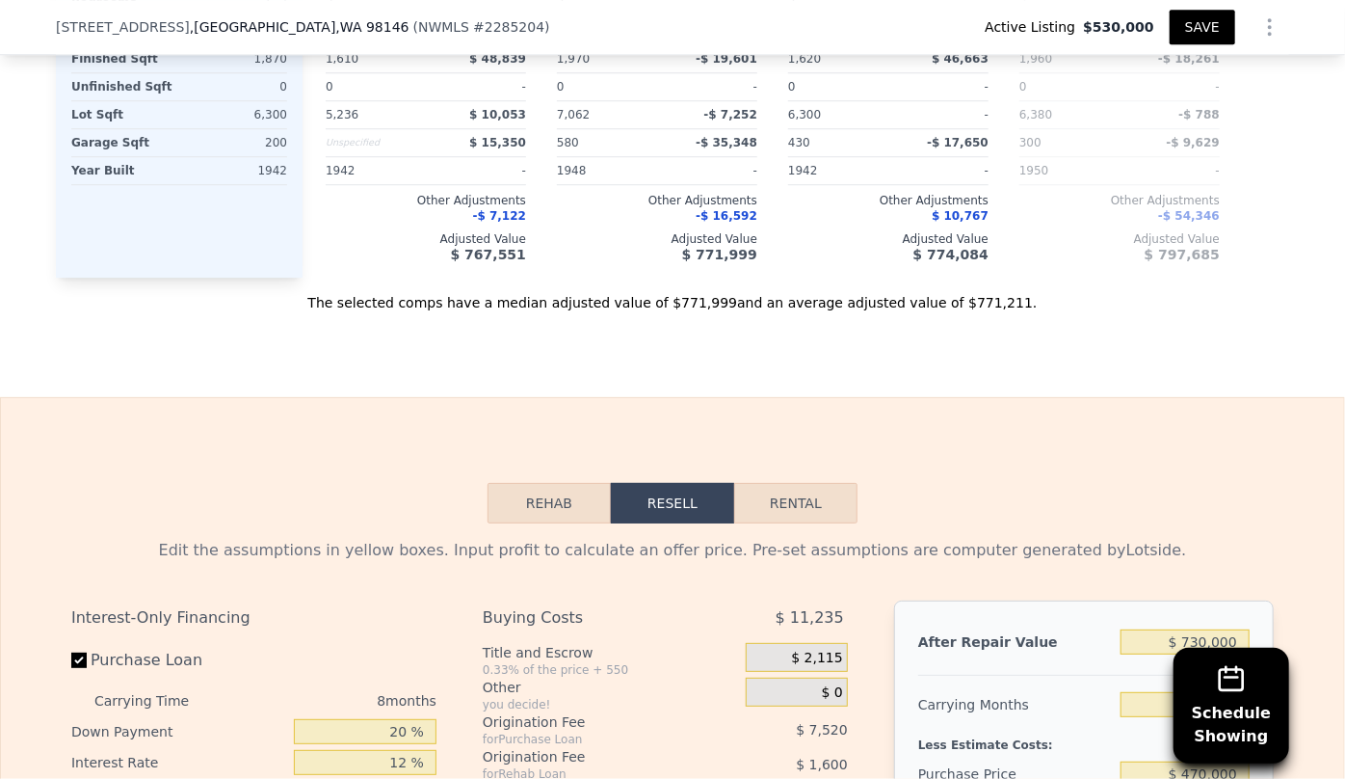
click at [801, 506] on button "Rental" at bounding box center [795, 503] width 123 height 40
select select "30"
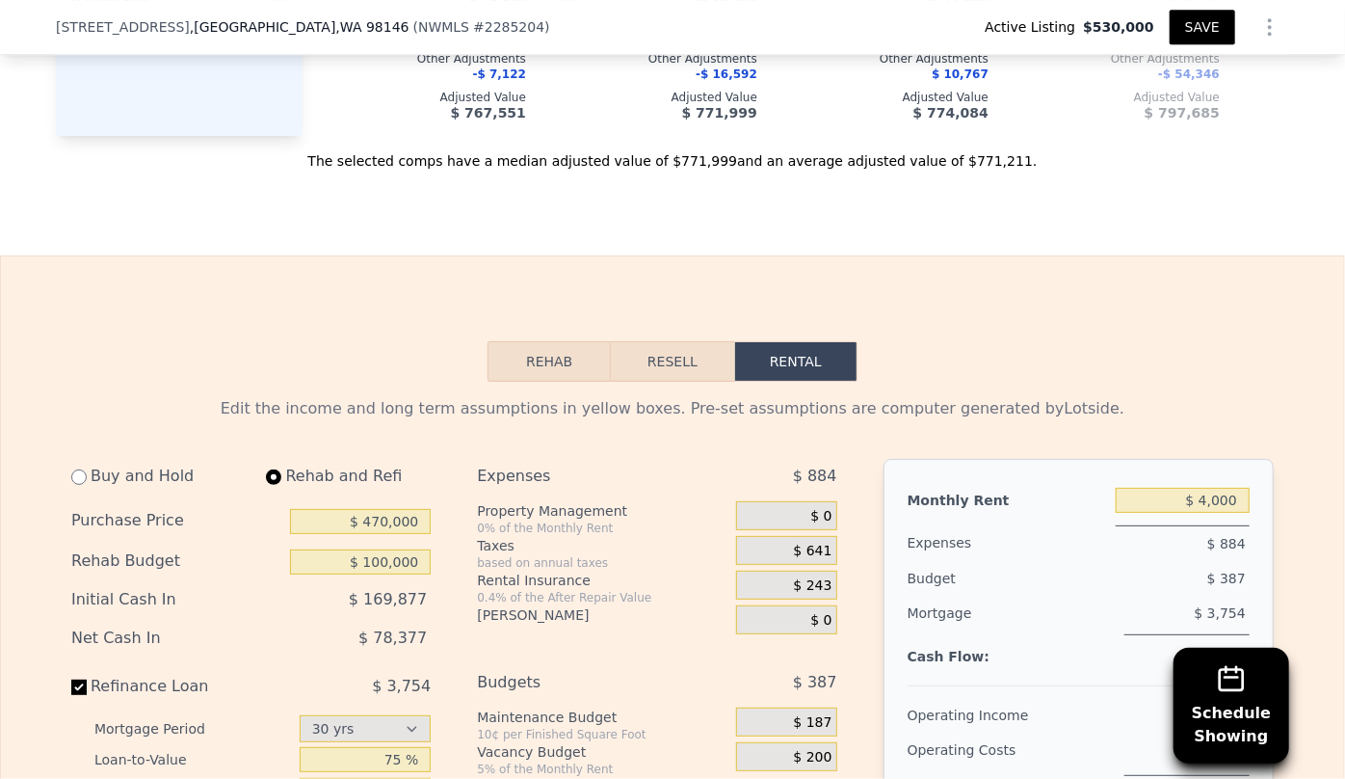
scroll to position [2830, 0]
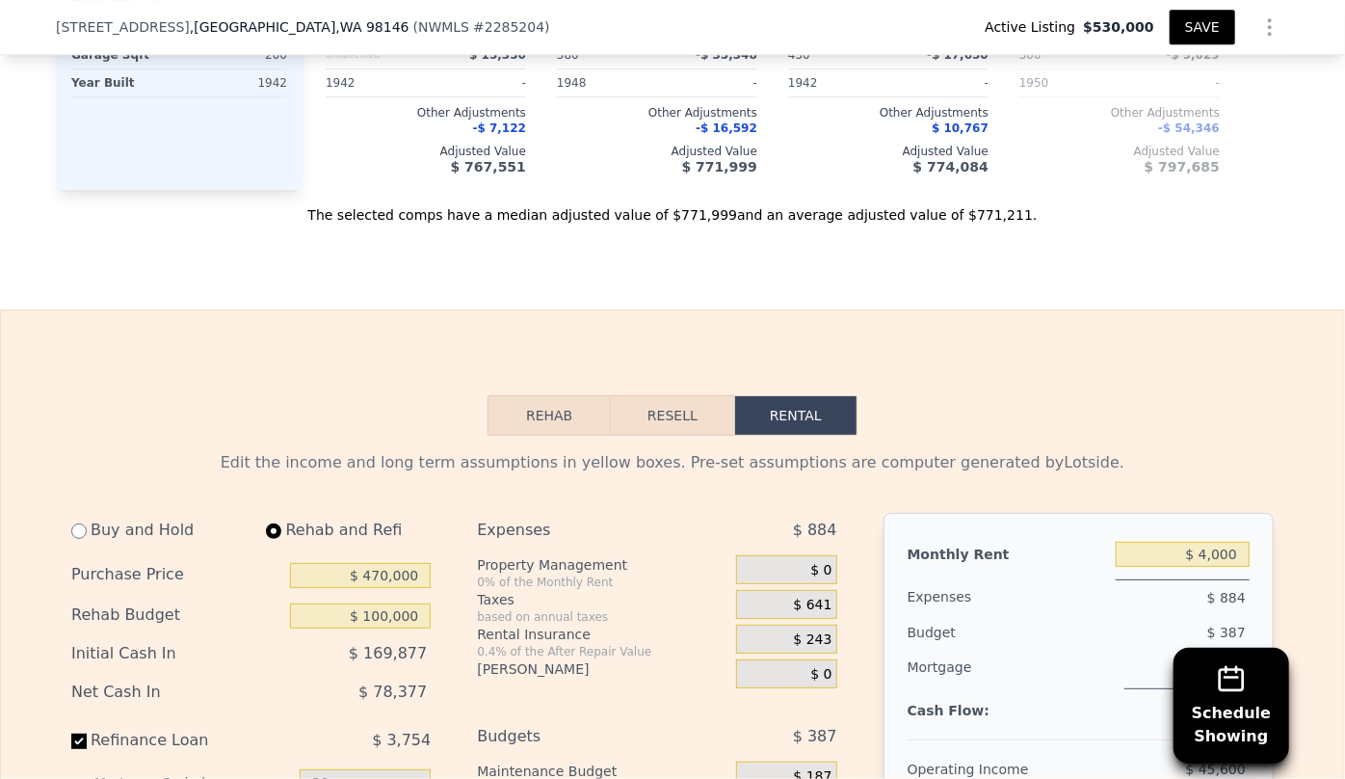
click at [670, 395] on button "Resell" at bounding box center [672, 415] width 122 height 40
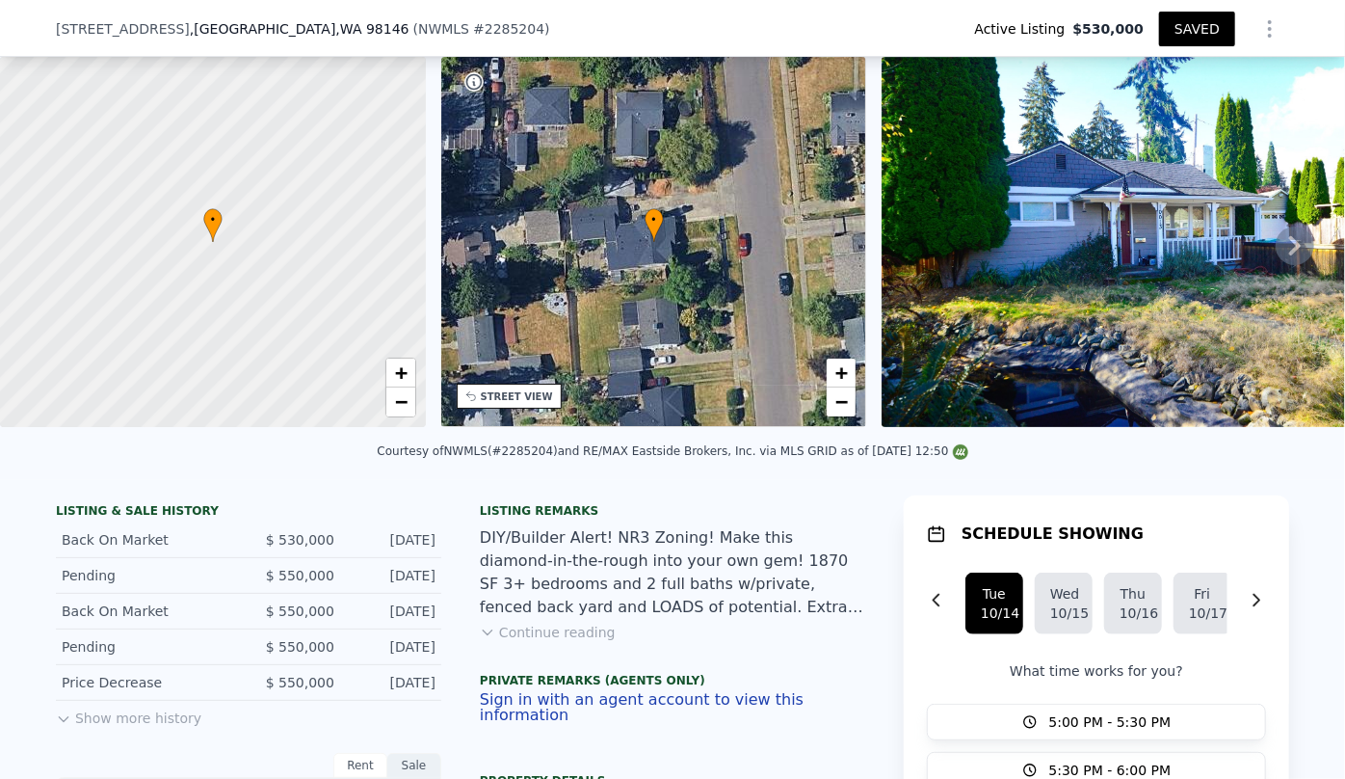
scroll to position [87, 0]
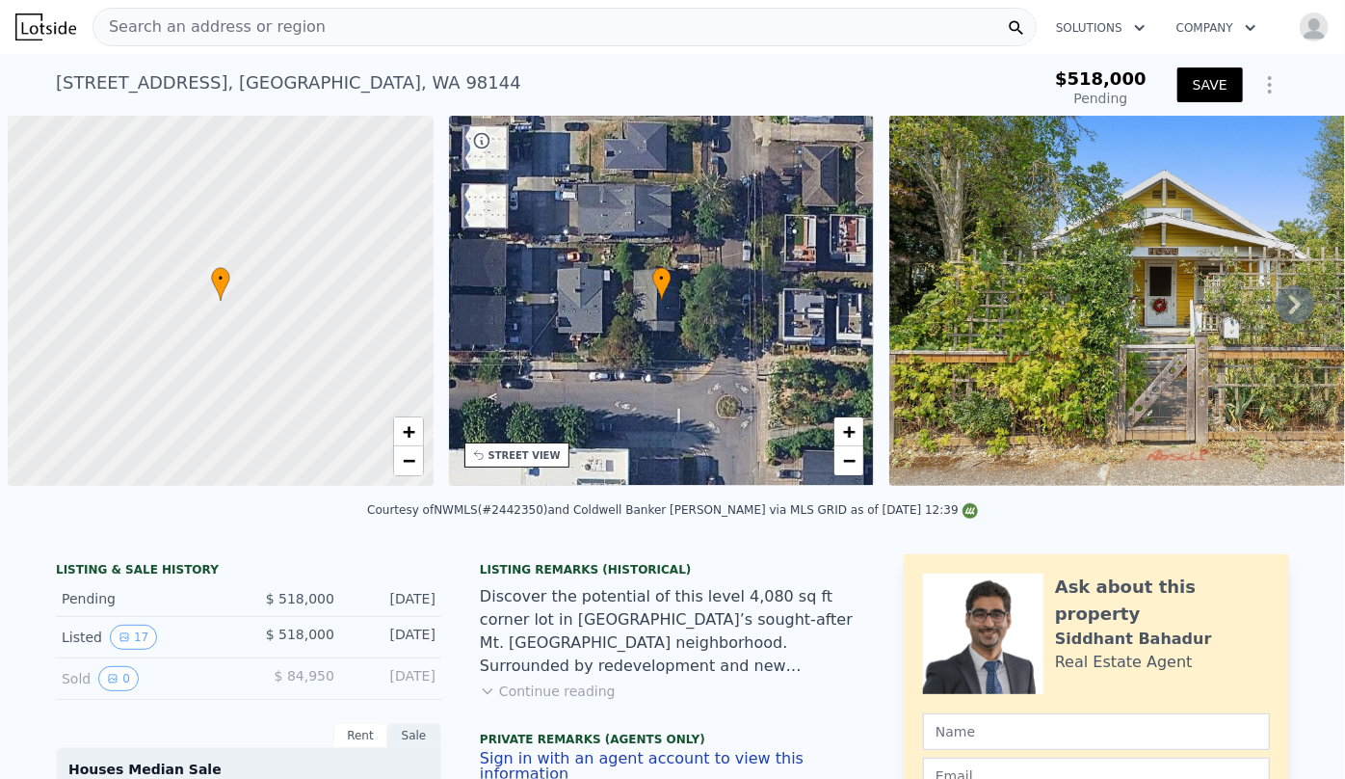
scroll to position [0, 8]
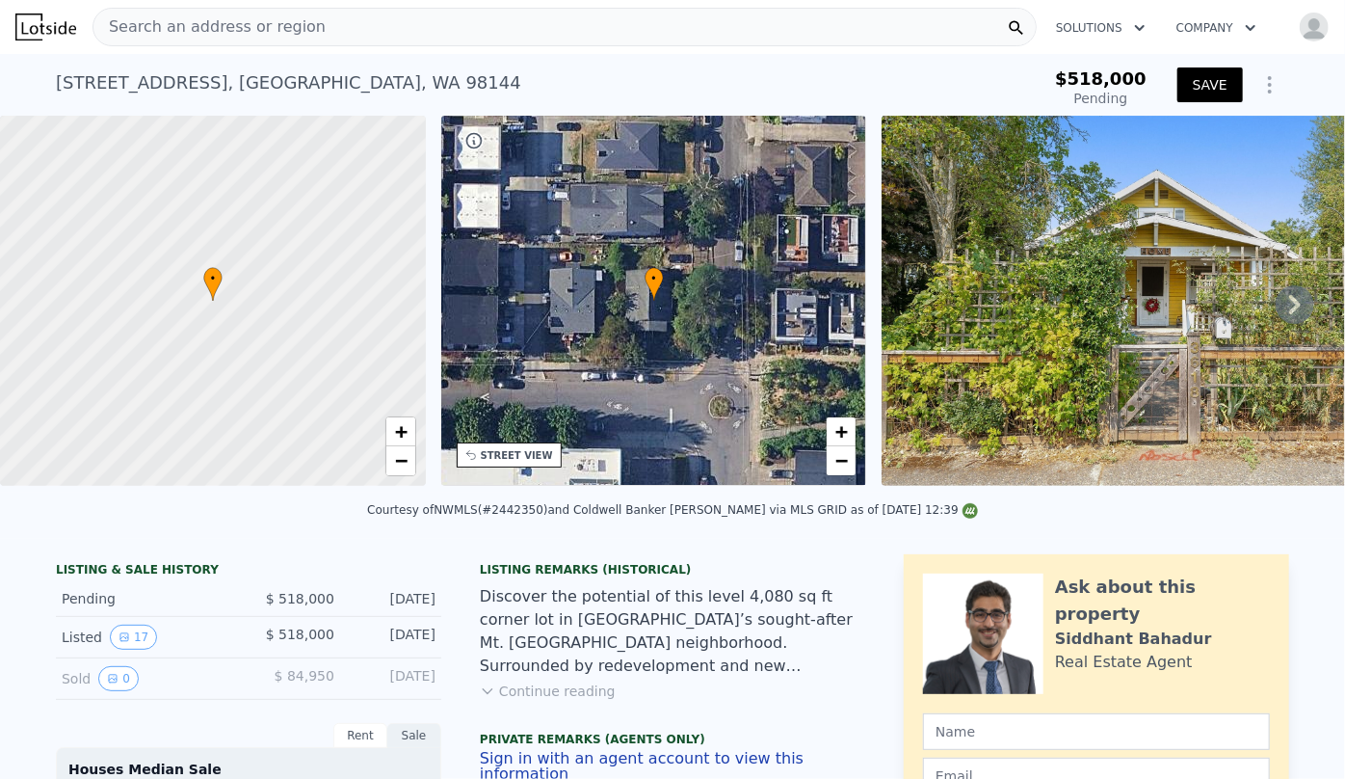
click at [194, 15] on span "Search an address or region" at bounding box center [209, 26] width 232 height 23
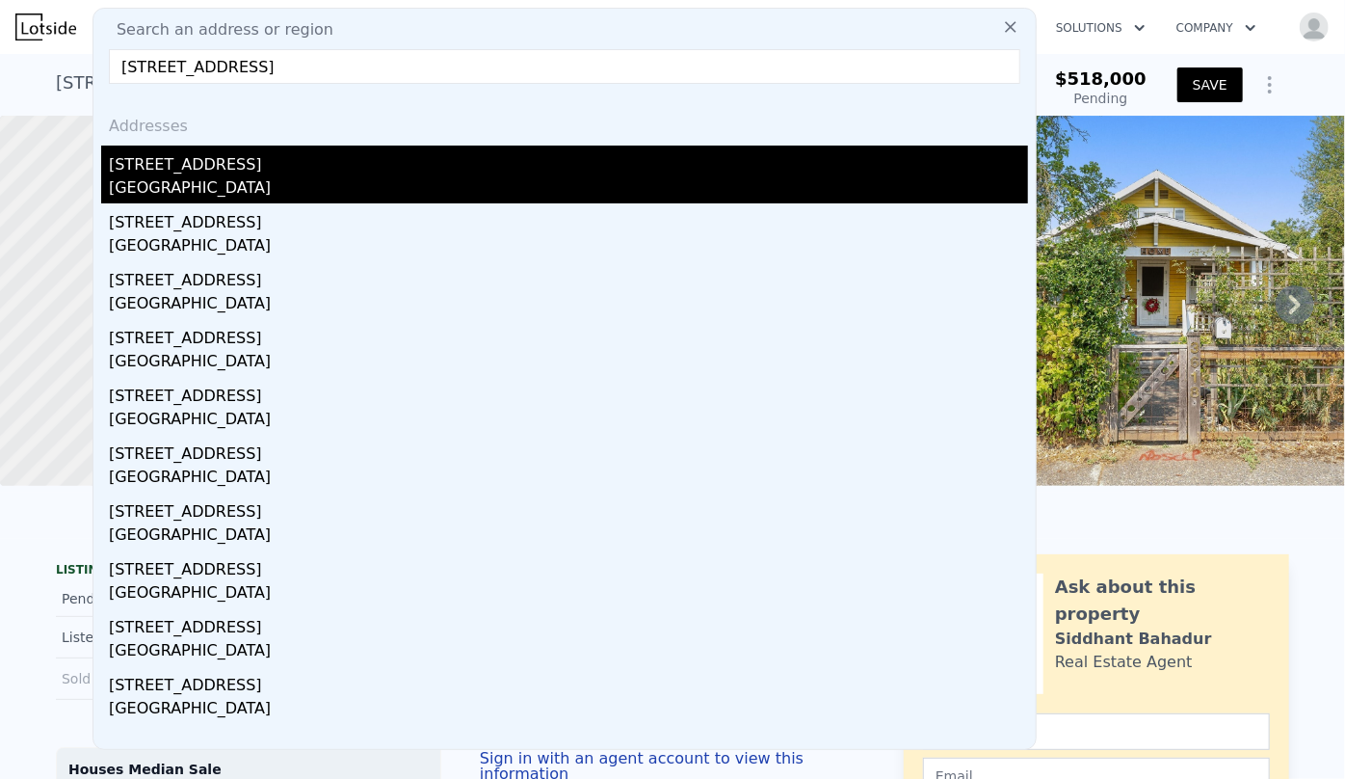
type input "7351 32nd ave sw"
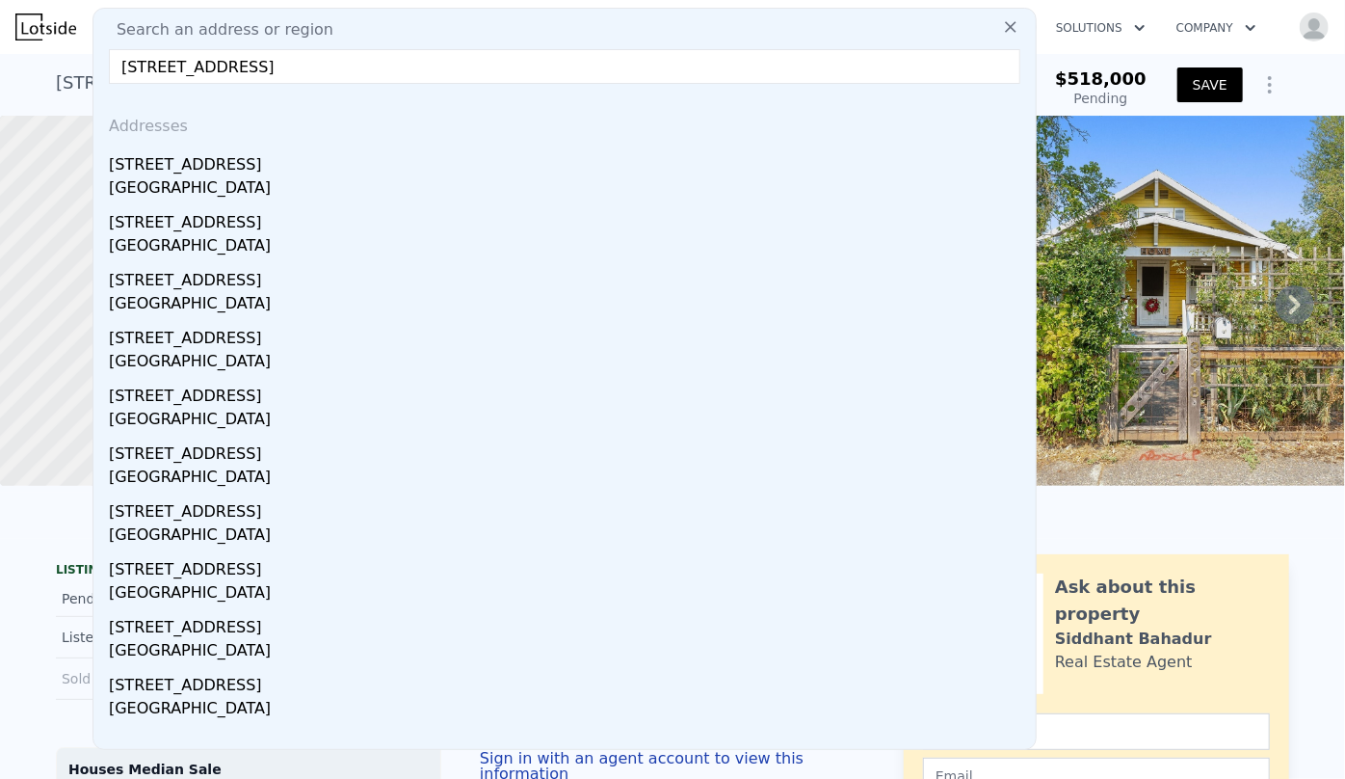
click at [207, 190] on div "Seattle, WA 98126" at bounding box center [568, 189] width 919 height 27
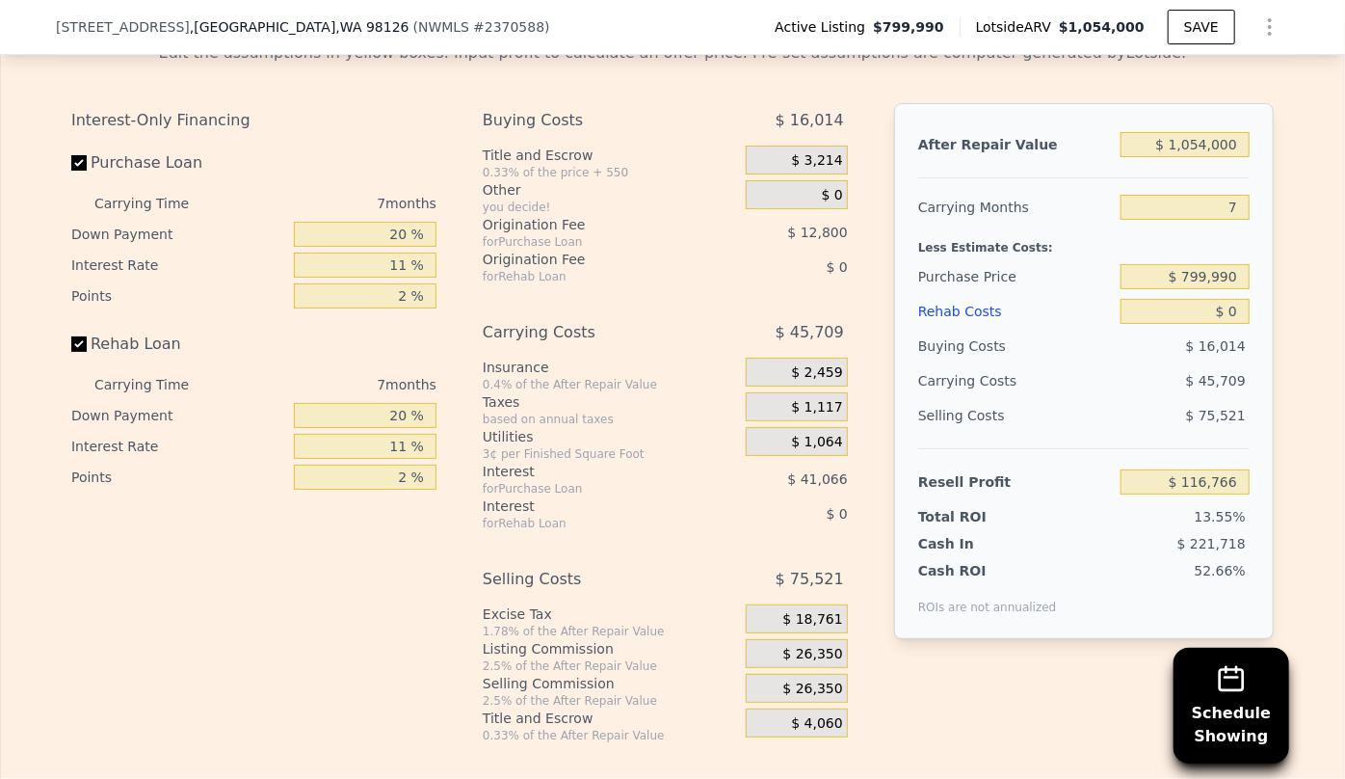
scroll to position [3321, 0]
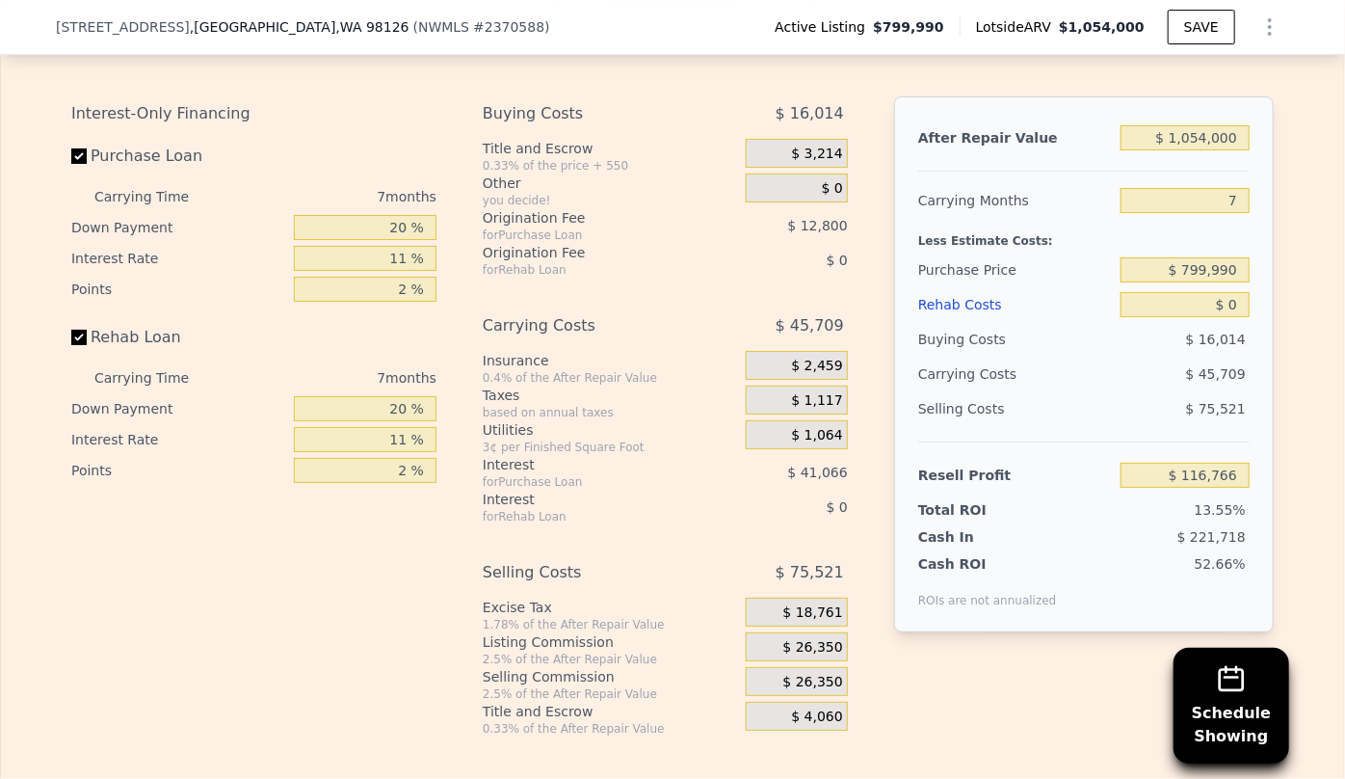
click at [982, 319] on div "Rehab Costs" at bounding box center [1015, 304] width 195 height 35
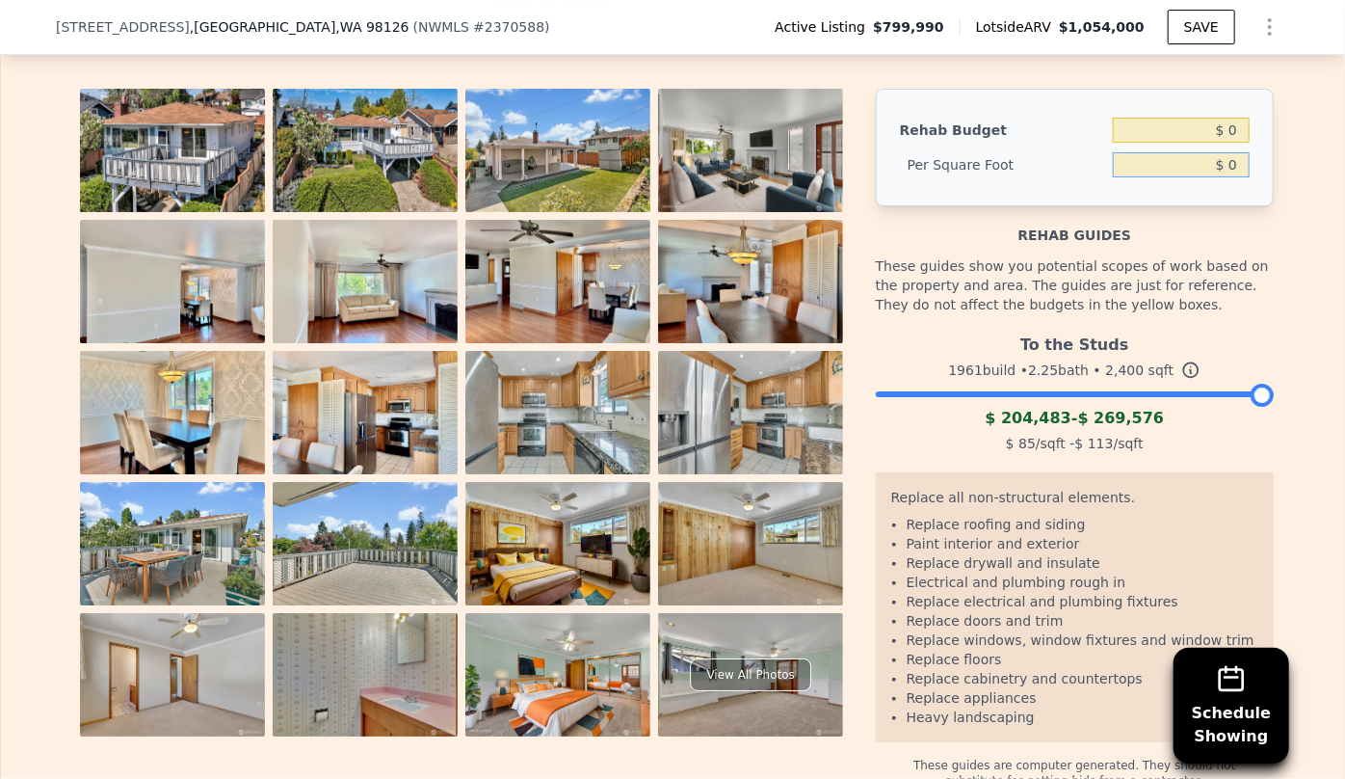
click at [1220, 175] on input "$ 0" at bounding box center [1181, 164] width 137 height 25
type input "$ 70"
type input "$ 168,000"
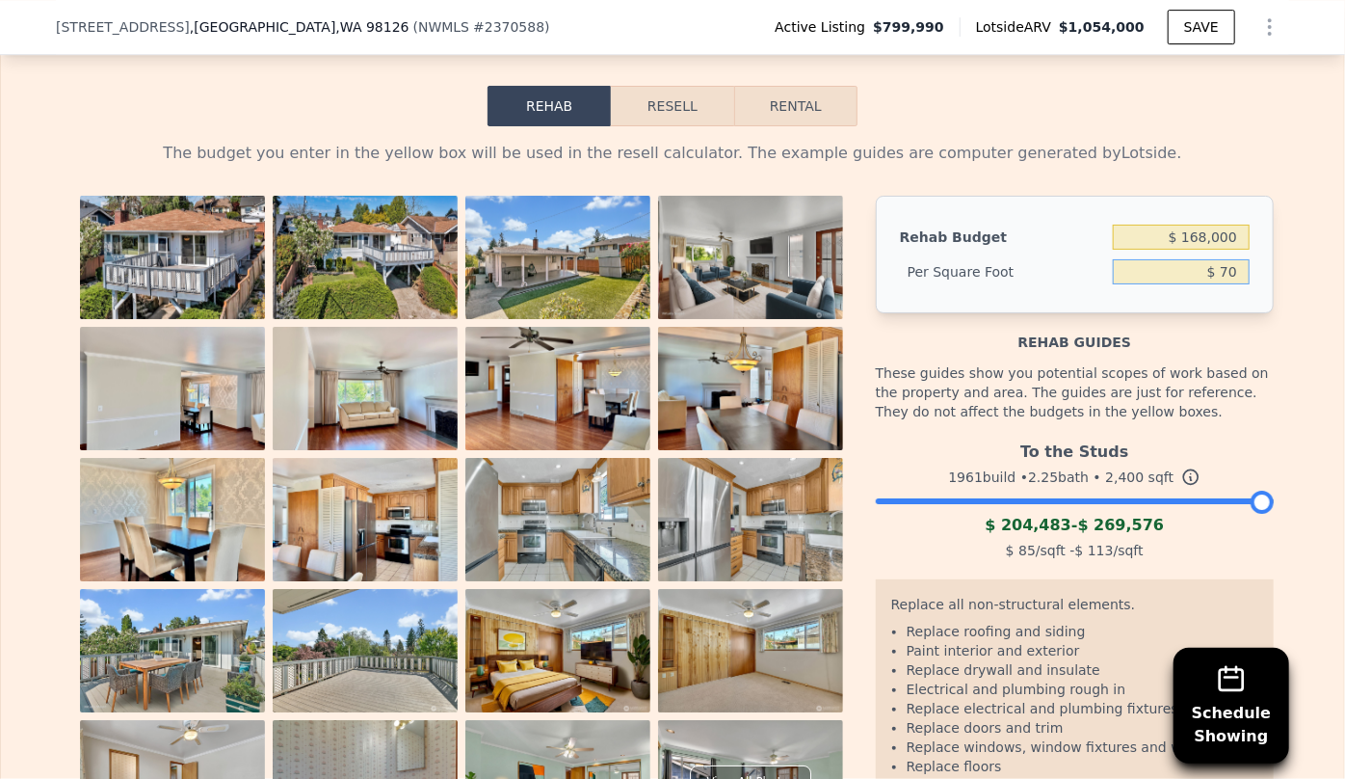
scroll to position [3058, 0]
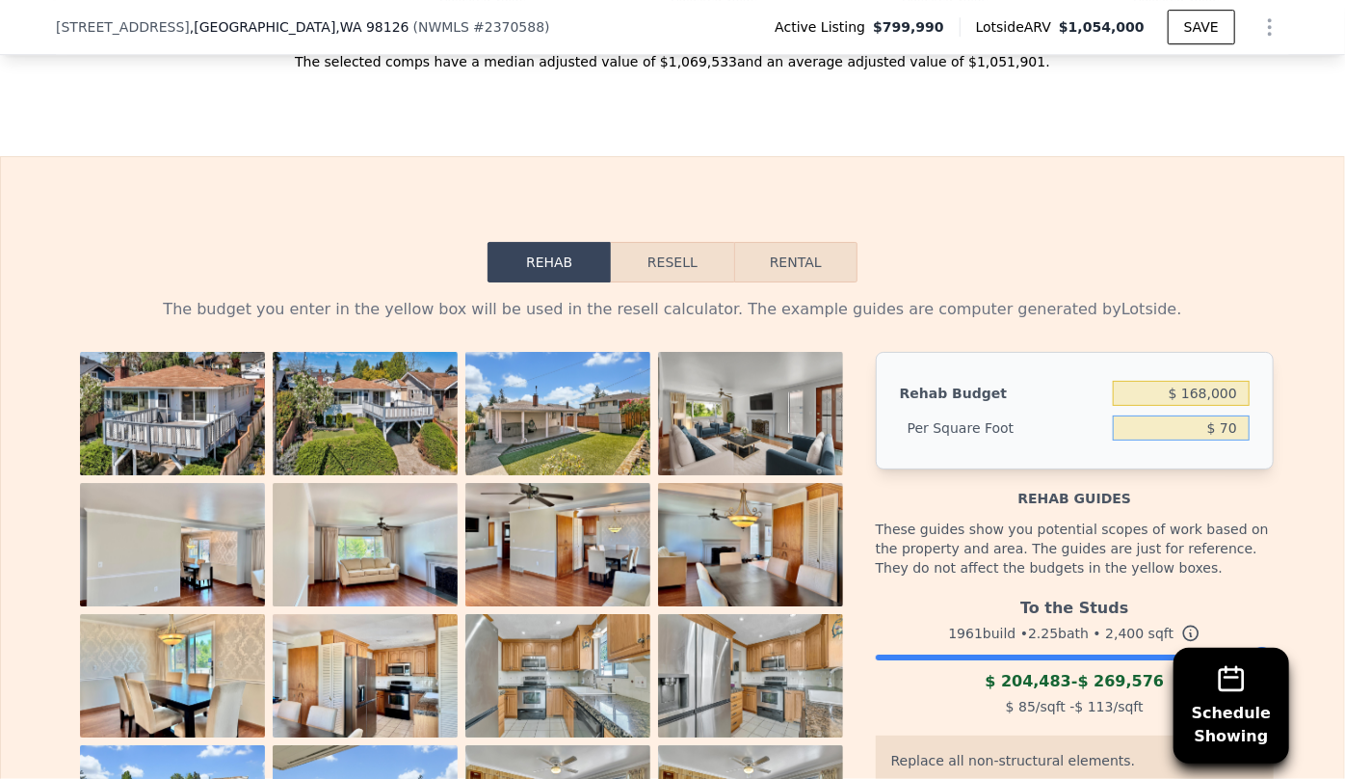
click at [648, 266] on button "Resell" at bounding box center [672, 262] width 122 height 40
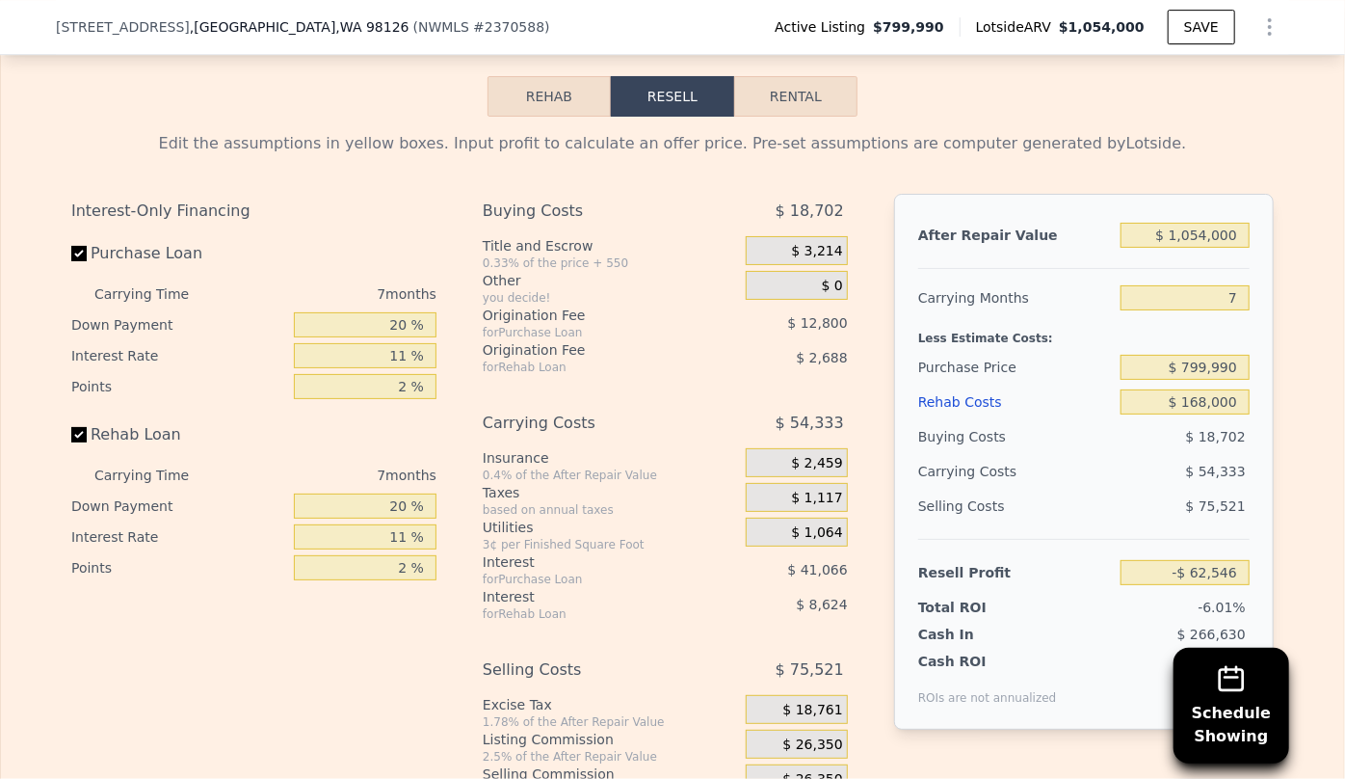
scroll to position [3234, 0]
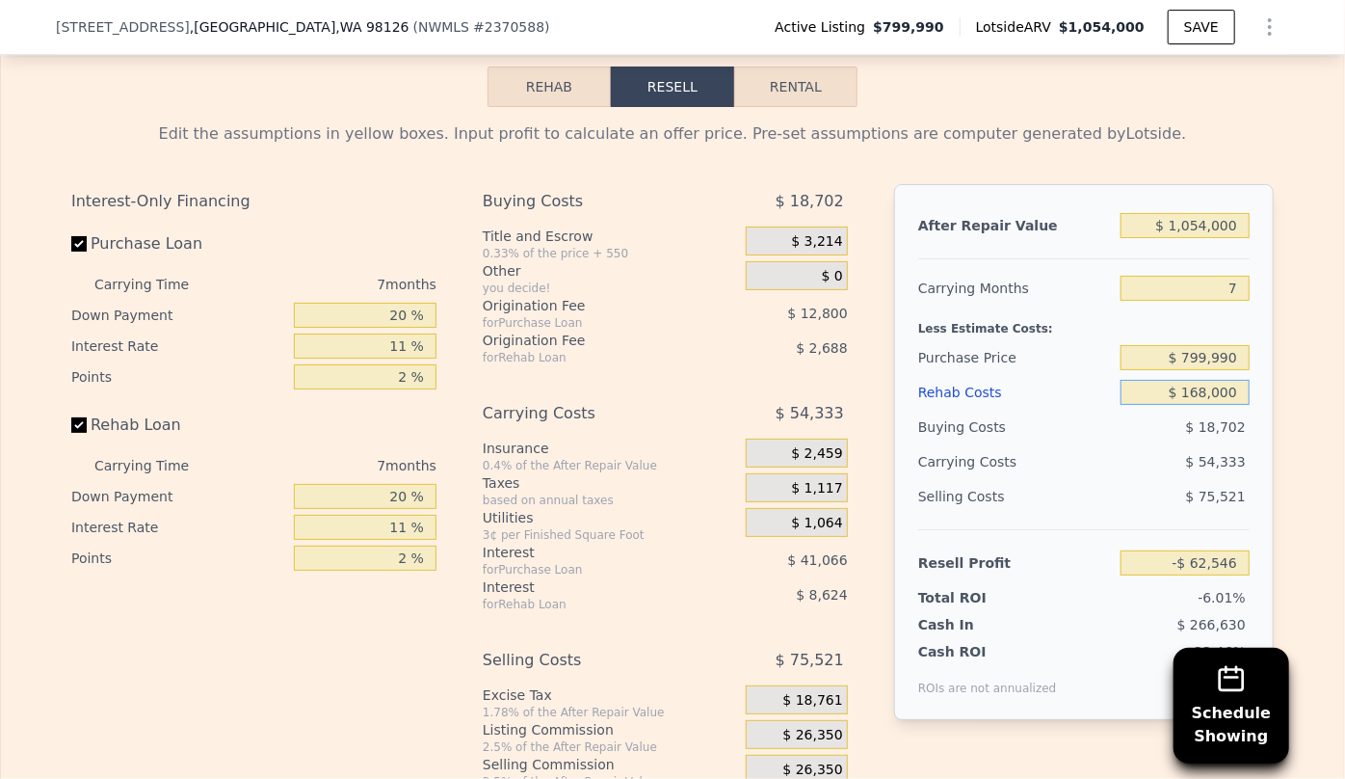
click at [1195, 405] on input "$ 168,000" at bounding box center [1185, 392] width 129 height 25
type input "$ 18,000"
type input "$ 97,554"
type input "$ 138,000"
type input "-$ 30,526"
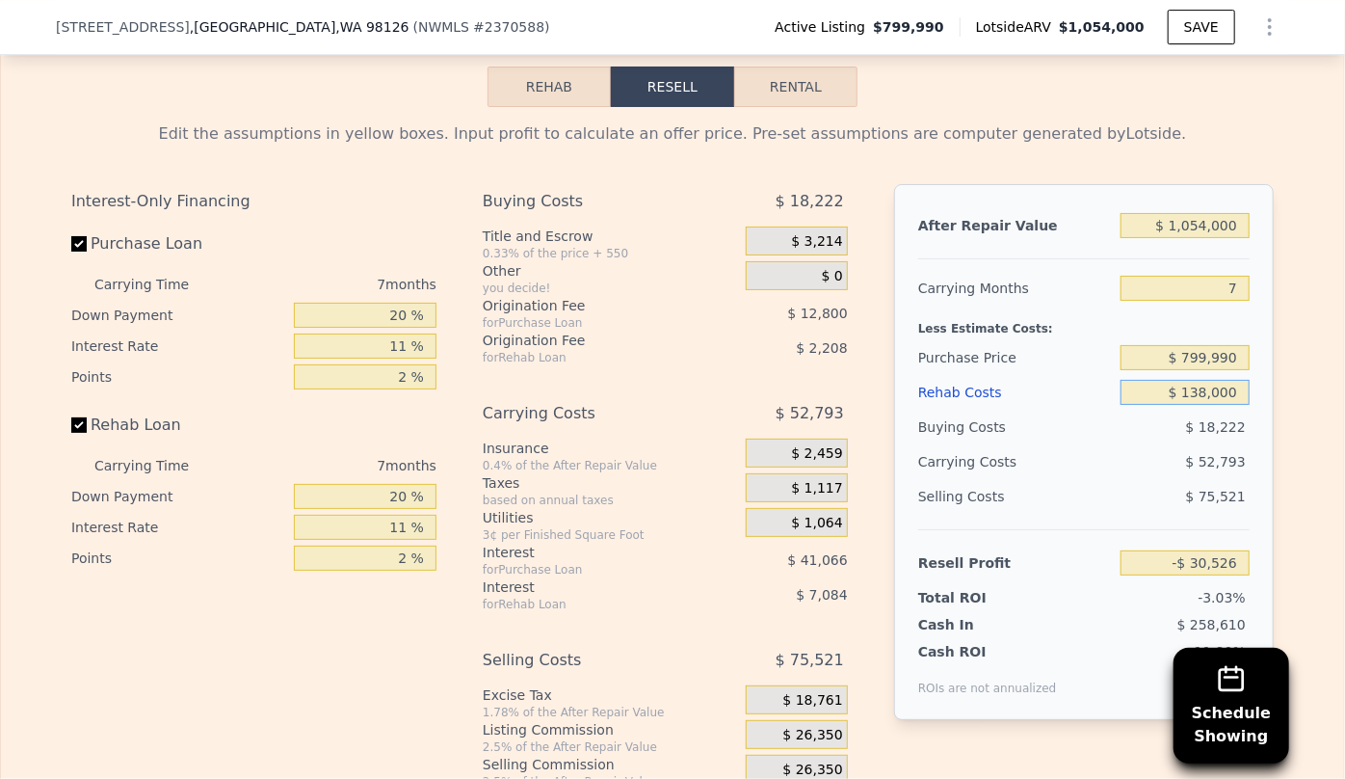
type input "$ 138,000"
click at [1153, 471] on div "$ 52,793" at bounding box center [1147, 461] width 203 height 35
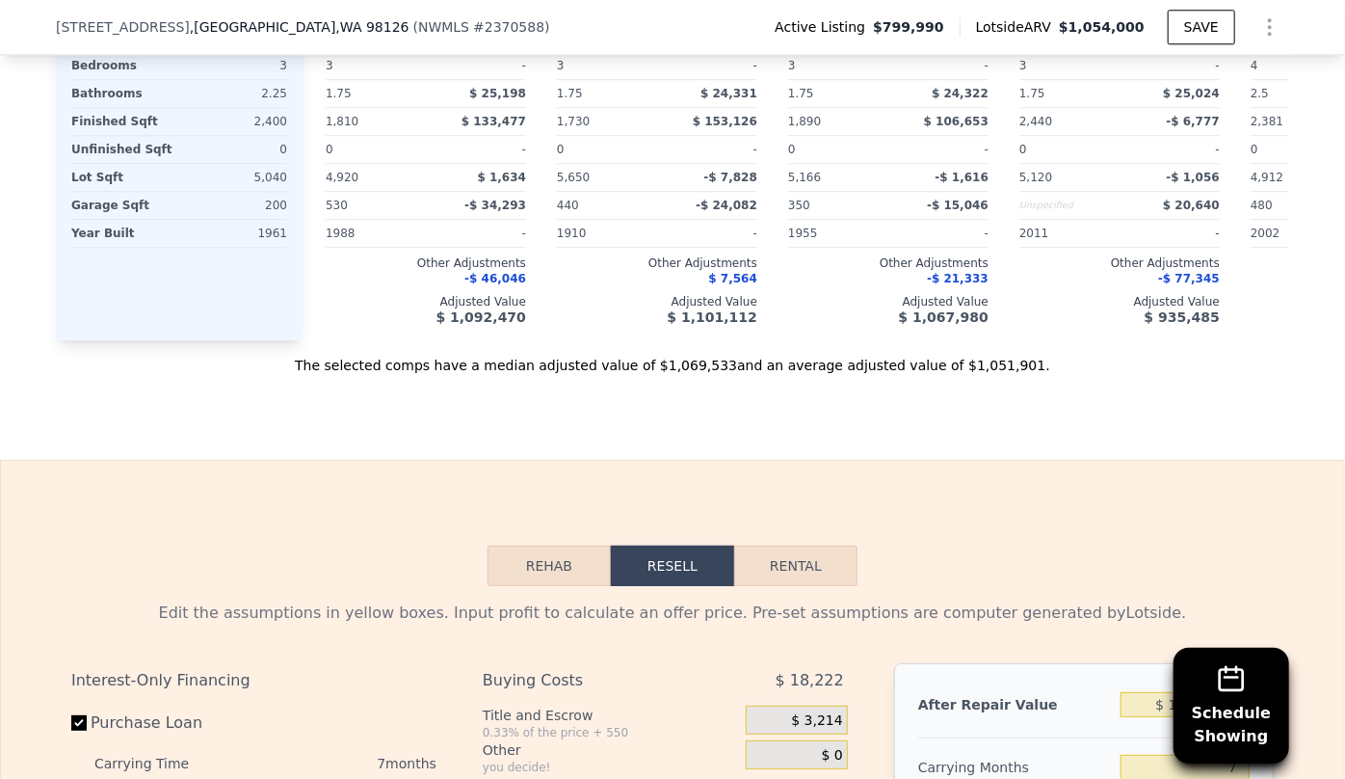
scroll to position [3058, 0]
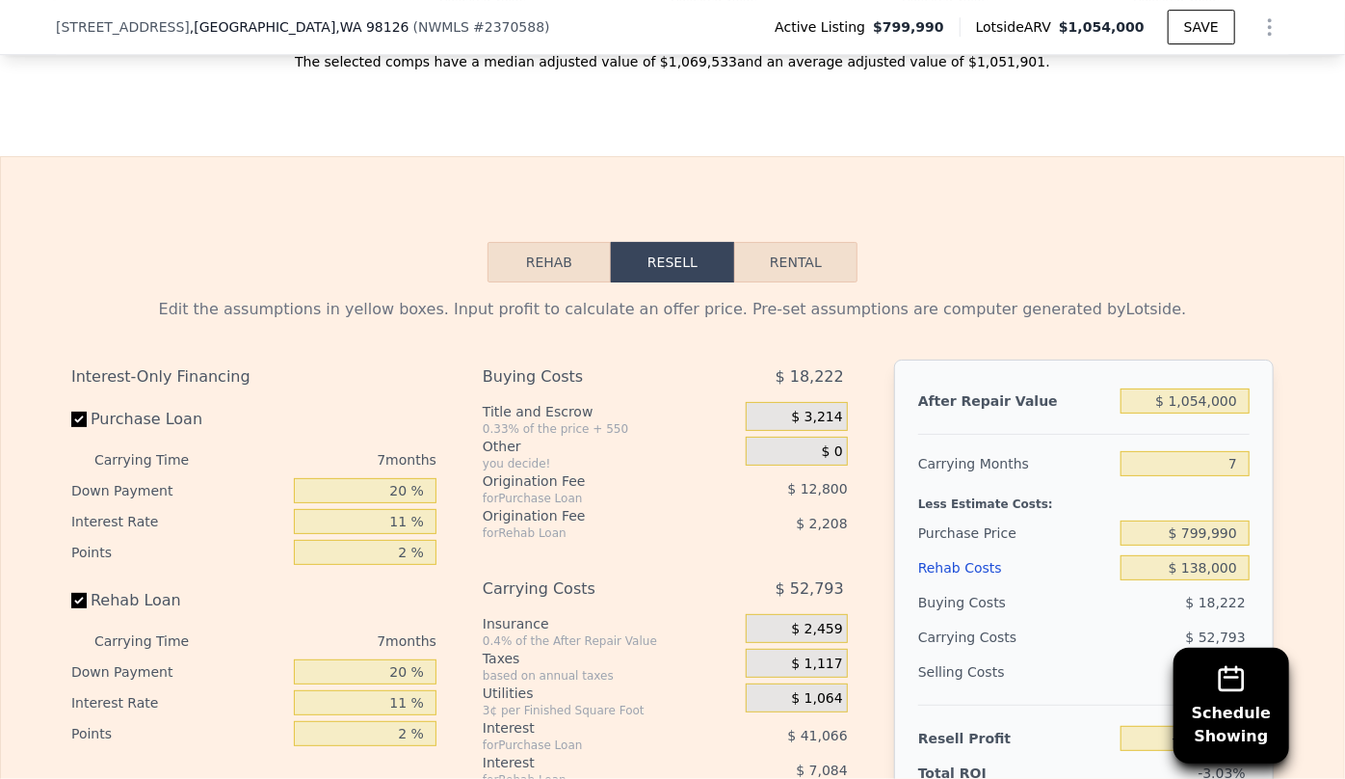
click at [974, 575] on div "Rehab Costs" at bounding box center [1015, 567] width 195 height 35
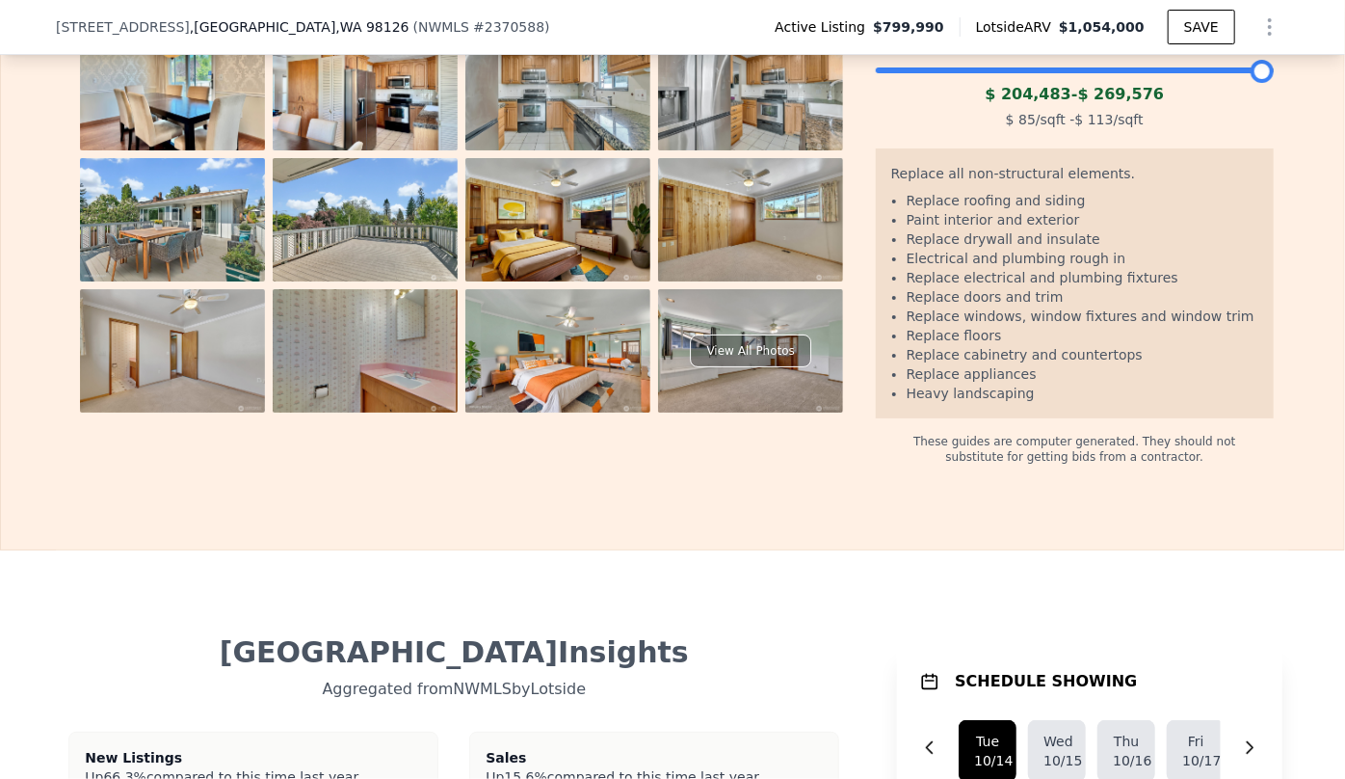
scroll to position [3671, 0]
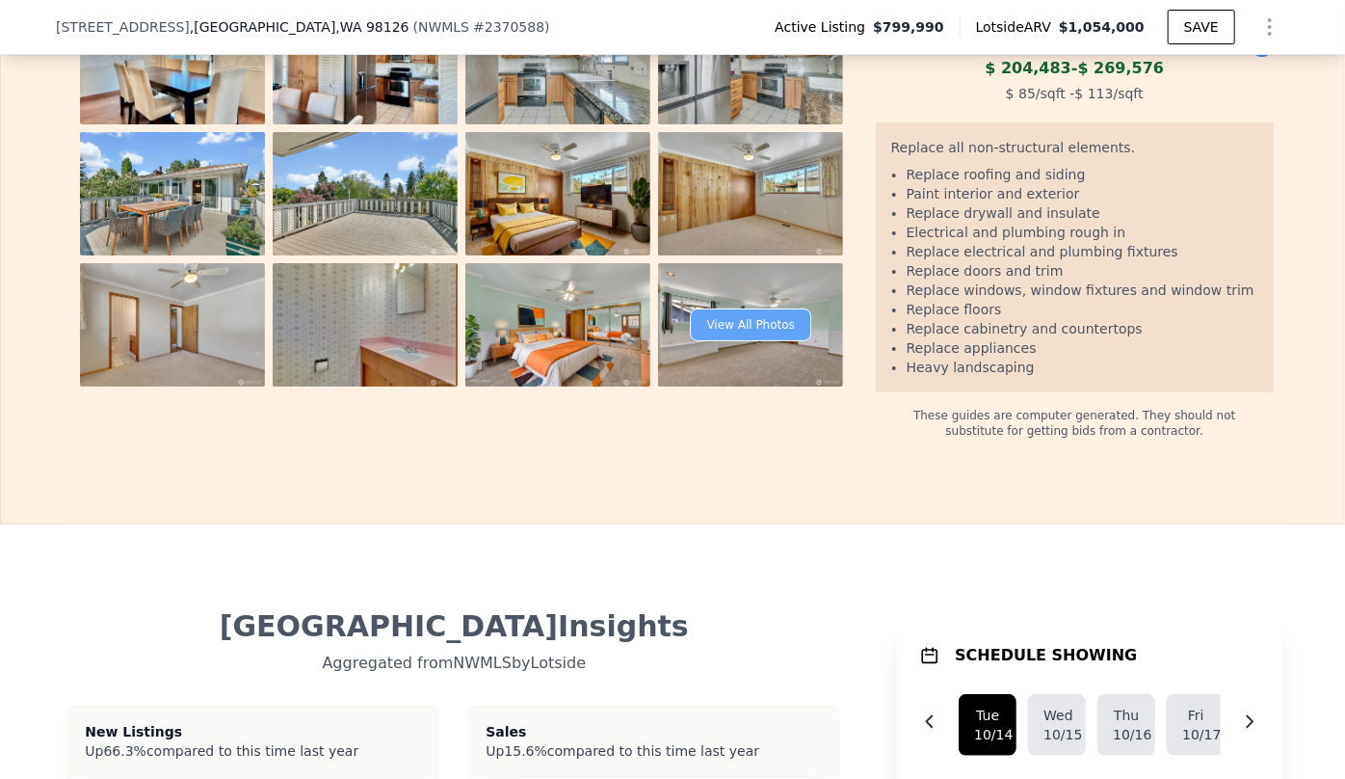
click at [724, 331] on div "View All Photos" at bounding box center [751, 324] width 120 height 33
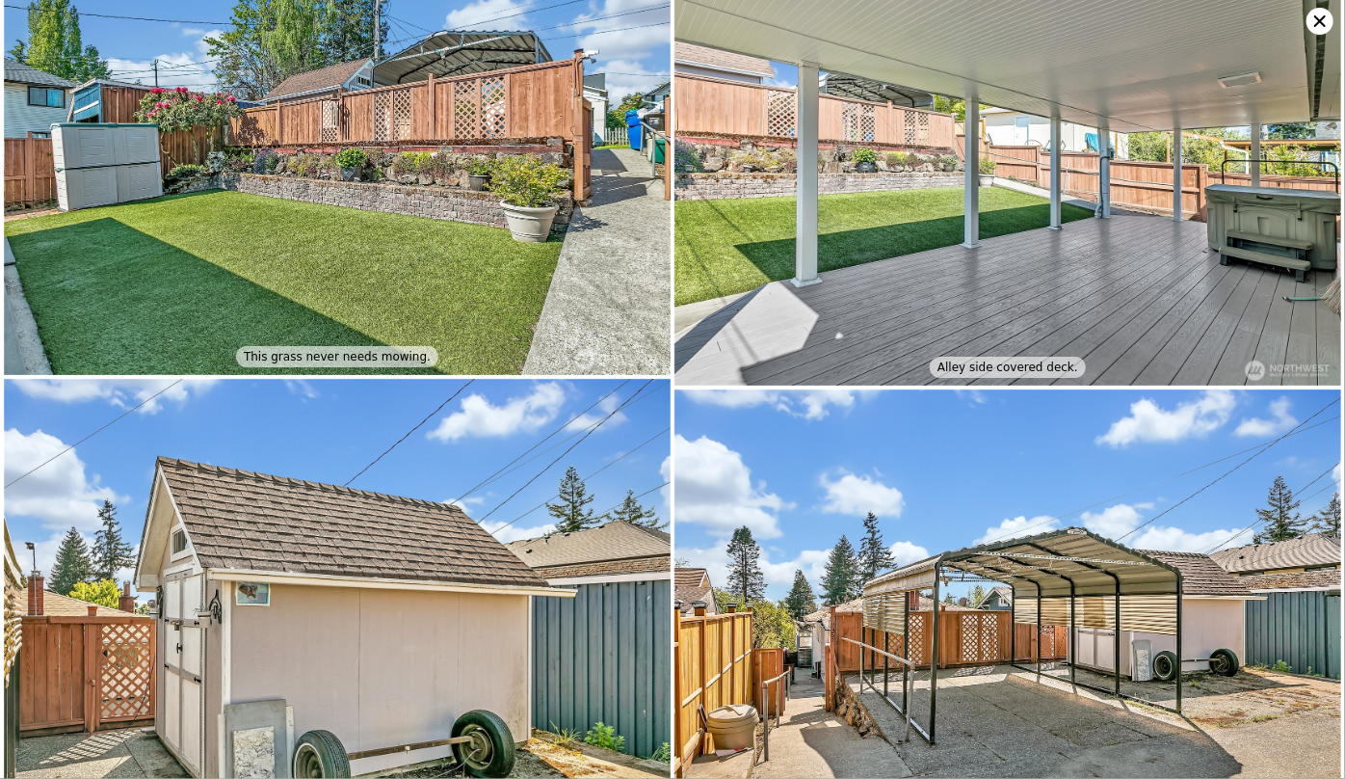
scroll to position [7264, 0]
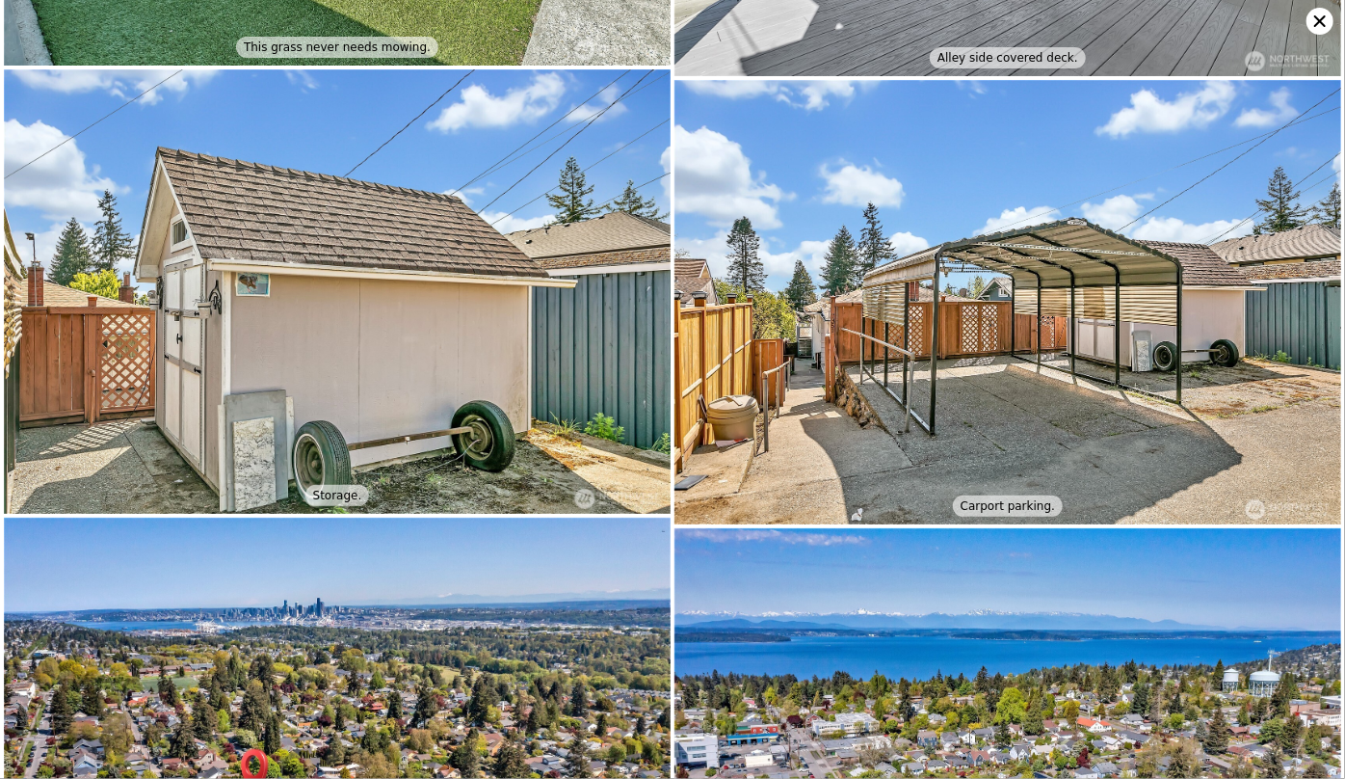
click at [1319, 28] on icon at bounding box center [1320, 21] width 27 height 27
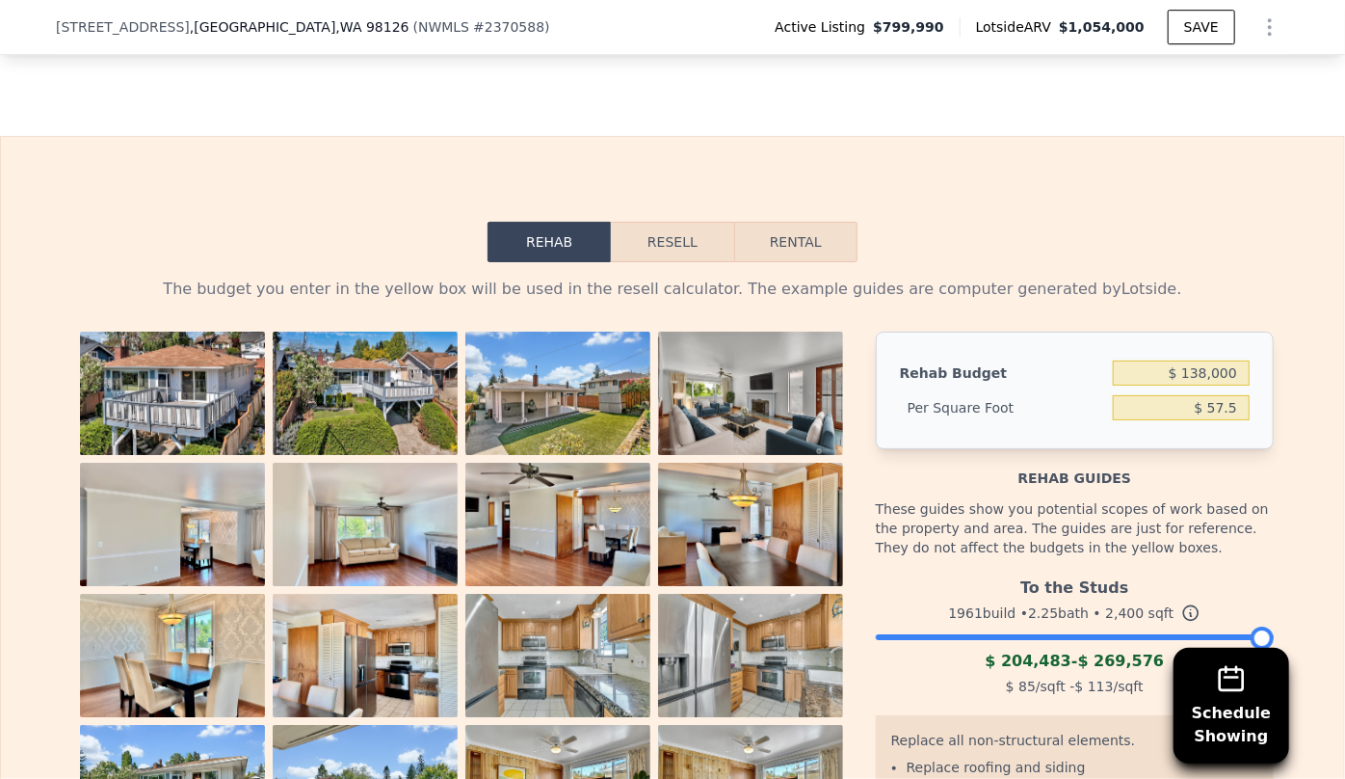
scroll to position [3058, 0]
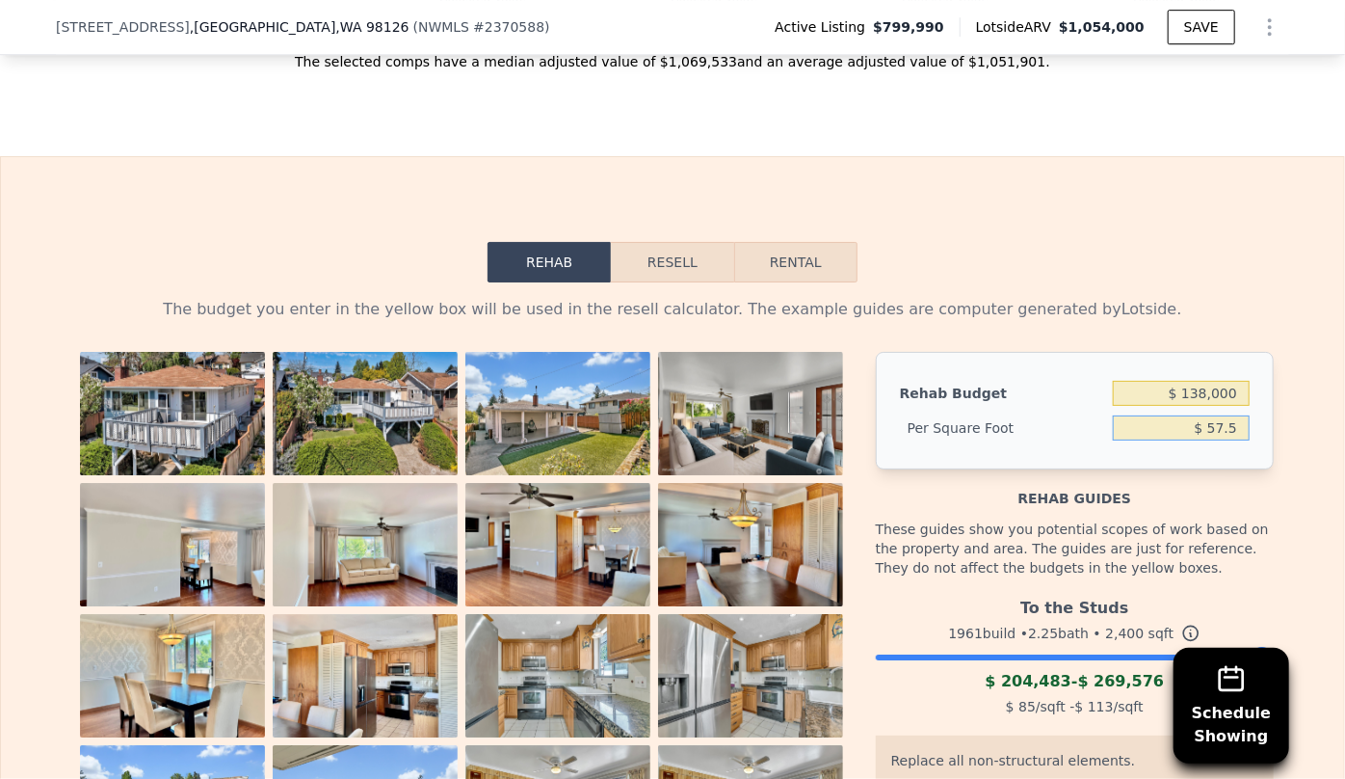
click at [1220, 439] on input "$ 57.5" at bounding box center [1181, 427] width 137 height 25
type input "$ 55.5"
click at [1156, 508] on div "Rehab guides" at bounding box center [1075, 488] width 398 height 39
type input "$ 133,200"
click at [668, 275] on button "Resell" at bounding box center [672, 262] width 122 height 40
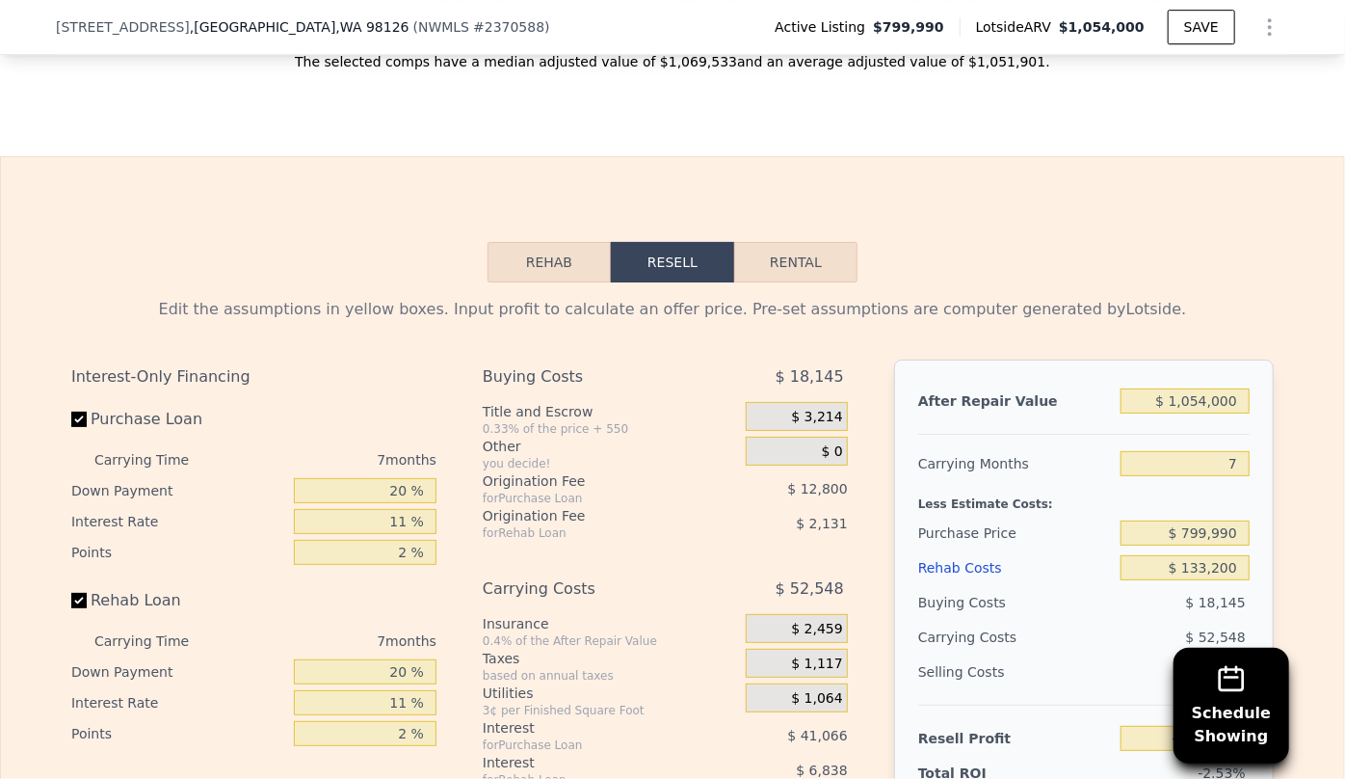
scroll to position [3234, 0]
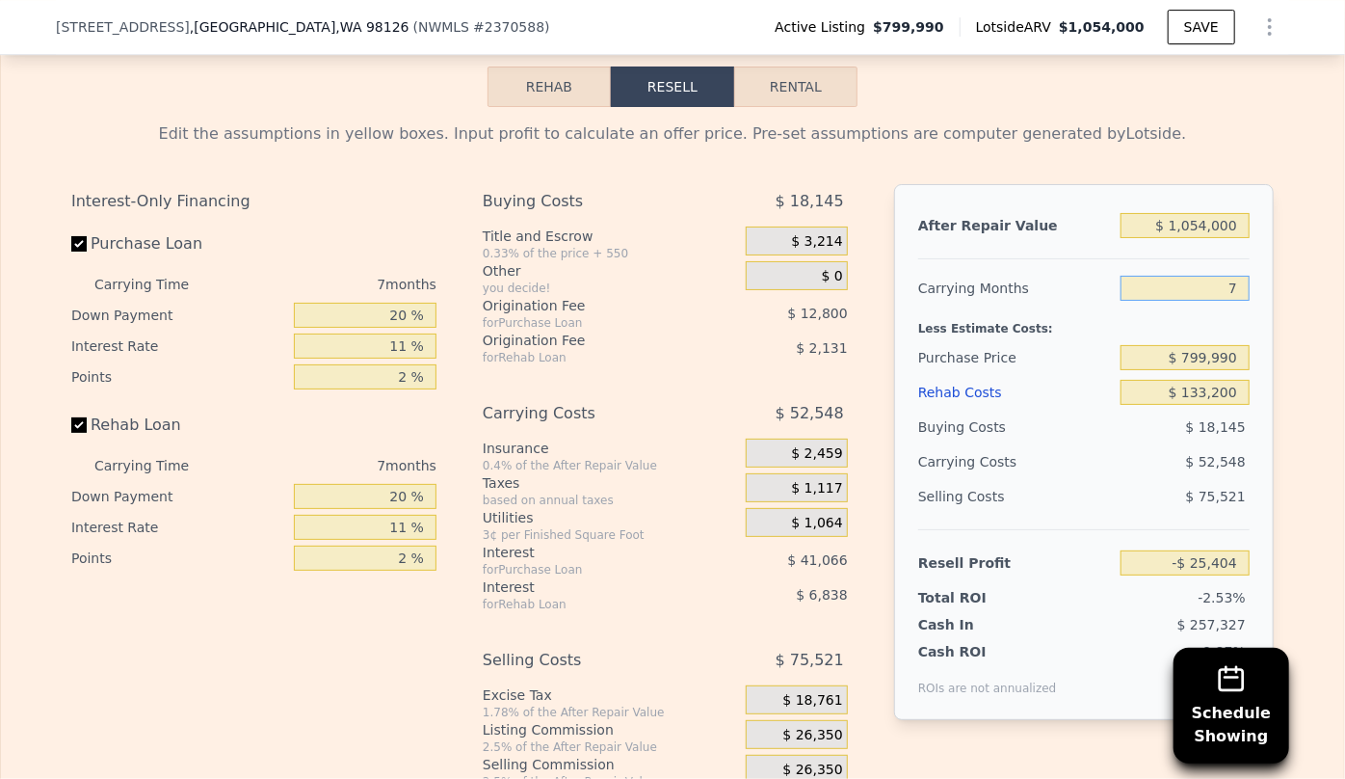
click at [1240, 301] on input "7" at bounding box center [1185, 288] width 129 height 25
type input "8"
type input "-$ 32,911"
type input "8"
click at [1204, 429] on span "$ 18,145" at bounding box center [1216, 426] width 60 height 15
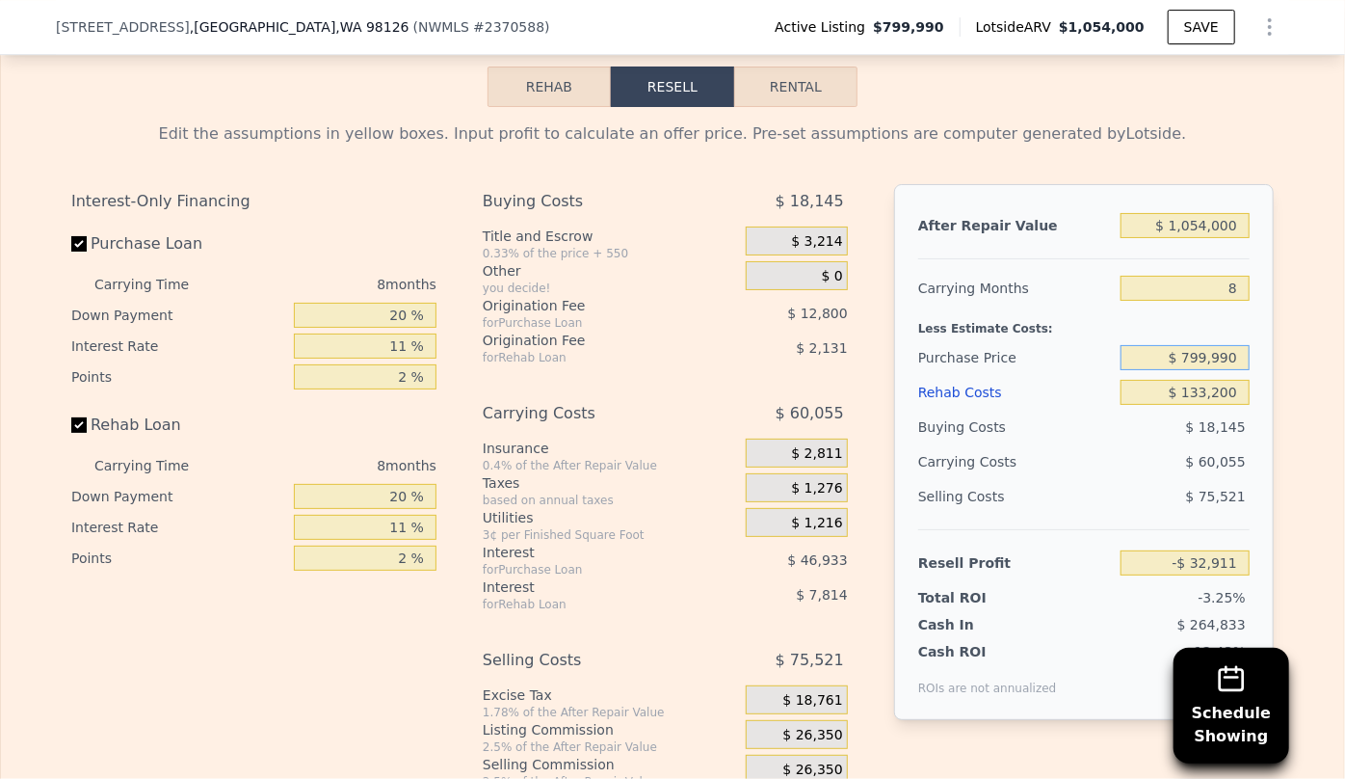
click at [1198, 370] on input "$ 799,990" at bounding box center [1185, 357] width 129 height 25
type input "$ 759,990"
click at [1143, 461] on div "$ 60,055" at bounding box center [1147, 461] width 203 height 35
type input "$ 10,214"
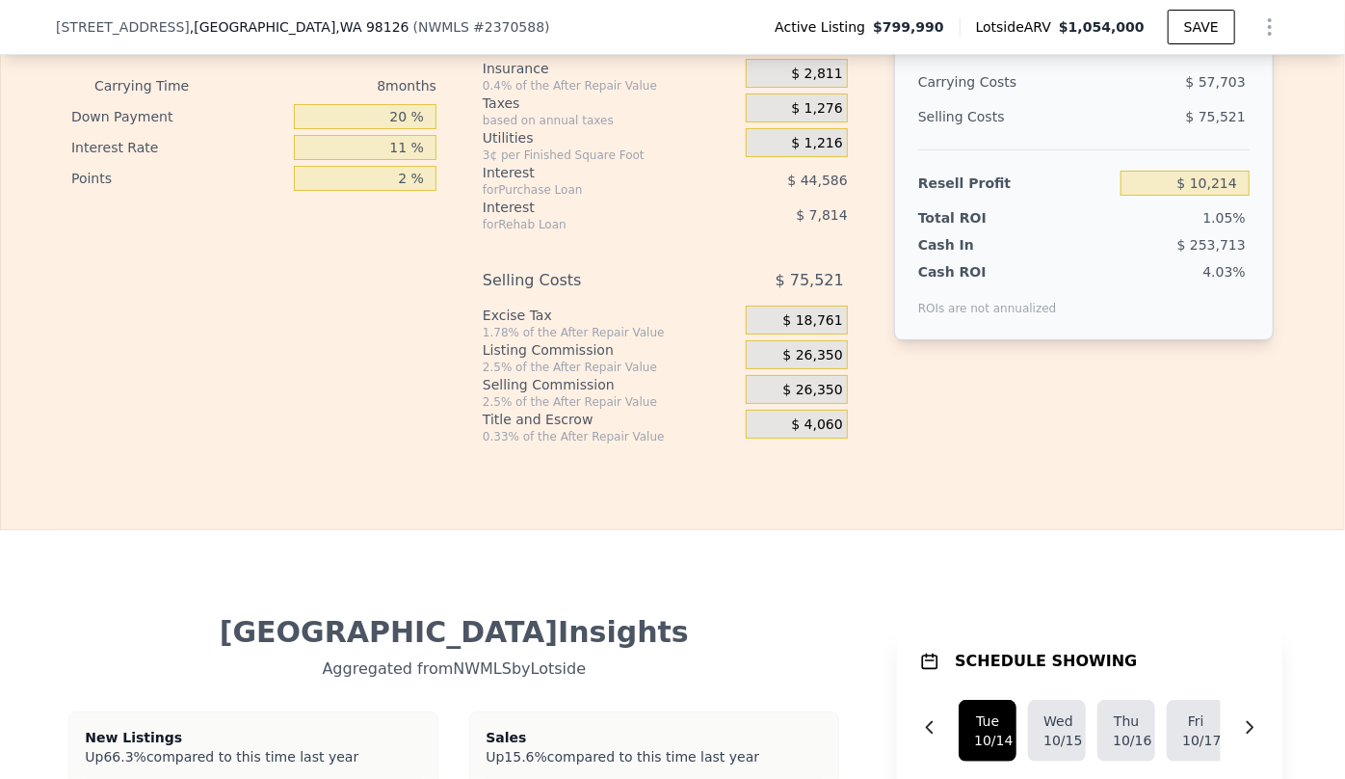
scroll to position [3671, 0]
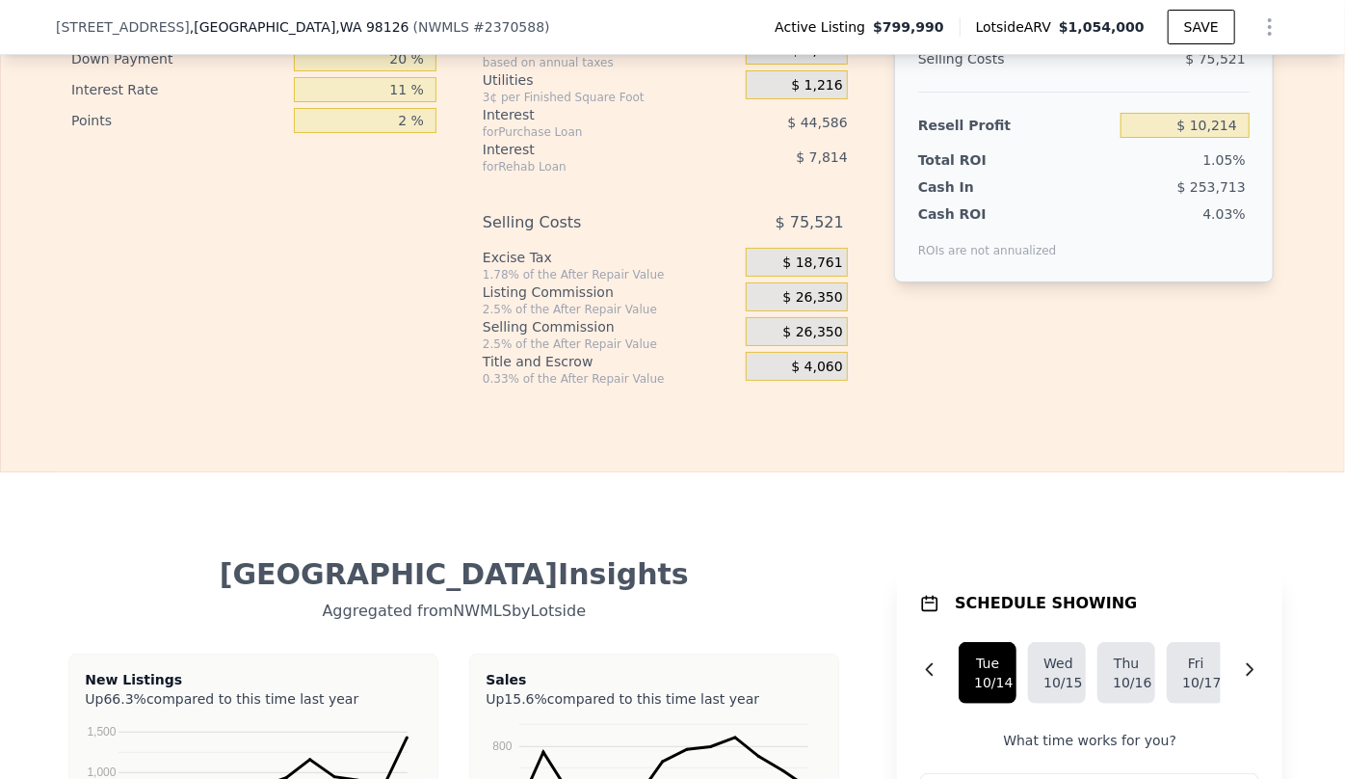
click at [818, 306] on span "$ 26,350" at bounding box center [813, 297] width 60 height 17
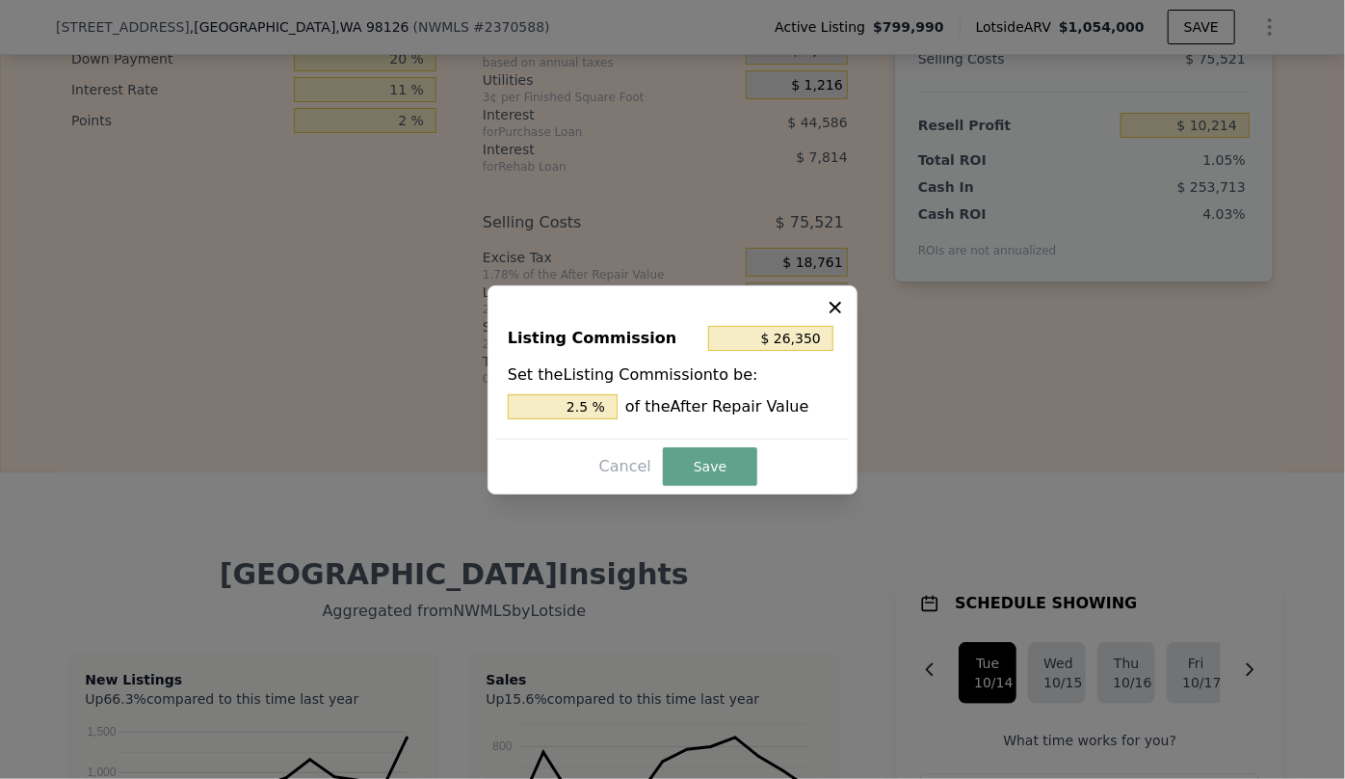
click at [837, 321] on div "$ 26,350" at bounding box center [772, 338] width 129 height 35
click at [837, 309] on icon at bounding box center [835, 307] width 19 height 19
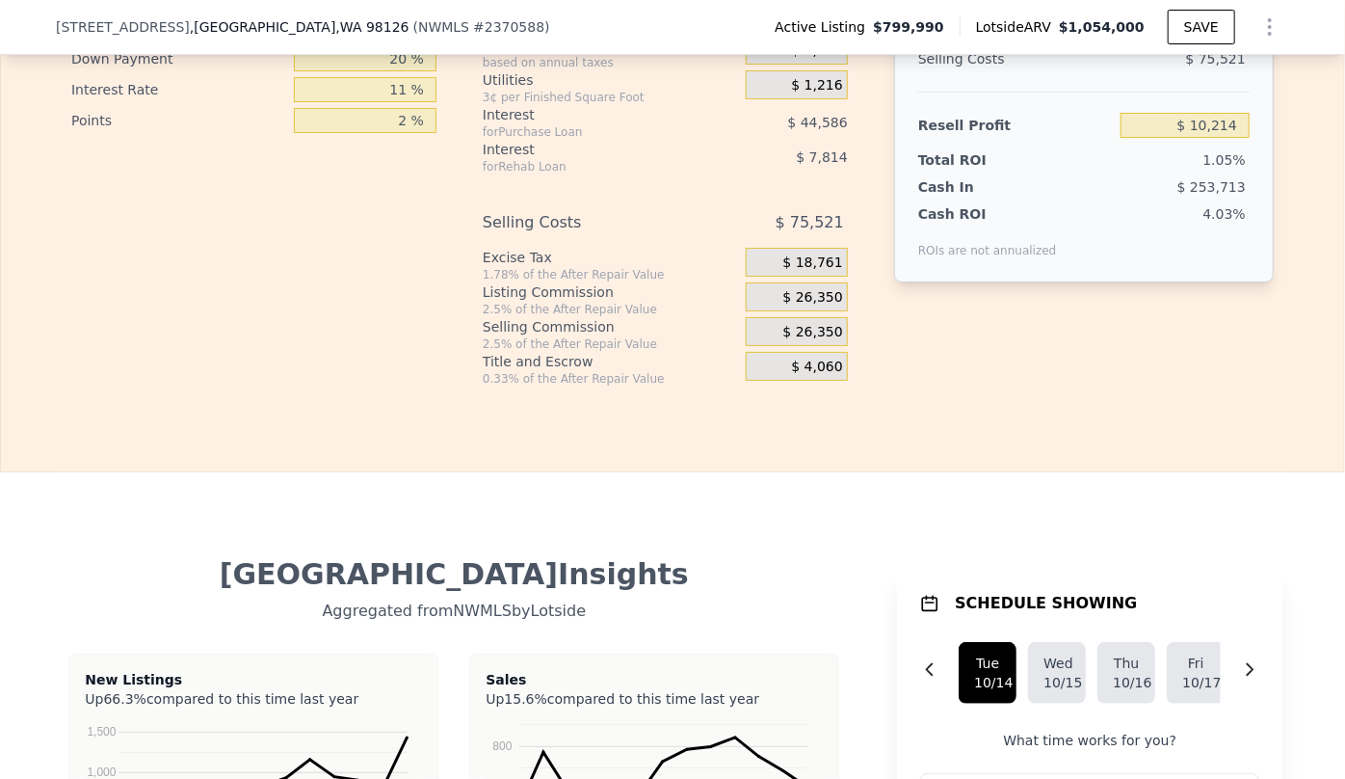
click at [824, 340] on span "$ 26,350" at bounding box center [813, 332] width 60 height 17
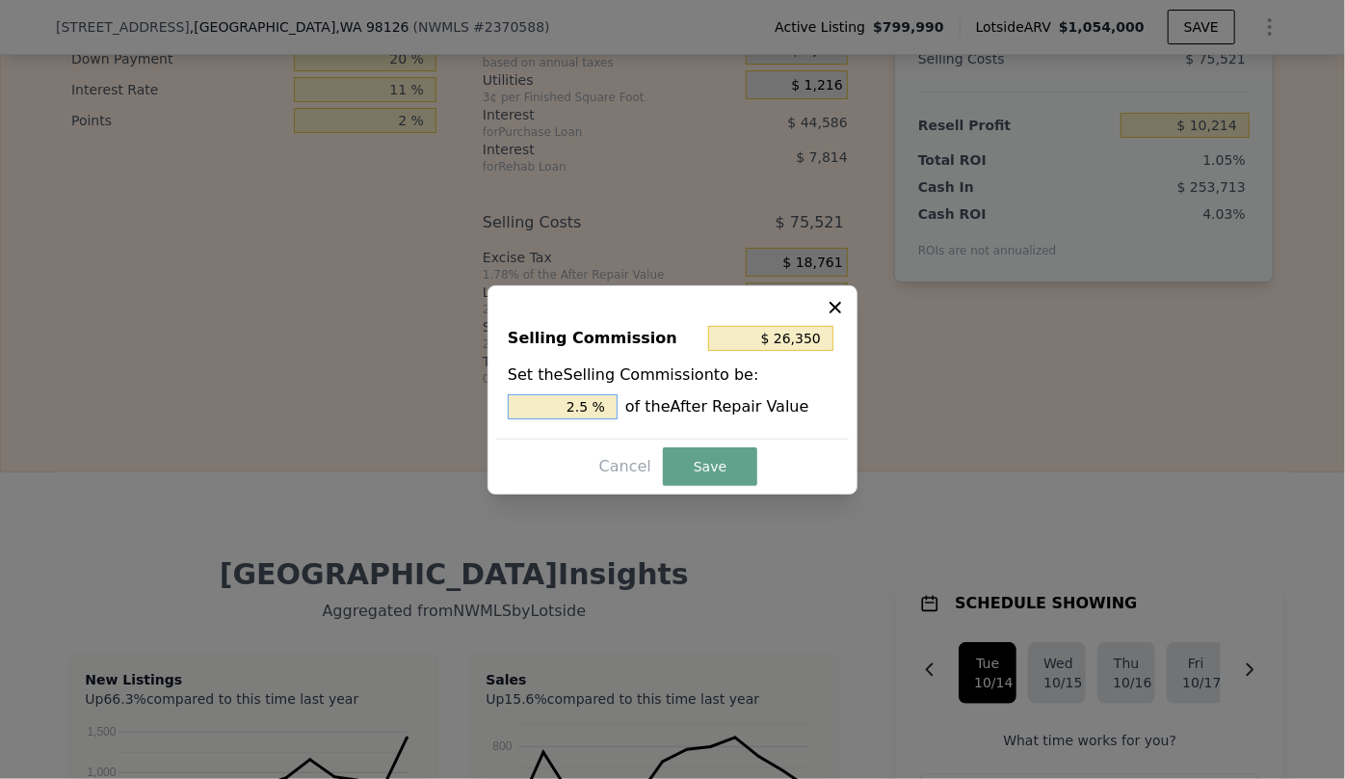
click at [582, 403] on input "2.5 %" at bounding box center [563, 406] width 110 height 25
type input "$ 263,500"
type input "25 %"
type input "$ 2,266,100"
type input "215 %"
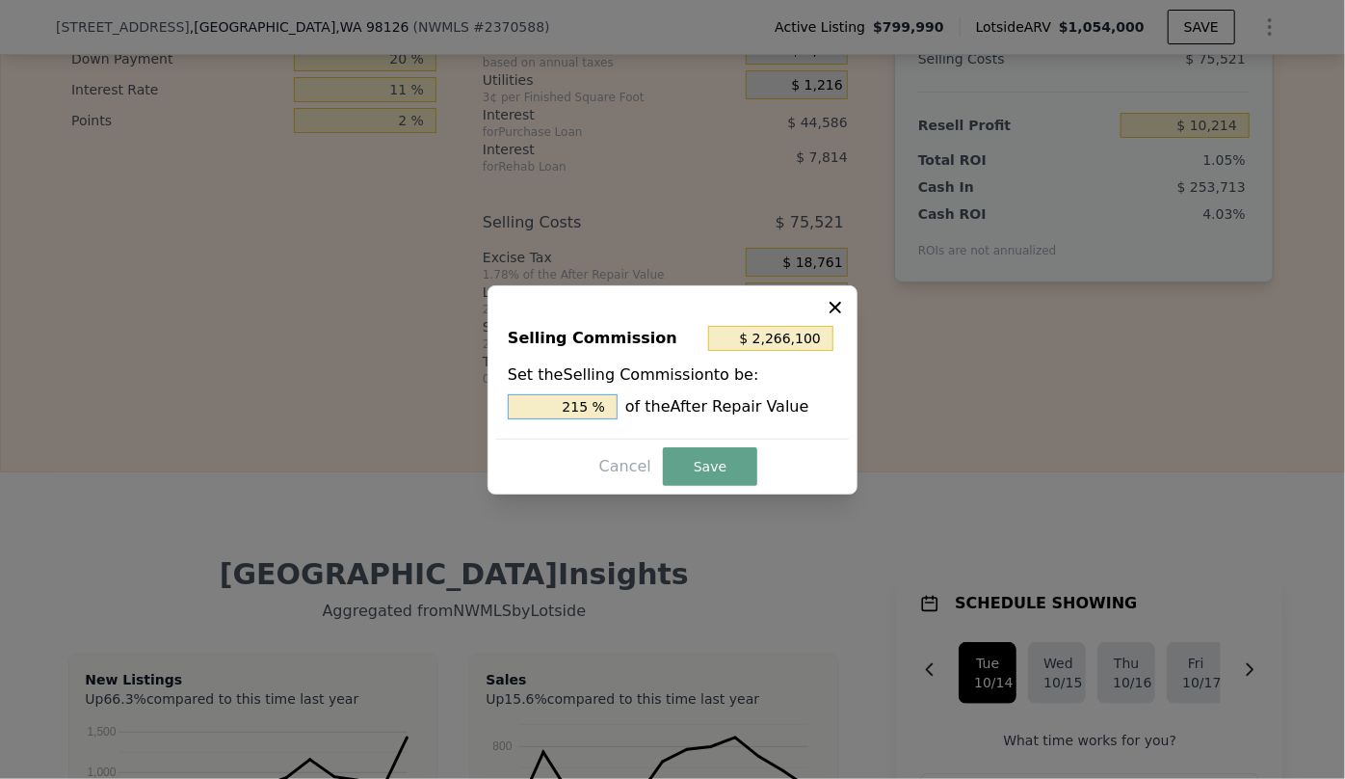
type input "$ 263,500"
type input "25 %"
type input "$ 52,700"
type input "5 %"
type input "$ 158,100"
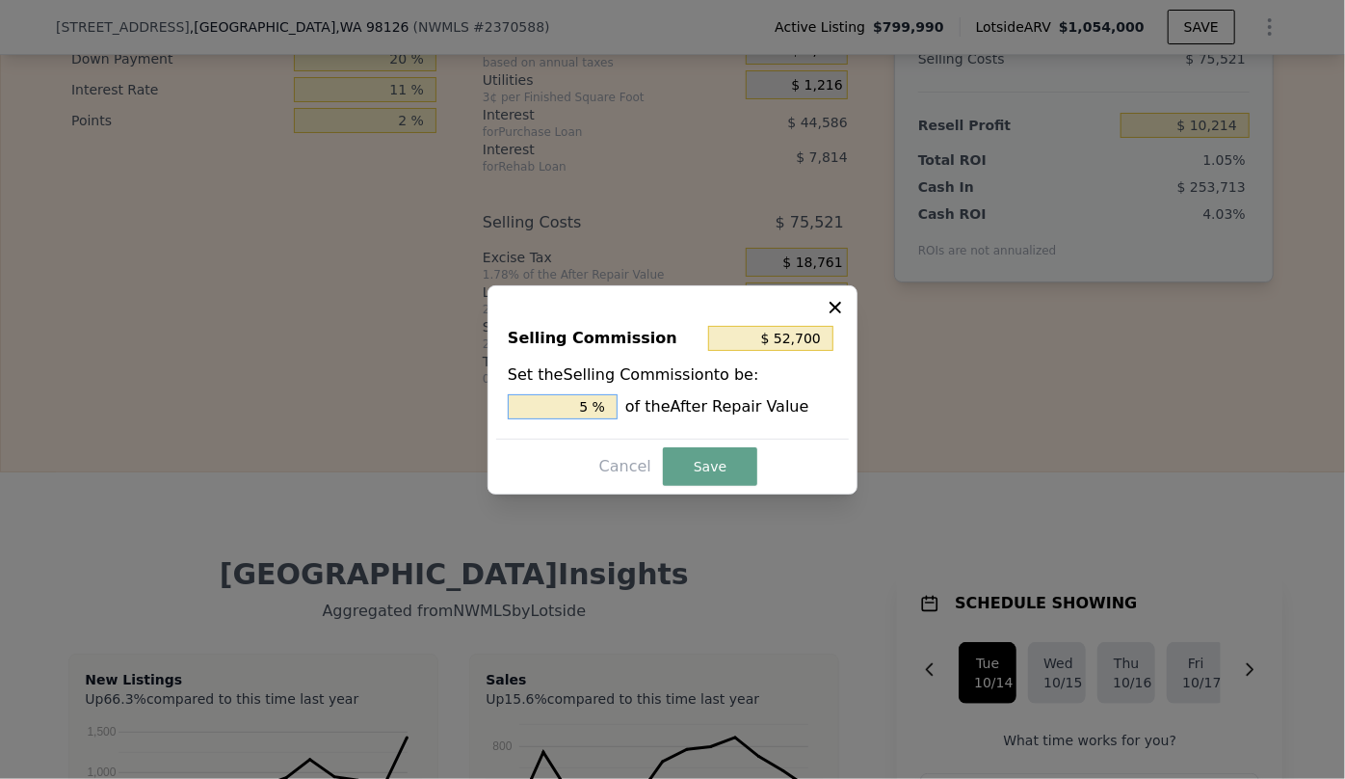
type input "15 %"
type input "$ 15,810"
type input "1.5 %"
click at [681, 464] on button "Save" at bounding box center [710, 466] width 94 height 39
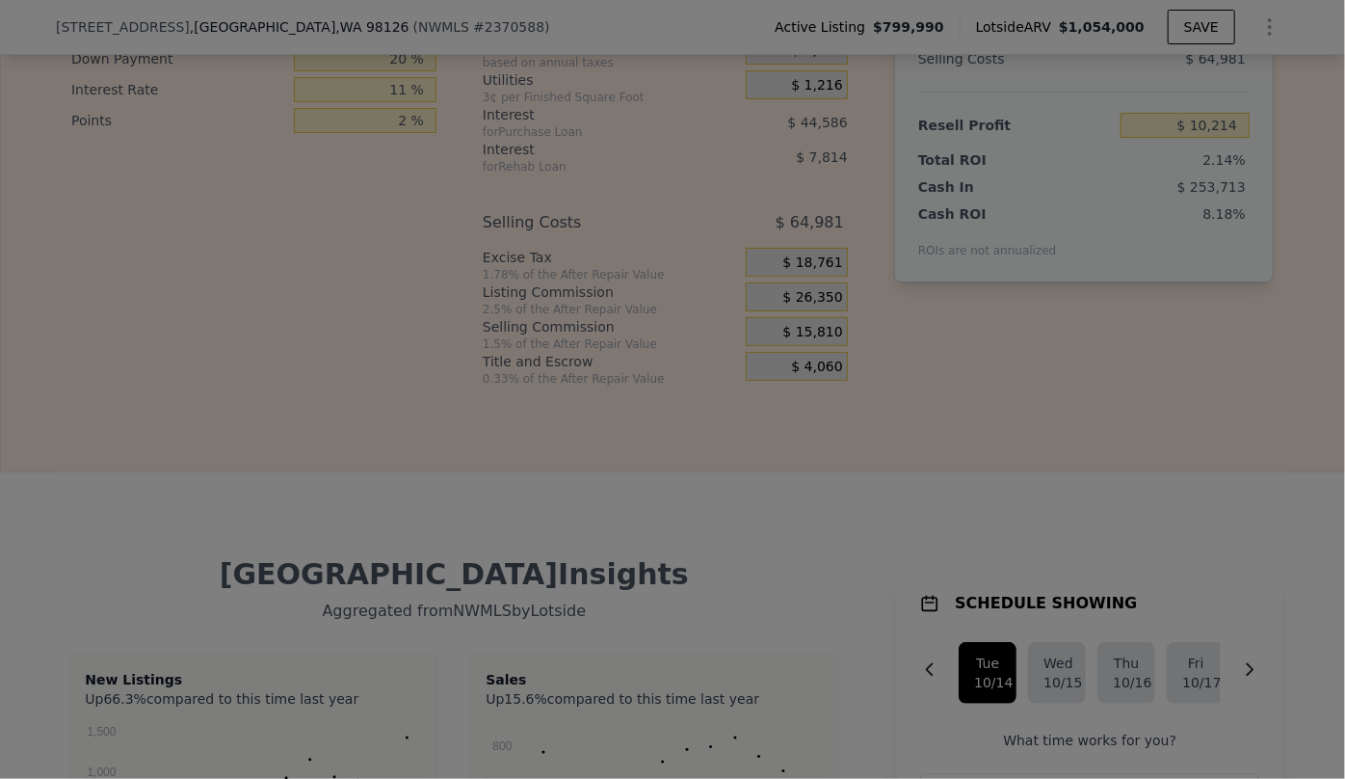
type input "$ 20,754"
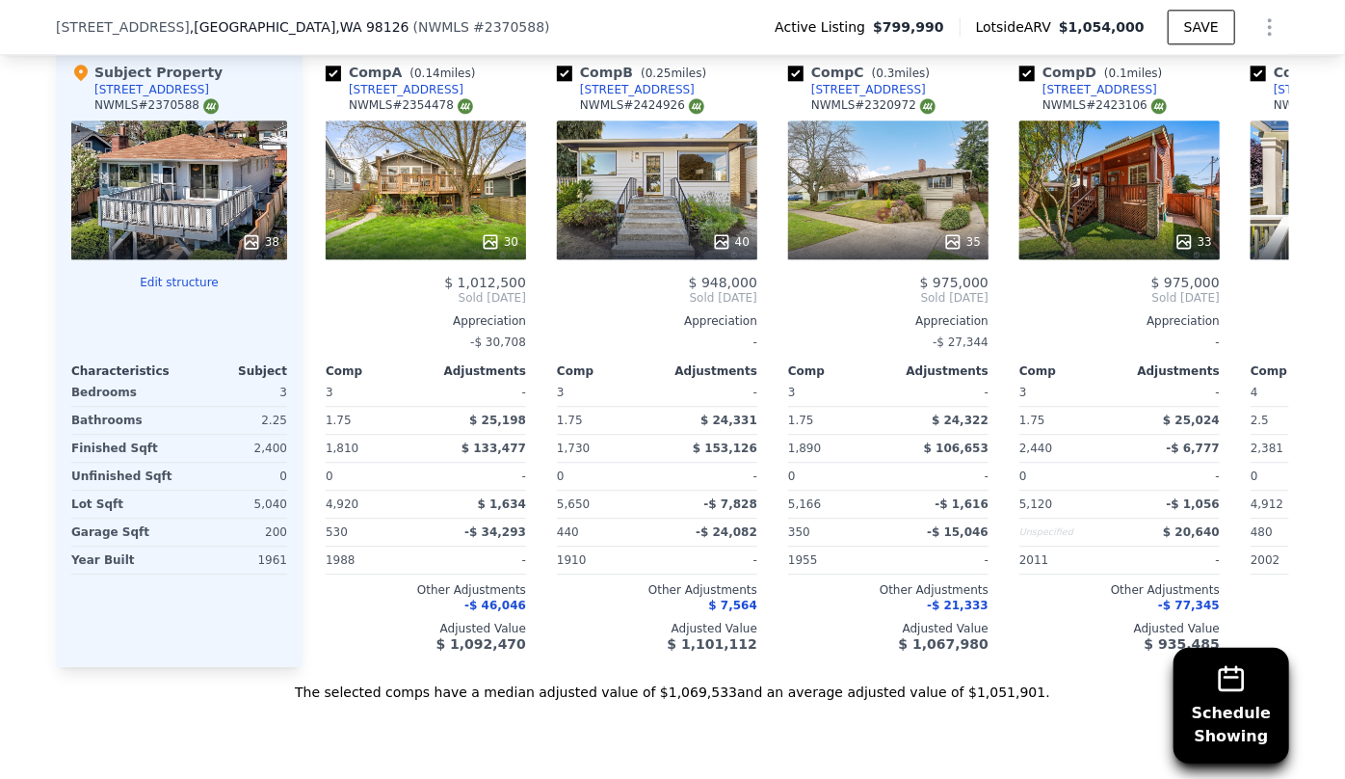
scroll to position [2270, 0]
